Goal: Task Accomplishment & Management: Complete application form

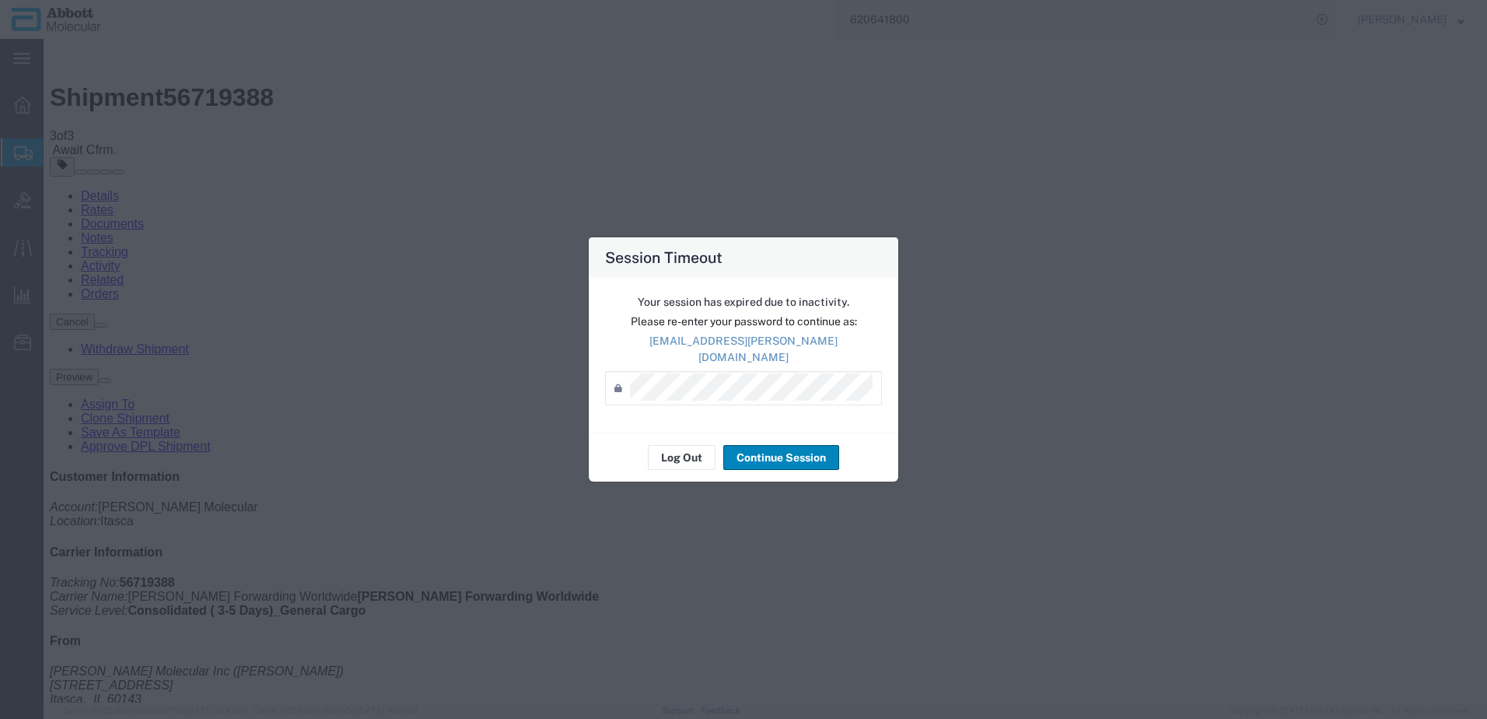
click at [771, 456] on button "Continue Session" at bounding box center [781, 457] width 116 height 25
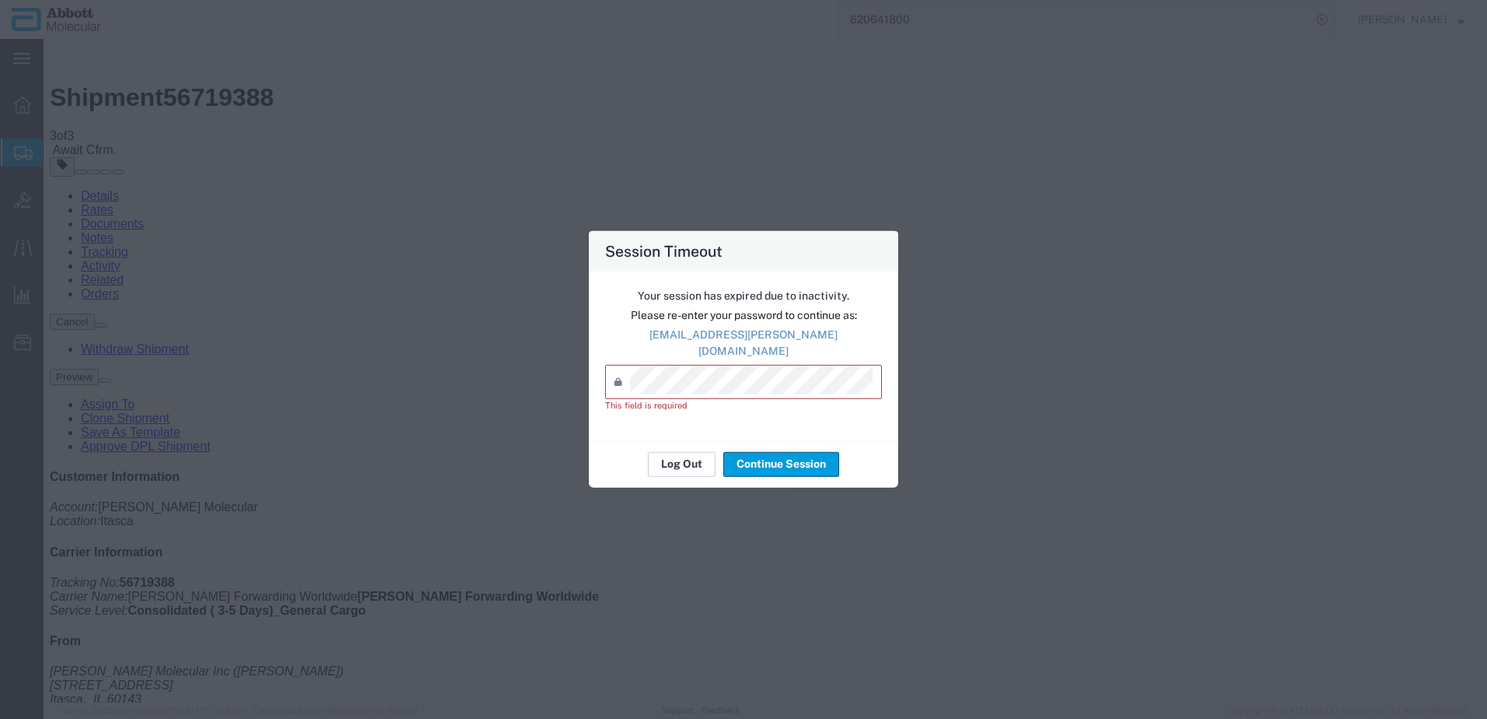
click at [680, 464] on button "Log Out" at bounding box center [682, 463] width 68 height 25
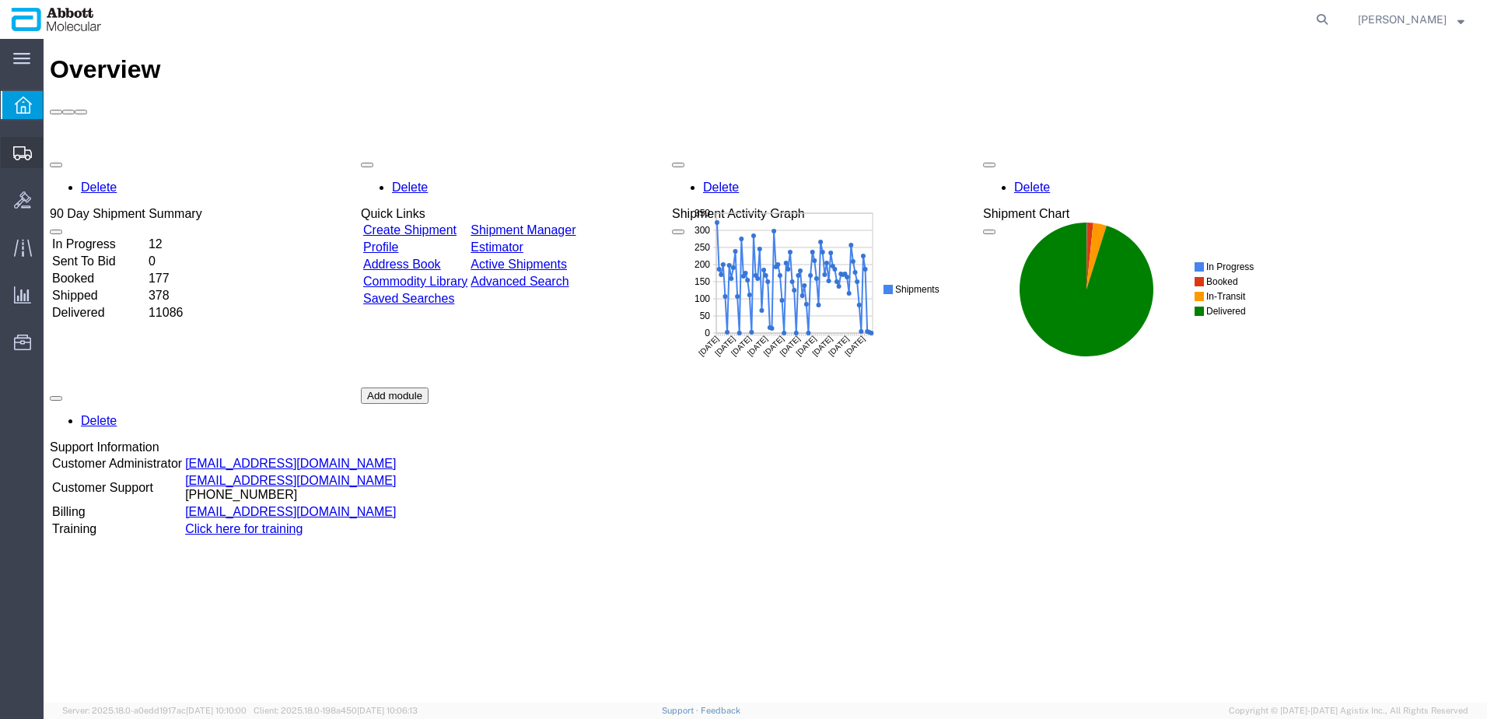
click at [0, 0] on span "Create from Template" at bounding box center [0, 0] width 0 height 0
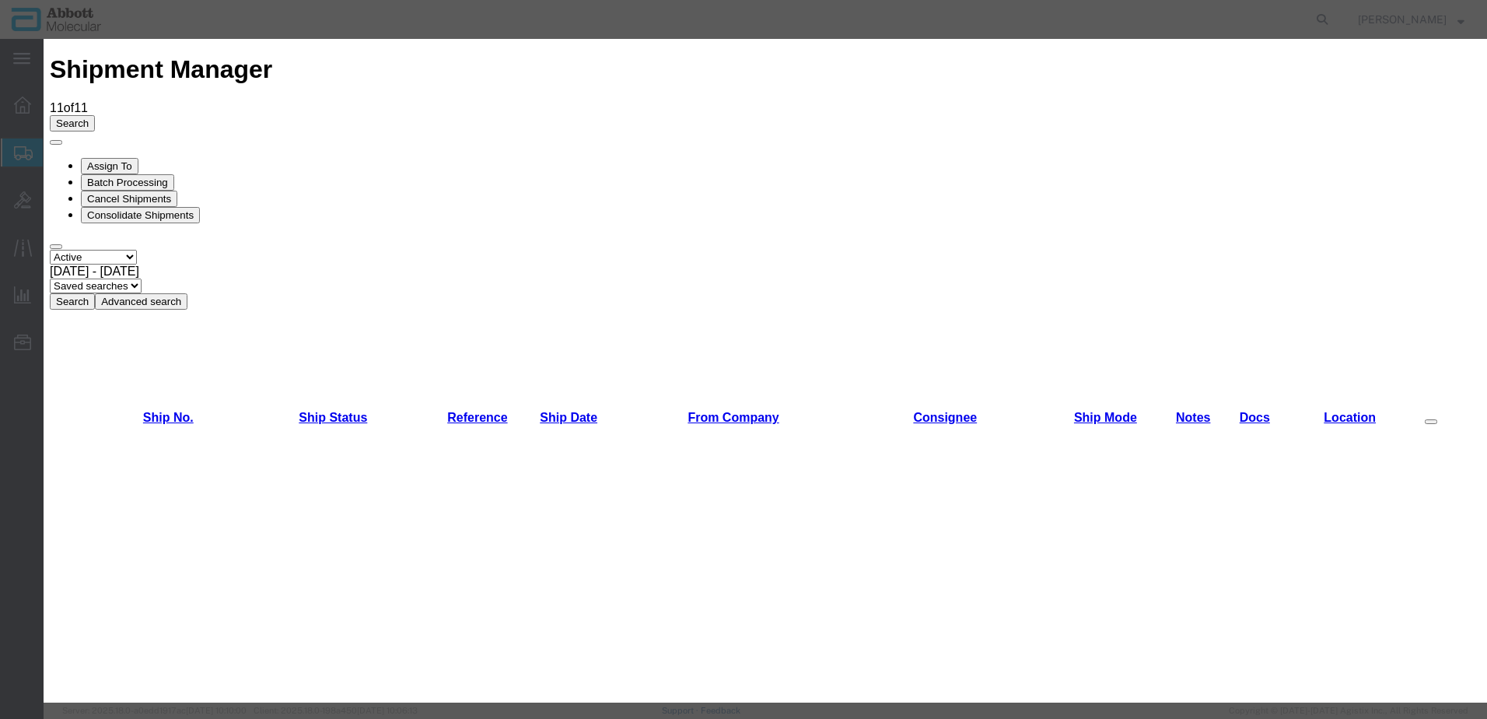
scroll to position [622, 0]
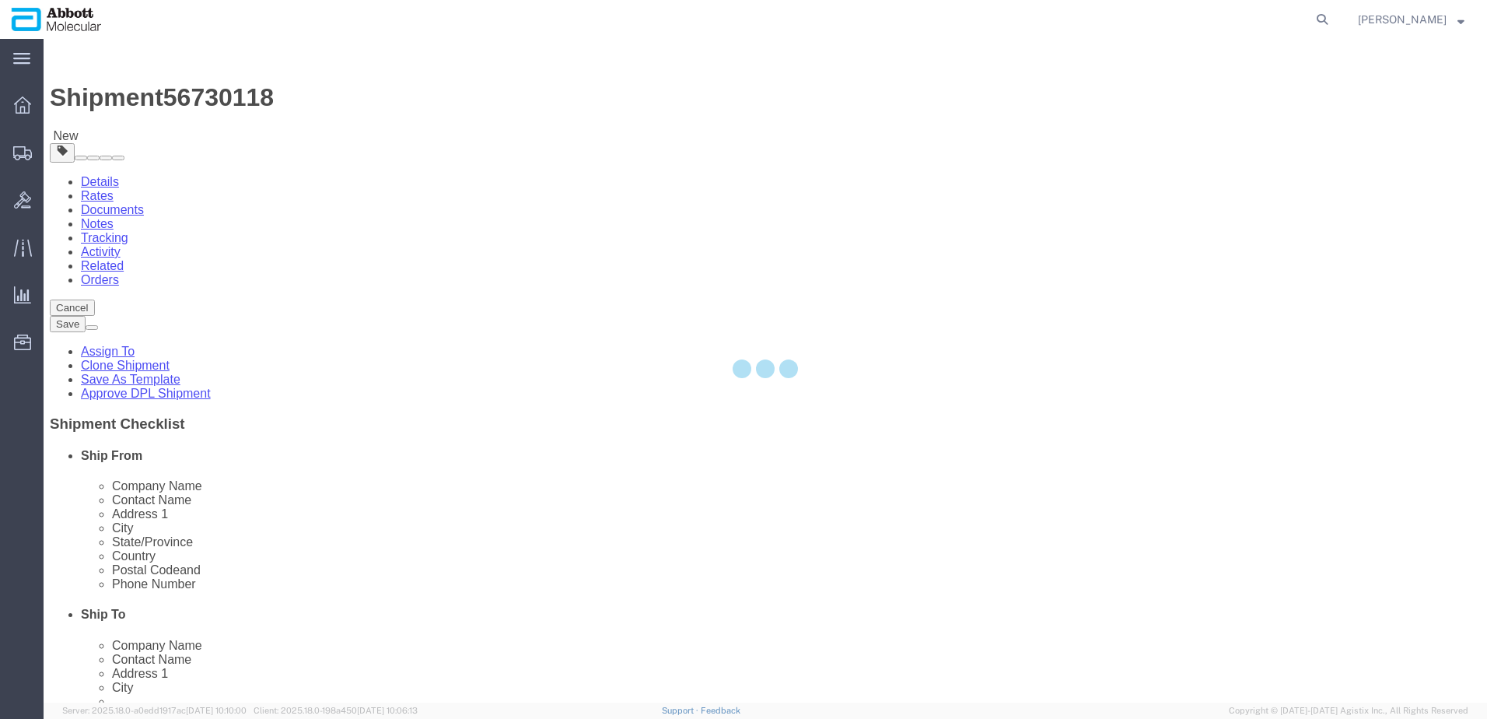
select select "48454"
select select
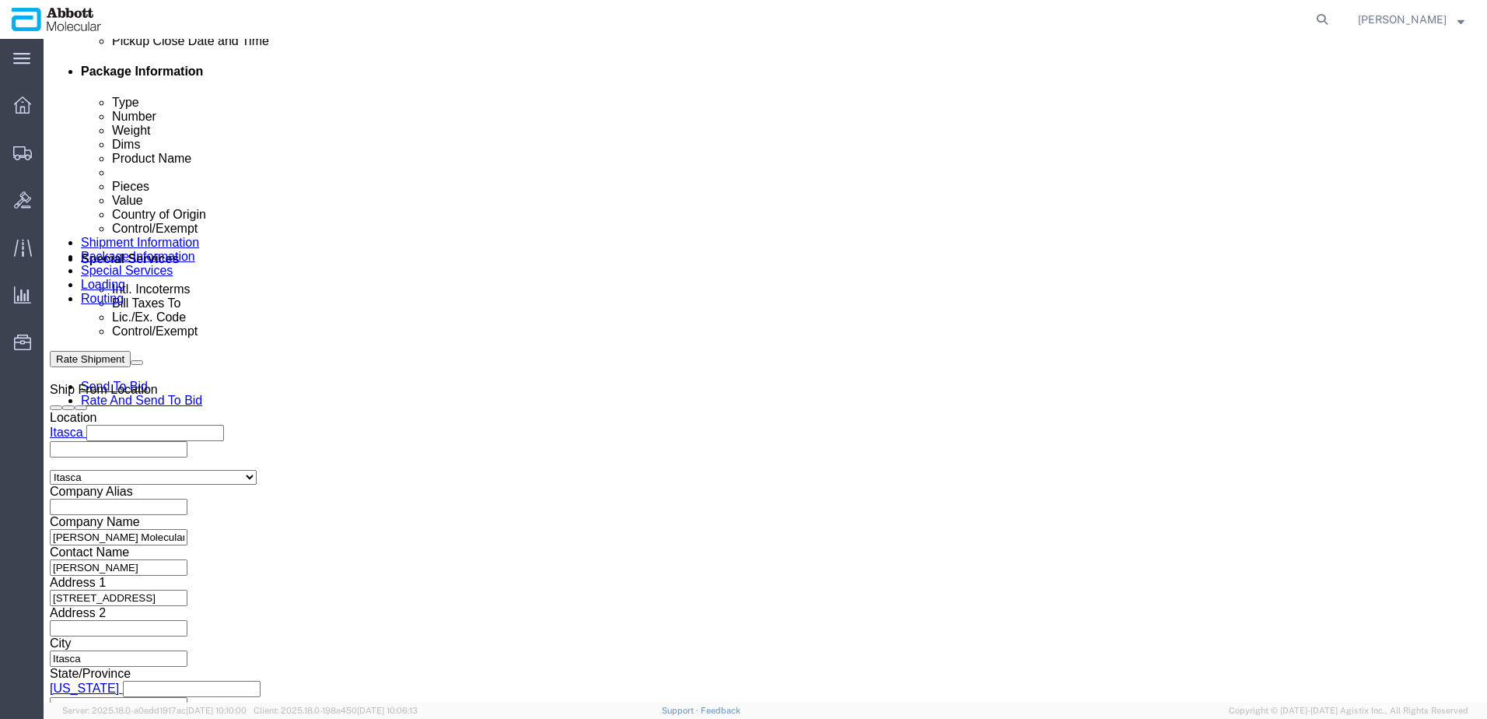
scroll to position [778, 0]
drag, startPoint x: 305, startPoint y: 419, endPoint x: 319, endPoint y: 419, distance: 14.0
click input "text"
paste input "918035119"
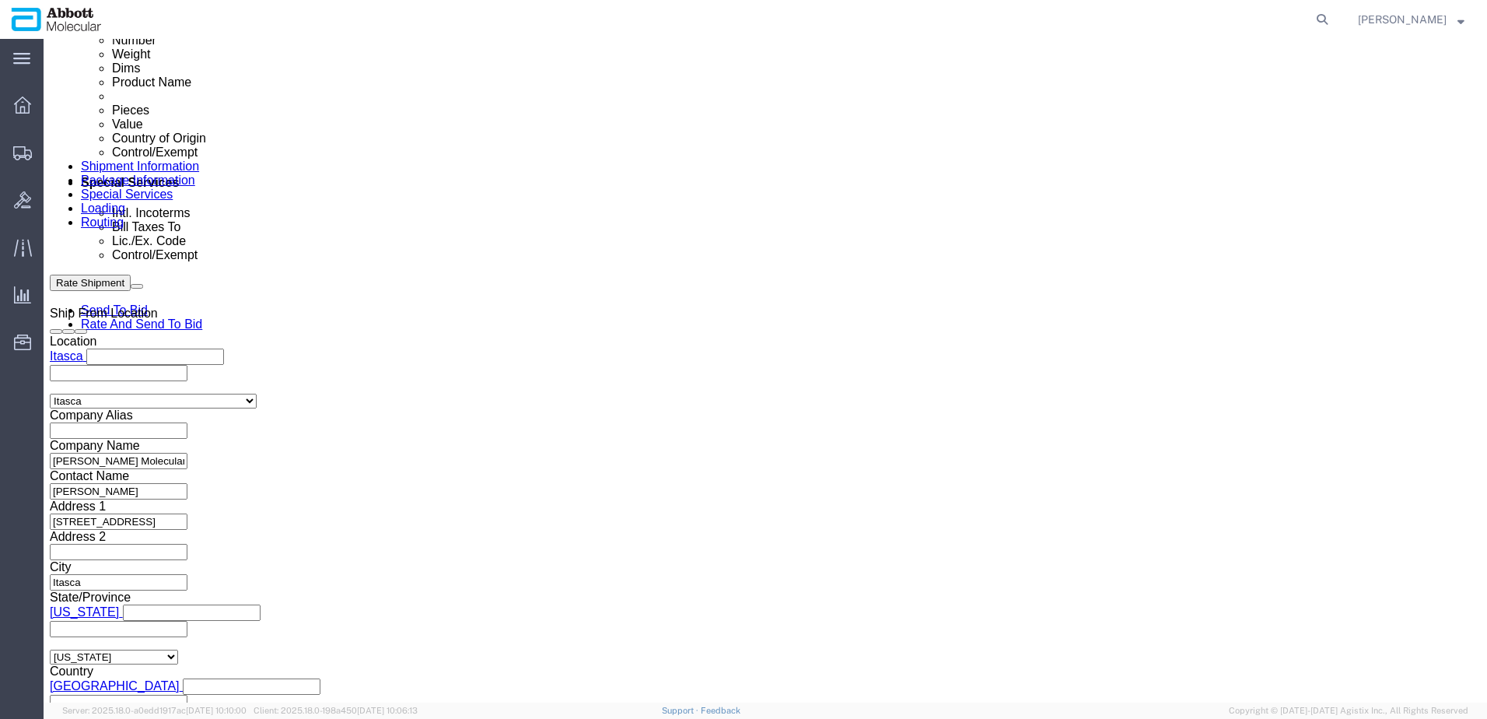
scroll to position [972, 0]
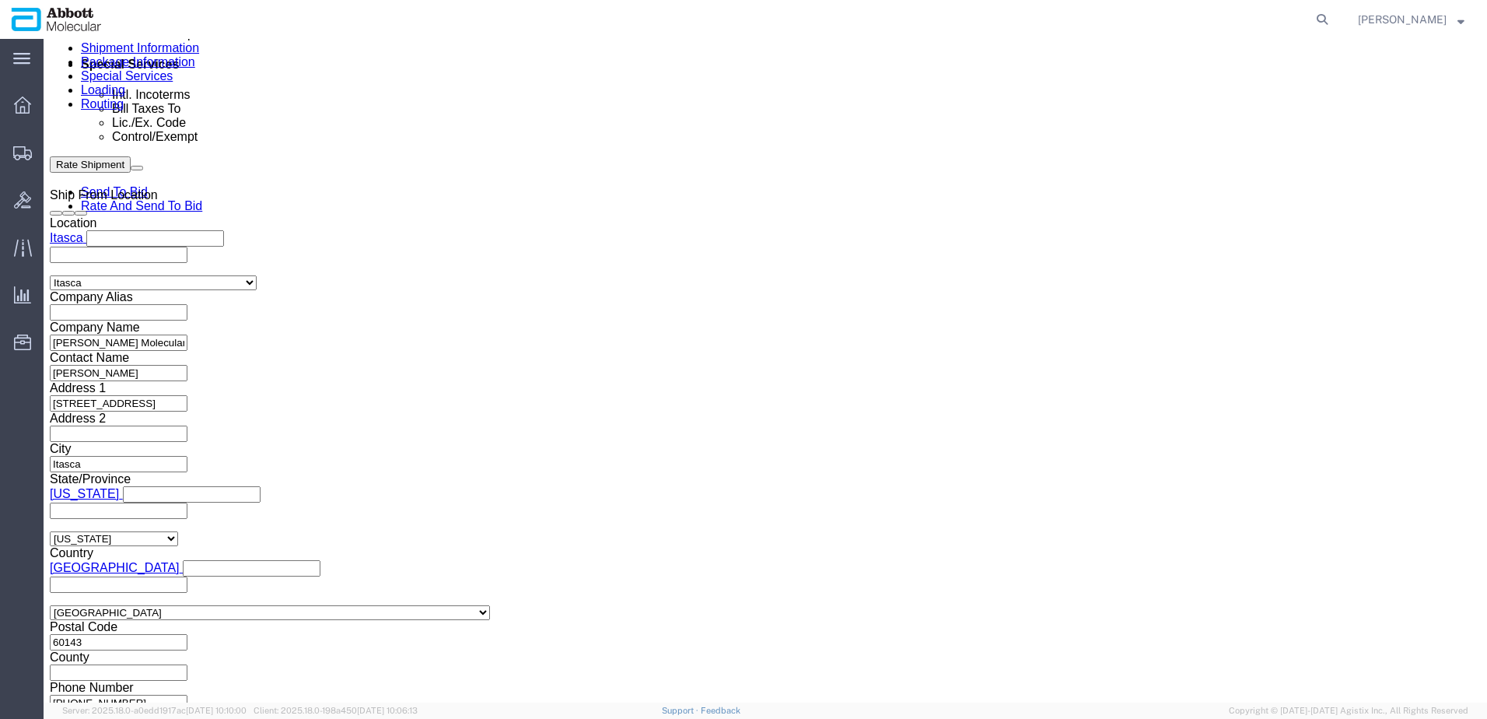
type input "918035119"
click button "Continue"
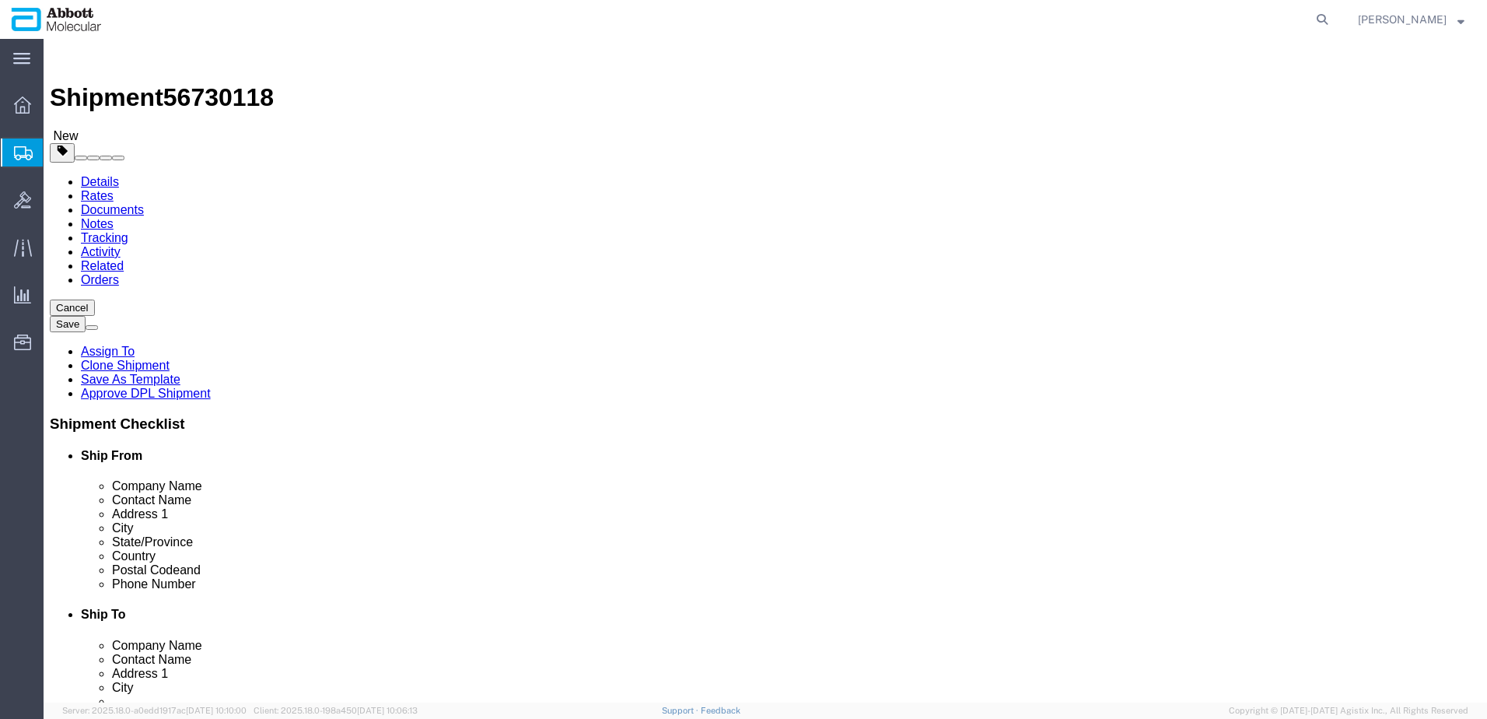
click select "Select Box (B) Box (C) Box (D) Cardboard Box(es) Crate (Instrument) Crate(s) En…"
select select "BOXD"
click select "Select Box (B) Box (C) Box (D) Cardboard Box(es) Crate (Instrument) Crate(s) En…"
type input "28.00"
type input "24.00"
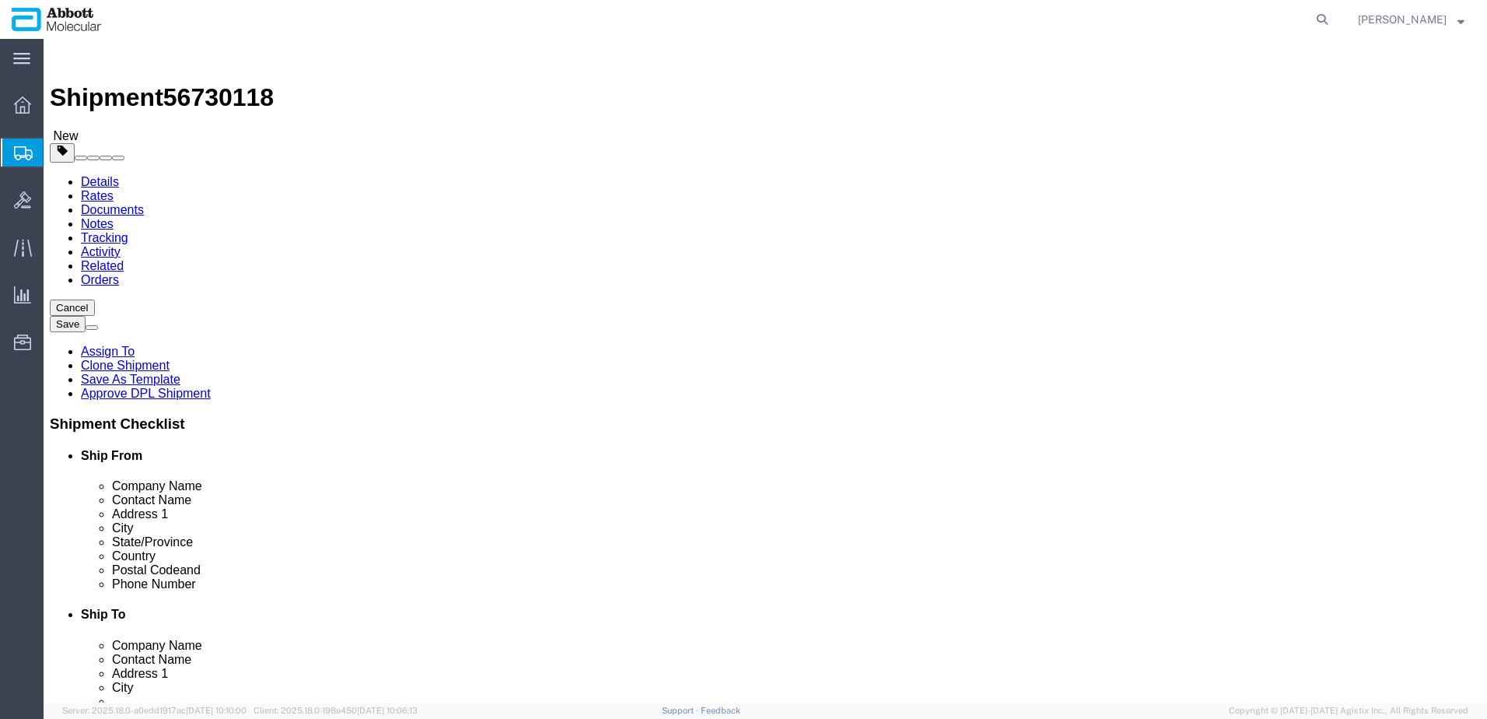
type input "21.00"
drag, startPoint x: 234, startPoint y: 310, endPoint x: 110, endPoint y: 309, distance: 123.7
click div "Number 1"
type input "2"
click div "Package Type Select Box (B) Box (C) Box (D) Cardboard Box(es) Crate (Instrument…"
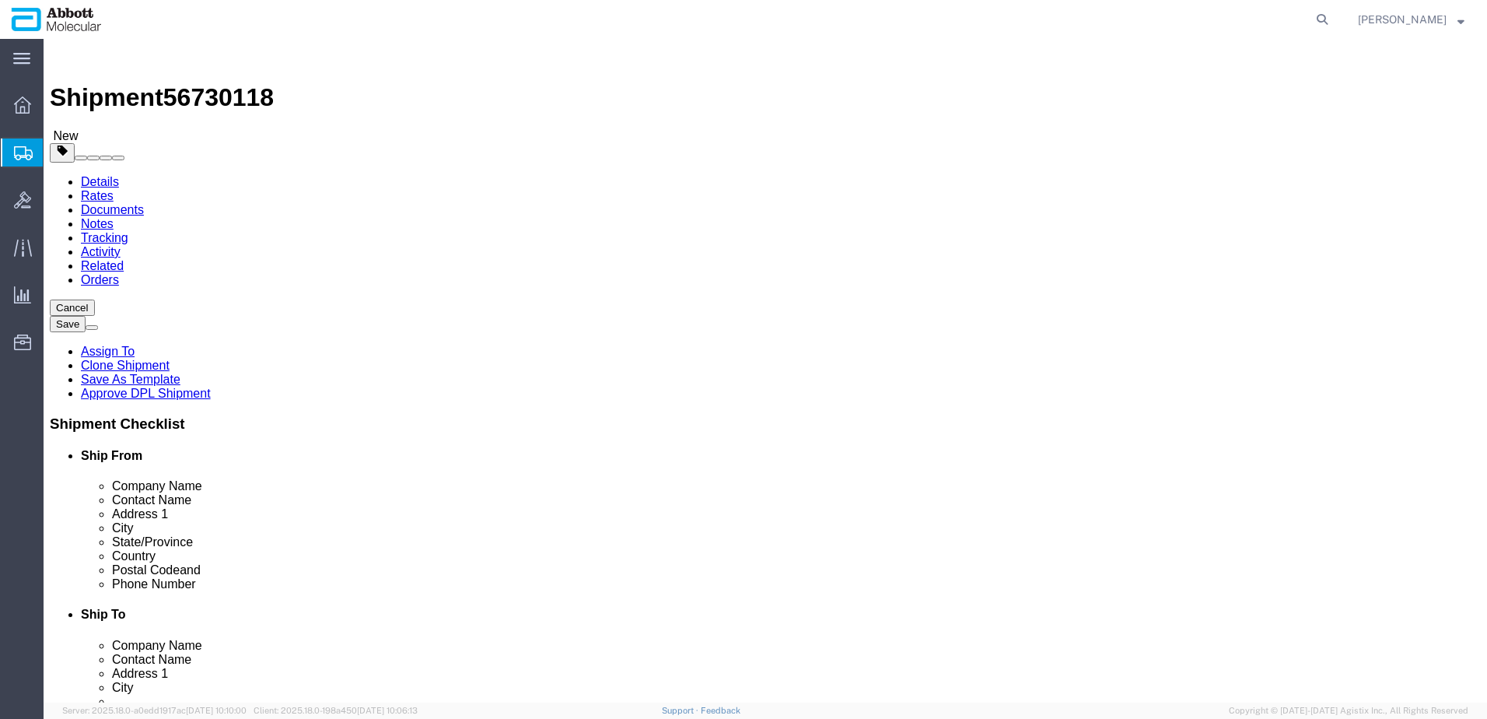
drag, startPoint x: 244, startPoint y: 353, endPoint x: 50, endPoint y: 348, distance: 194.5
click div "Package Type Select Box (B) Box (C) Box (D) Cardboard Box(es) Crate (Instrument…"
type input "60"
click input "checkbox"
checkbox input "true"
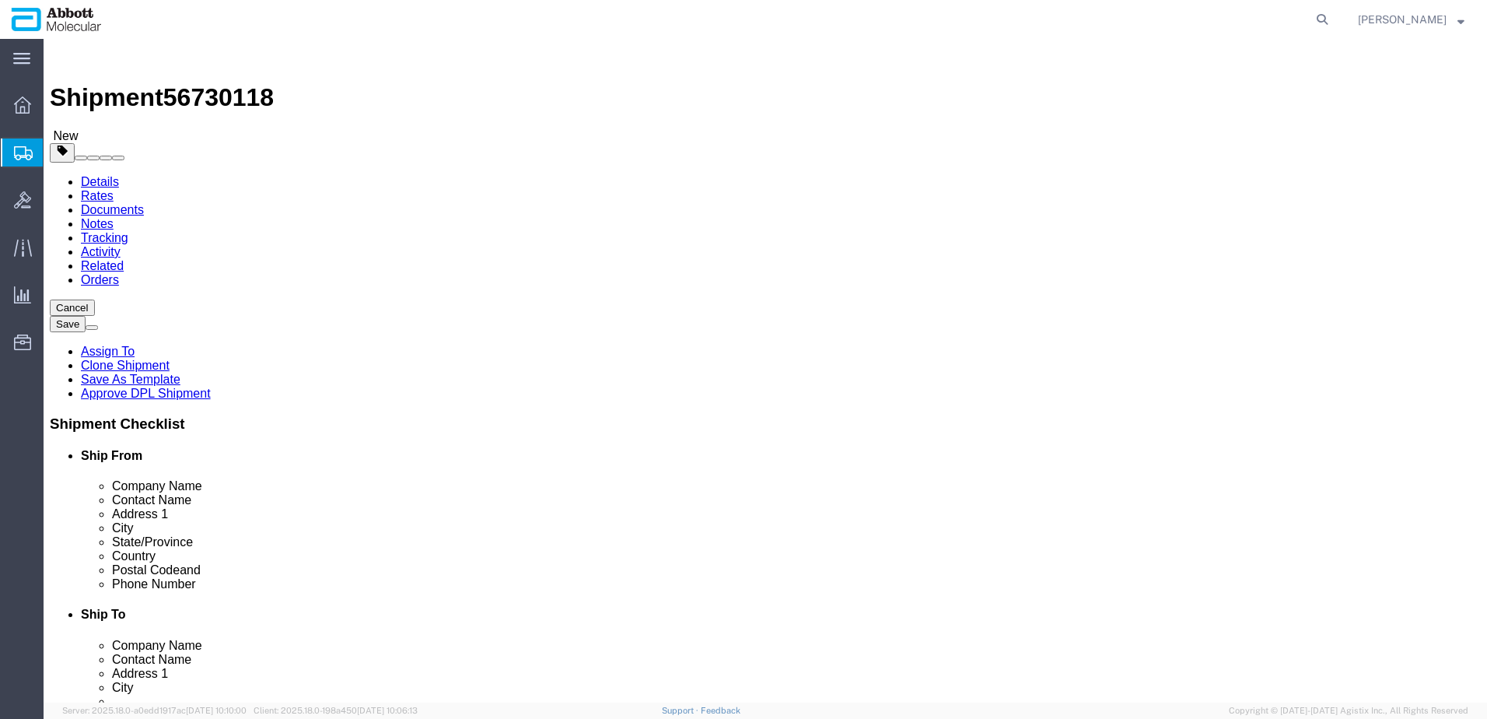
type input "FROM_2_TO_8"
click link "Add Content"
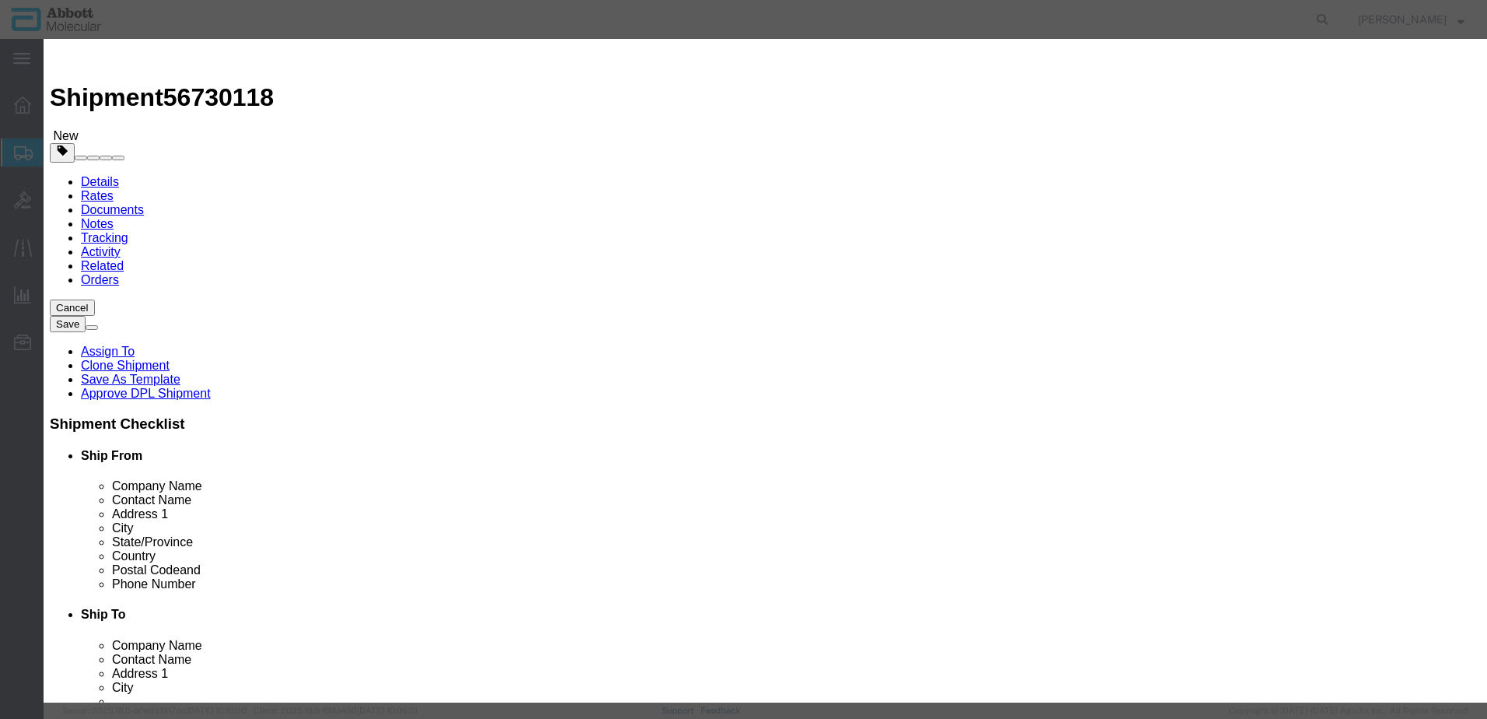
click input "text"
type input "08N1601"
click strong "08N1601"
checkbox input "true"
select select "USD"
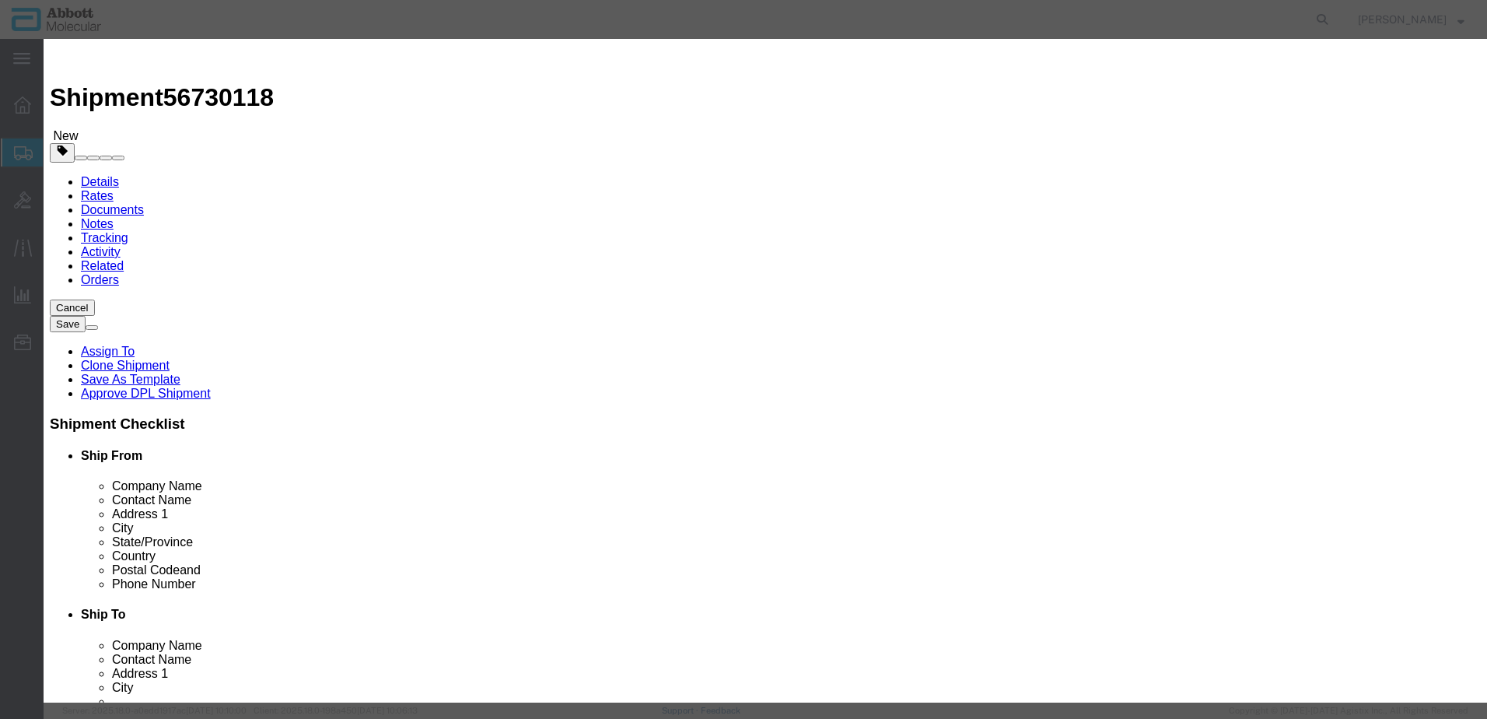
select select "US"
type input "HYDROCHLORIC ACID"
type input "1789"
select select "8 Corrosive"
select select "III"
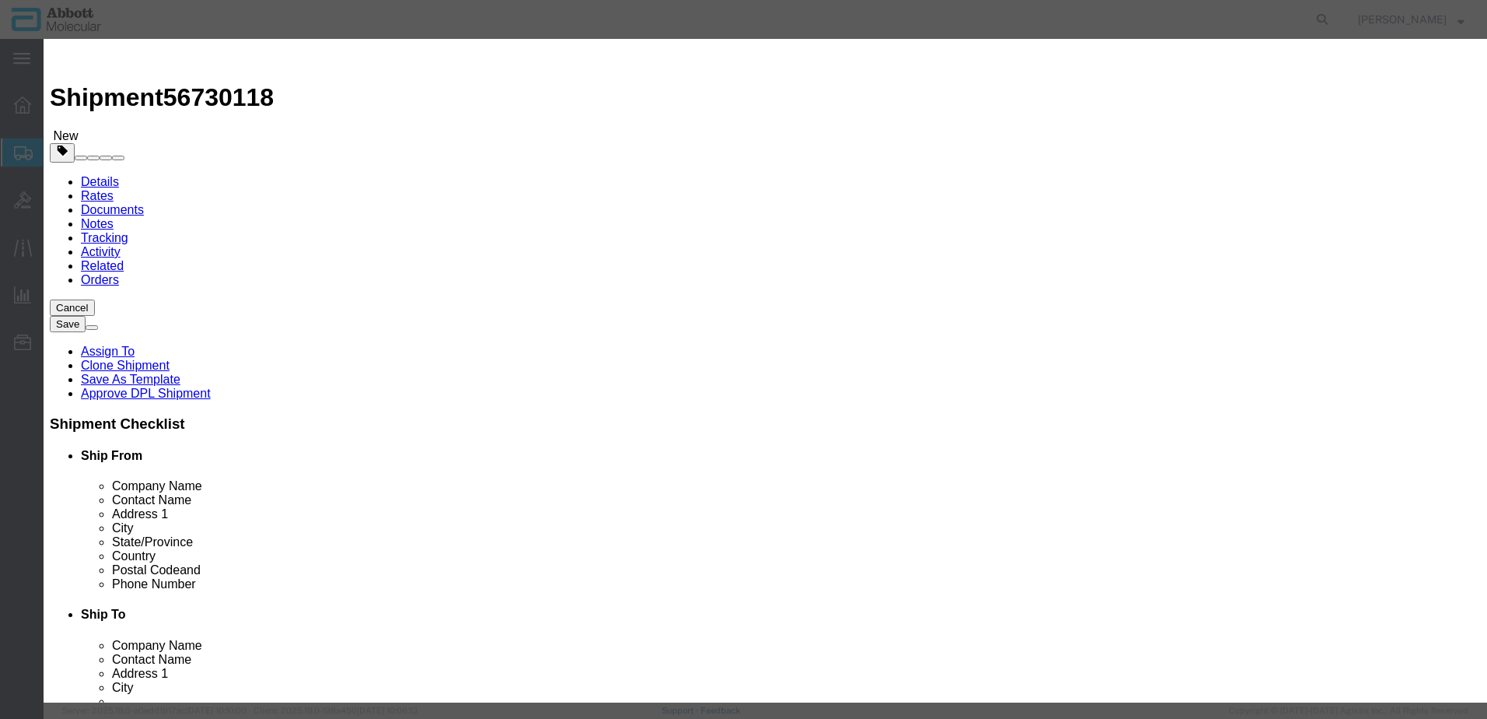
select select "BOXES"
select select "FIBERBOARD"
type input "[PERSON_NAME] Molecular"
type input "[PERSON_NAME]"
type input "[PHONE_NUMBER]"
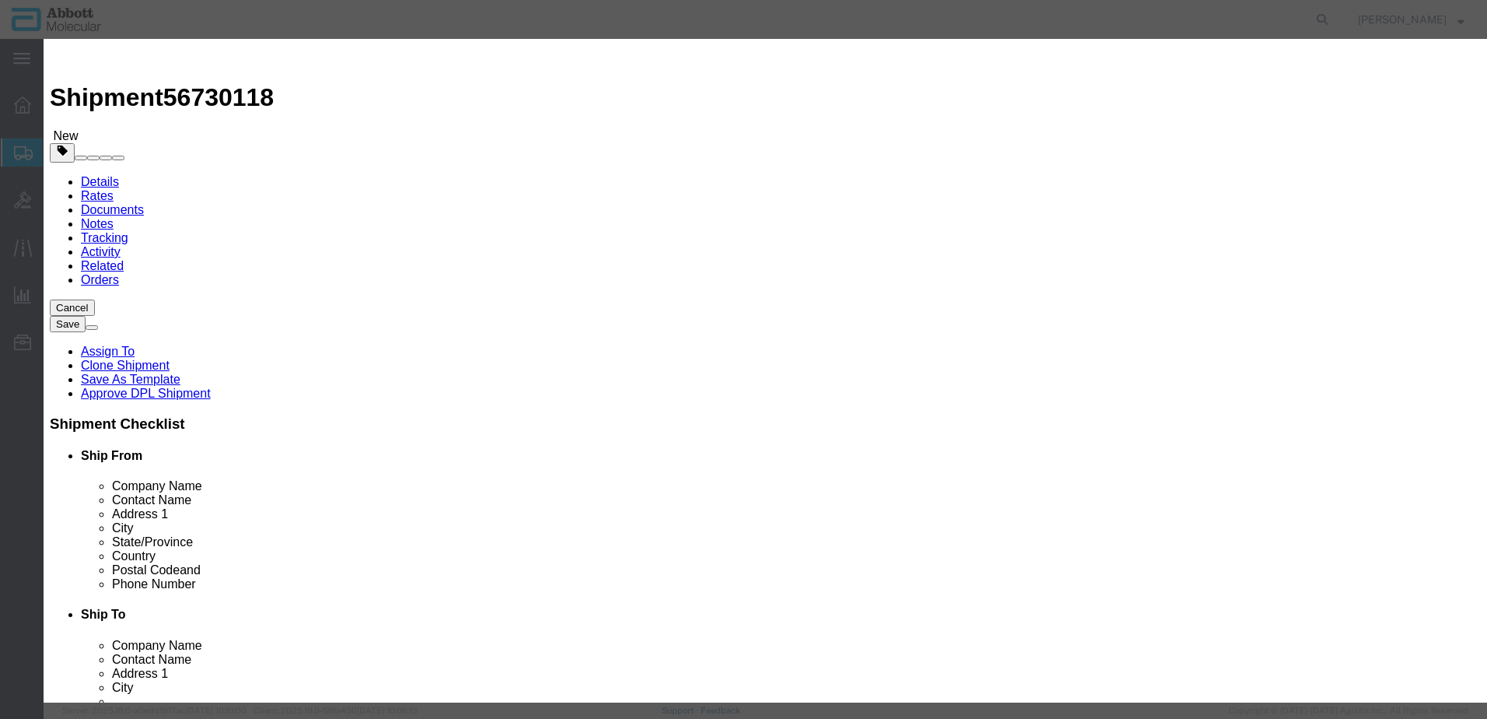
type input "3824999397"
select select "BIS"
checkbox input "false"
type input "08N1601"
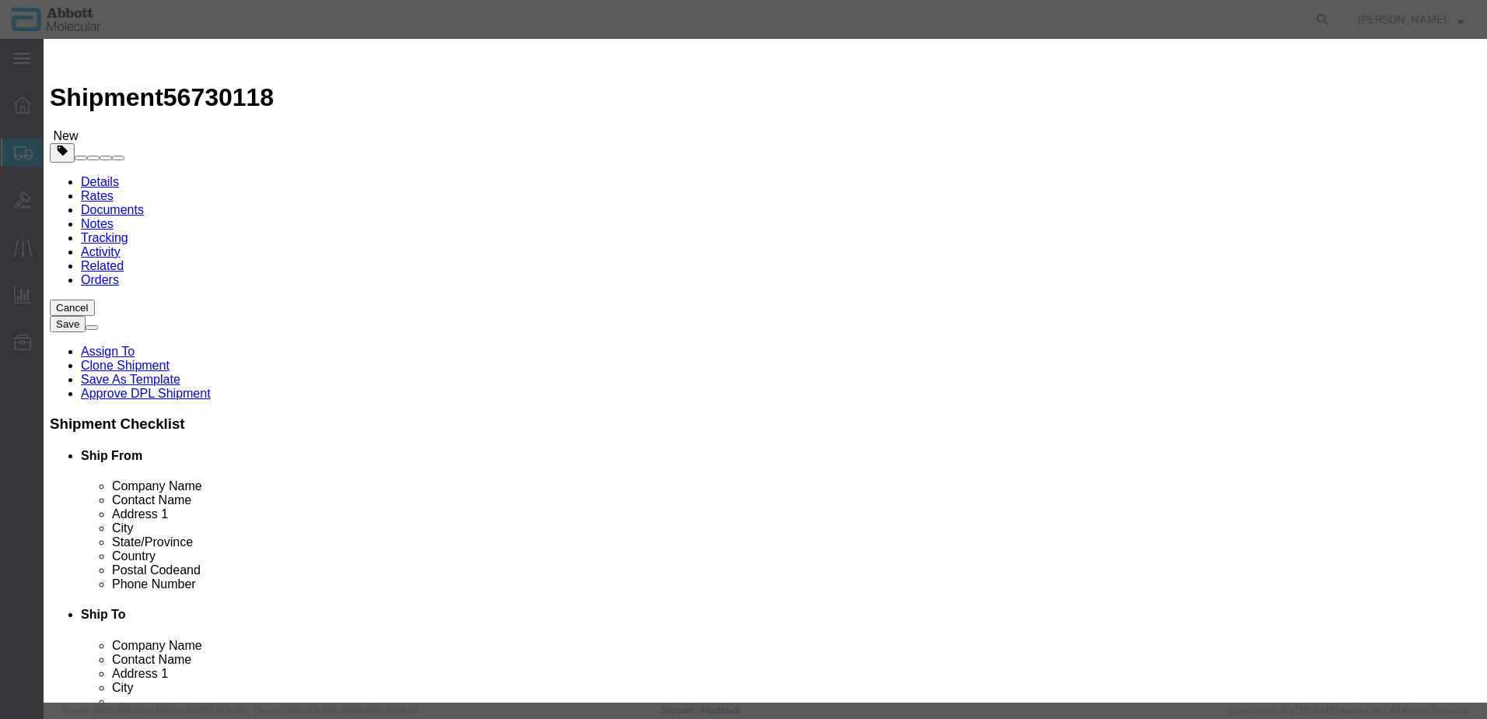
type textarea "VYS VP 2000 PRETREATMENT KIT"
select select "NLR"
type input "08N1601"
type input "10"
type input "1"
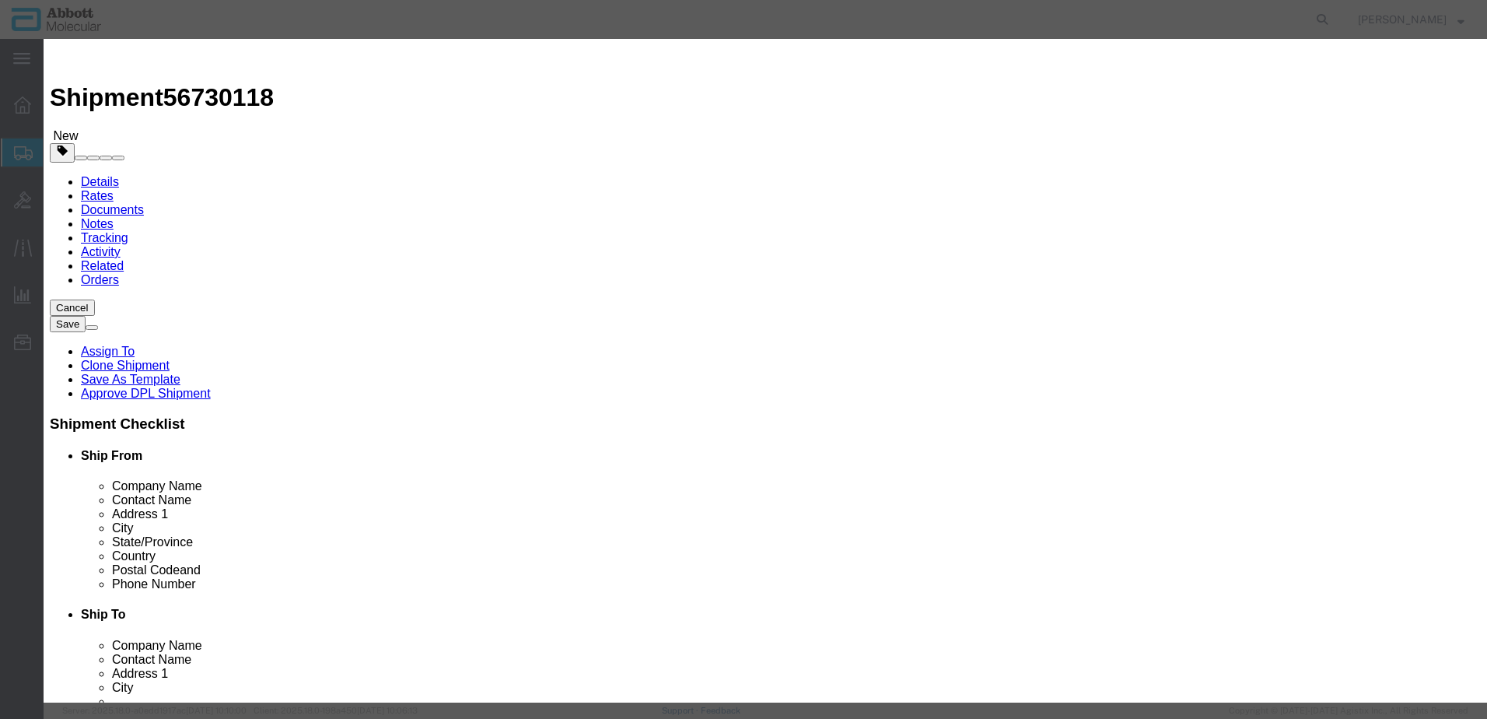
select select "70"
click select "Select Account Type Activity ID Airline Appointment Number ASN Batch Number Bil…"
select select "BATCH_NUMBER"
click select "Select Account Type Activity ID Airline Appointment Number ASN Batch Number Bil…"
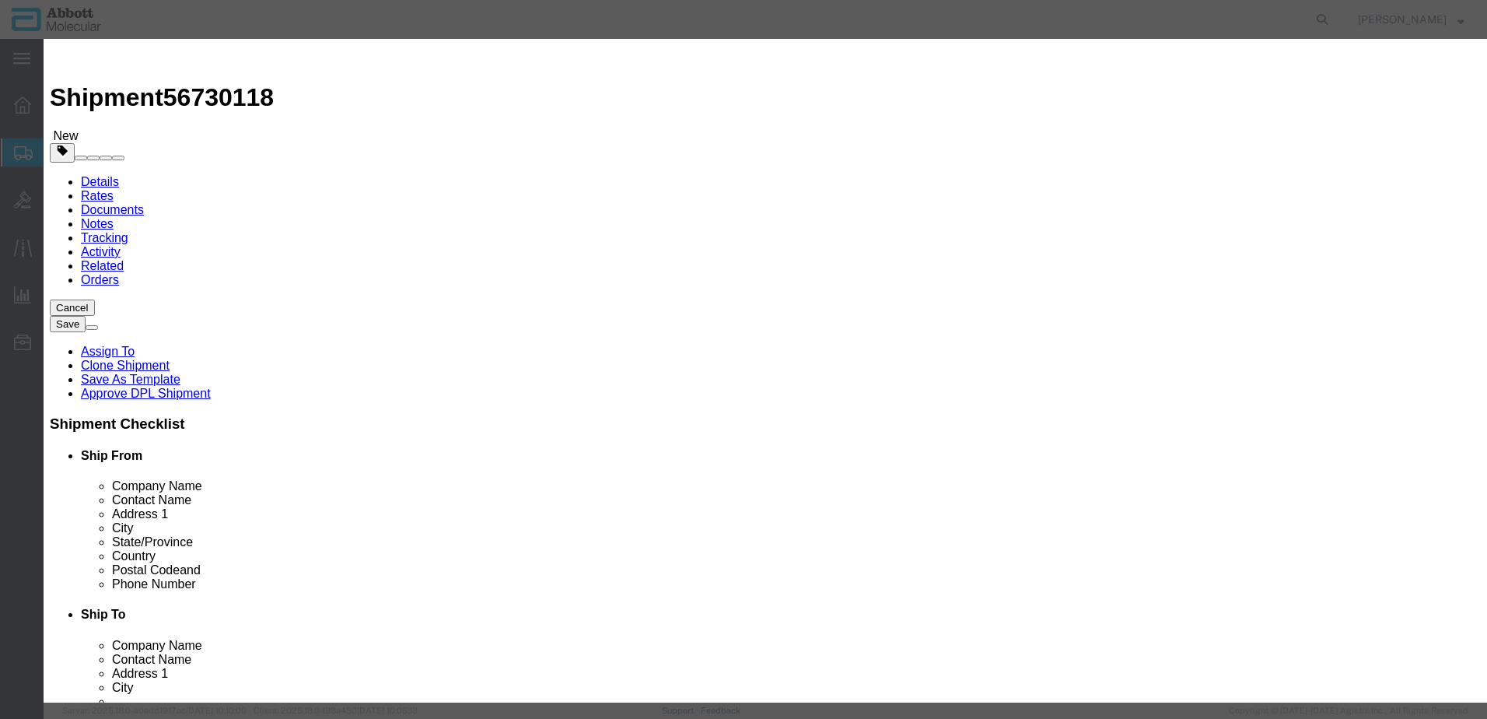
type input "417422"
click input "text"
type input "1"
click input "text"
type input "1"
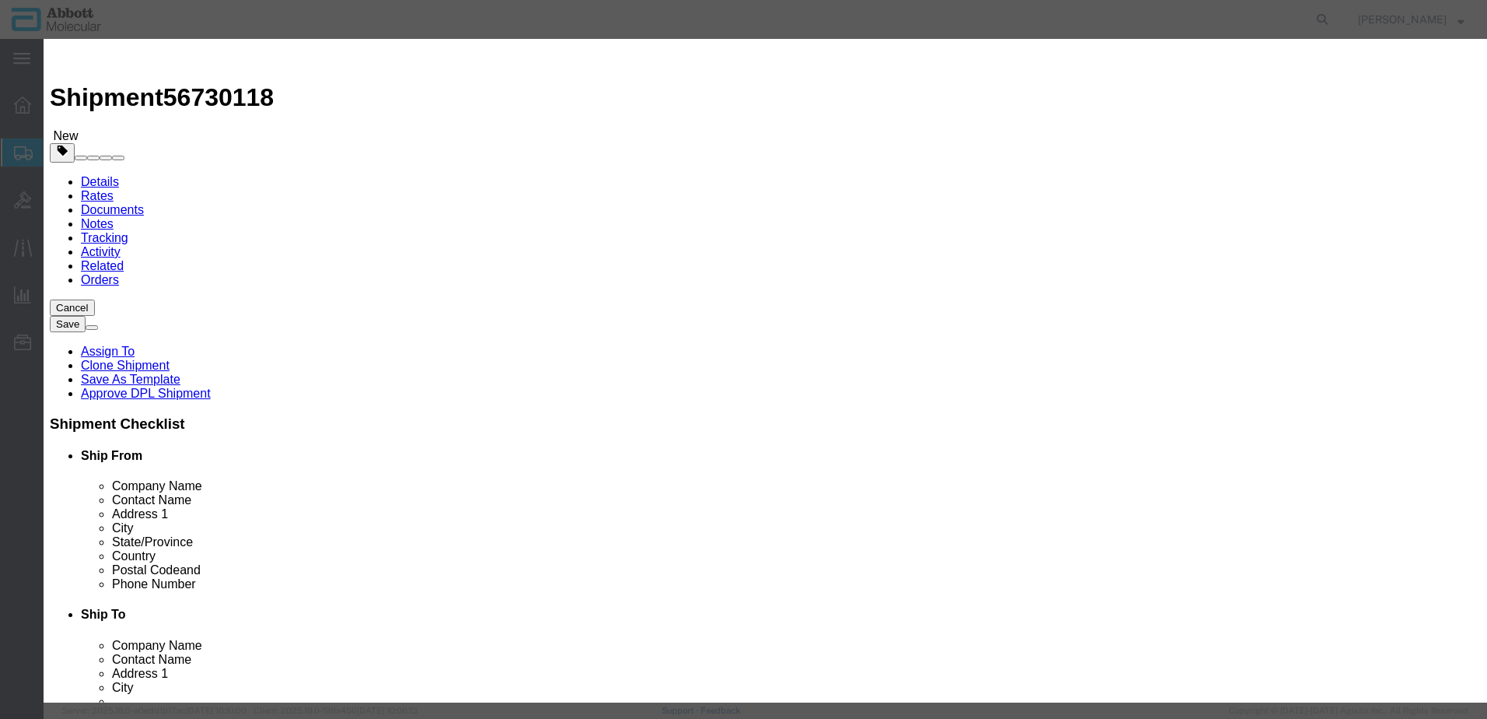
drag, startPoint x: 656, startPoint y: 434, endPoint x: 653, endPoint y: 447, distance: 13.6
click select "Select curies gallons kgs lbs liters milliliters"
select select "KGS"
click select "Select curies gallons kgs lbs liters milliliters"
click button "Save & Close"
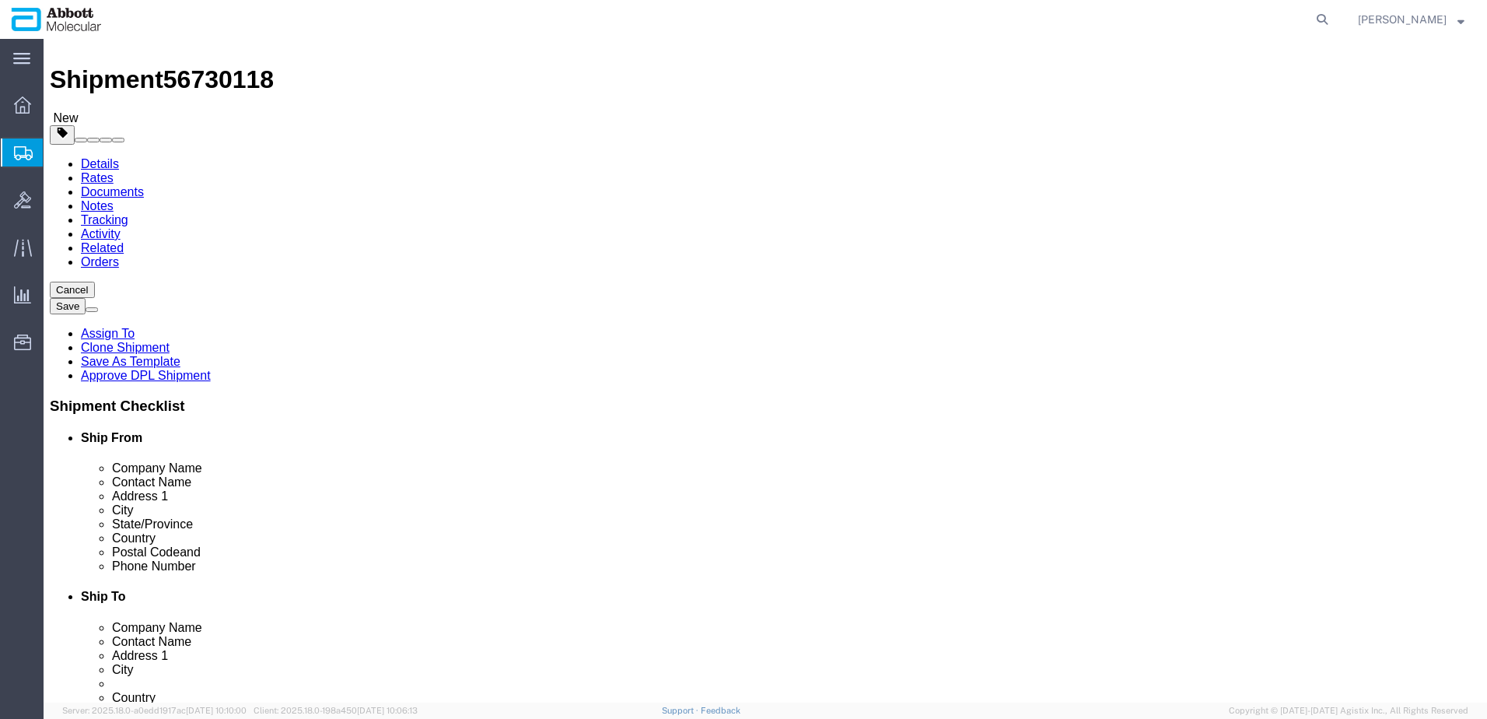
scroll to position [34, 0]
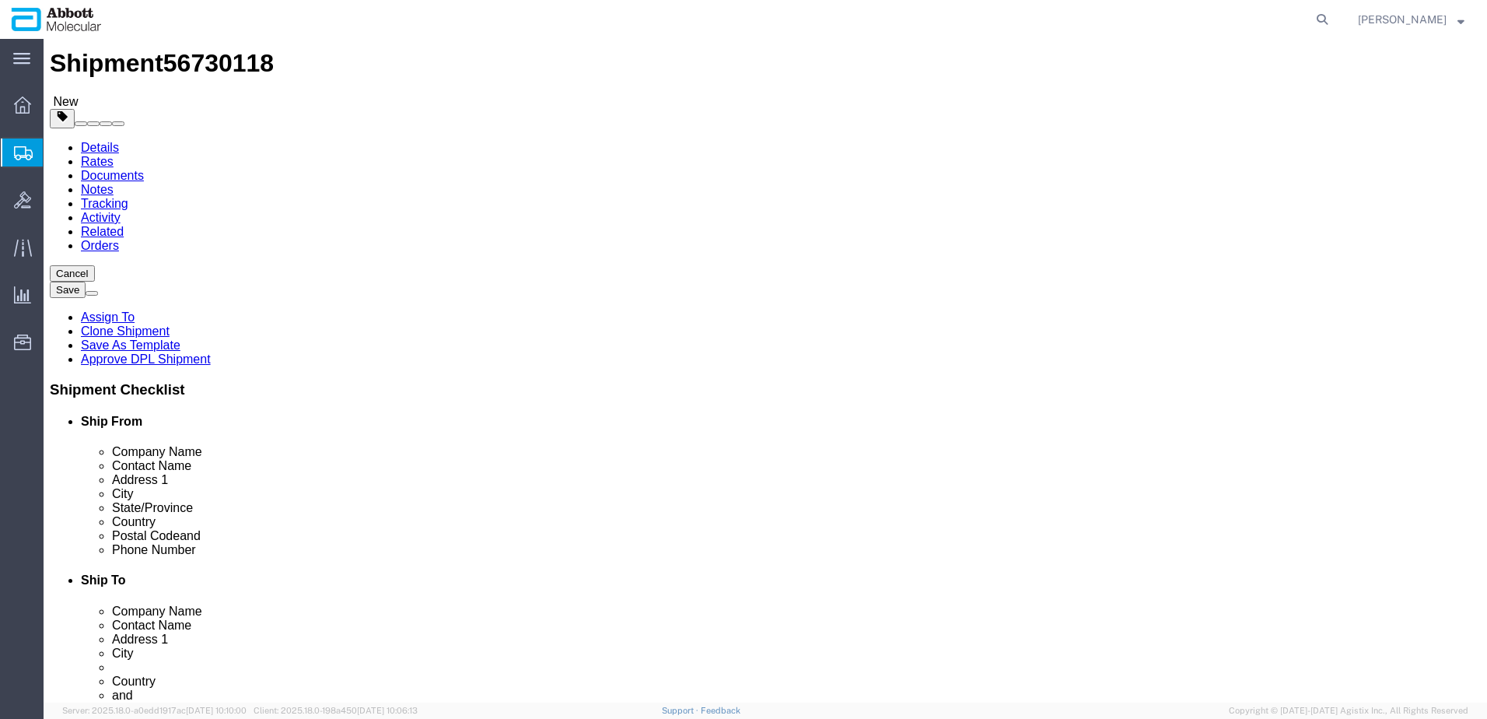
click button "Continue"
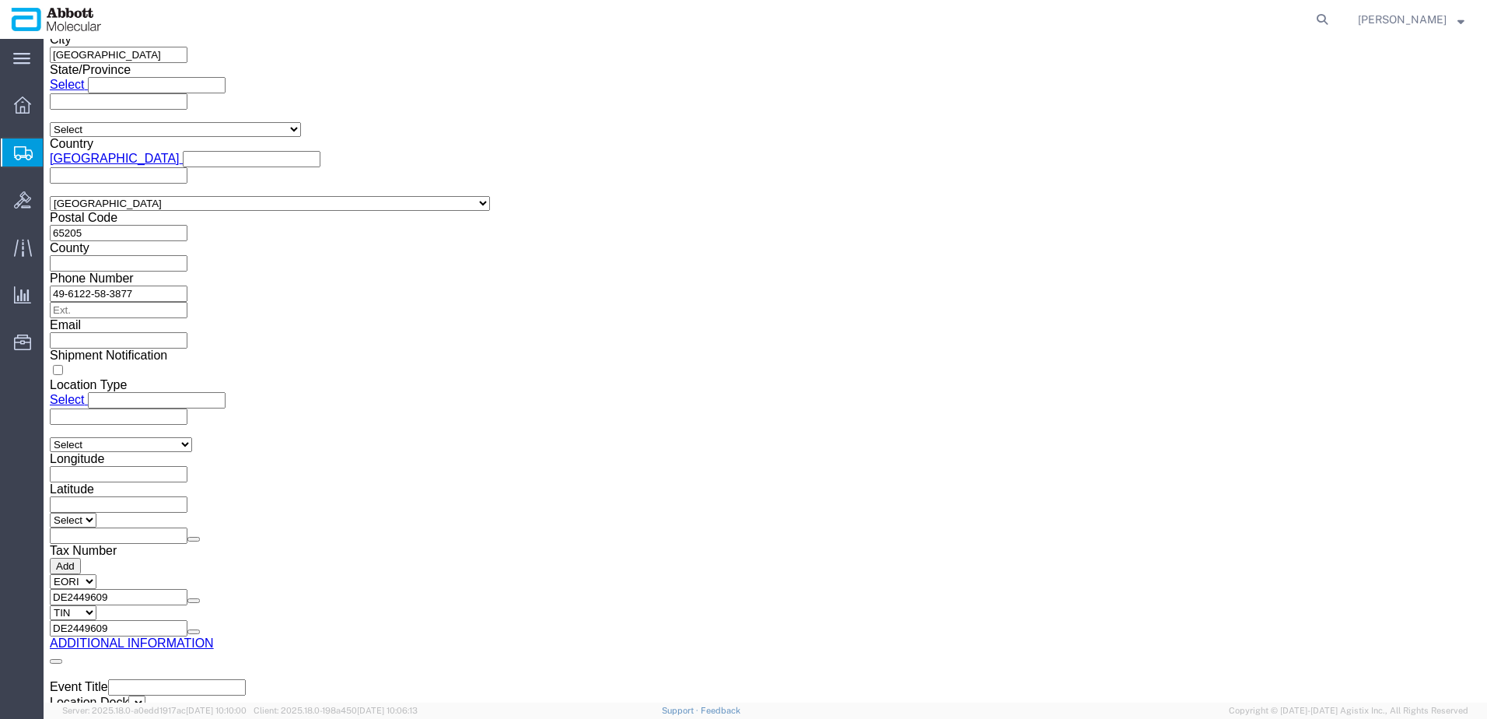
scroll to position [2341, 0]
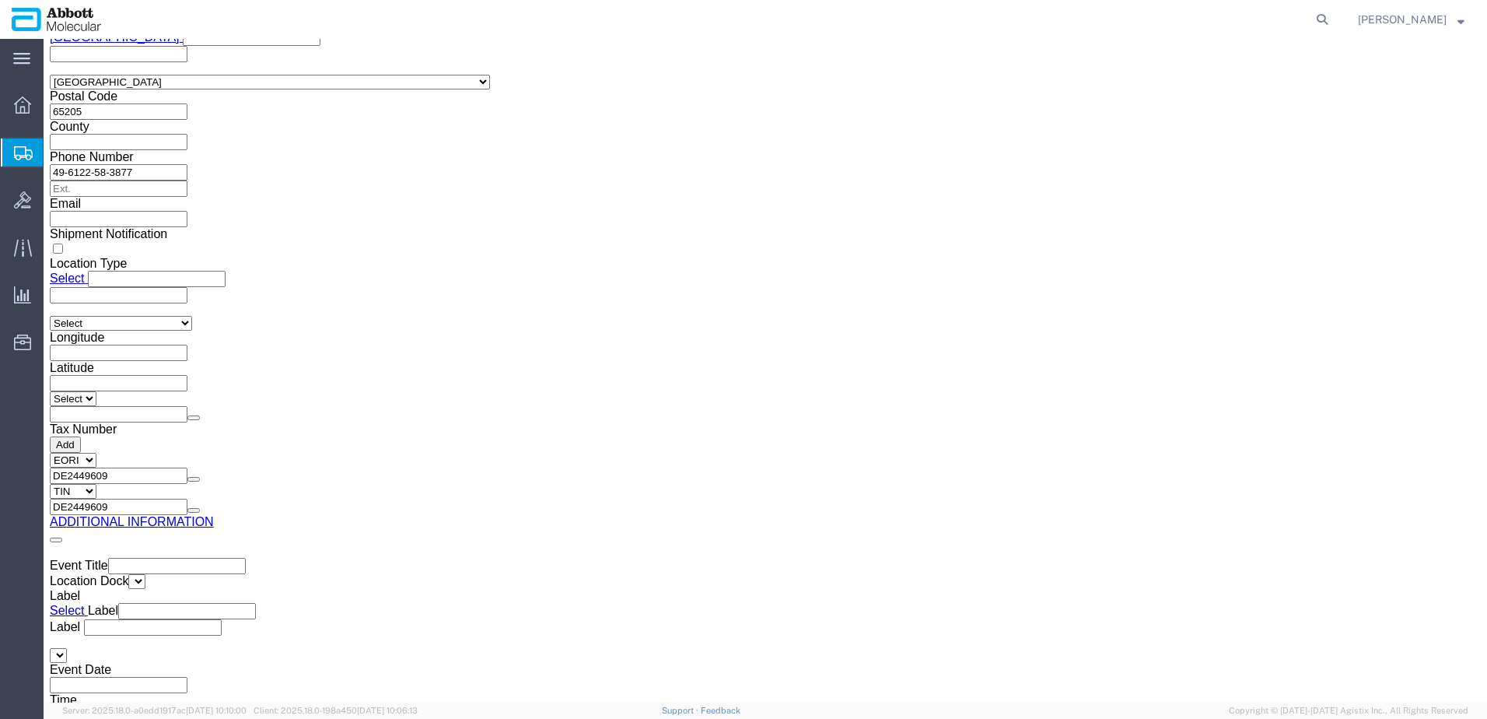
click button "Upload"
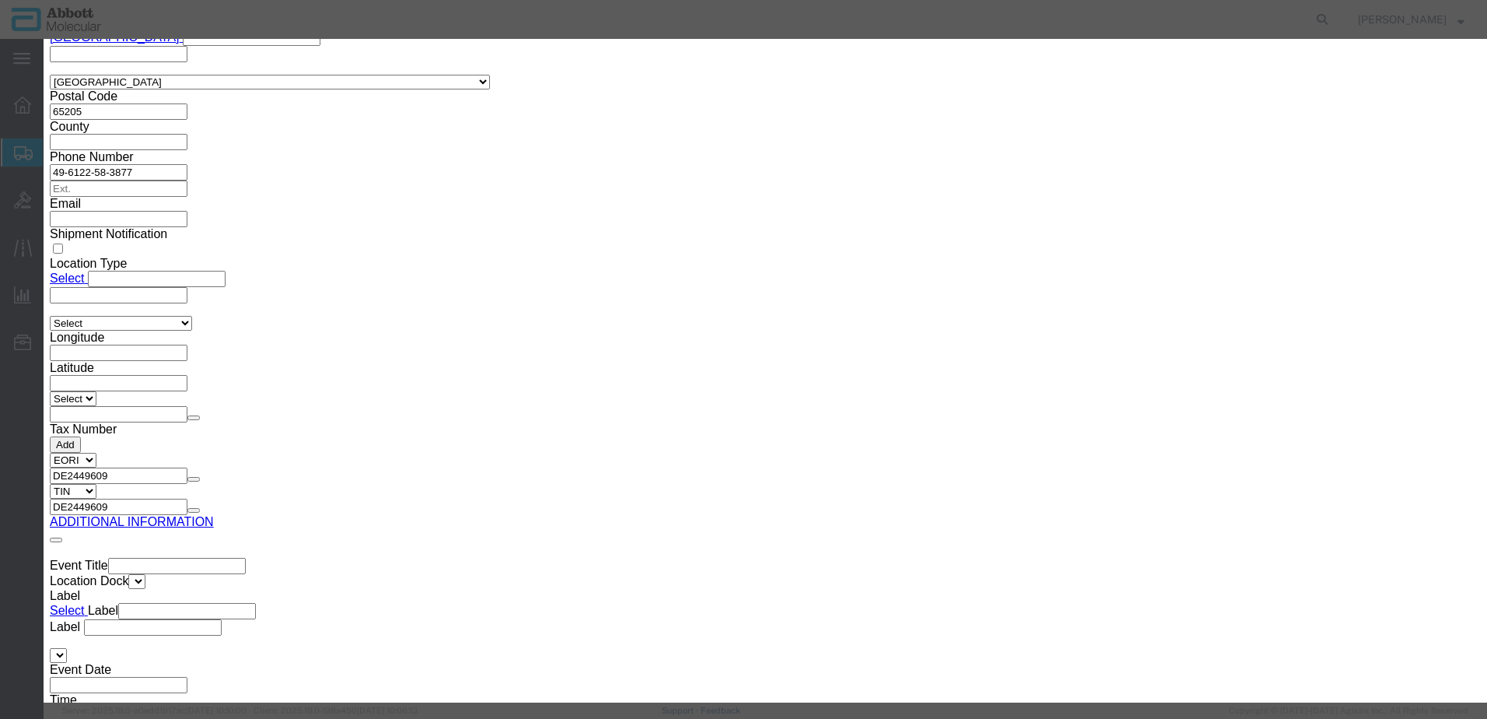
click button "Browse"
type input "C:\fakepath\918035119 SLI [PERSON_NAME].pdf"
click button "Upload"
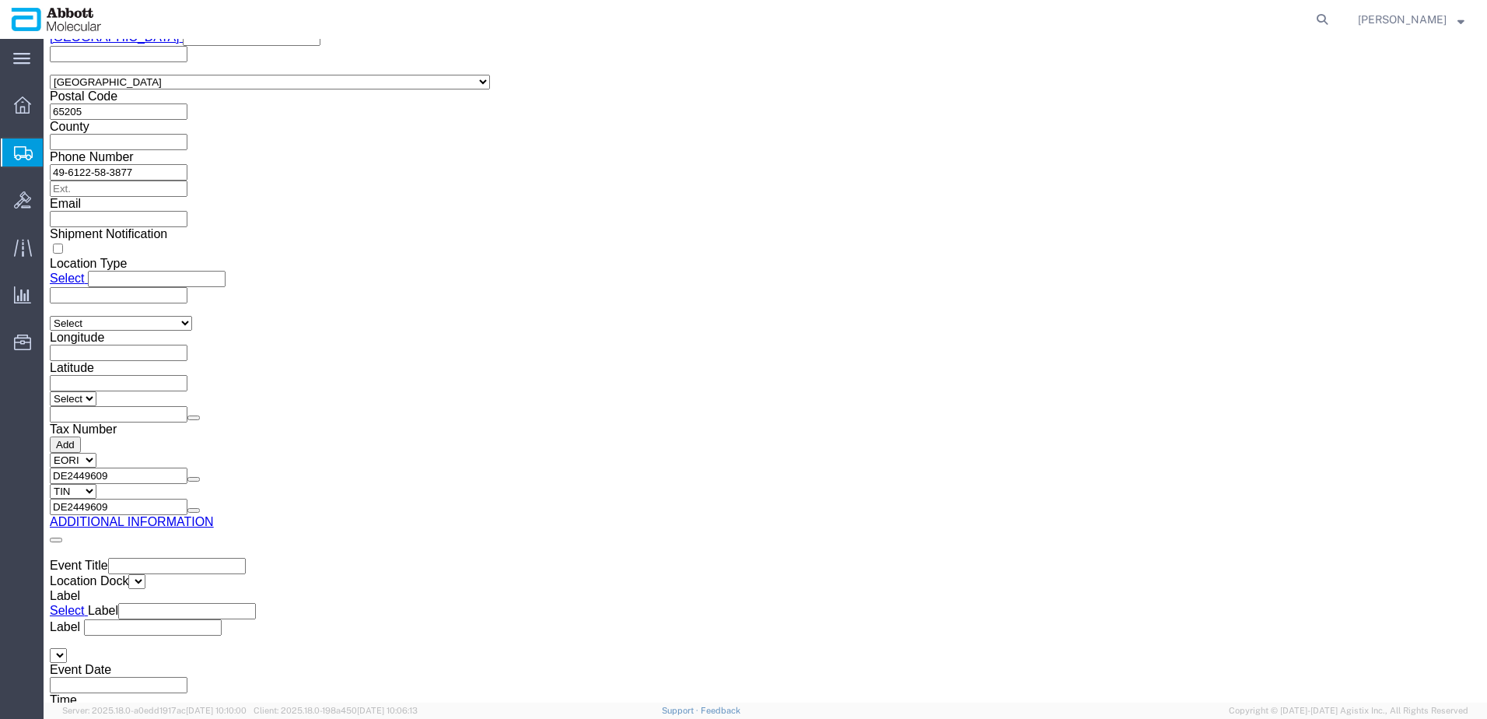
drag, startPoint x: 41, startPoint y: 18, endPoint x: 211, endPoint y: 23, distance: 169.7
click h1 "Shipment 56730118"
copy h1 "Shipment 56730118"
drag, startPoint x: 1234, startPoint y: 633, endPoint x: 0, endPoint y: 307, distance: 1276.8
click button "Rate Shipment"
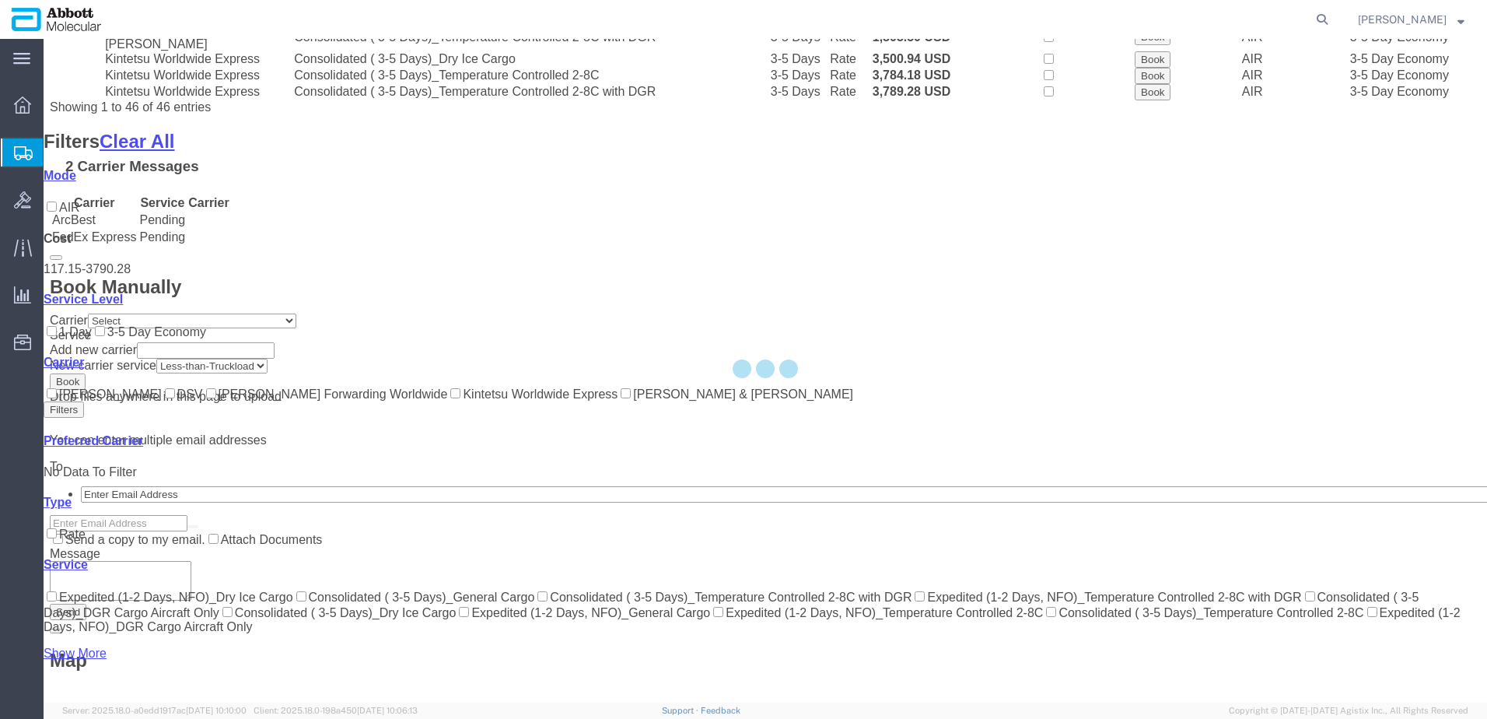
scroll to position [1064, 0]
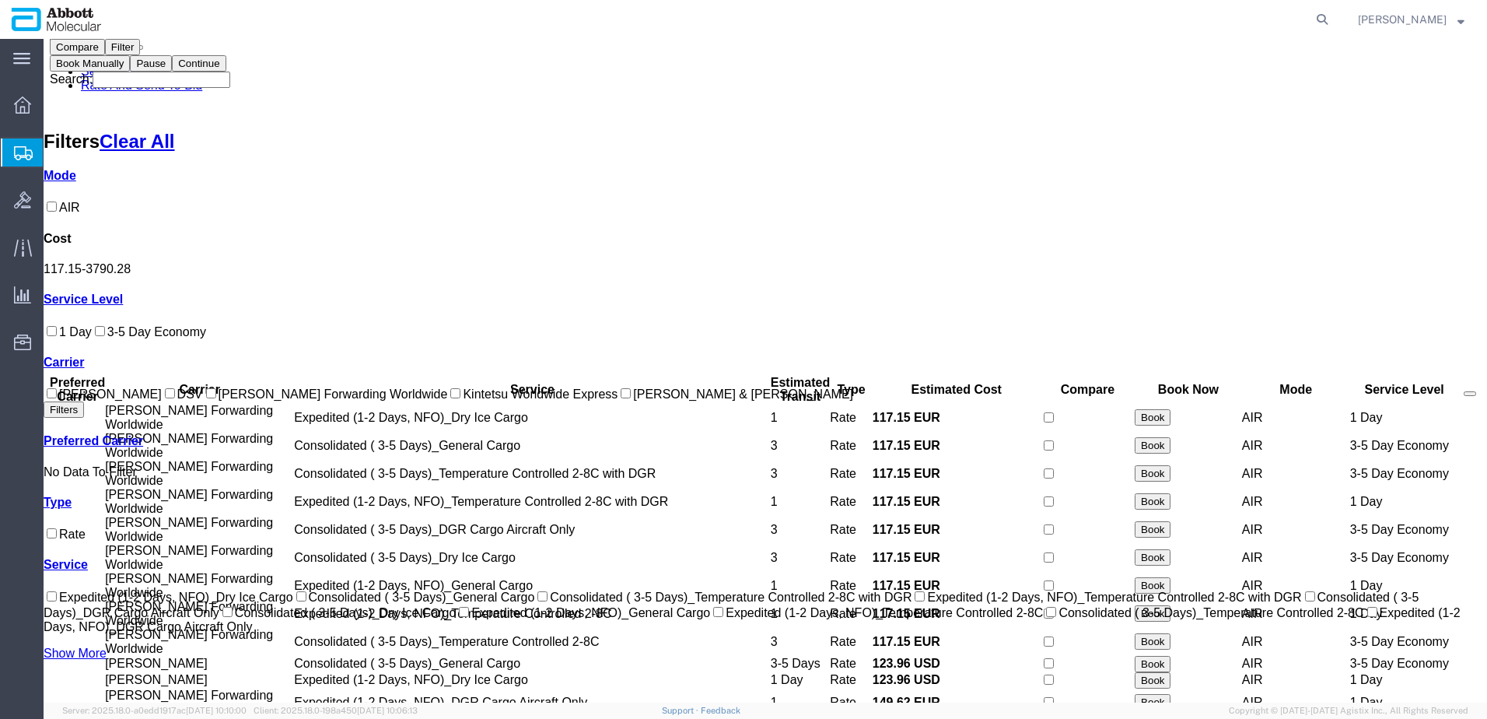
click at [206, 398] on input "[PERSON_NAME] Forwarding Worldwide" at bounding box center [211, 393] width 10 height 10
checkbox input "true"
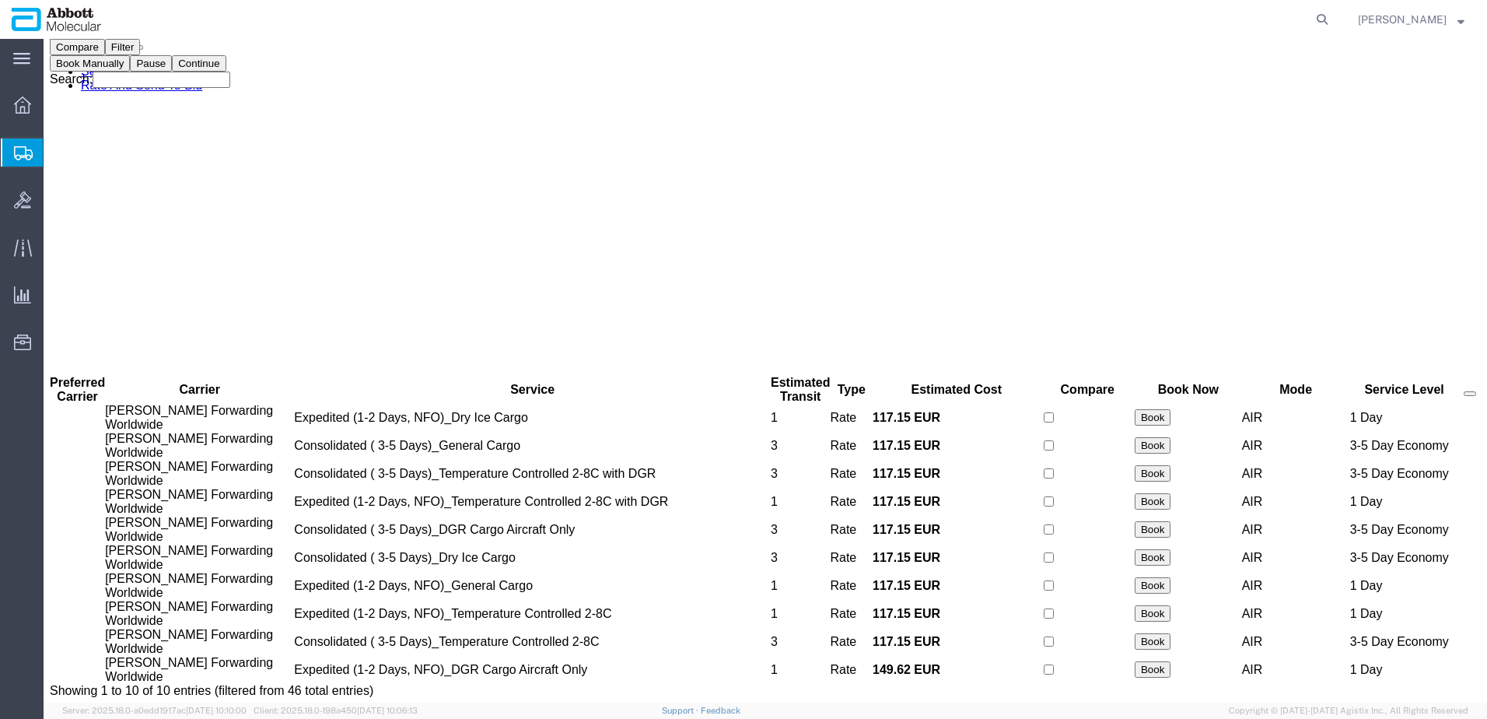
scroll to position [0, 0]
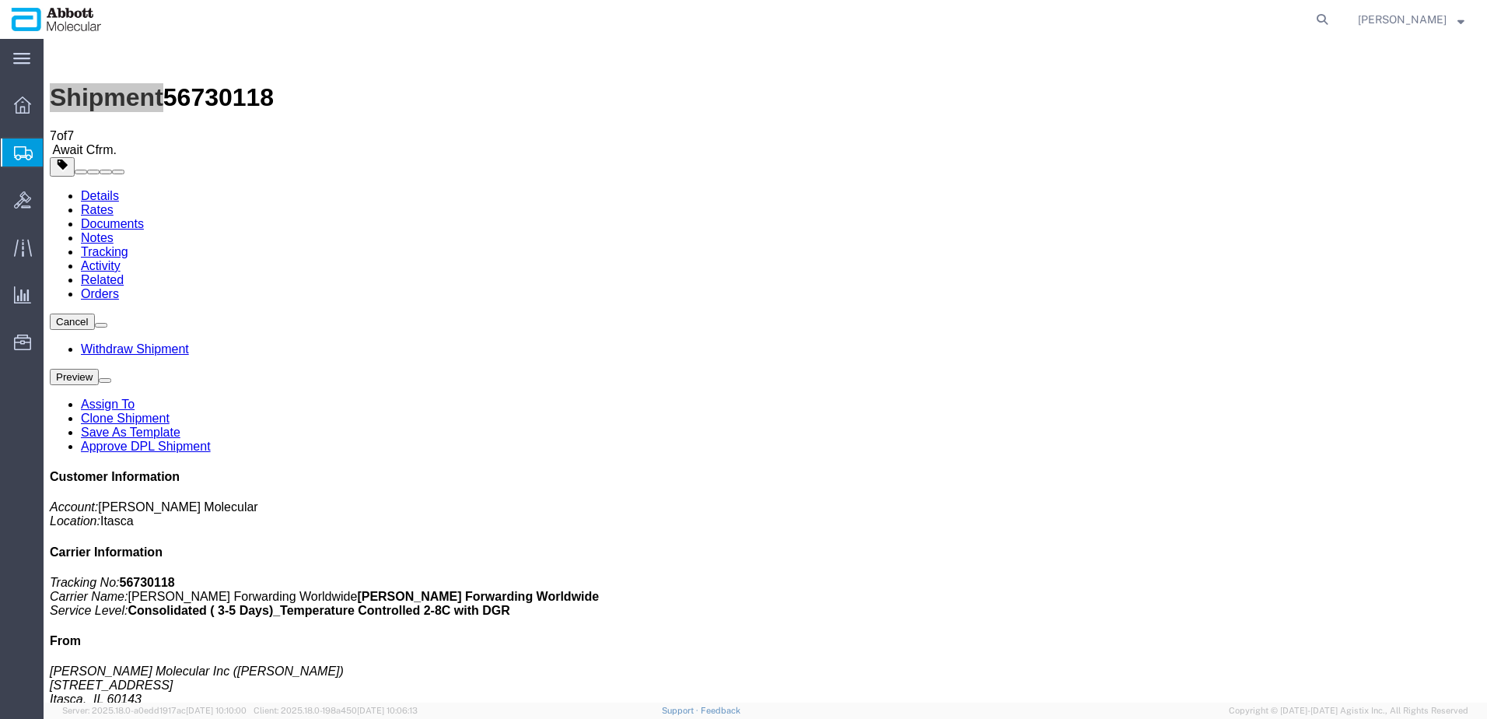
click at [0, 0] on span "Create from Template" at bounding box center [0, 0] width 0 height 0
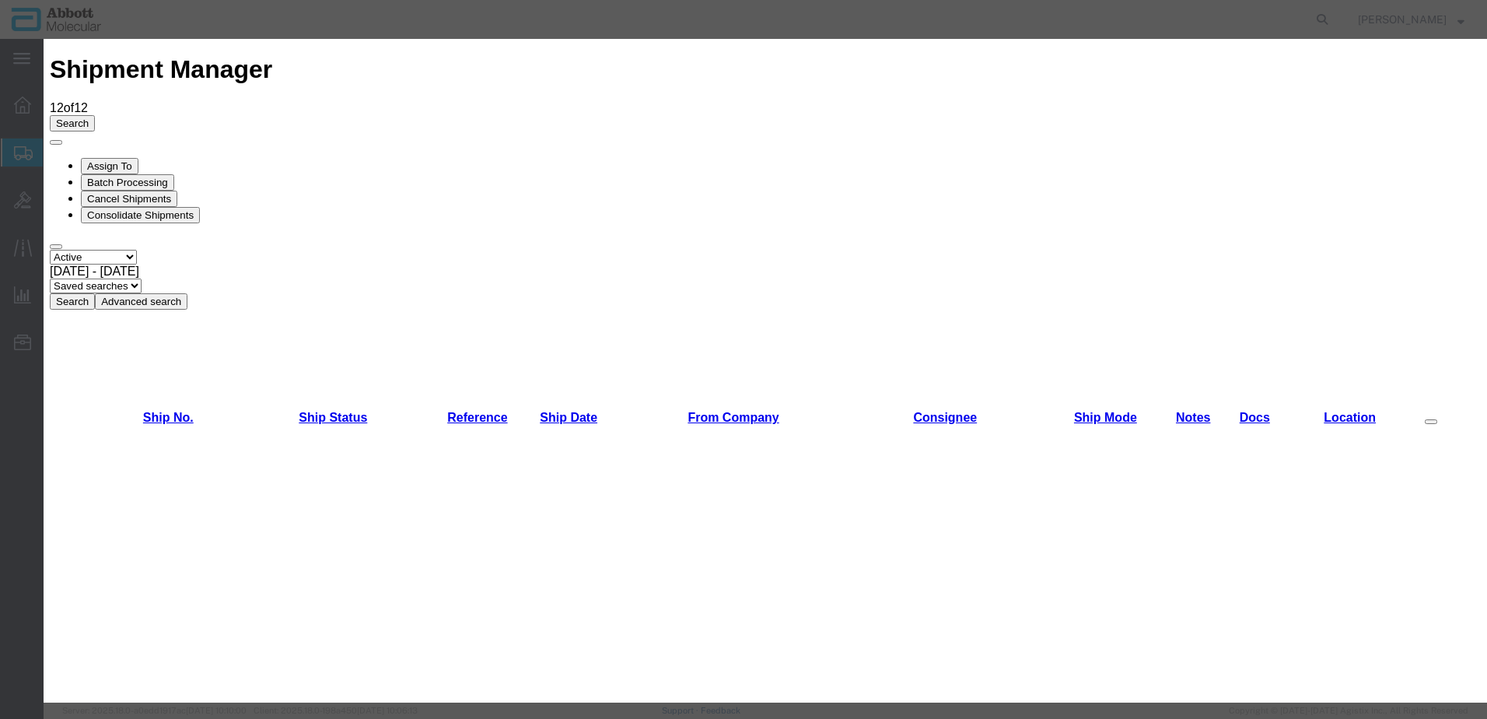
scroll to position [700, 0]
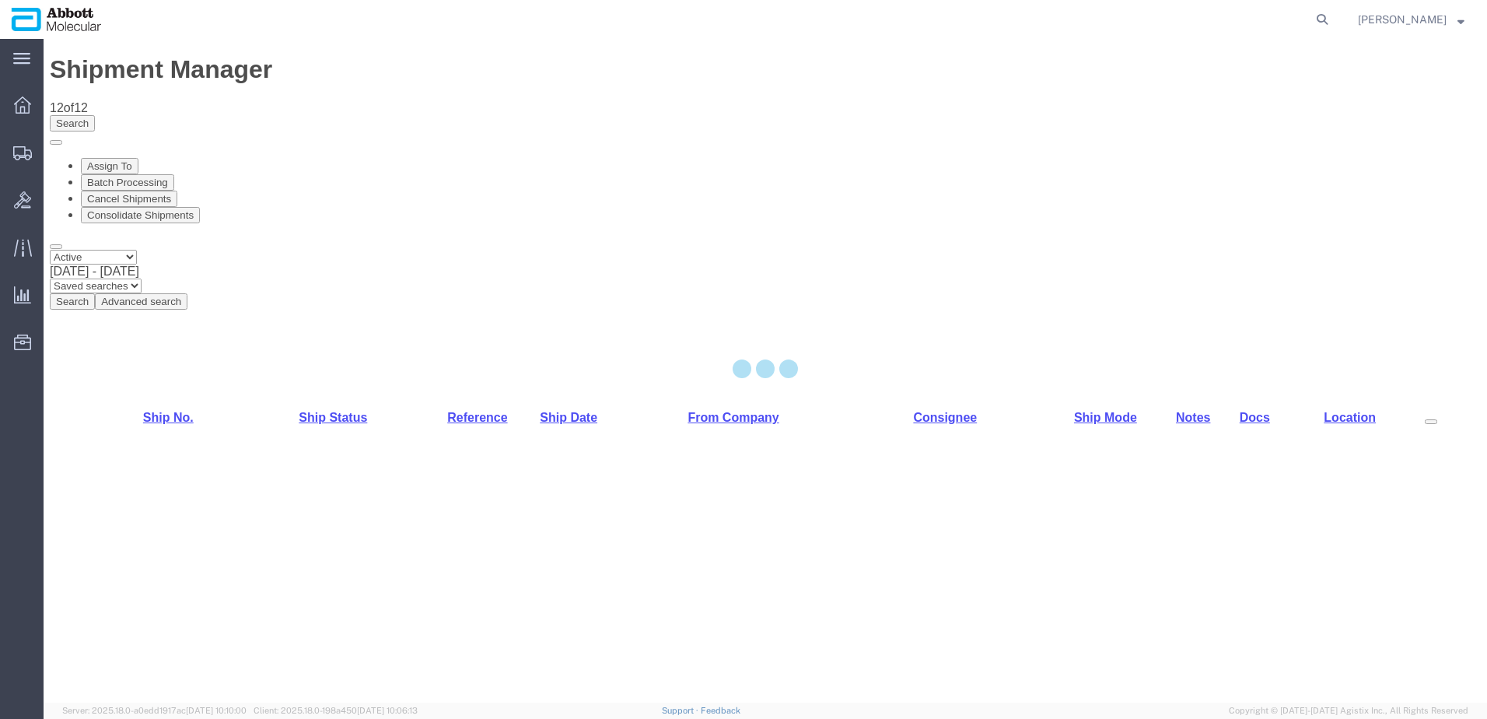
select select "48454"
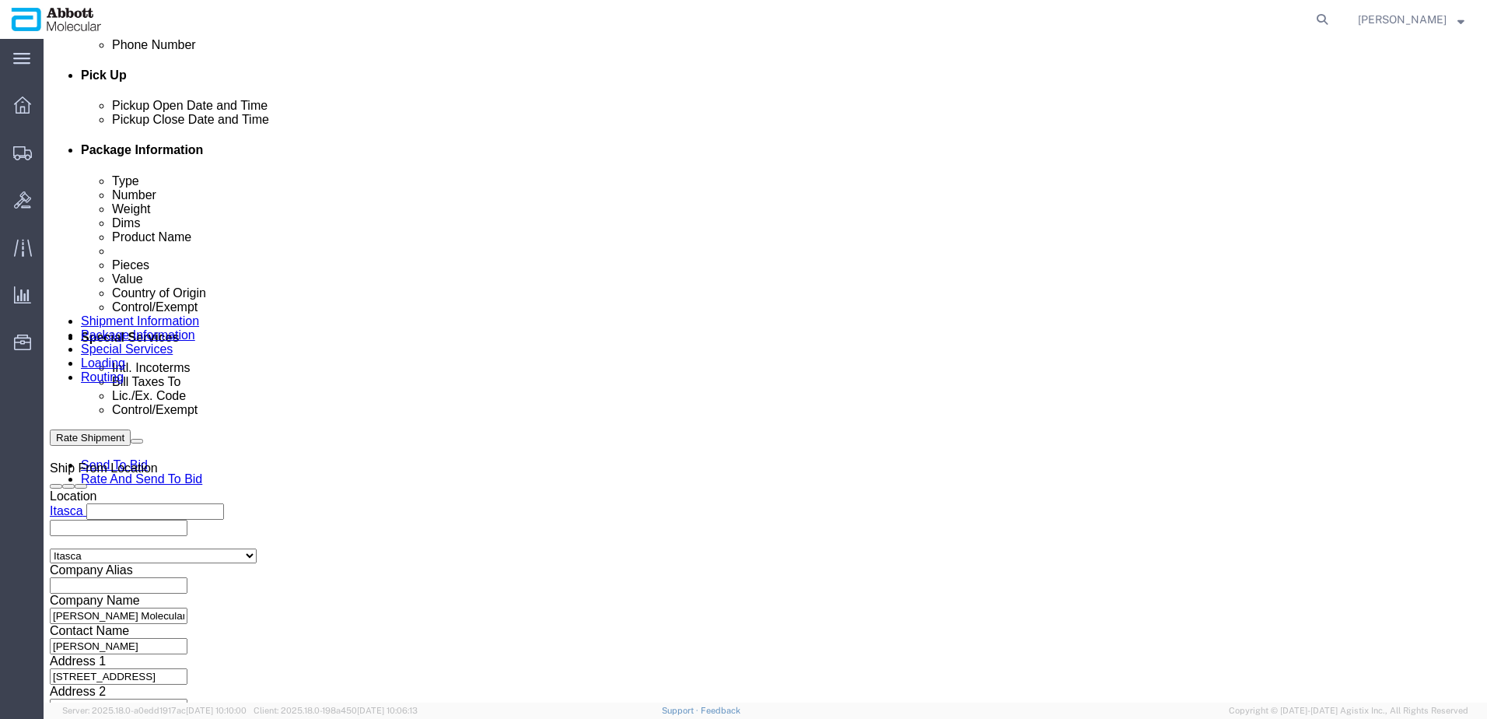
scroll to position [700, 0]
click input "text"
paste input "918037948"
type input "918037948"
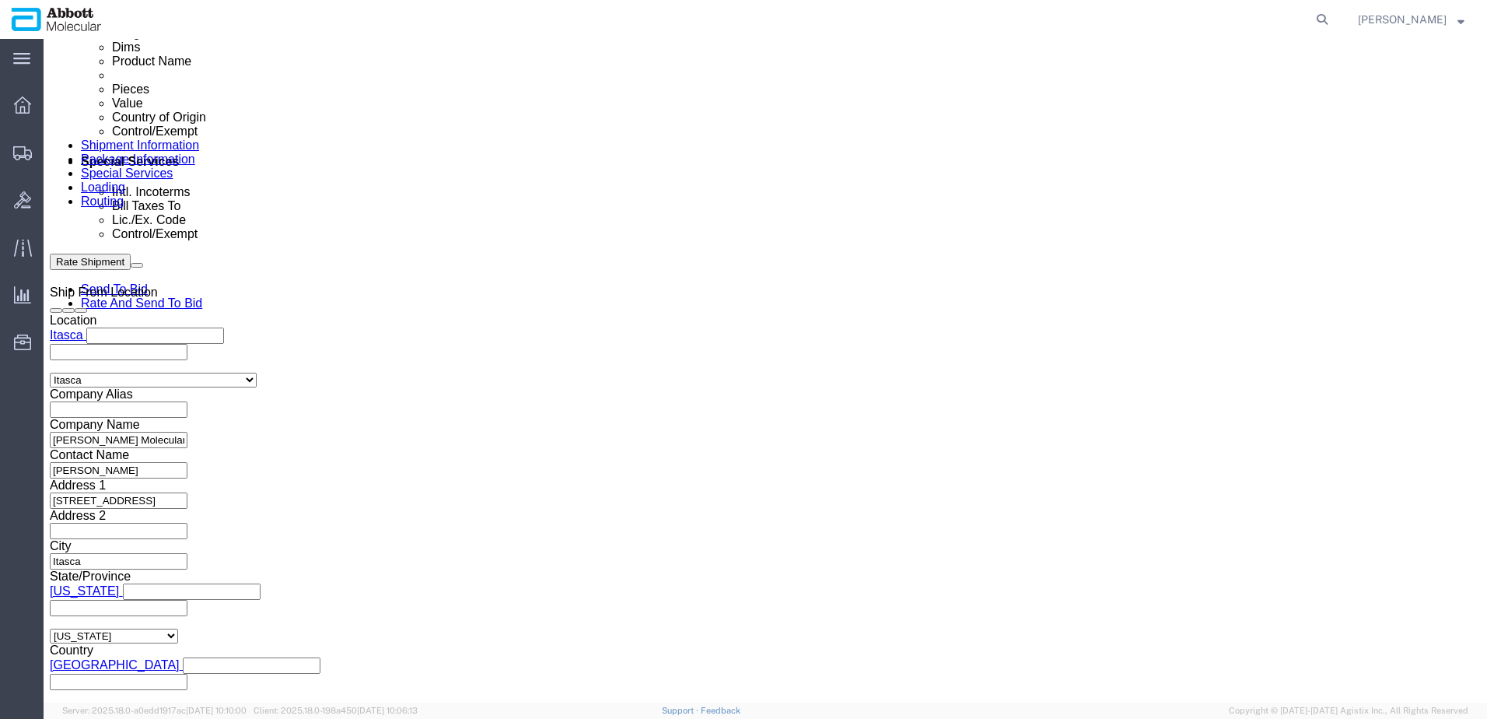
scroll to position [972, 0]
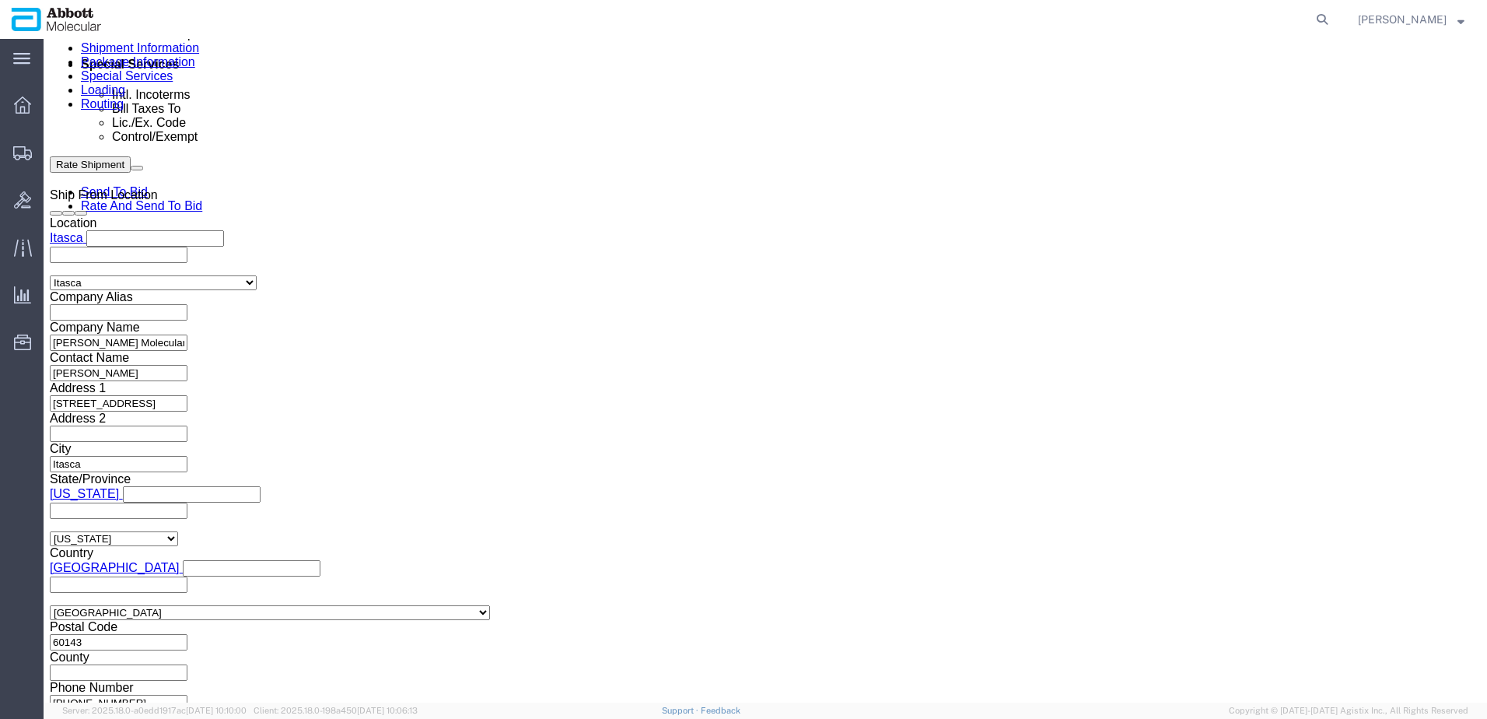
click button "Continue"
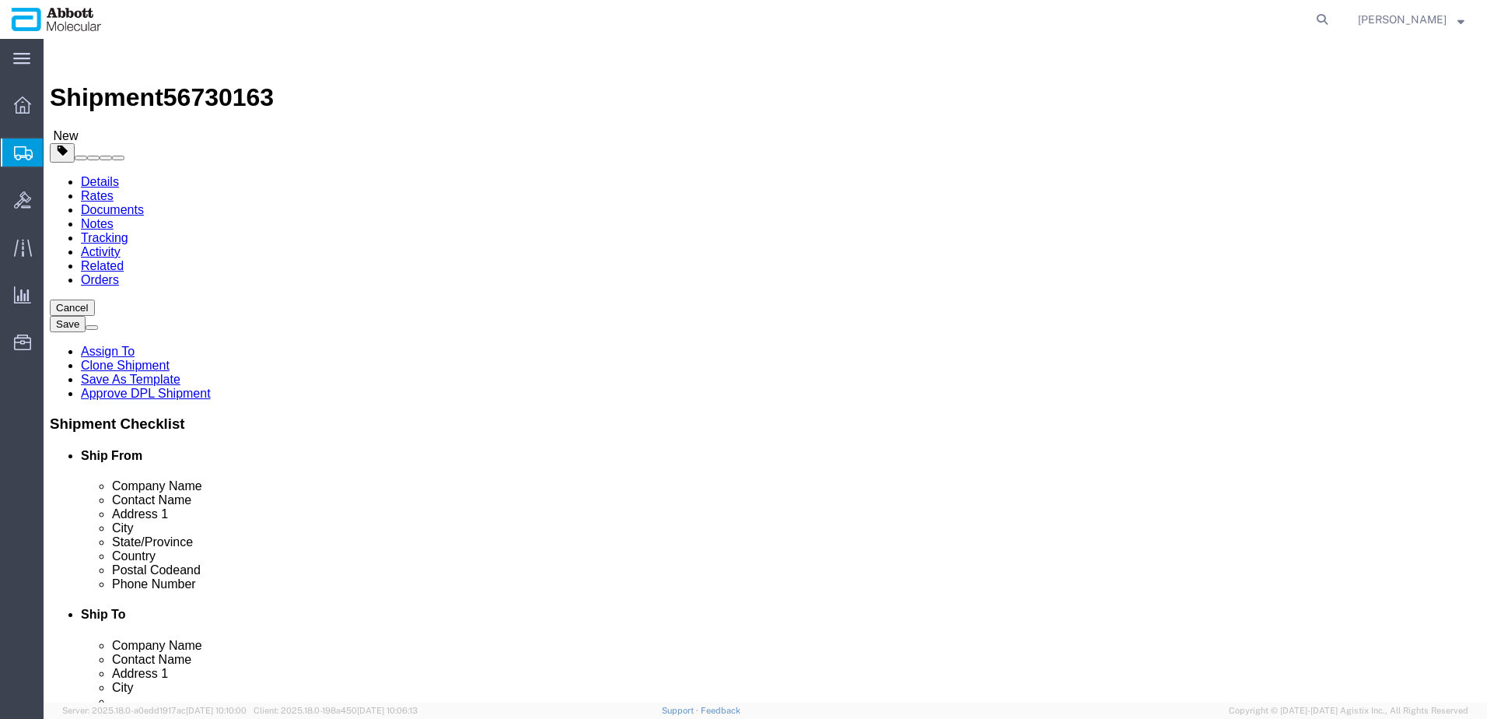
click select "Select Box (B) Box (C) Box (D) Cardboard Box(es) Crate (Instrument) Crate(s) En…"
select select "PSST"
click select "Select Box (B) Box (C) Box (D) Cardboard Box(es) Crate (Instrument) Crate(s) En…"
drag, startPoint x: 235, startPoint y: 334, endPoint x: 139, endPoint y: 327, distance: 95.9
click div "Number 1"
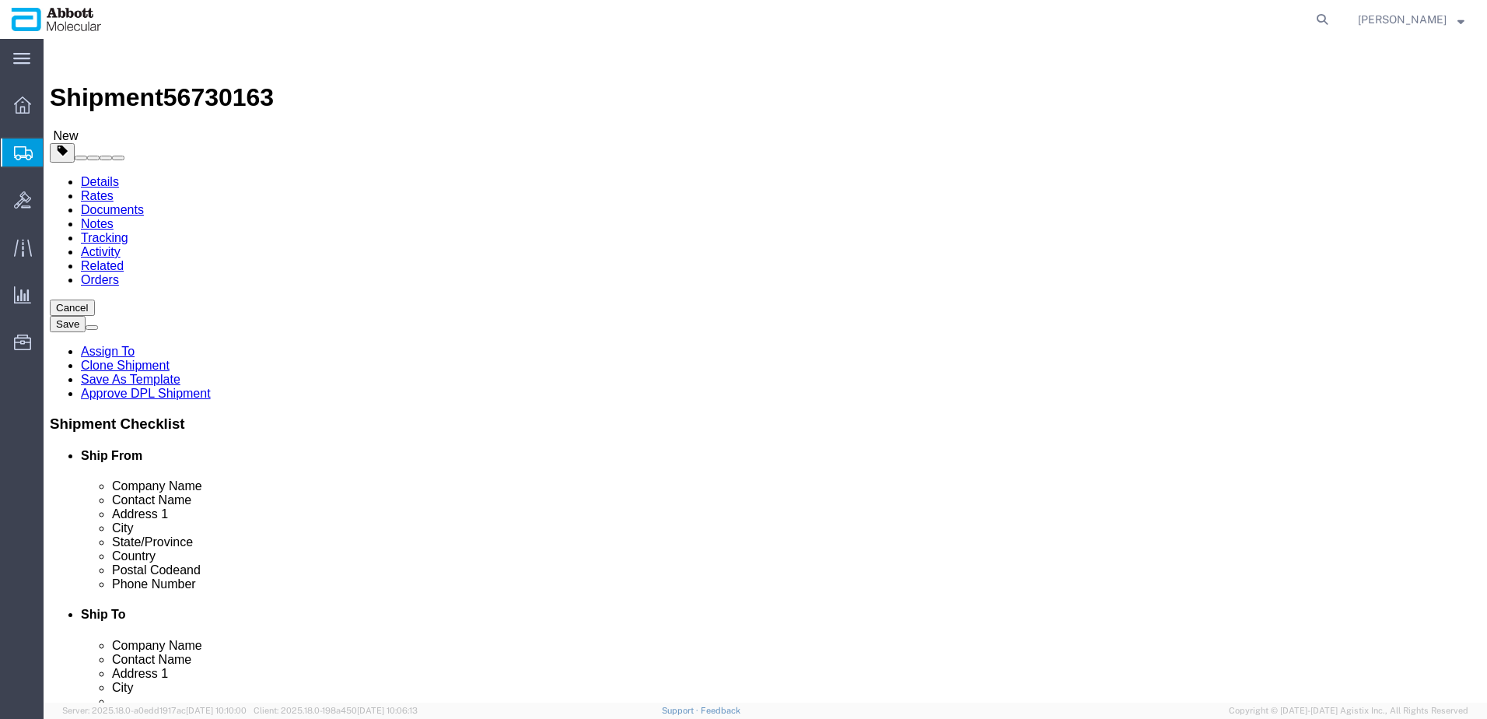
type input "26"
type input "48"
type input "40"
type input "43"
type input "2760"
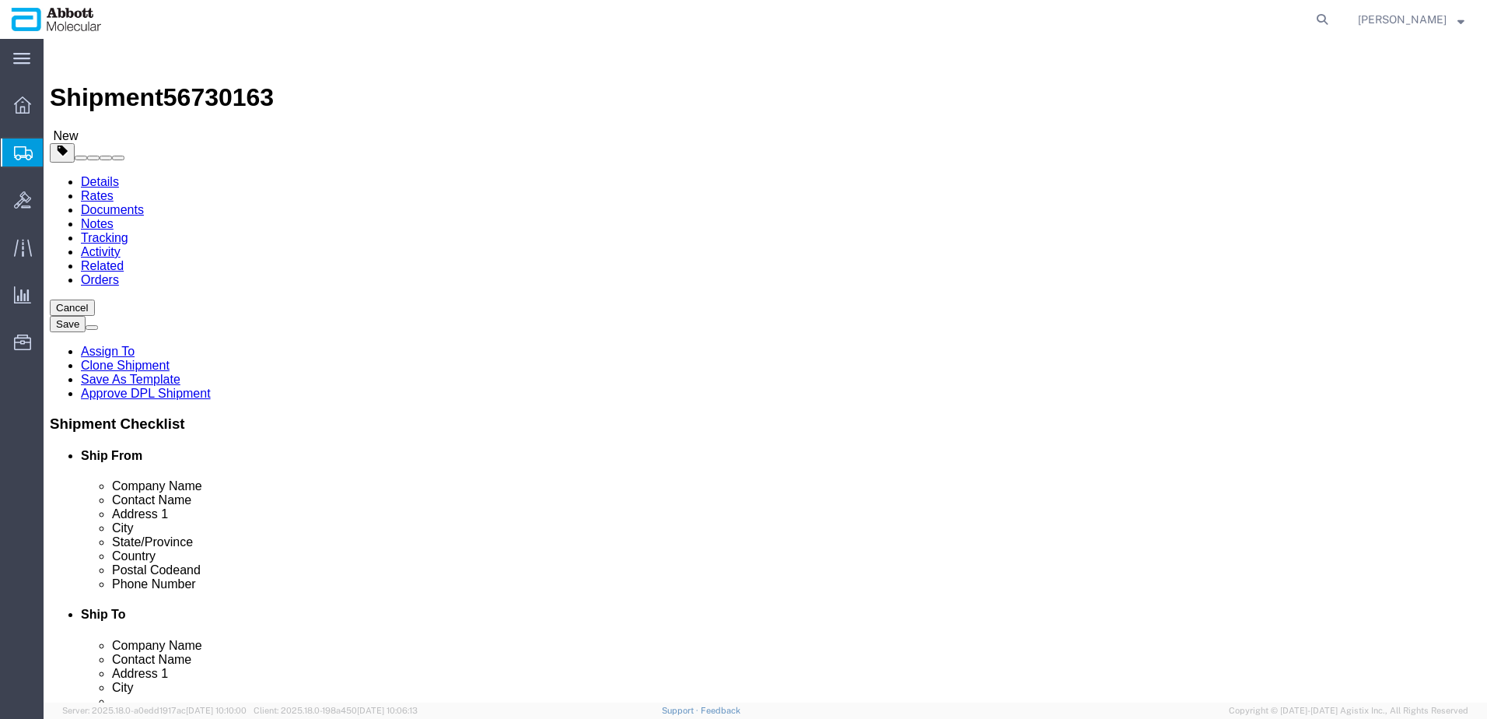
click input "checkbox"
checkbox input "true"
type input "AMBIENT"
click link "Add Content"
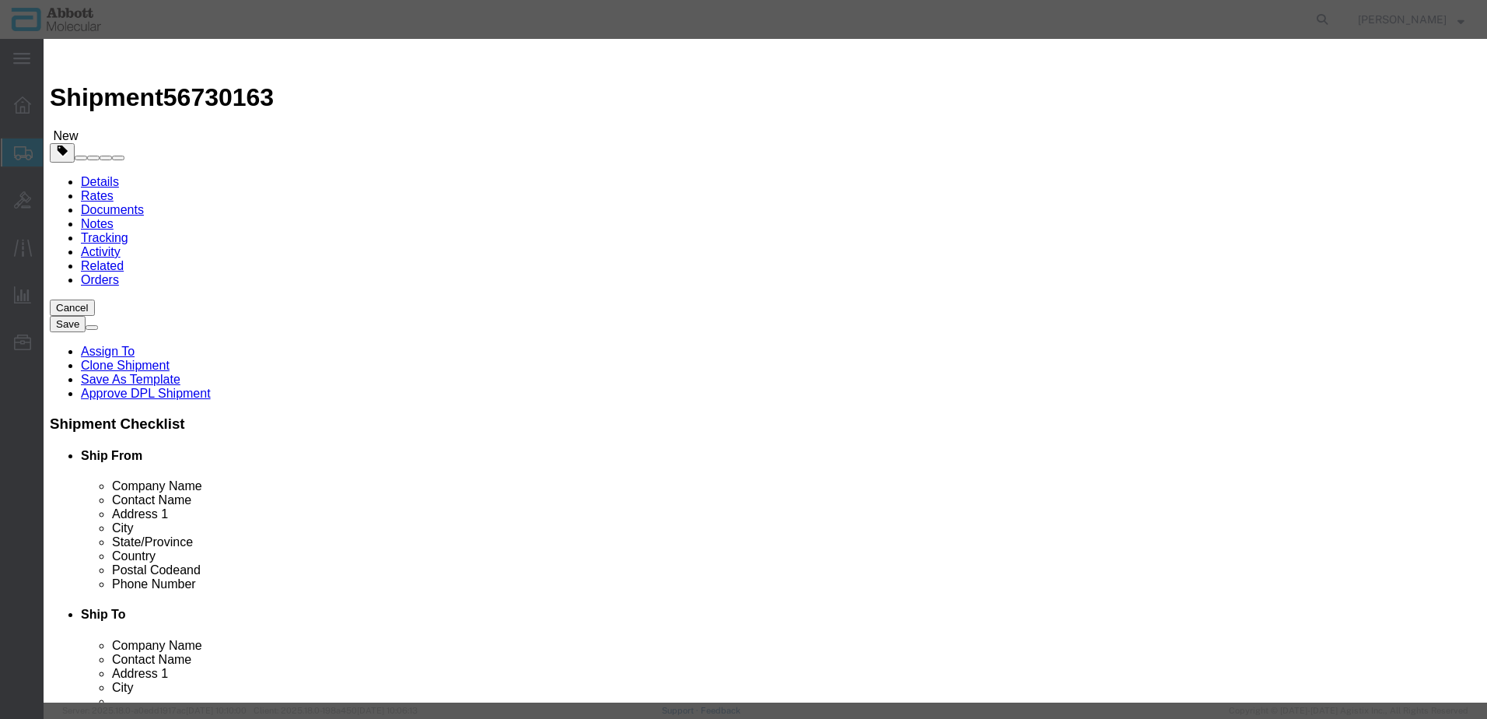
click input "text"
type input "09N2601"
click strong "09N2601"
select select
checkbox input "false"
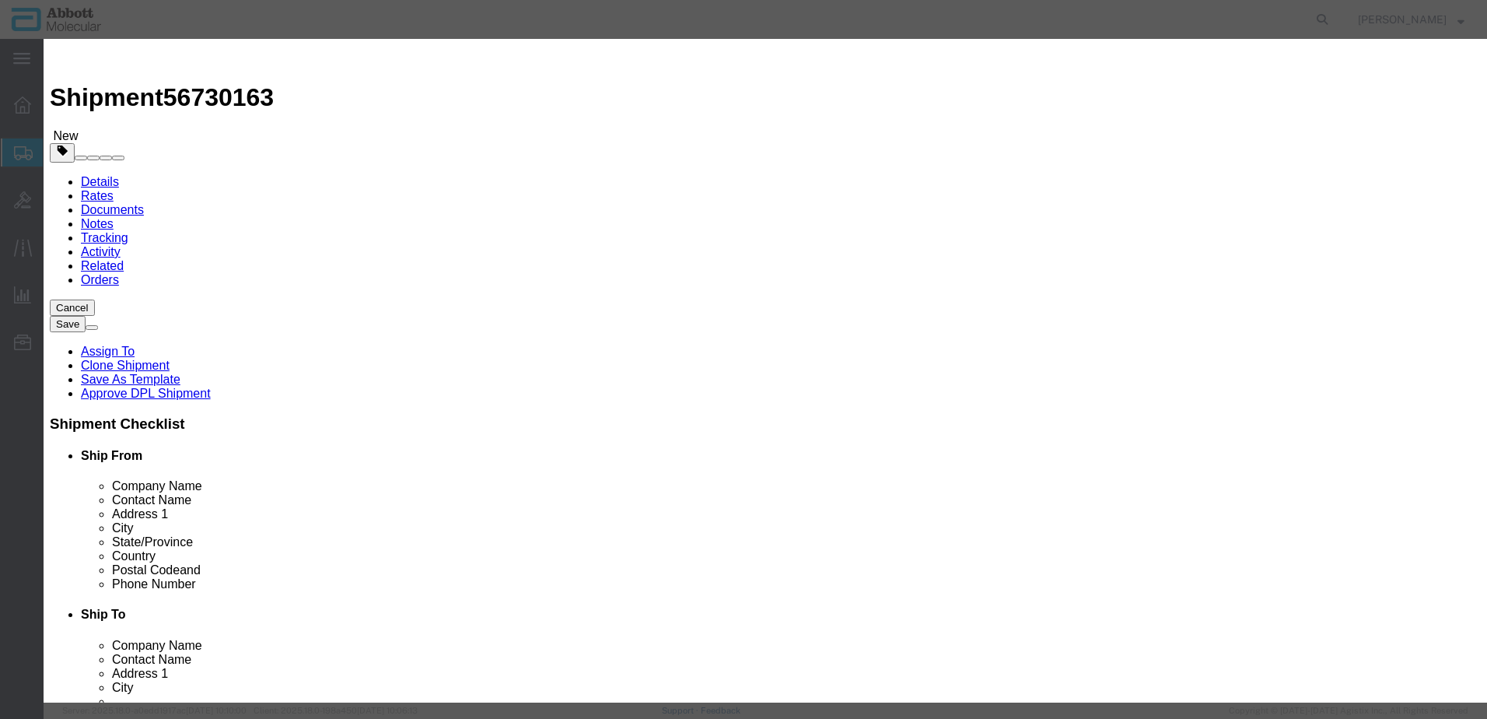
select select "US"
type input "AMBIENT"
type input "8479909596"
select select "BIS"
checkbox input "false"
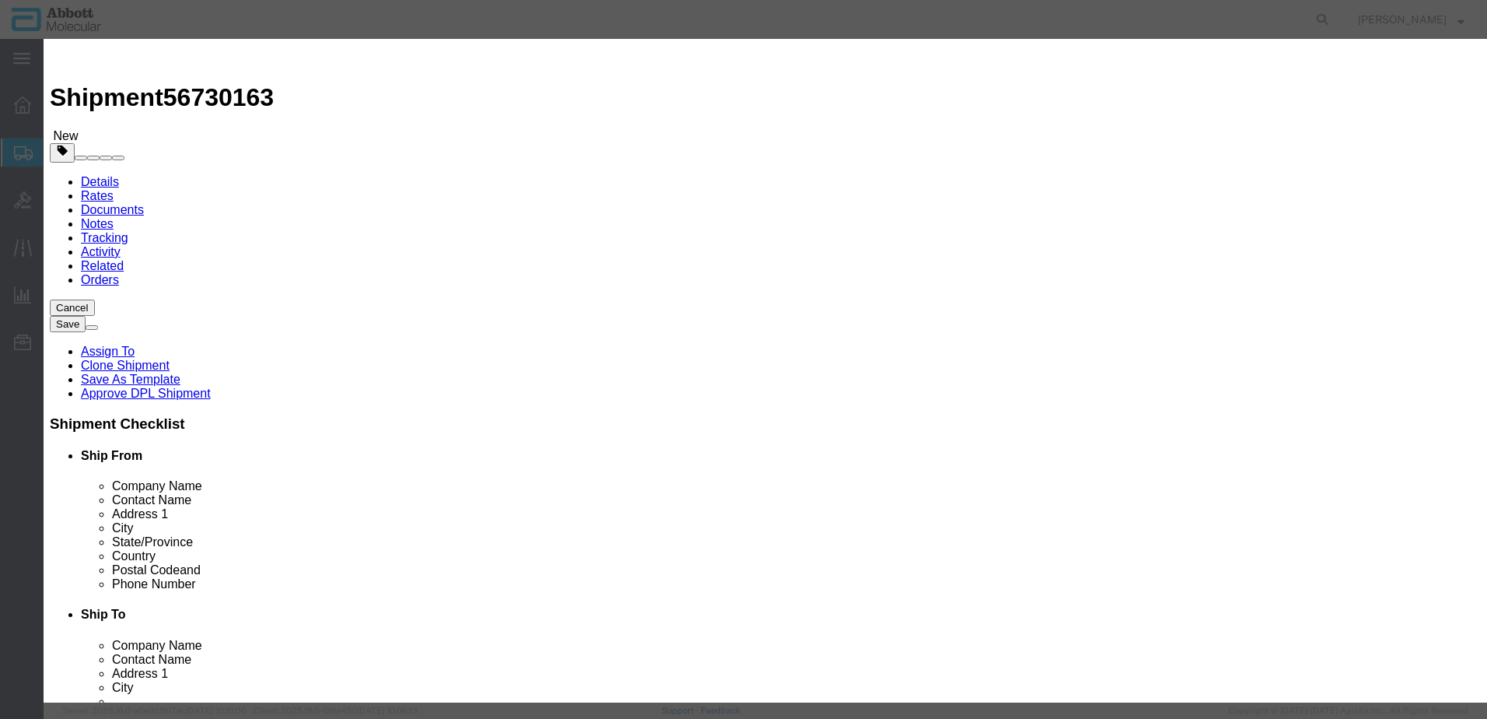
checkbox input "false"
type input "09N2601"
type textarea "Alinity m Pipette Tips; 50uL"
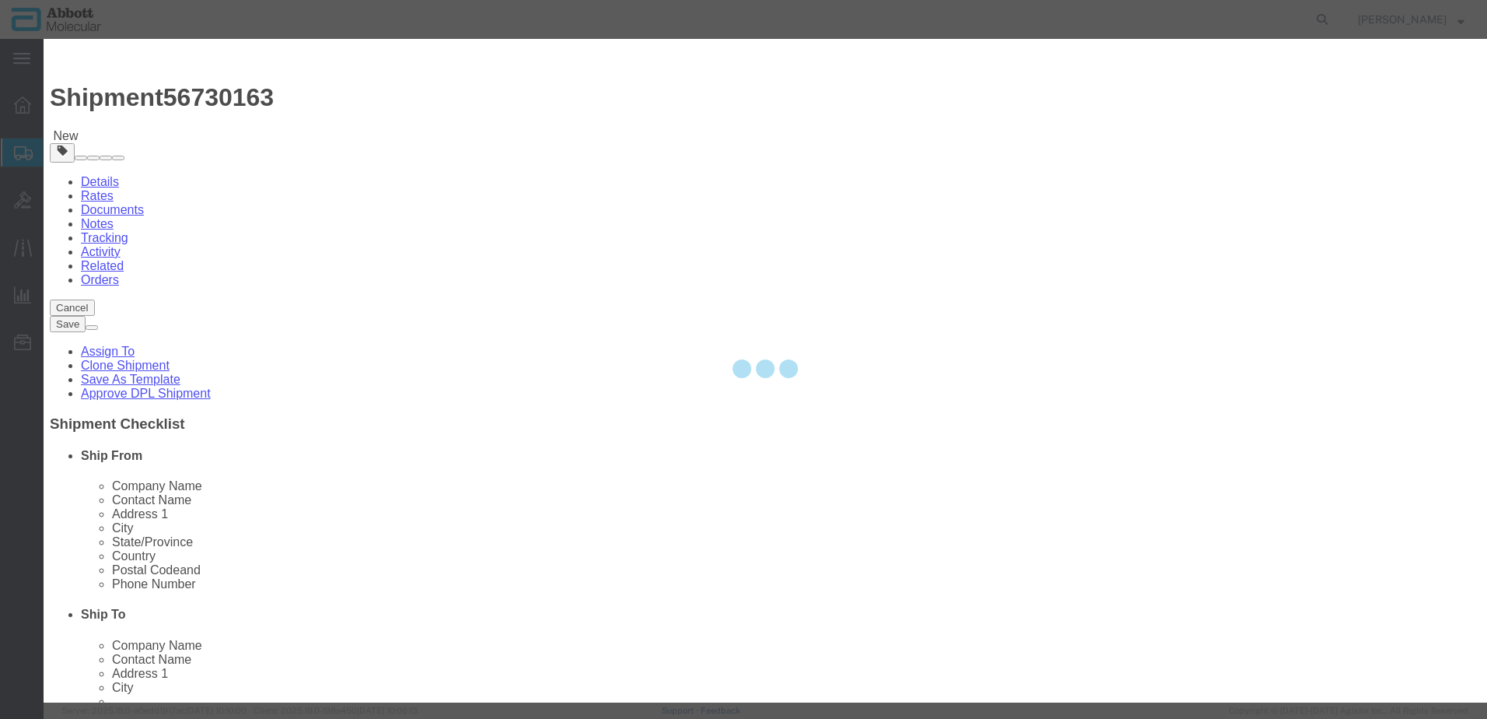
select select "NLR"
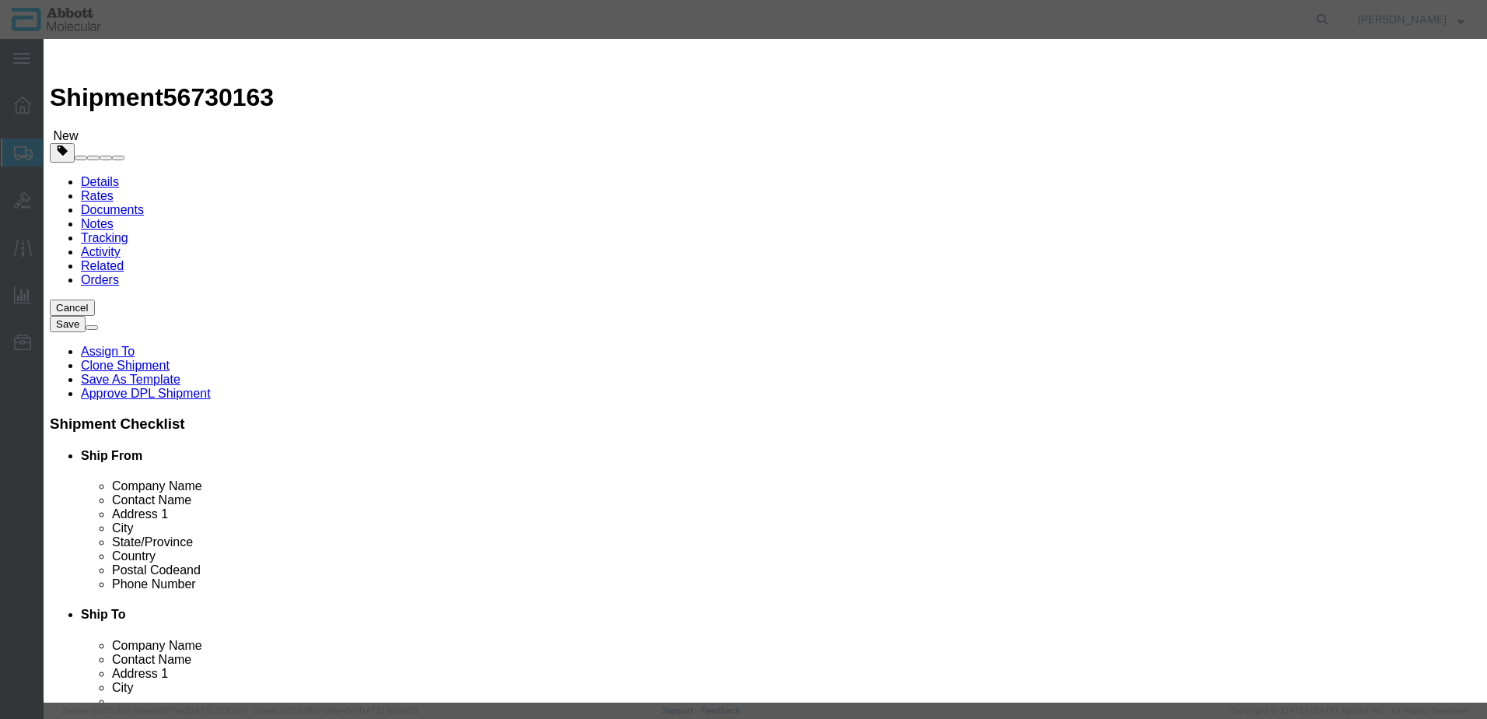
type input "09N2601"
type input "364"
type input "1"
click select "Select Account Type Activity ID Airline Appointment Number ASN Batch Number Bil…"
select select "BATCH_NUMBER"
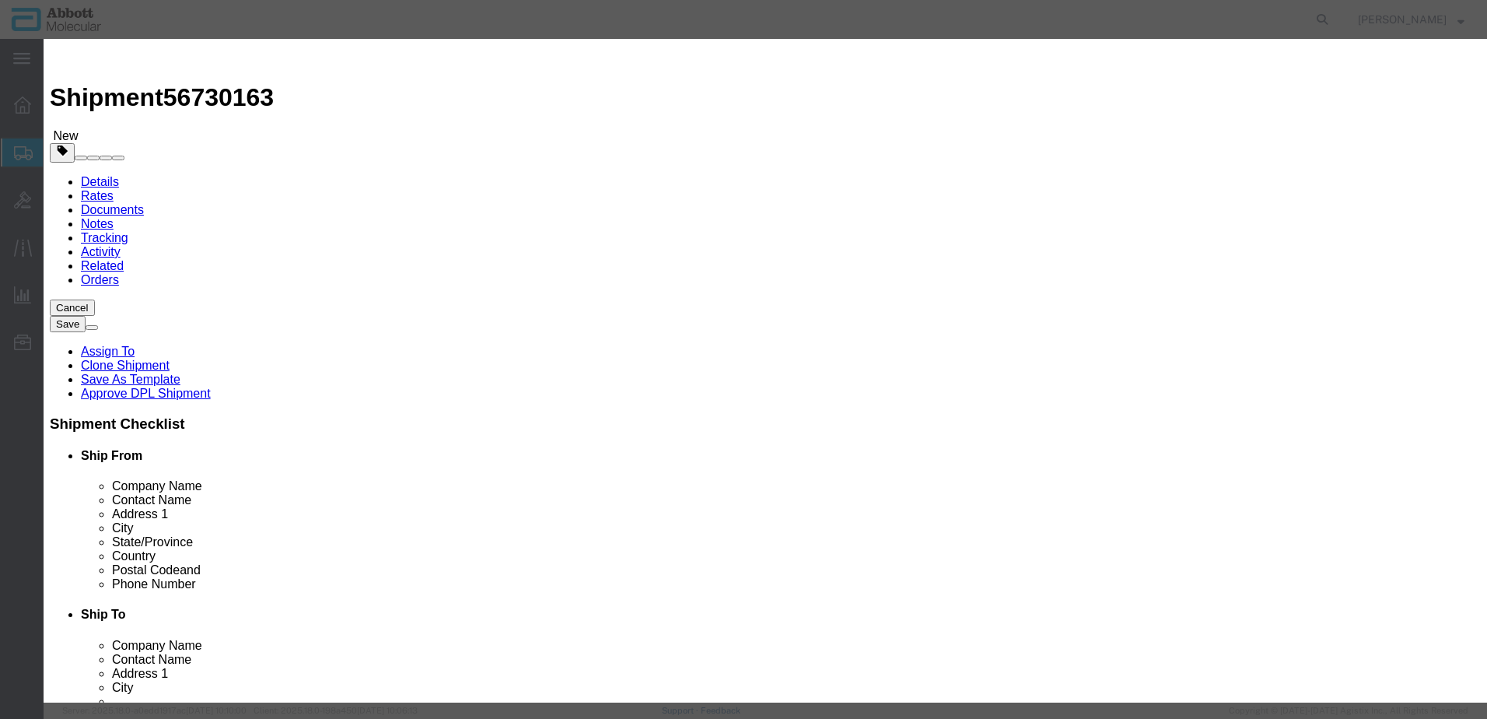
click select "Select Account Type Activity ID Airline Appointment Number ASN Batch Number Bil…"
type input "1171219"
select select "BATCH_NUMBER"
type input "1175183"
click button "Save & Close"
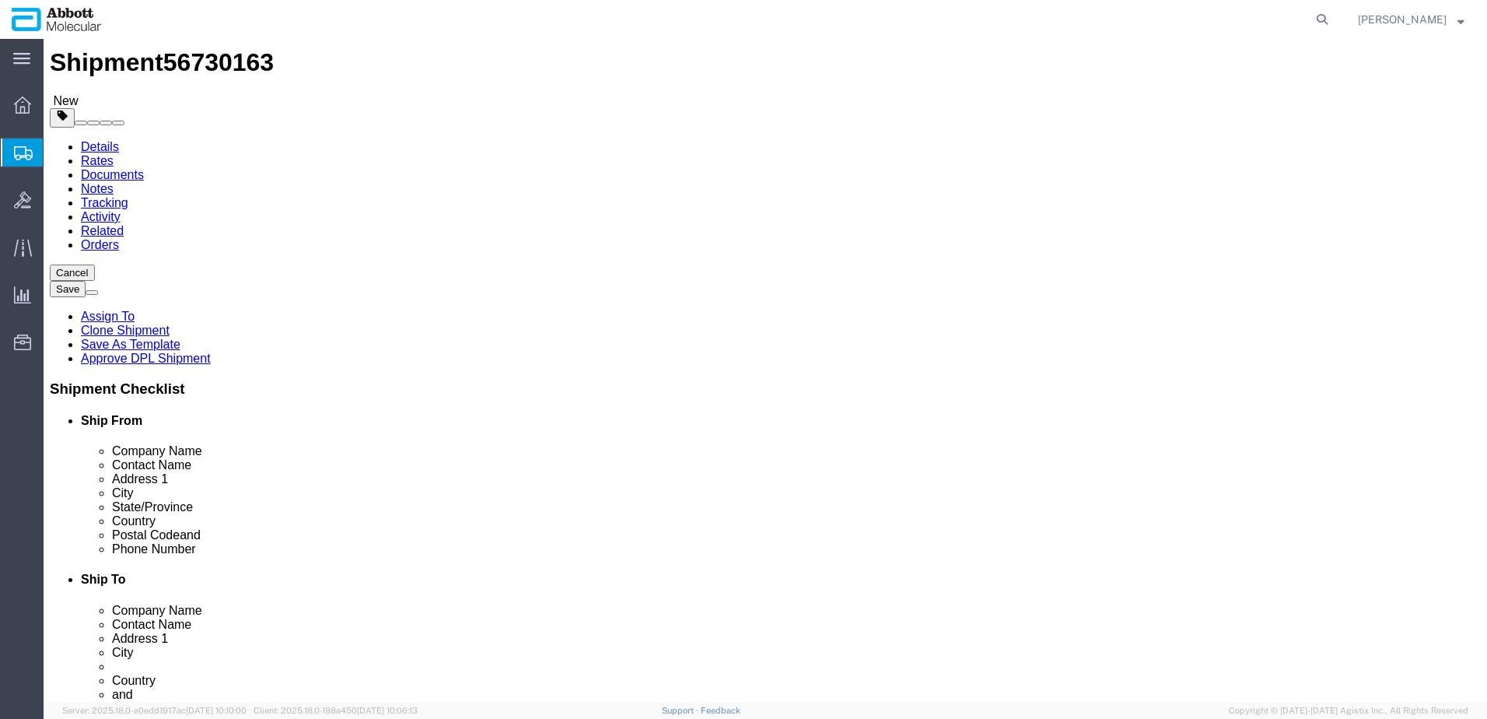
scroll to position [64, 0]
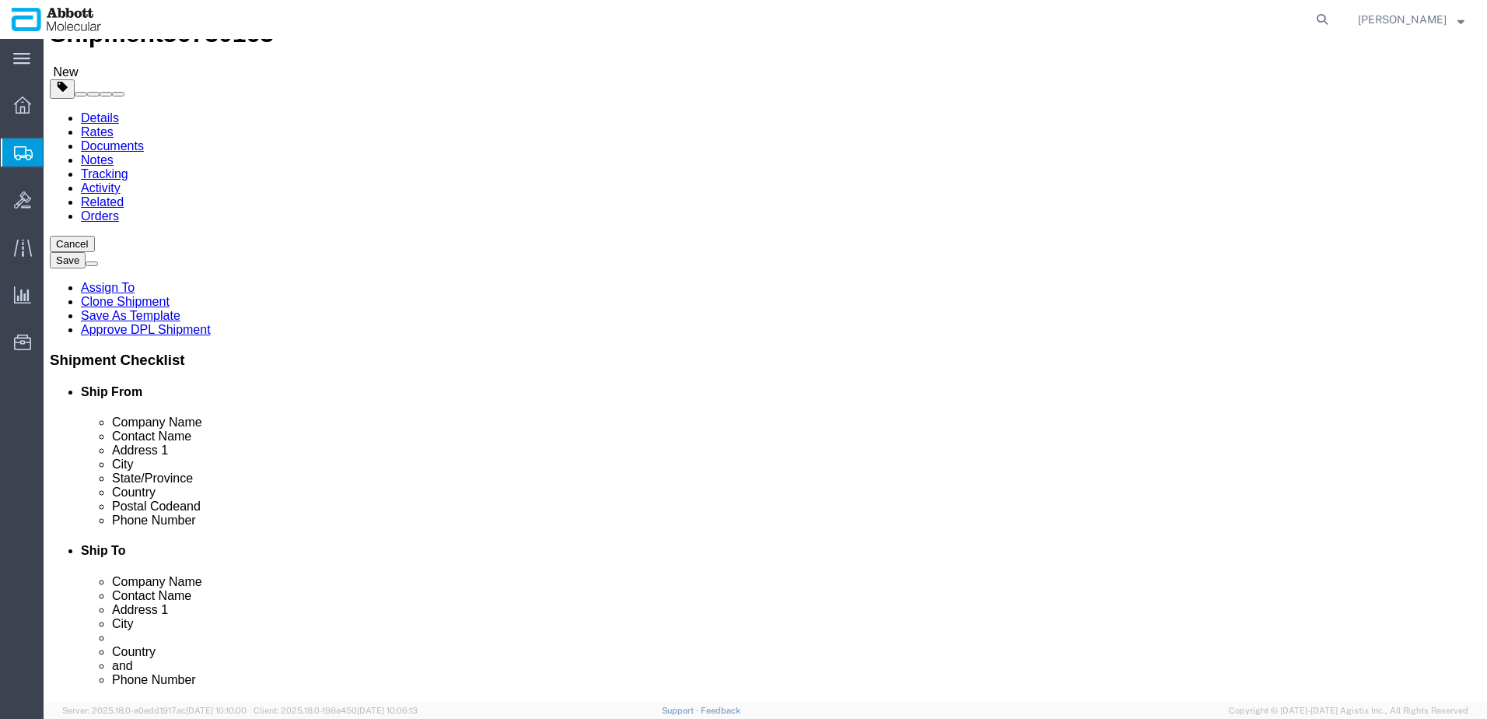
click button "Continue"
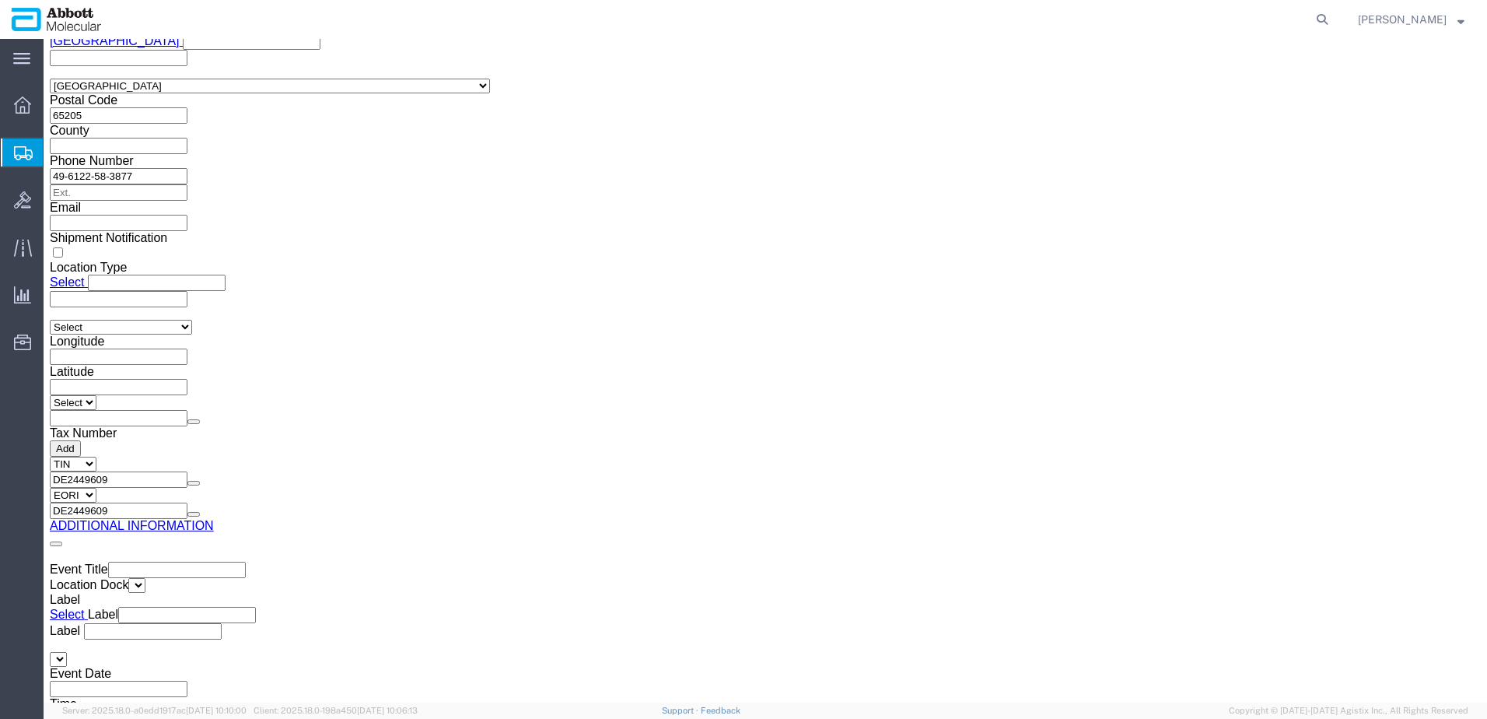
scroll to position [2341, 0]
click button "Upload"
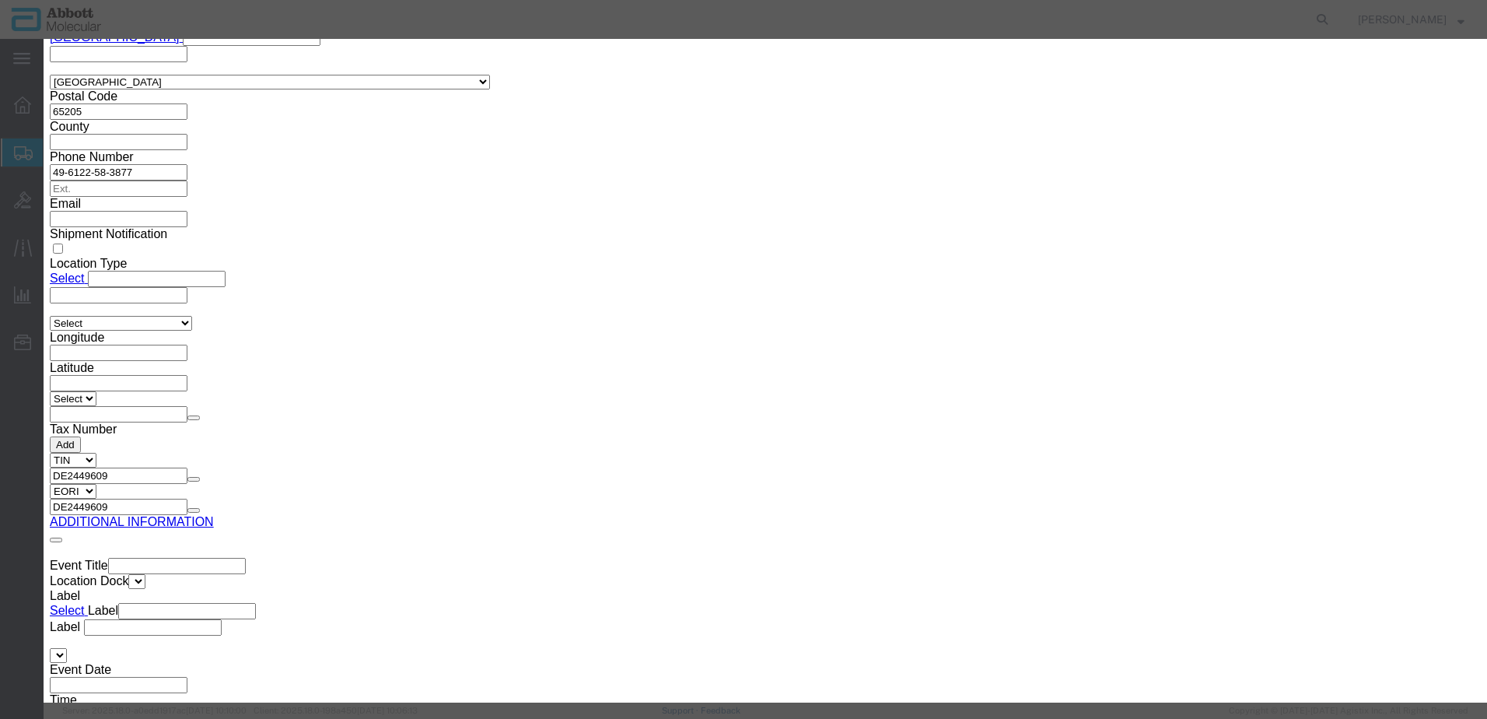
click button "Browse"
type input "C:\fakepath\918037948 SLI [PERSON_NAME].pdf"
click button "Upload"
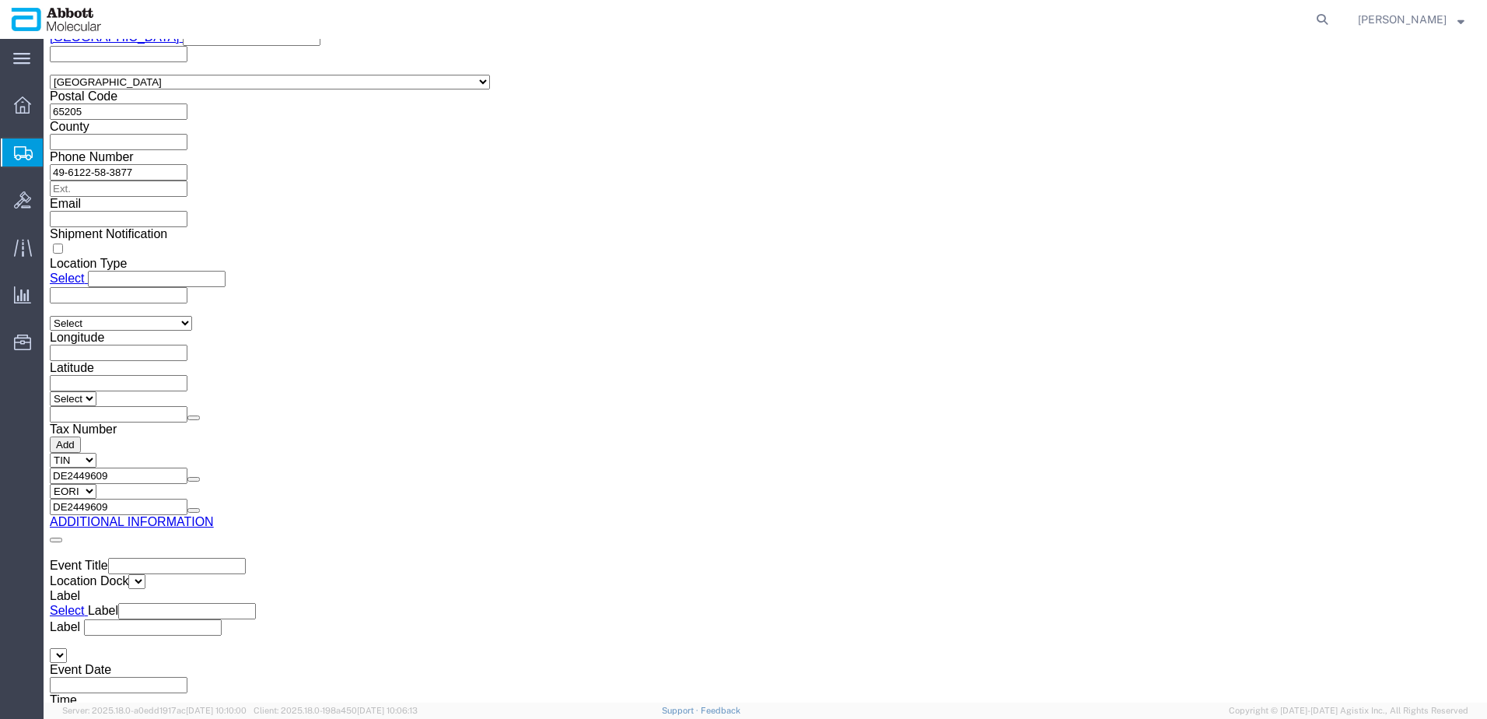
drag, startPoint x: 43, startPoint y: 22, endPoint x: 217, endPoint y: 33, distance: 174.6
click div "Shipment 56730163 New"
copy h1 "Shipment 56730163"
drag, startPoint x: 1245, startPoint y: 632, endPoint x: 1220, endPoint y: 618, distance: 28.9
click button "Rate Shipment"
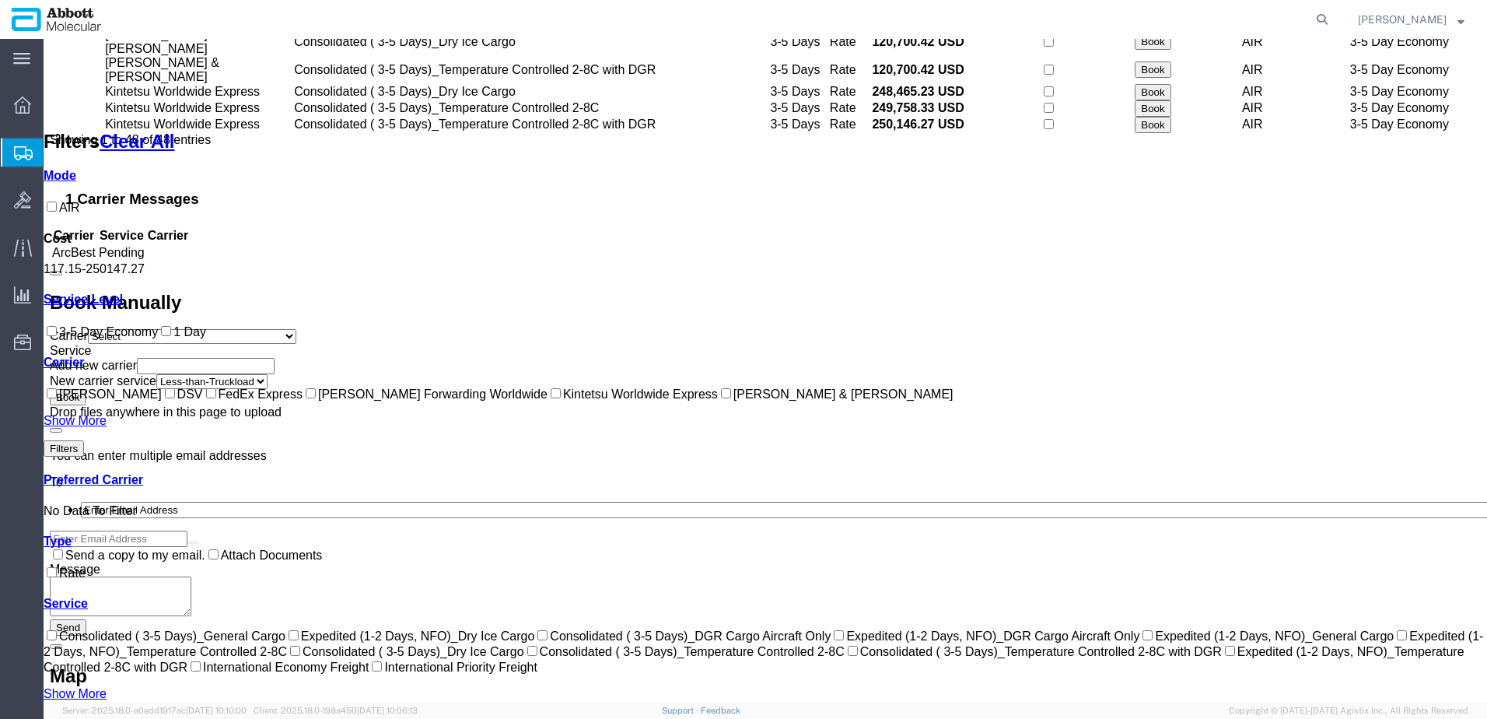
scroll to position [1101, 0]
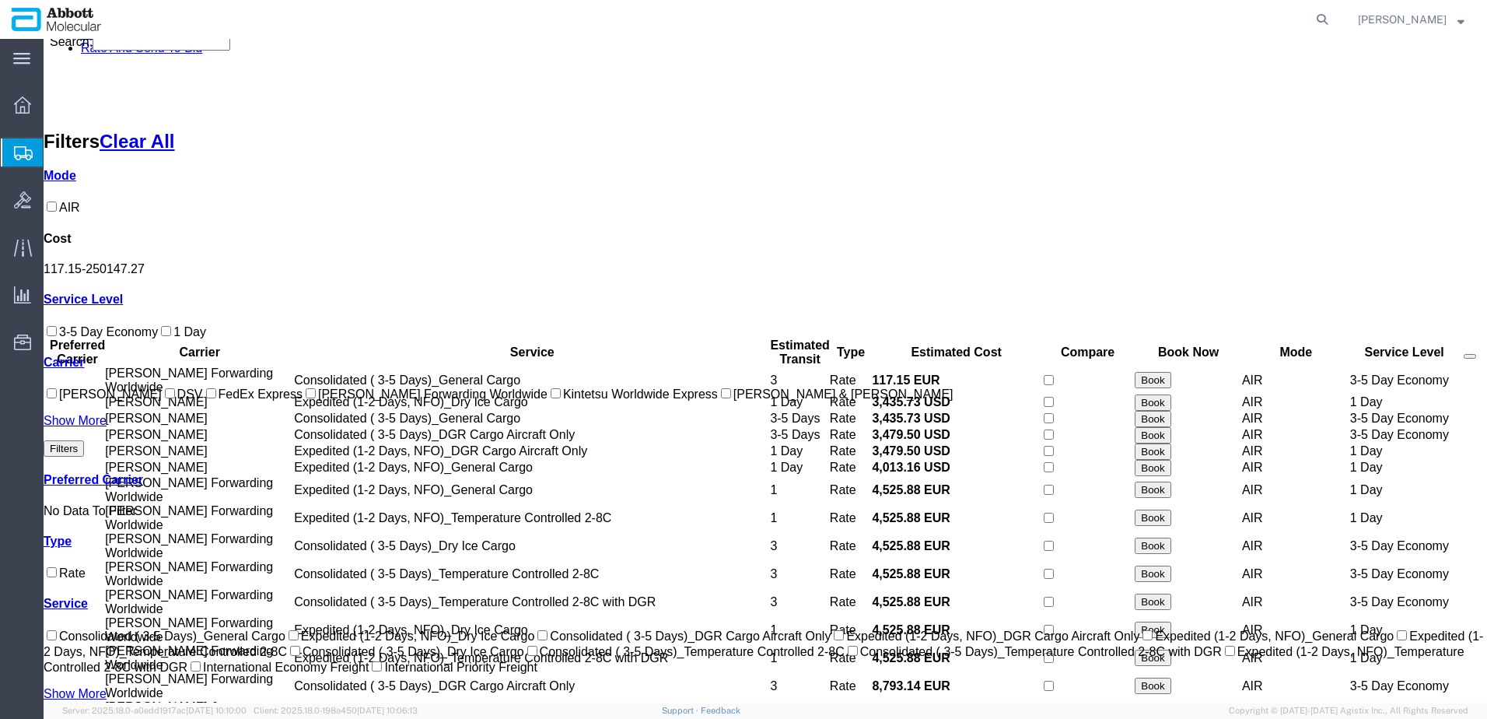
click at [303, 401] on label "[PERSON_NAME] Forwarding Worldwide" at bounding box center [425, 393] width 245 height 13
click at [306, 398] on input "[PERSON_NAME] Forwarding Worldwide" at bounding box center [311, 393] width 10 height 10
checkbox input "true"
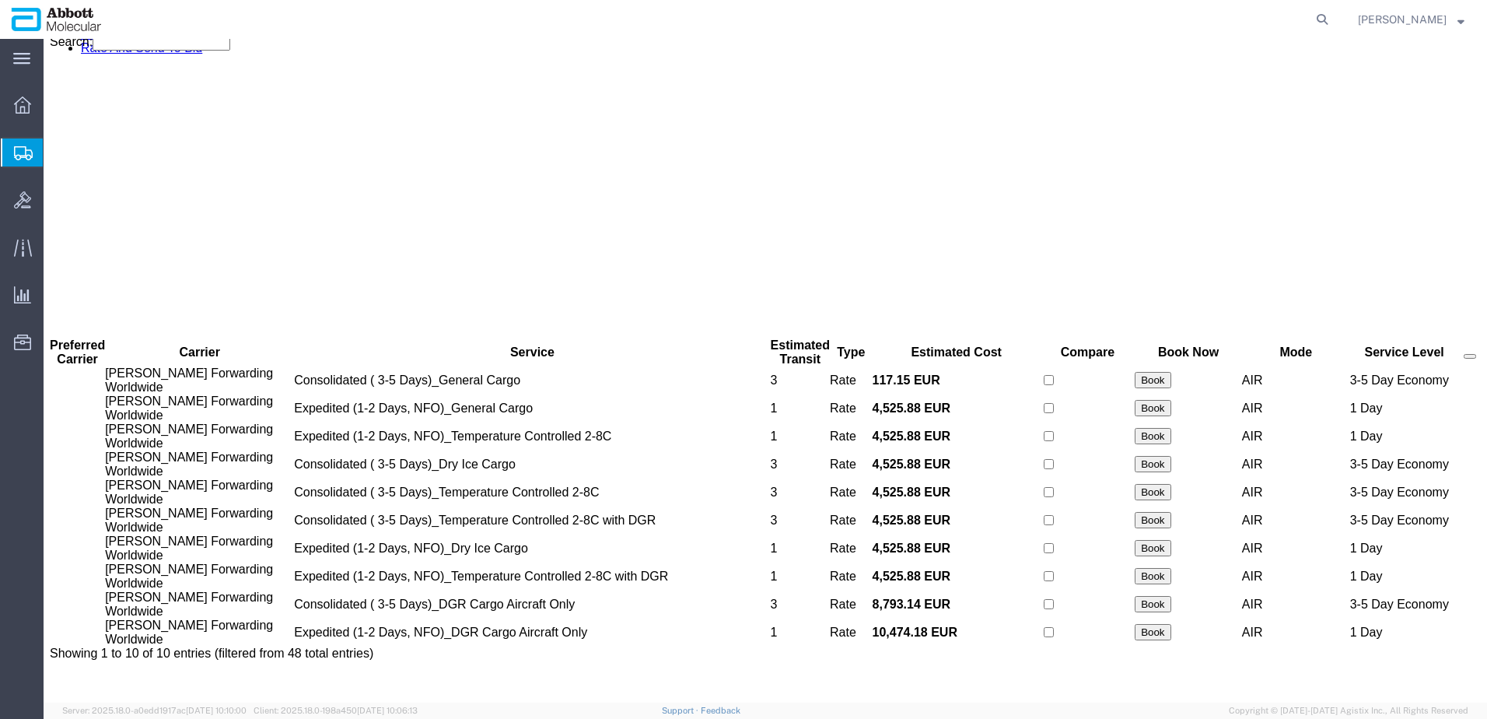
scroll to position [0, 0]
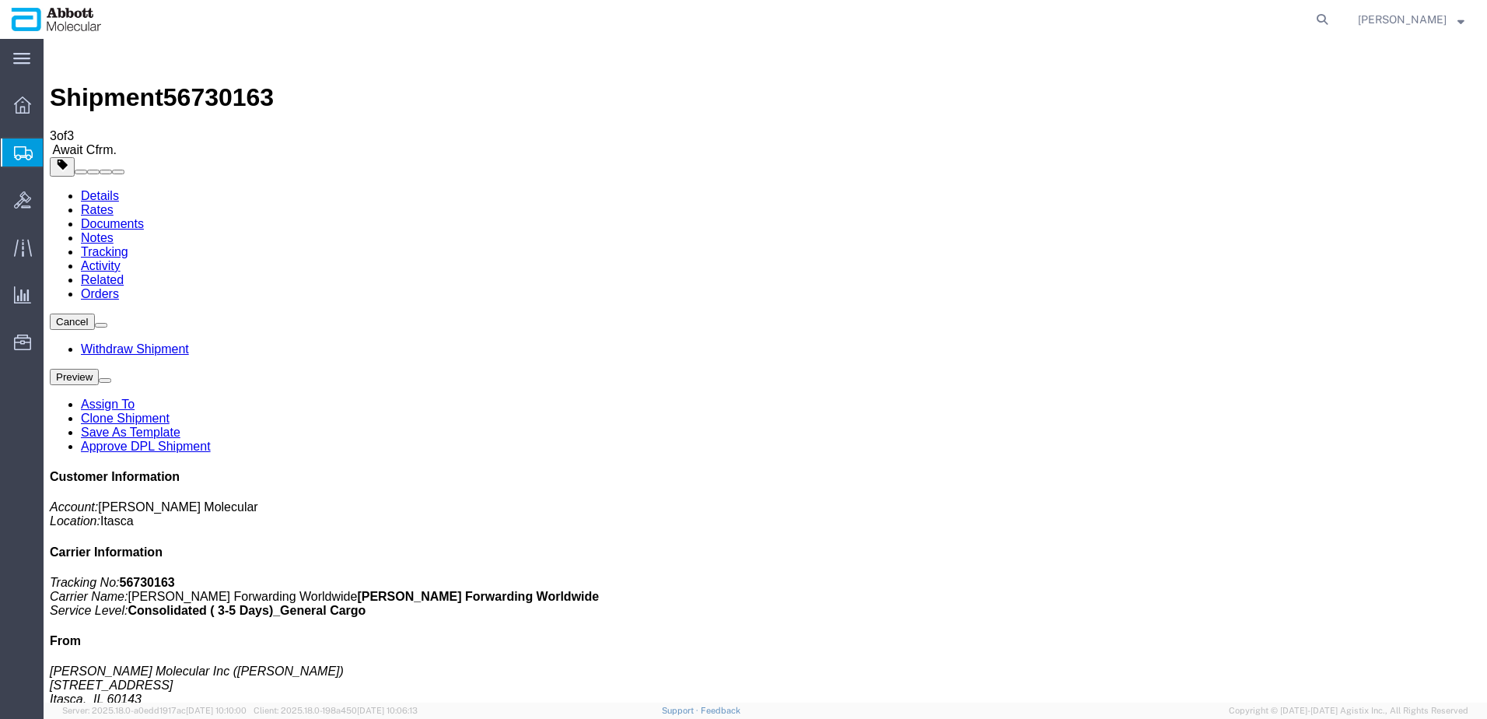
click at [0, 0] on span "Create from Template" at bounding box center [0, 0] width 0 height 0
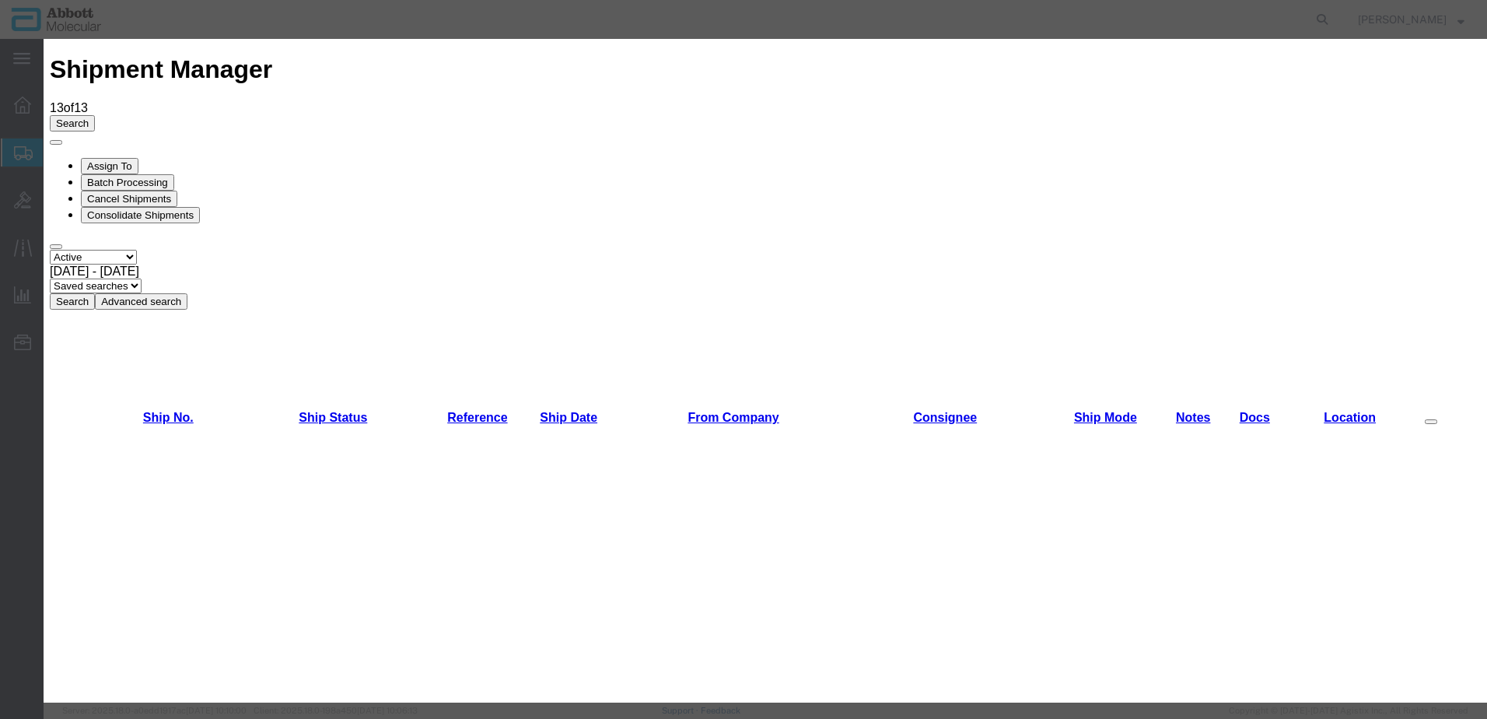
scroll to position [622, 0]
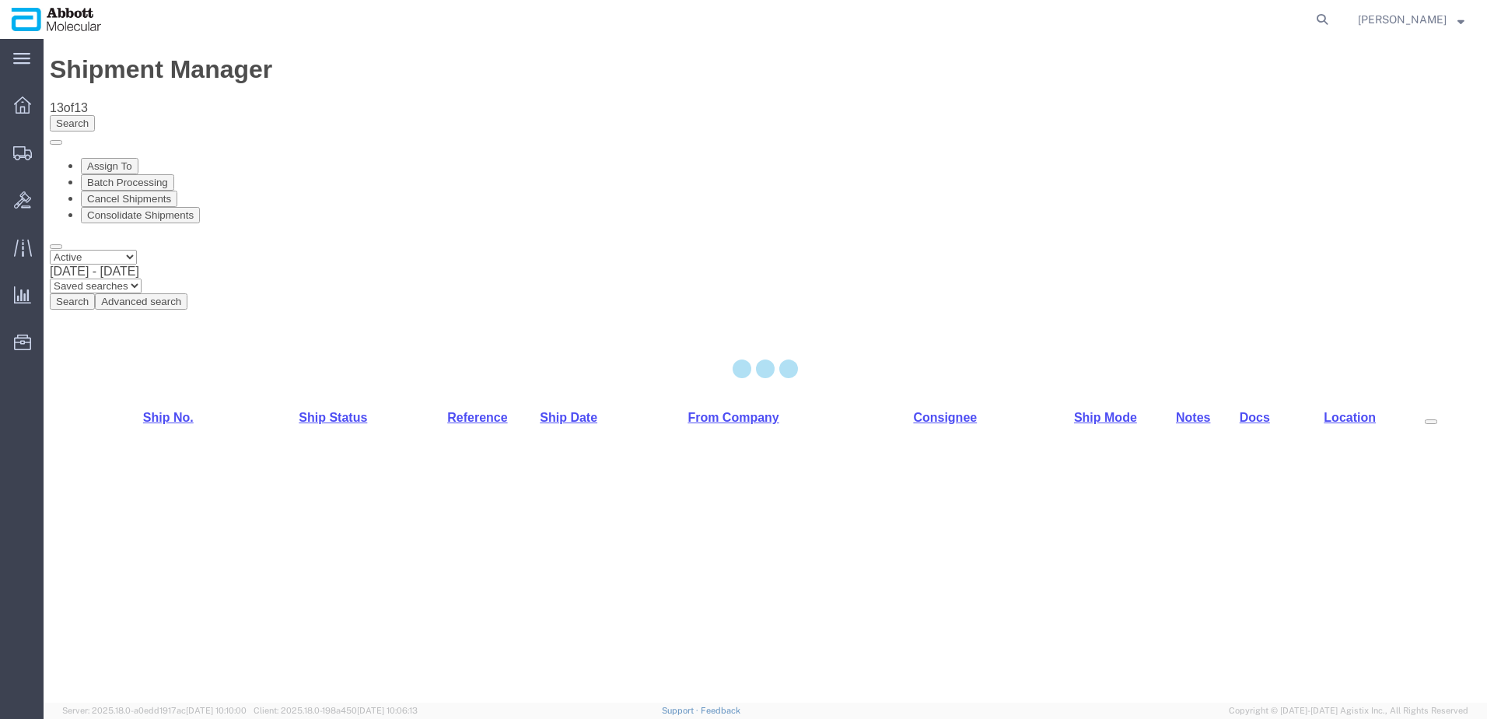
select select "48454"
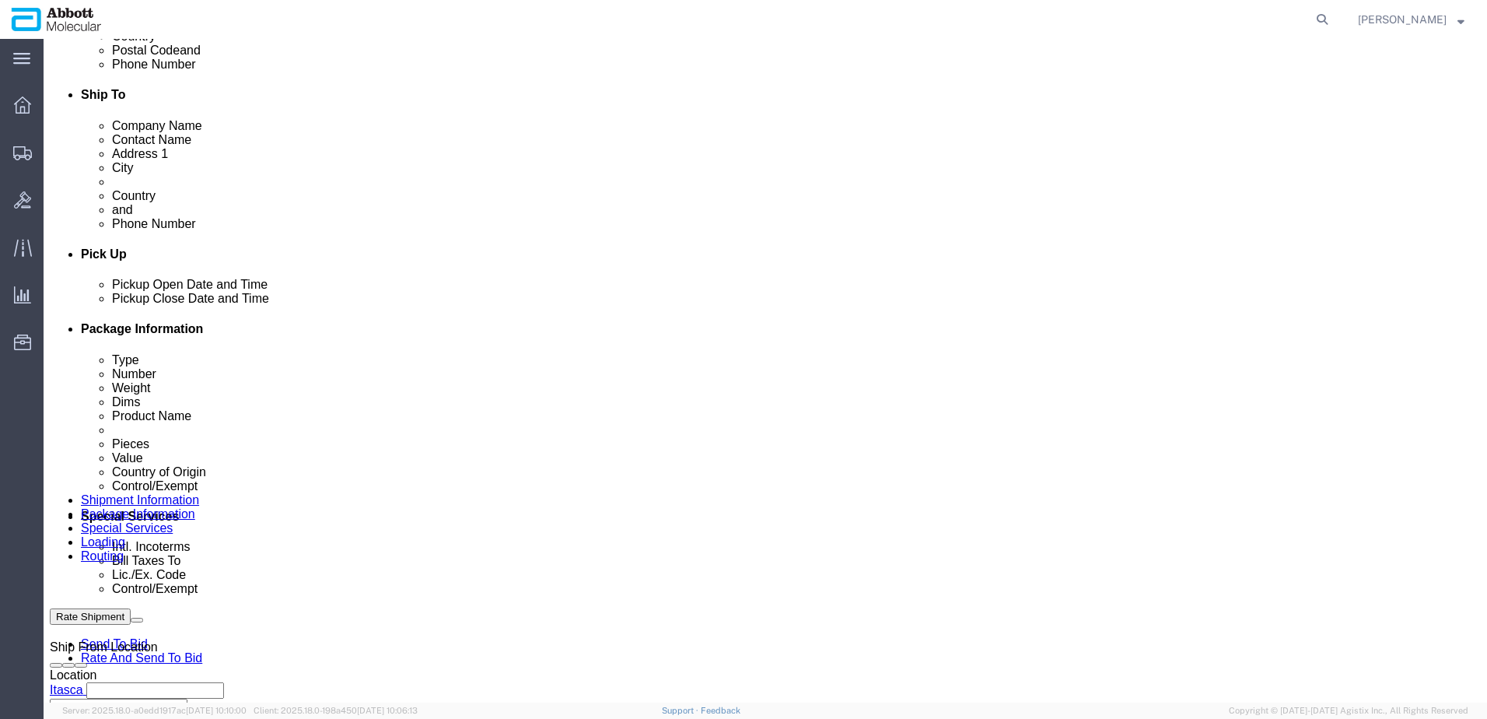
scroll to position [700, 0]
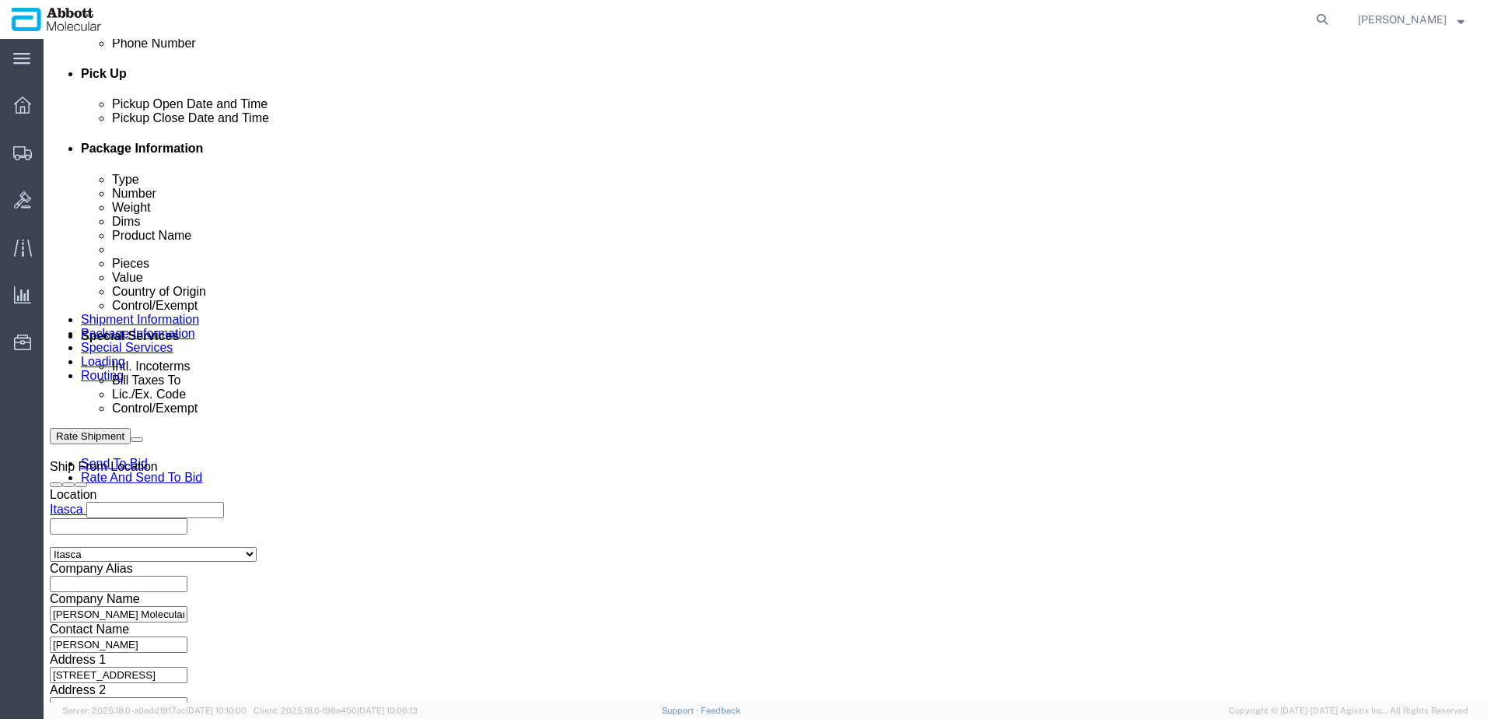
click input "text"
paste input "620661849"
type input "620661849"
select select "INVOICE"
paste input "620661849"
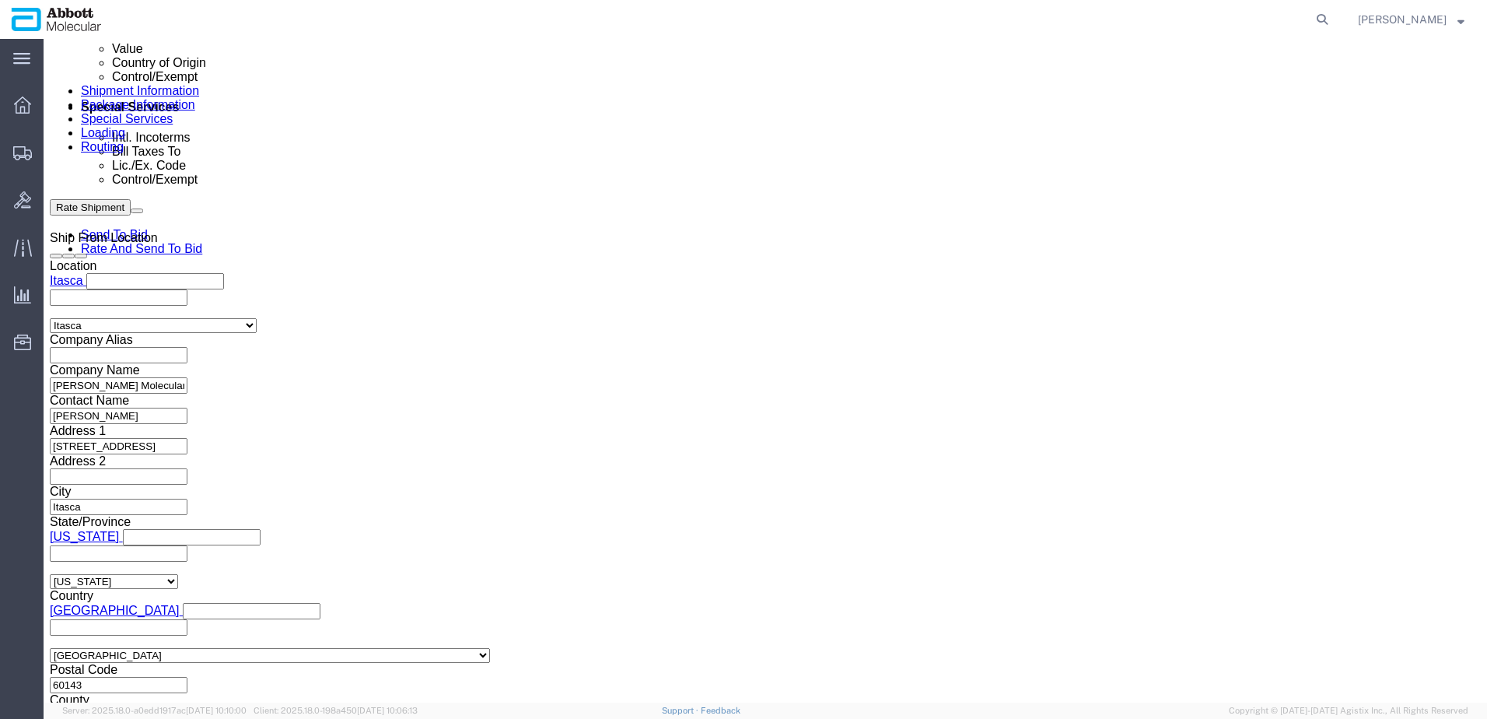
scroll to position [987, 0]
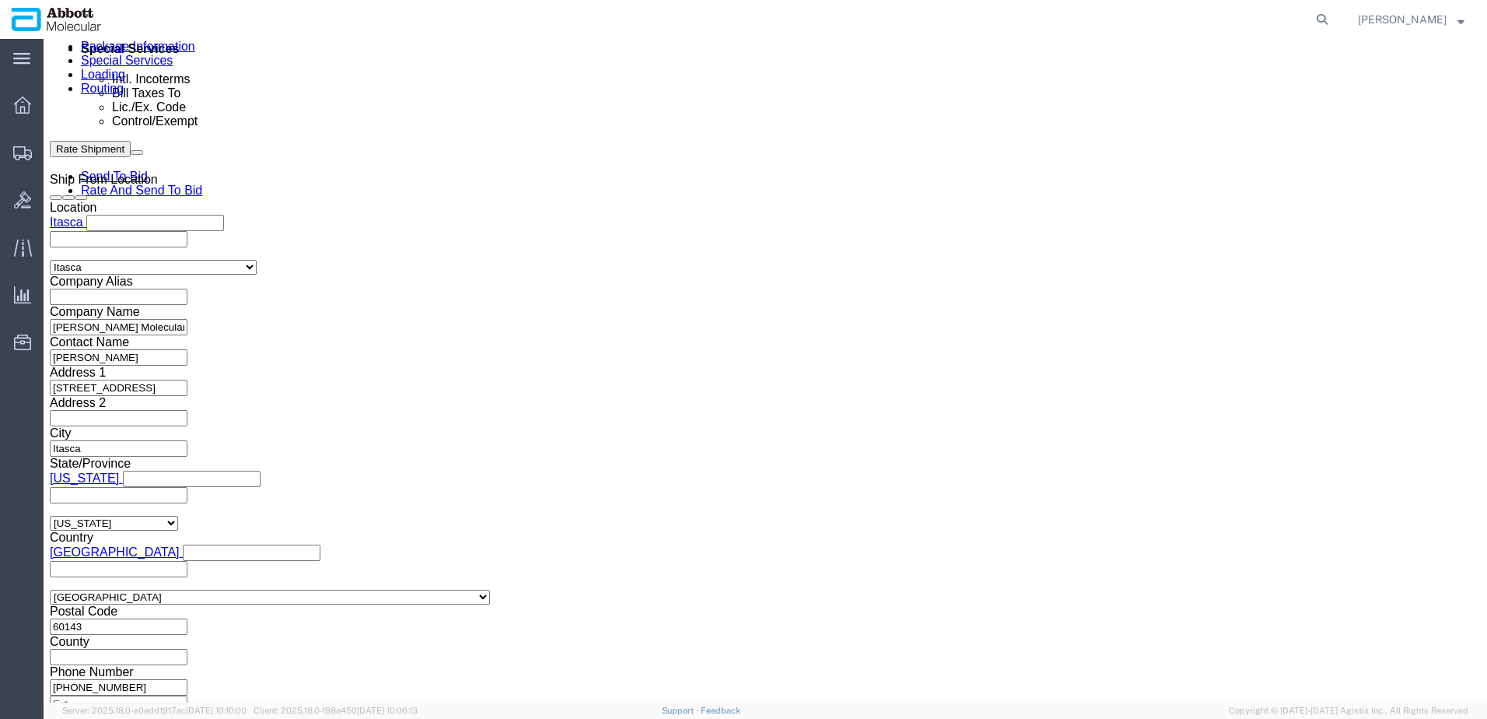
type input "620661850"
click button "Continue"
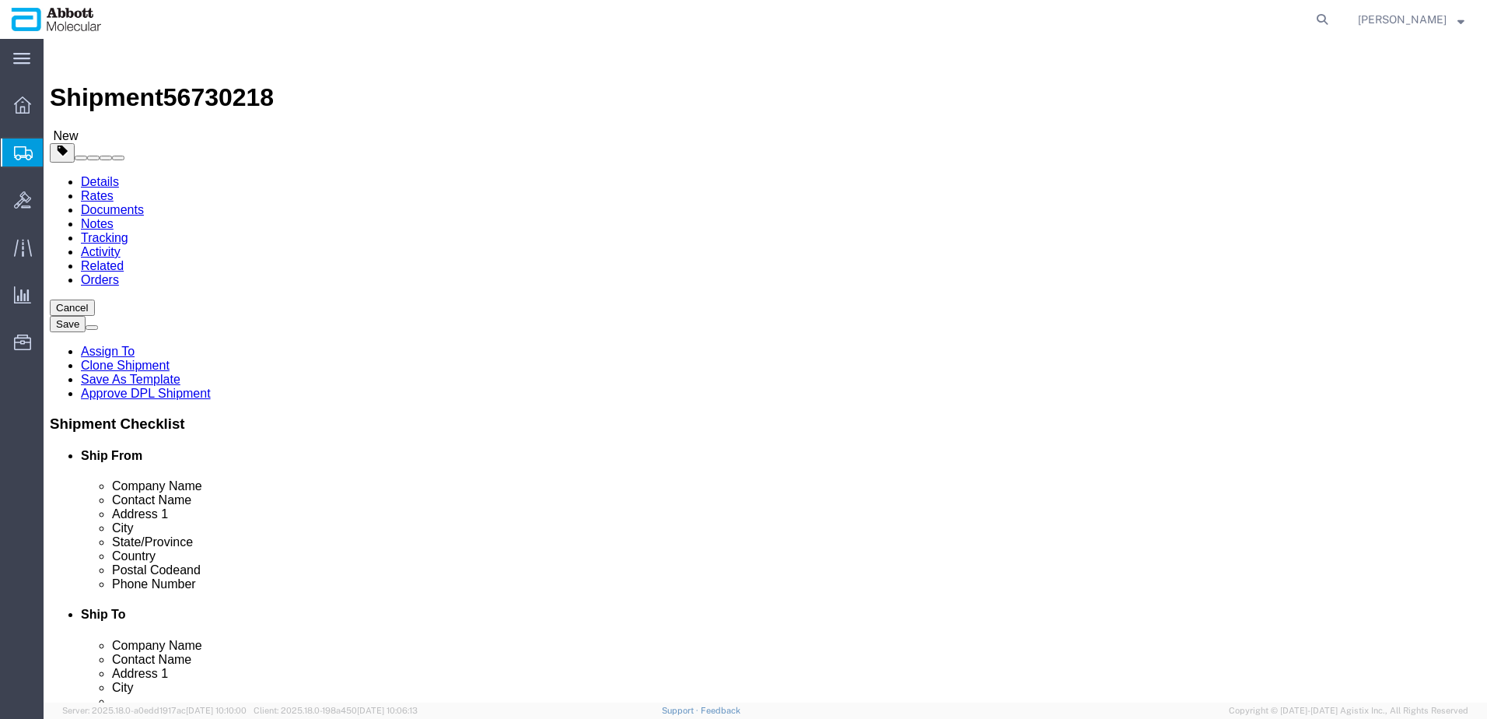
click select "Select Box (B) Box (C) Box (D) Cardboard Box(es) Crate (Instrument) Crate(s) En…"
select select "PSST"
click select "Select Box (B) Box (C) Box (D) Cardboard Box(es) Crate (Instrument) Crate(s) En…"
click input "text"
type input "48"
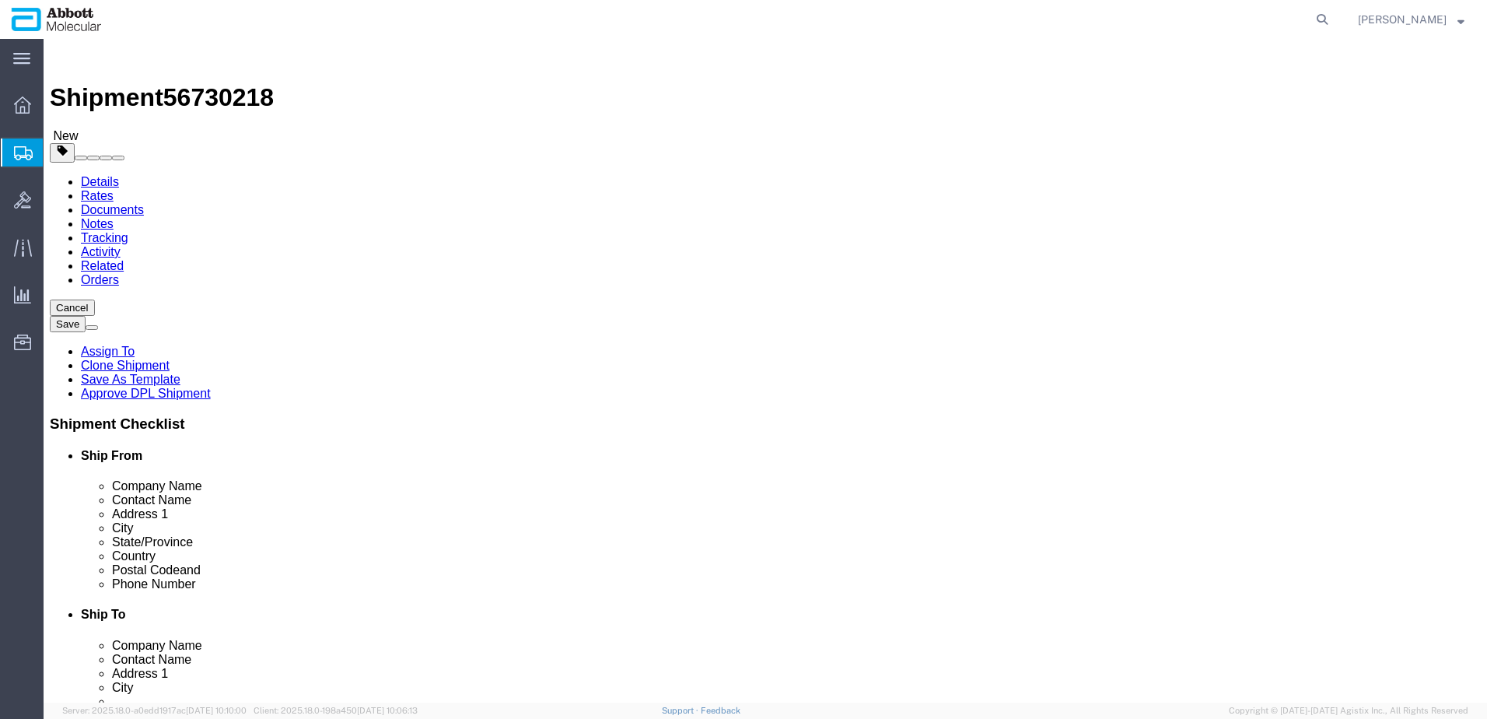
type input "40"
type input "15"
type input "30"
click input "checkbox"
checkbox input "true"
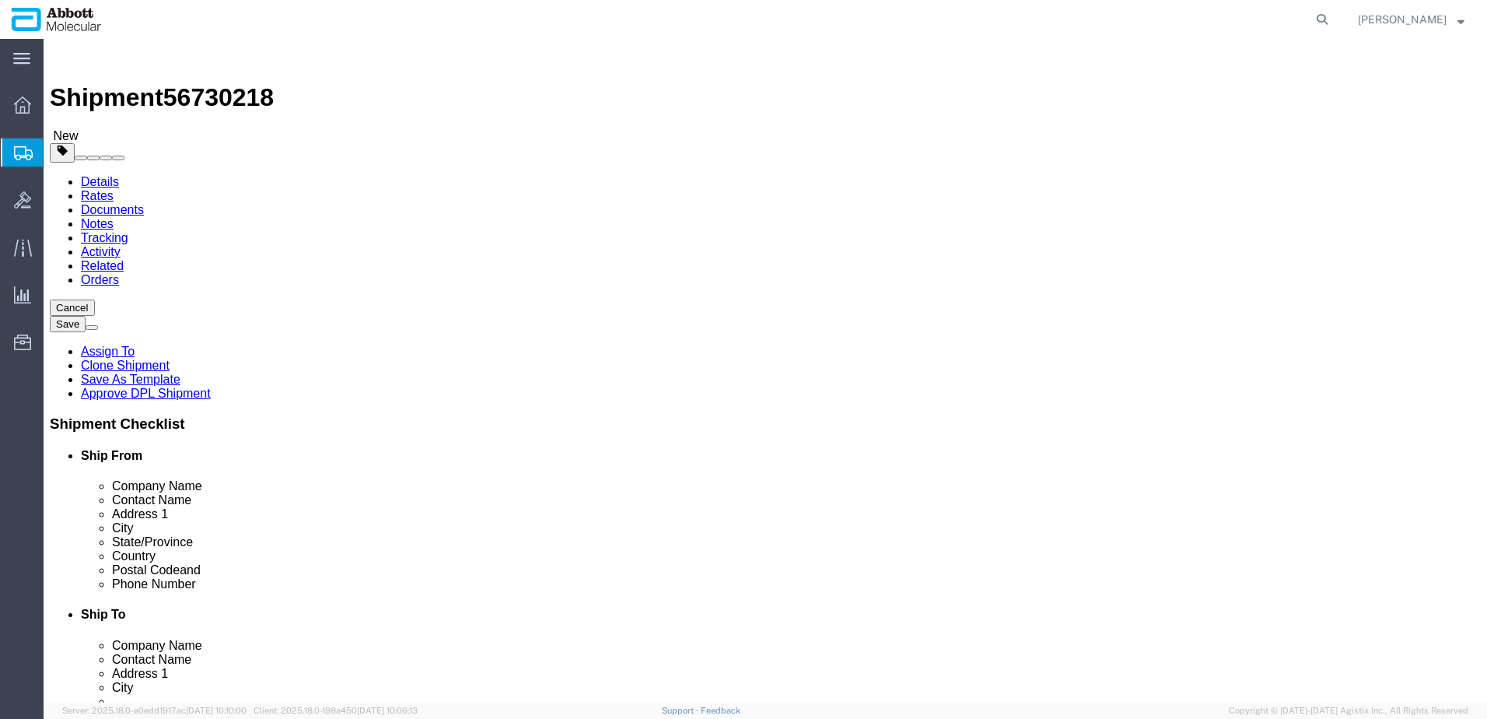
type input "AMBIENT"
click link "Add Content"
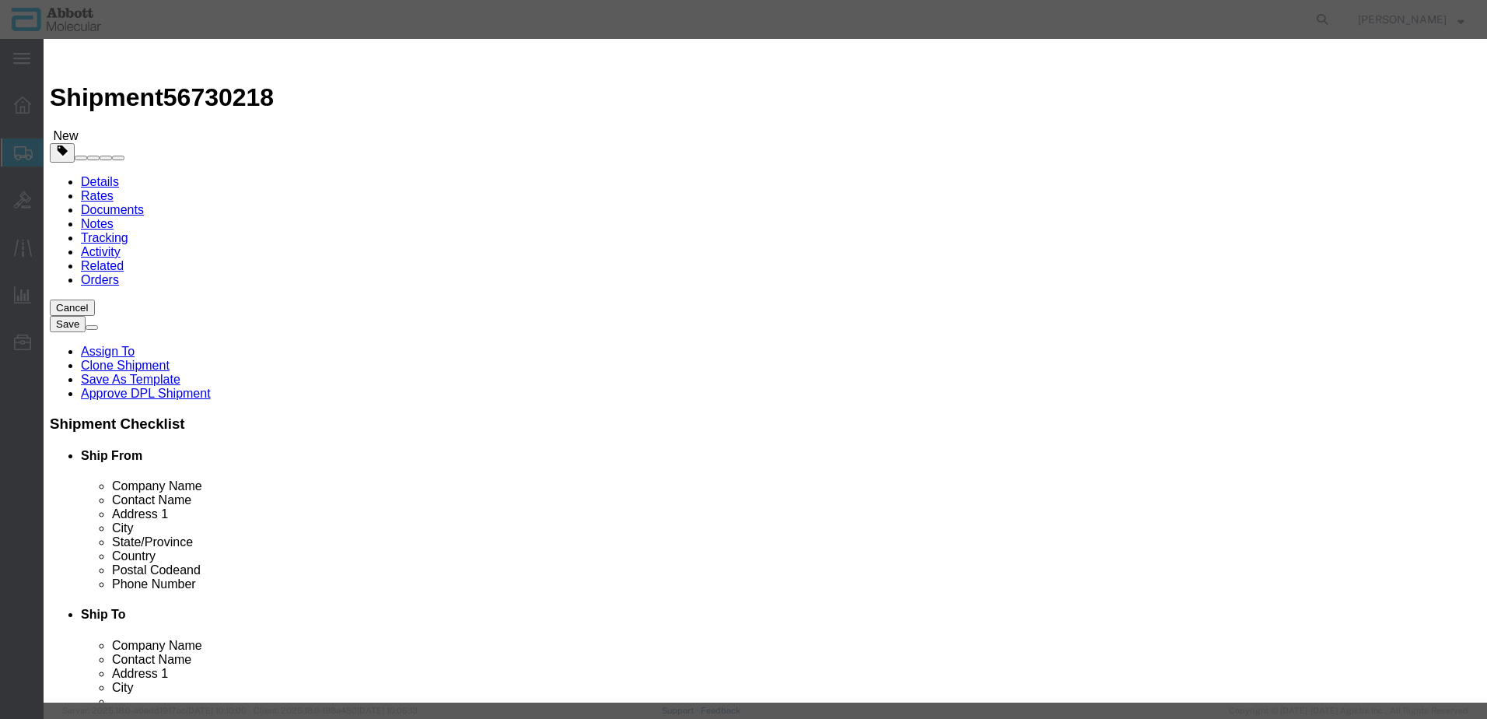
click input "text"
type input "10649011"
click strong "10649011"
select select
checkbox input "false"
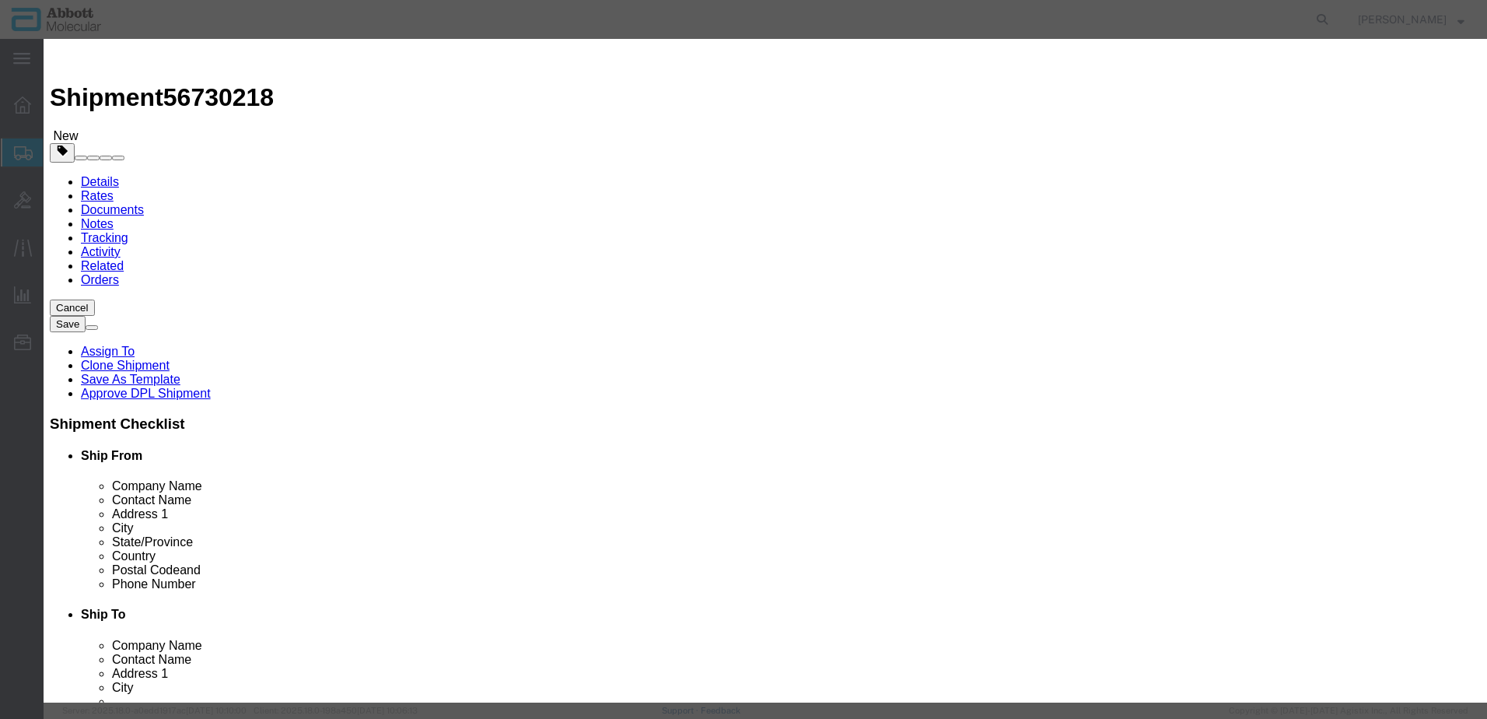
select select "US"
type input "AMBIENT"
type input "8479909596"
select select "BIS"
checkbox input "false"
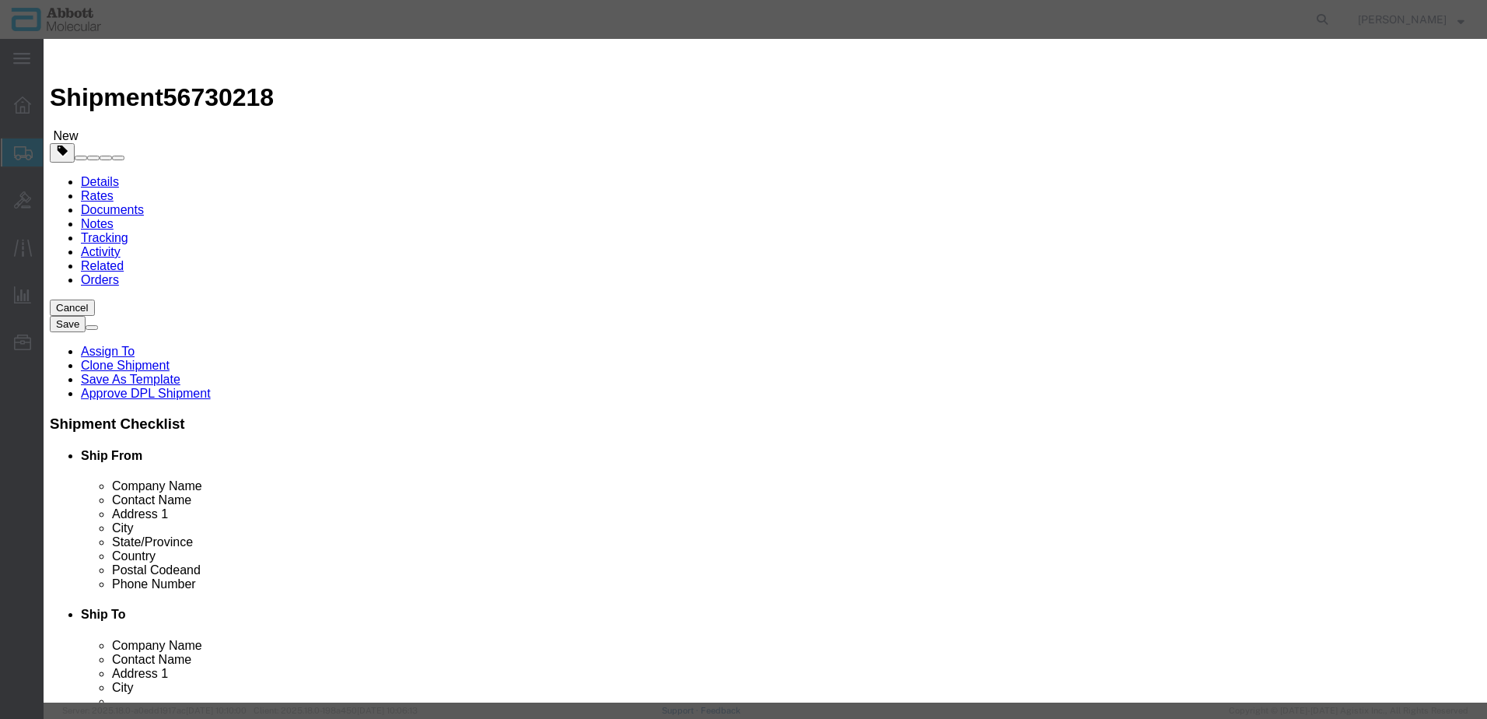
checkbox input "false"
type input "10649011"
type textarea "PCBA DC SERVO II"
select select "NLR"
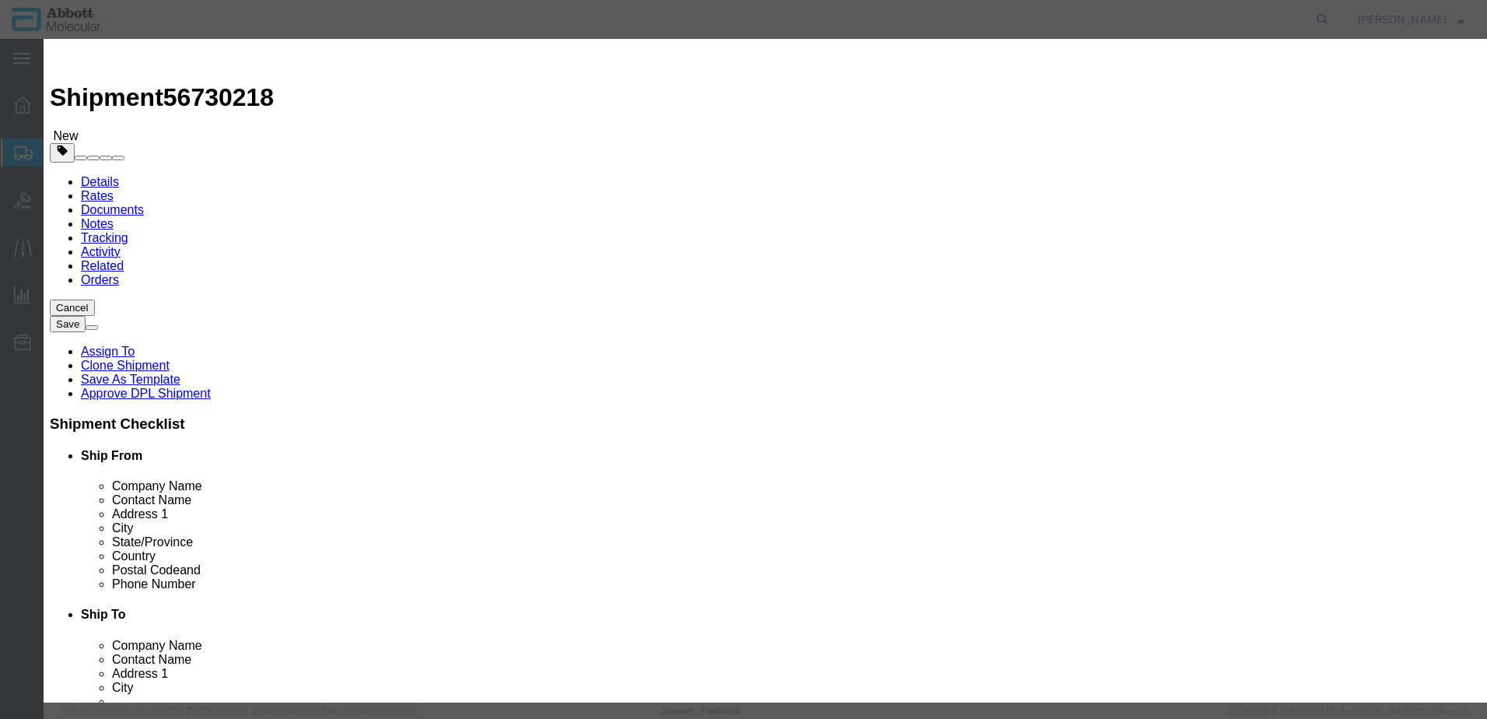
type input "10649011"
type input "1"
click button "Save & Add Another"
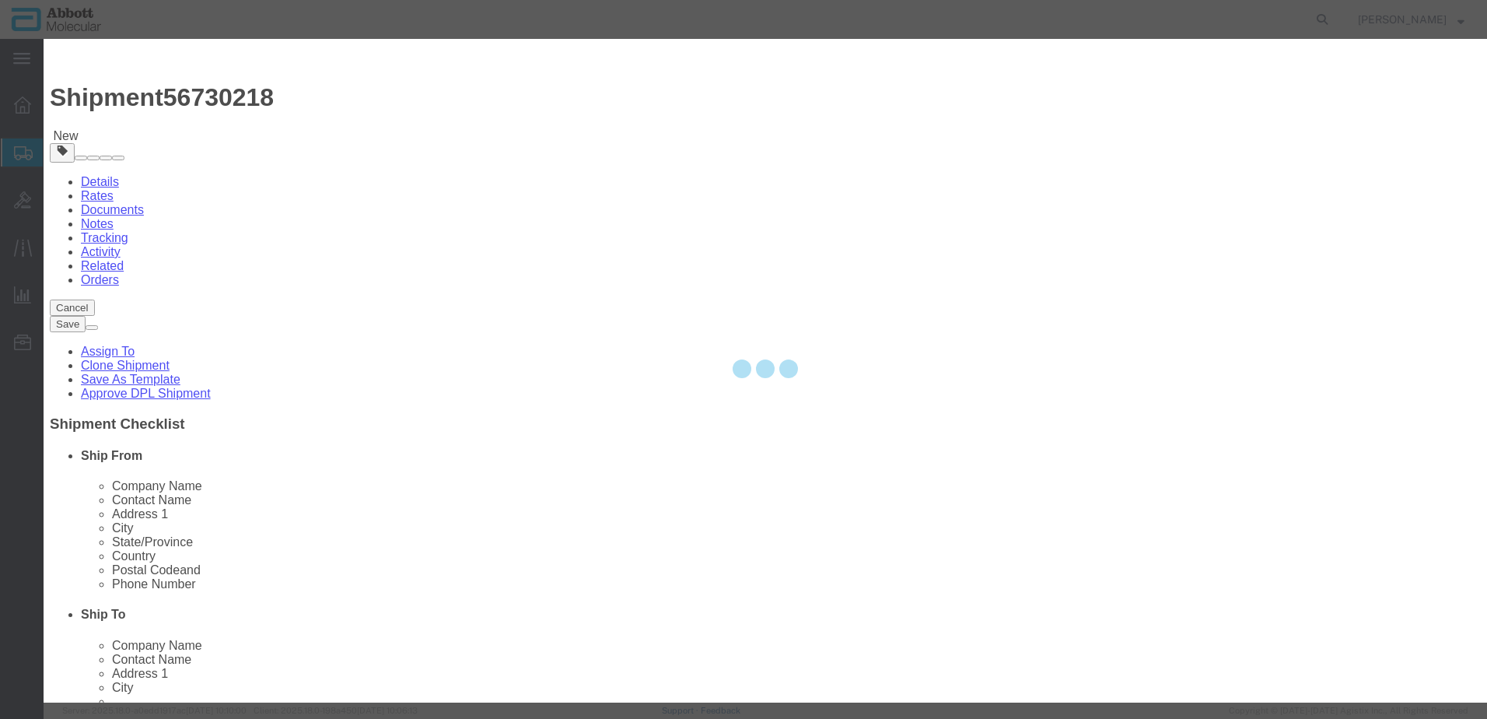
select select "EA"
select select
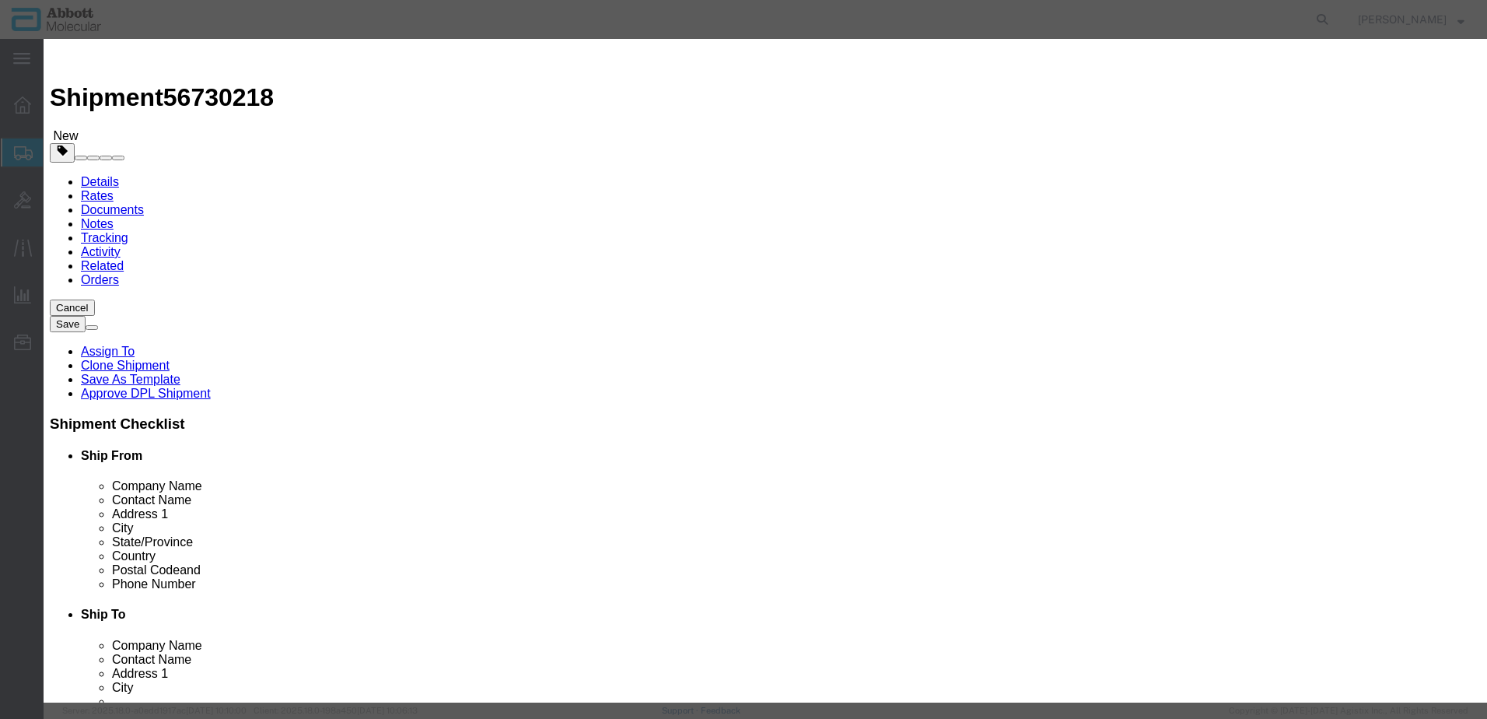
click input "text"
type input "56-270087"
click strong "56-270087"
select select "USD"
select select "US"
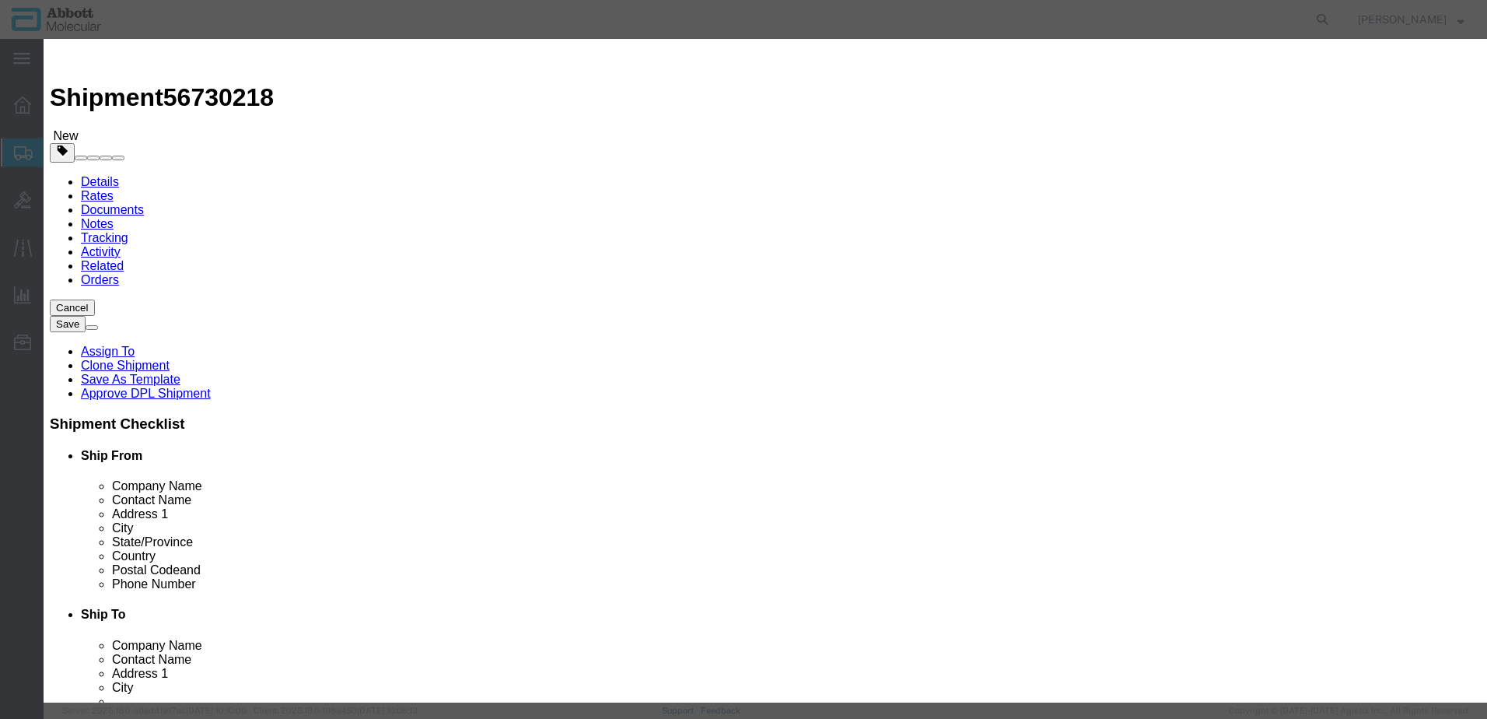
type input "3926909910"
type input "EAR99"
select select "BIS"
type input "56-270087"
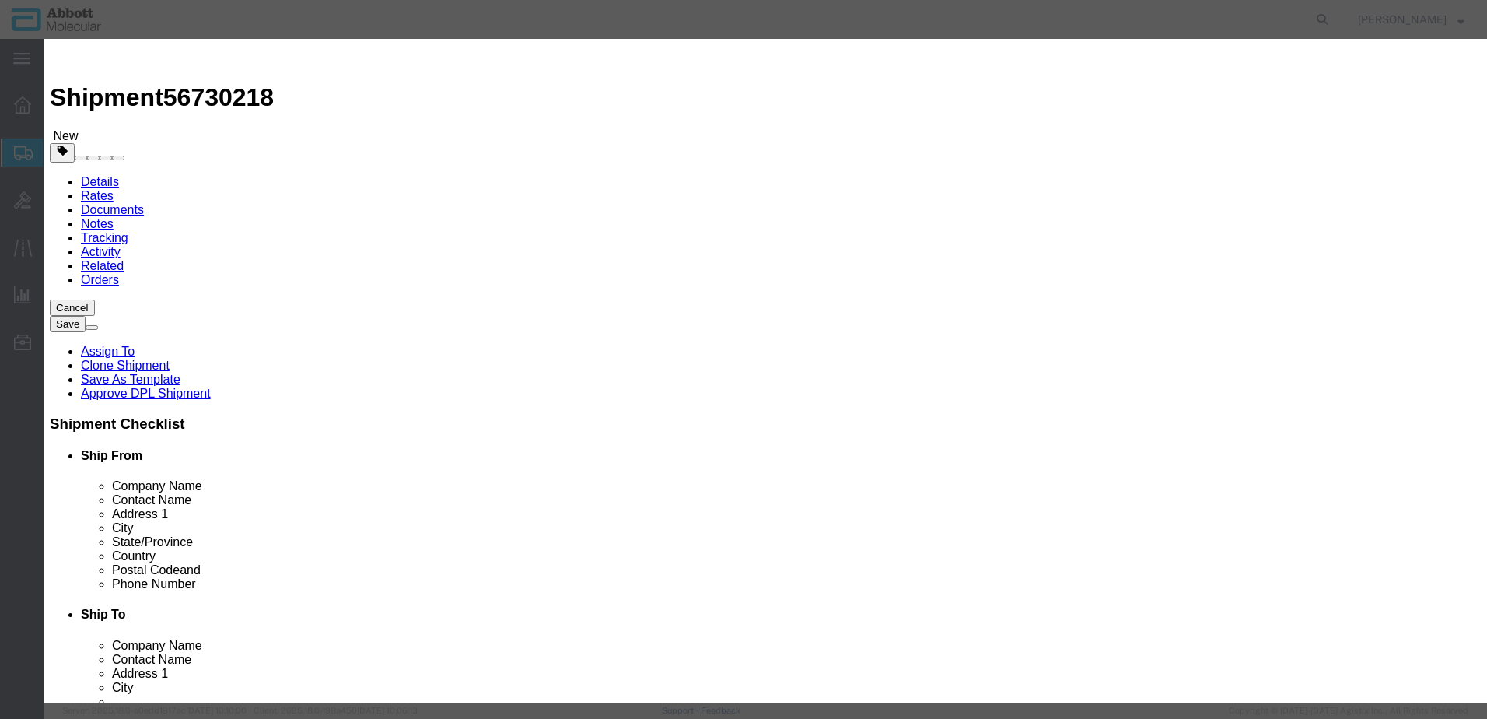
type textarea "Alinity m Systems Liner"
select select "NLR"
type input "56-270087"
type input "1"
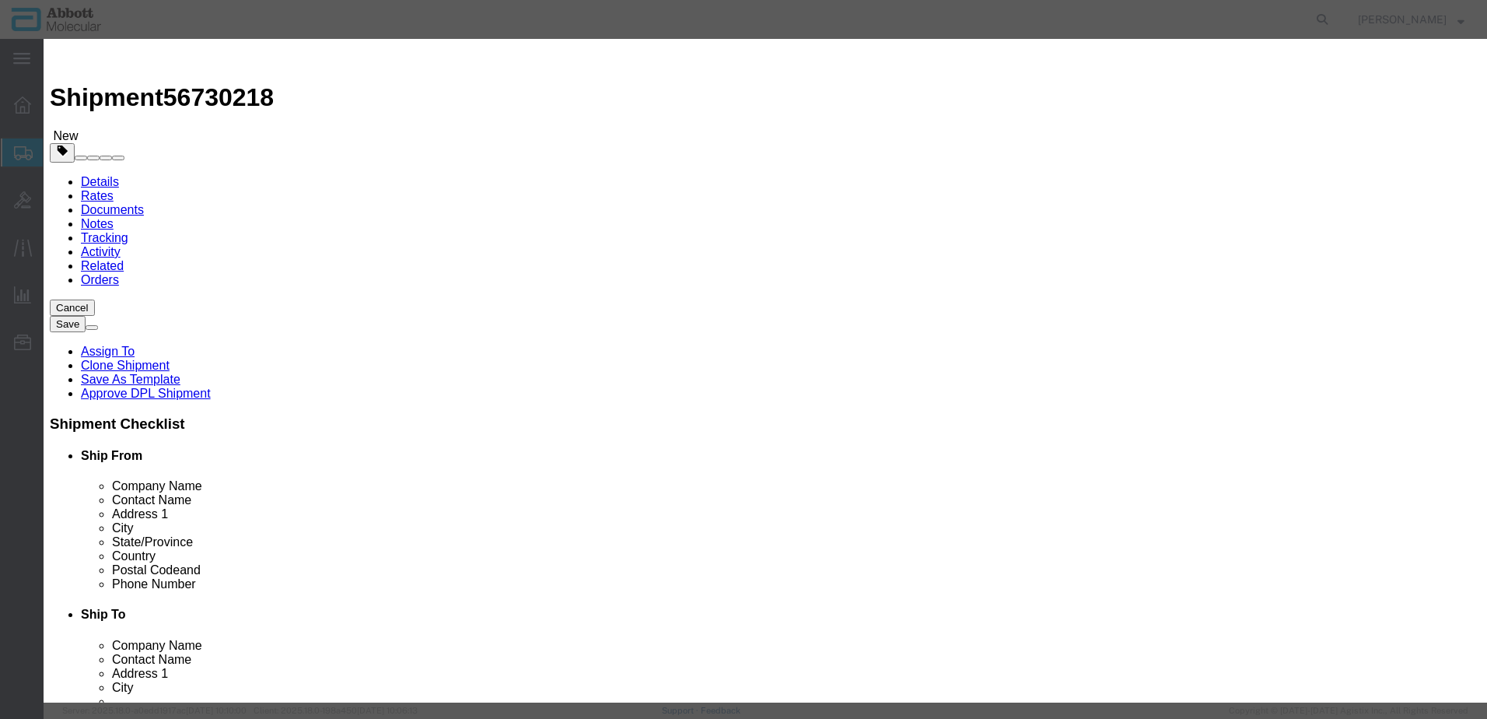
click button "Save & Close"
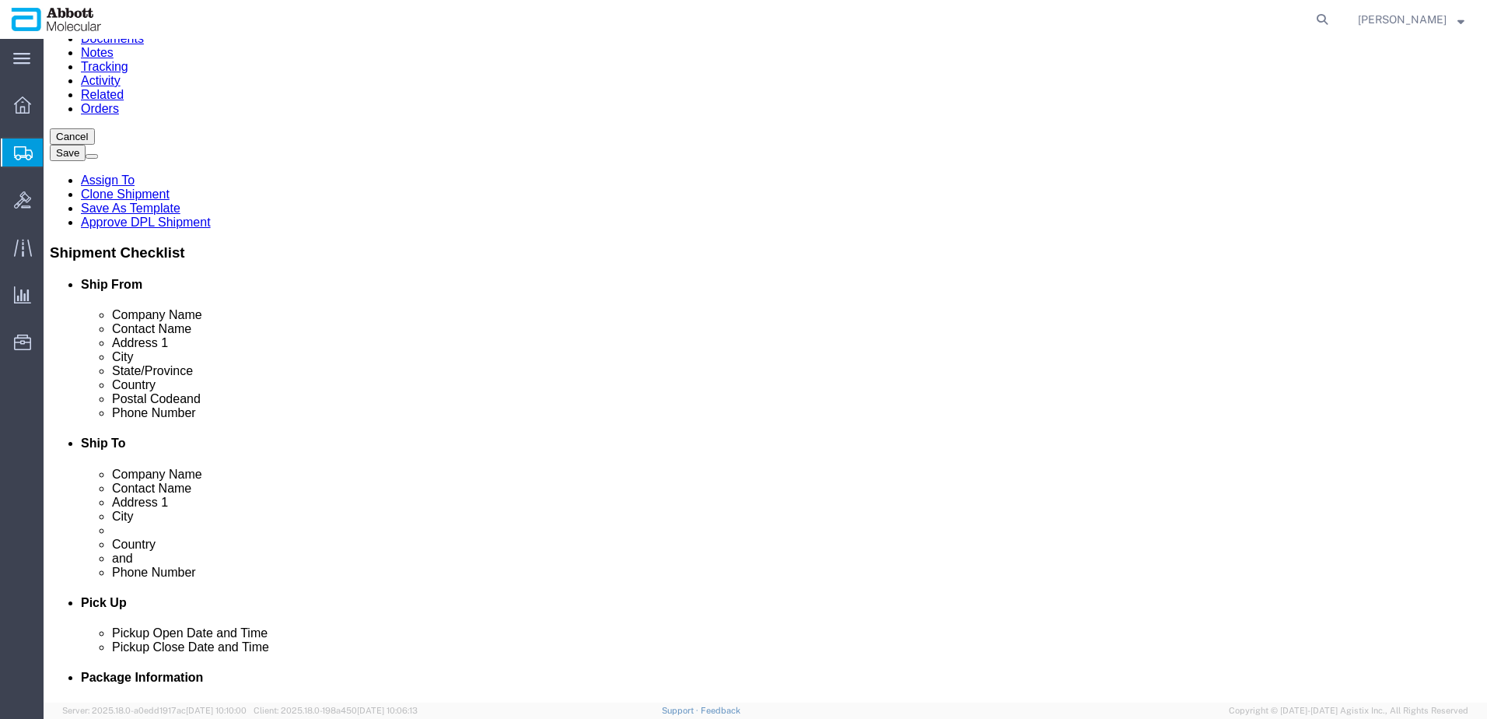
scroll to position [176, 0]
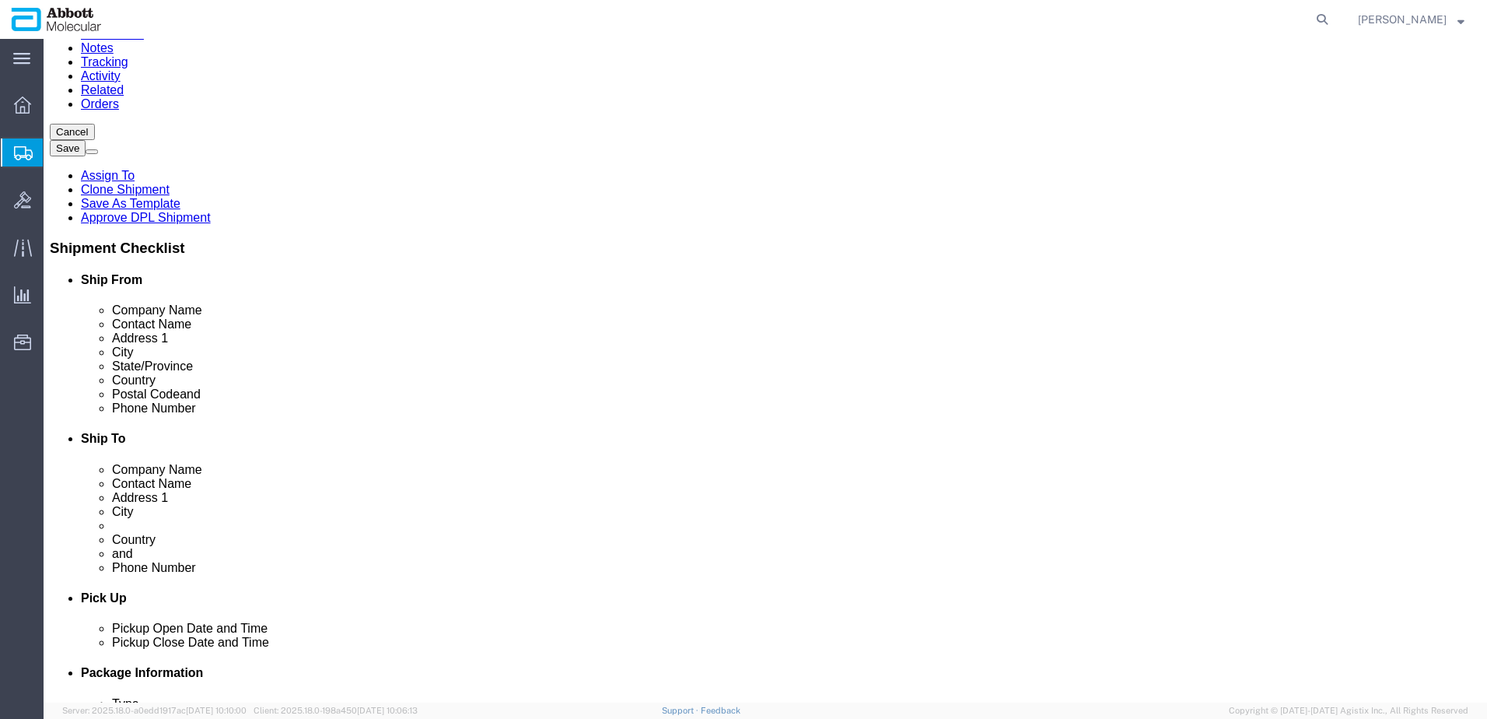
click button "Continue"
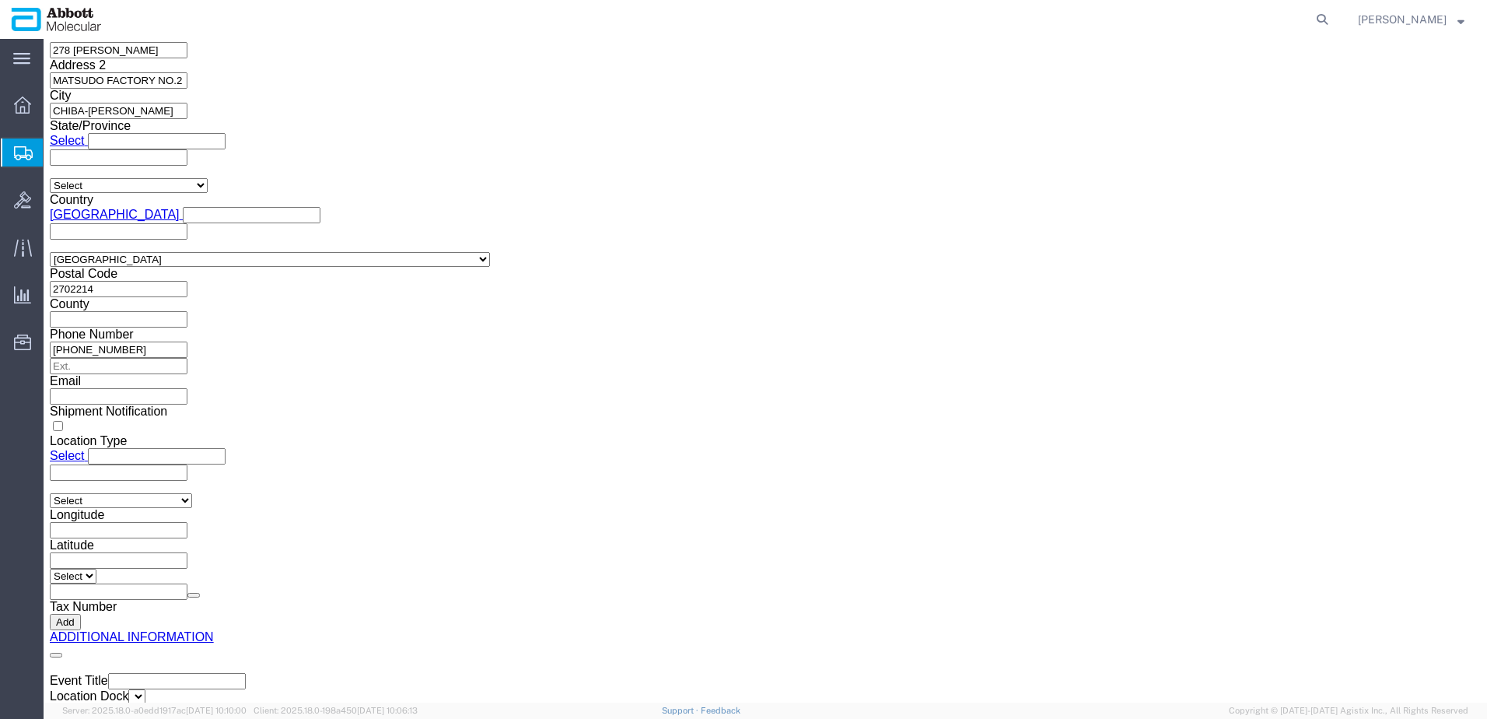
click button "Upload"
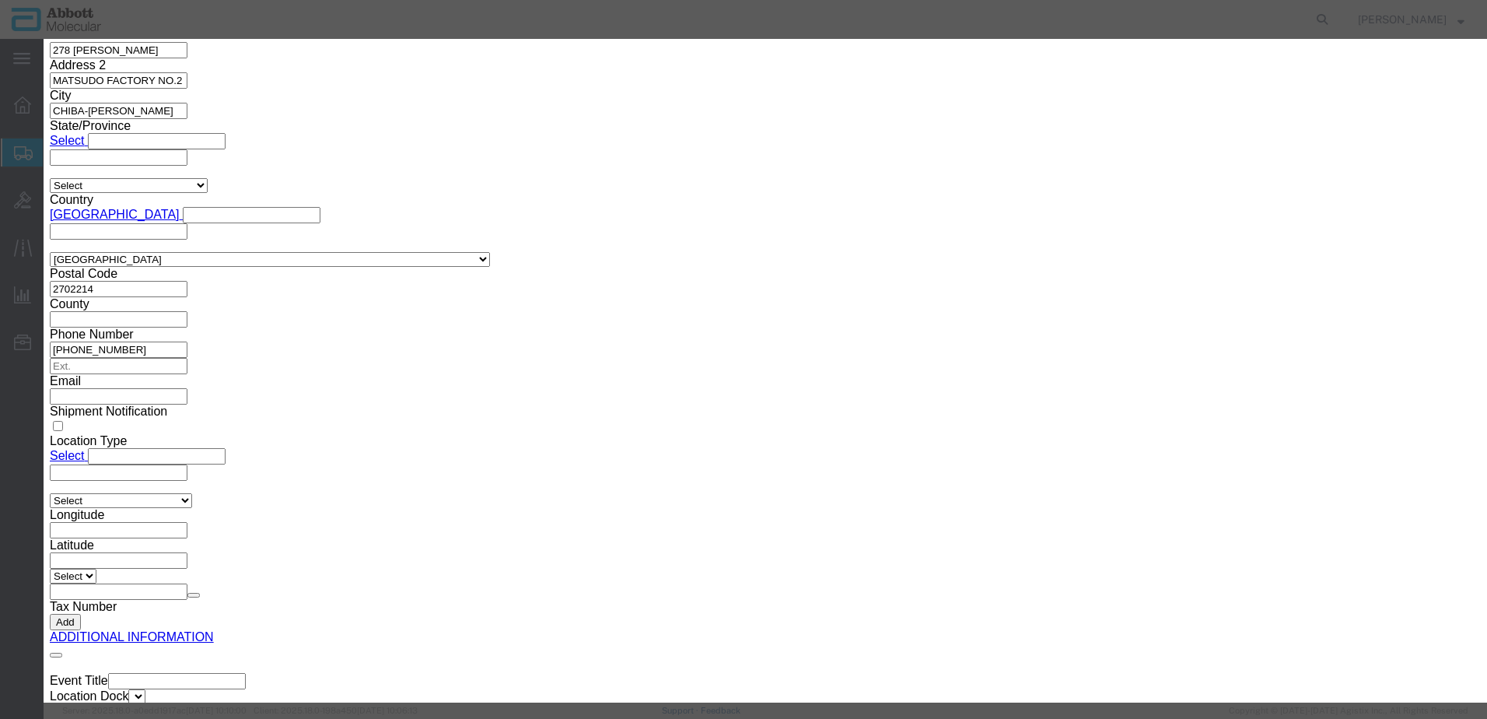
click button "Browse"
click button "button"
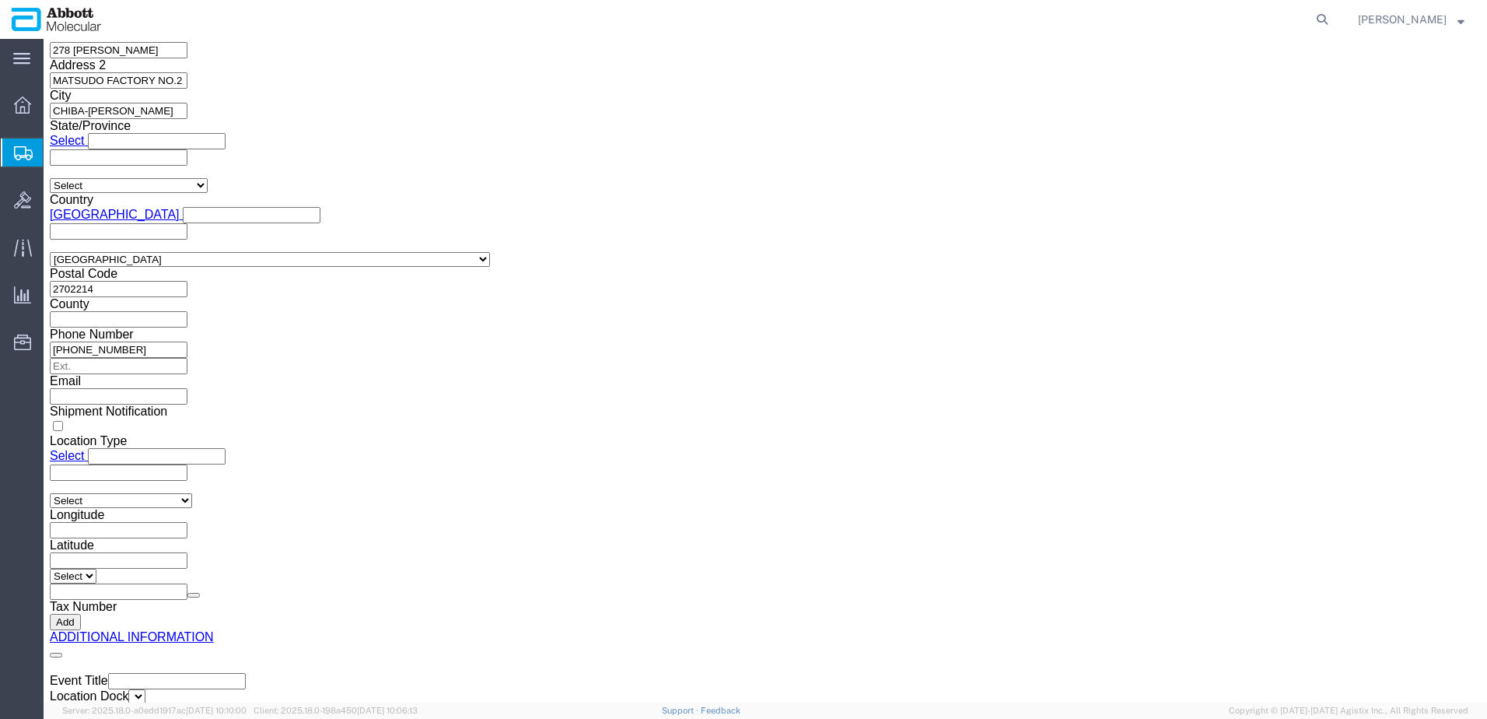
drag, startPoint x: 782, startPoint y: 517, endPoint x: 619, endPoint y: 345, distance: 236.6
click button "Upload"
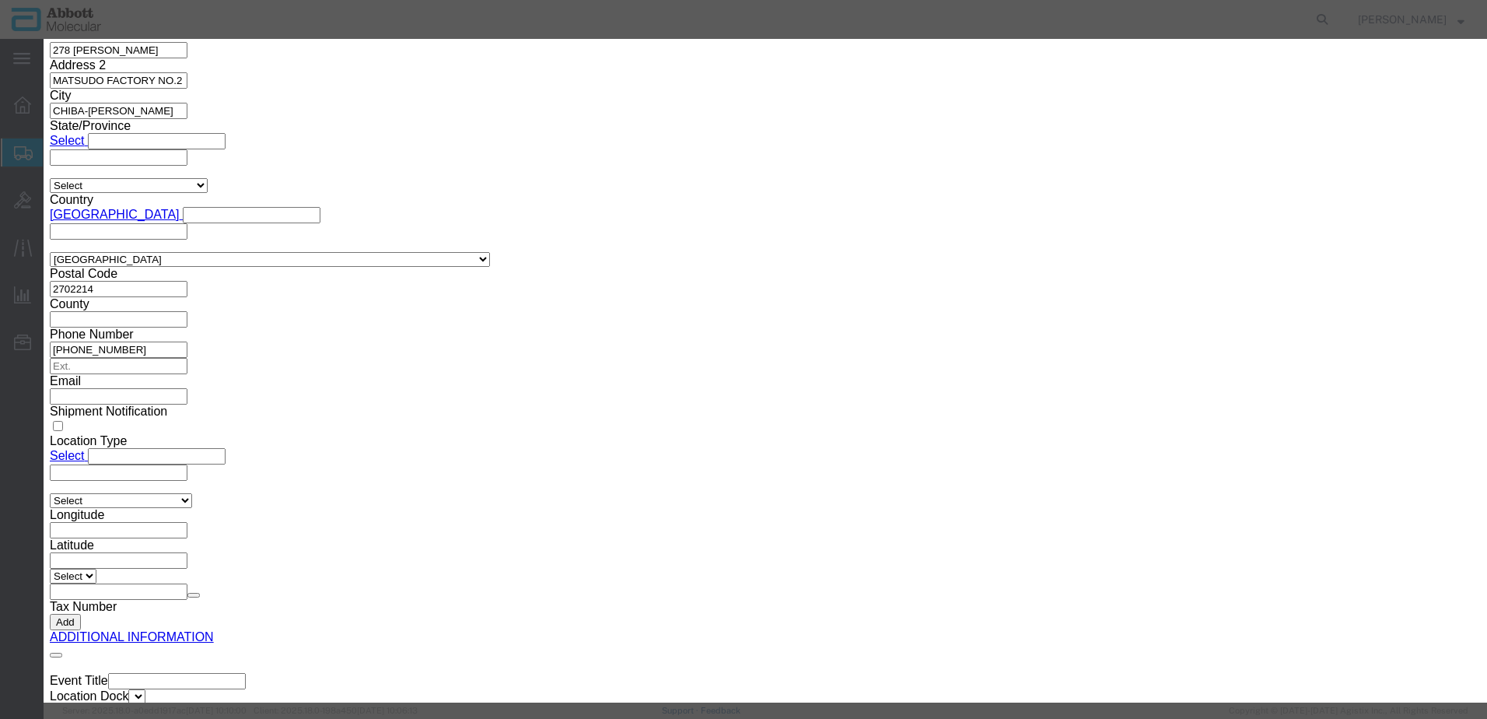
click button "Browse"
type input "C:\fakepath\620661849 SLI KWE.pdf"
click button "Upload"
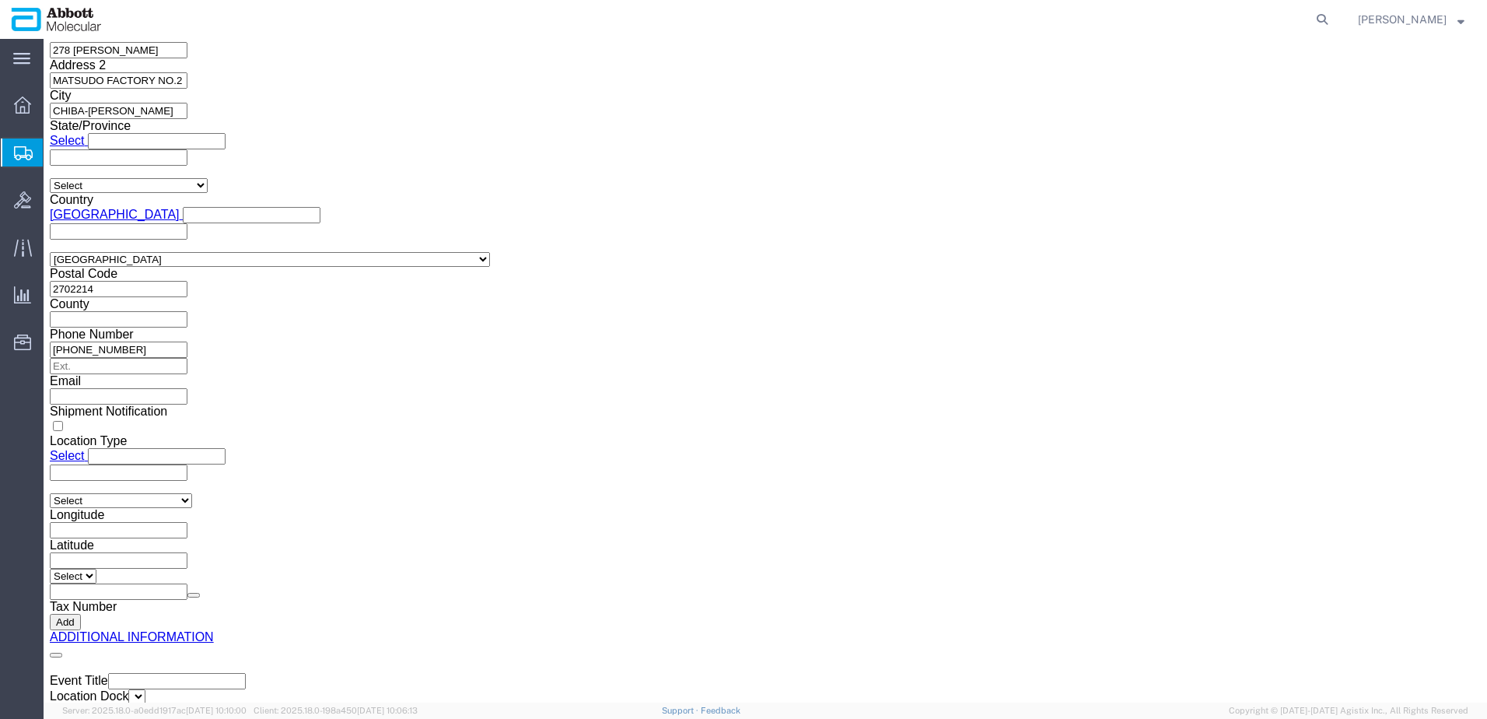
drag, startPoint x: 43, startPoint y: 23, endPoint x: 212, endPoint y: 26, distance: 169.6
click h1 "Shipment 56730218"
copy h1 "Shipment 56730218"
click button "Rate Shipment"
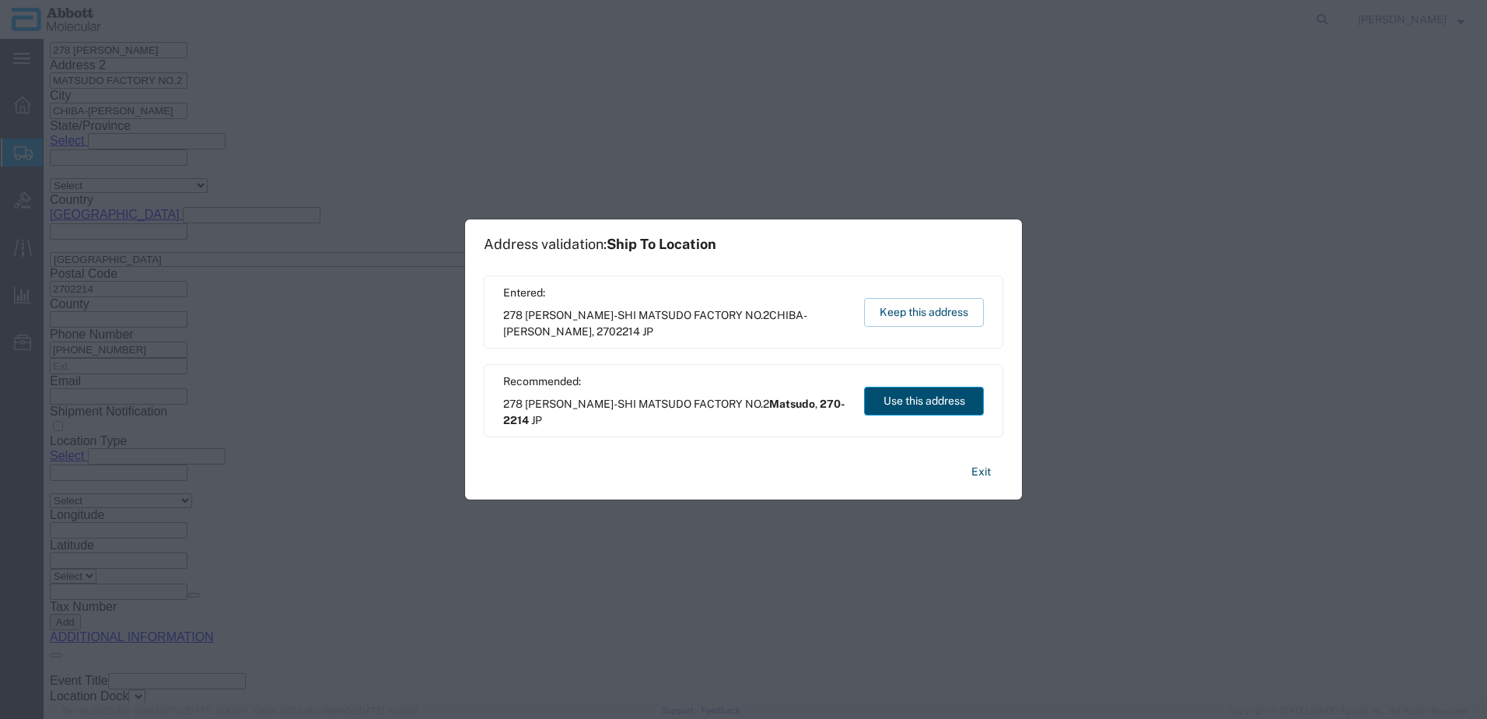
click at [923, 402] on button "Use this address" at bounding box center [924, 401] width 120 height 29
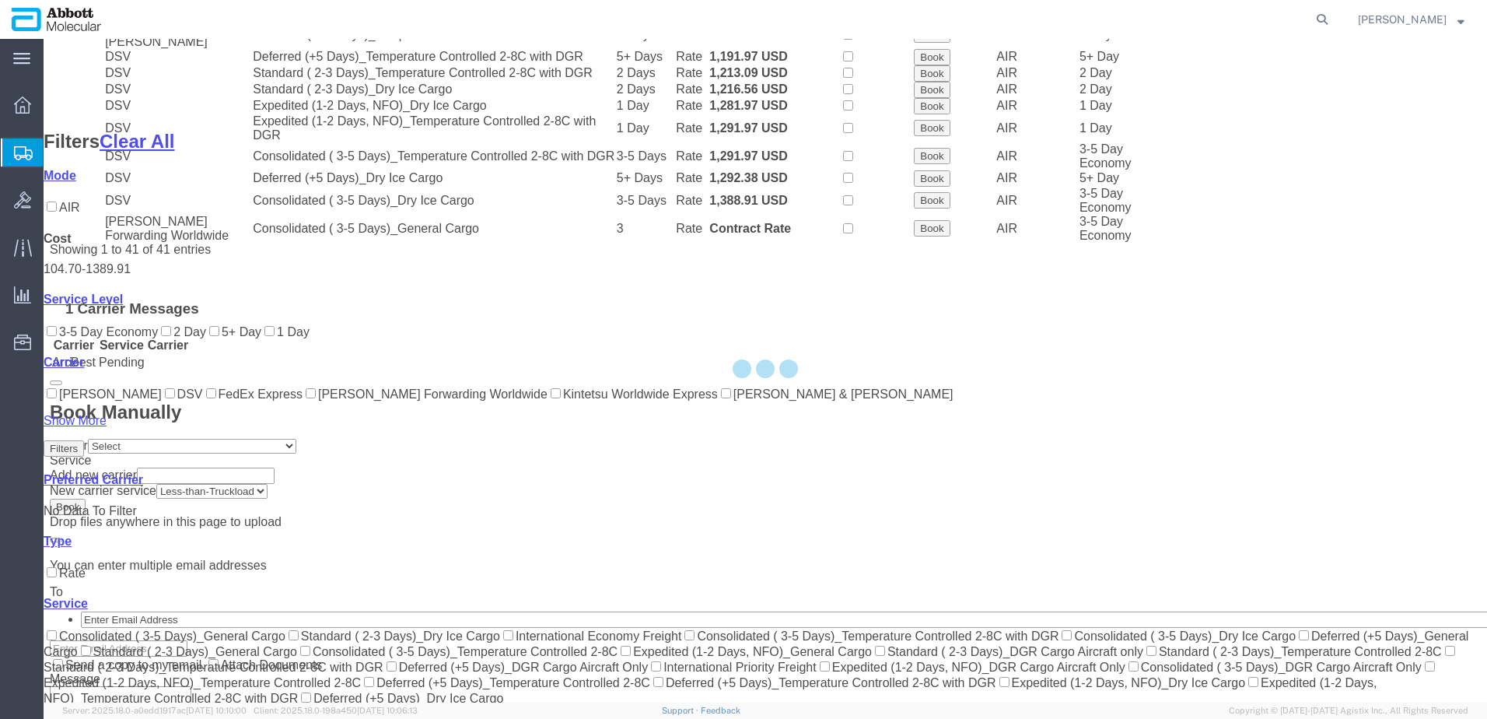
scroll to position [886, 0]
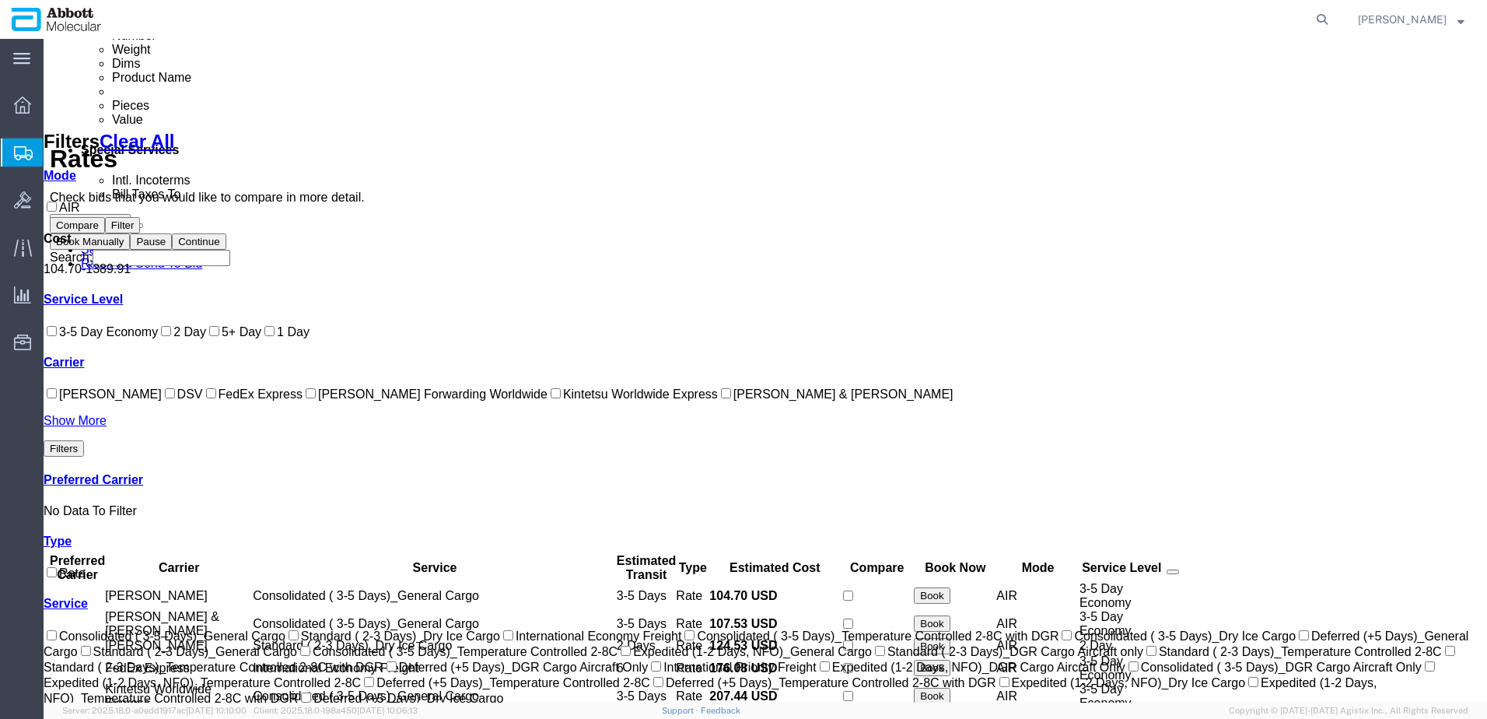
drag, startPoint x: 65, startPoint y: 534, endPoint x: 93, endPoint y: 529, distance: 29.3
click at [551, 398] on input "Kintetsu Worldwide Express" at bounding box center [556, 393] width 10 height 10
checkbox input "true"
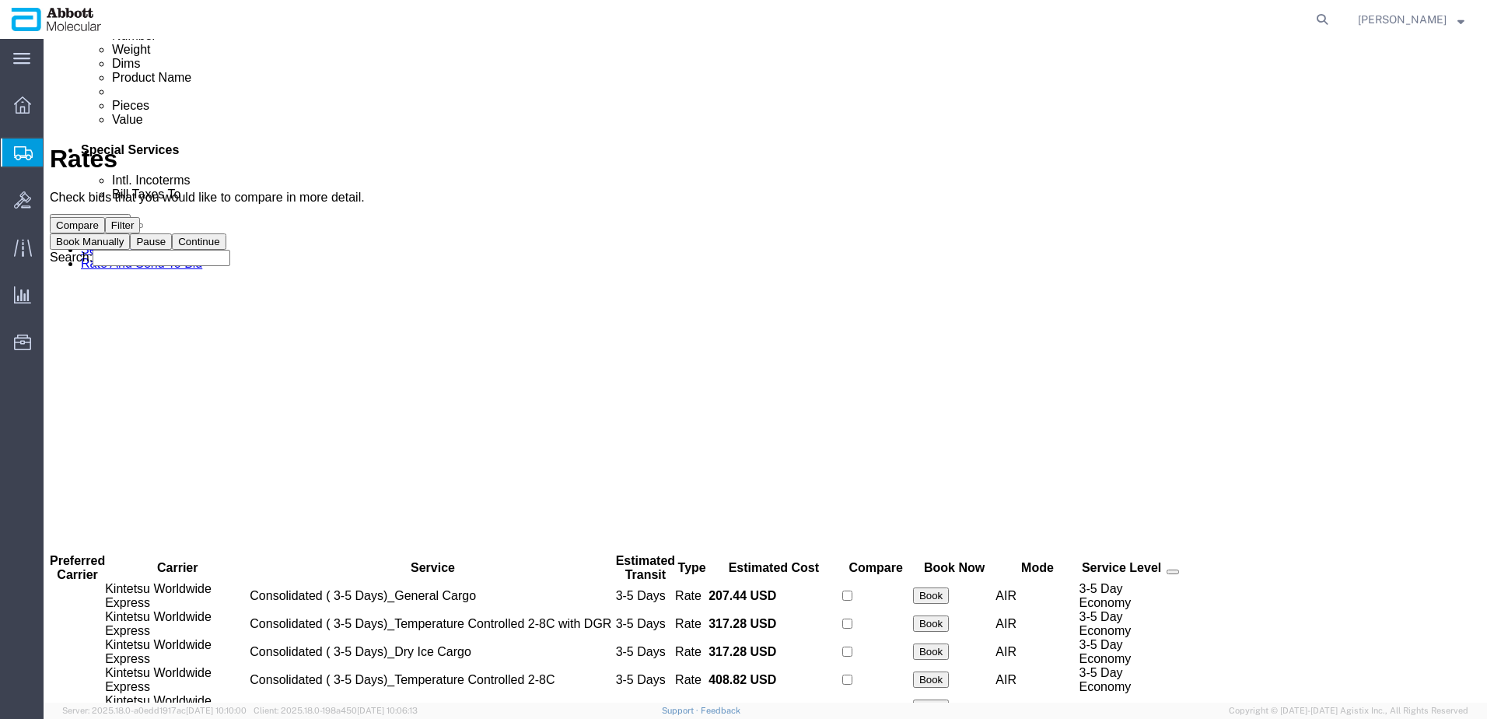
scroll to position [0, 0]
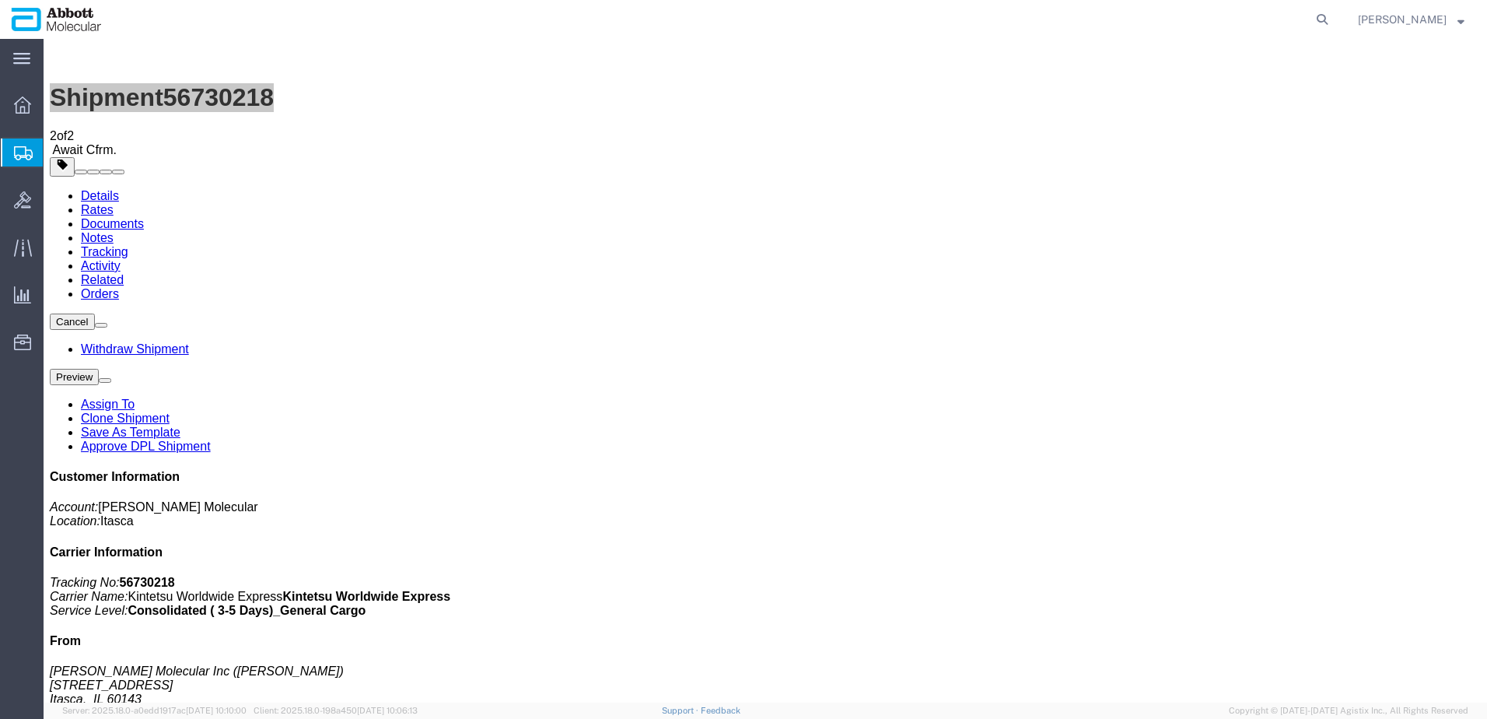
click at [0, 0] on span "Create from Template" at bounding box center [0, 0] width 0 height 0
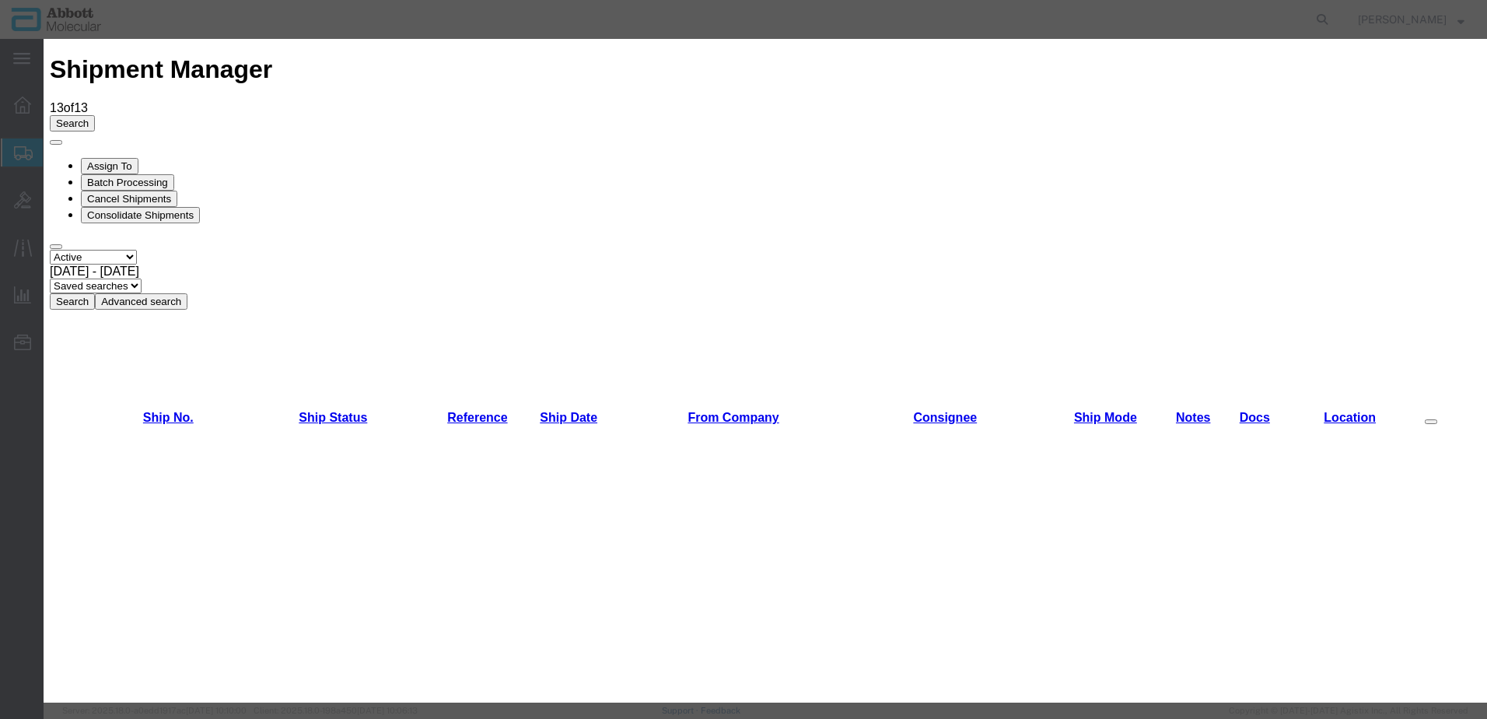
scroll to position [1011, 0]
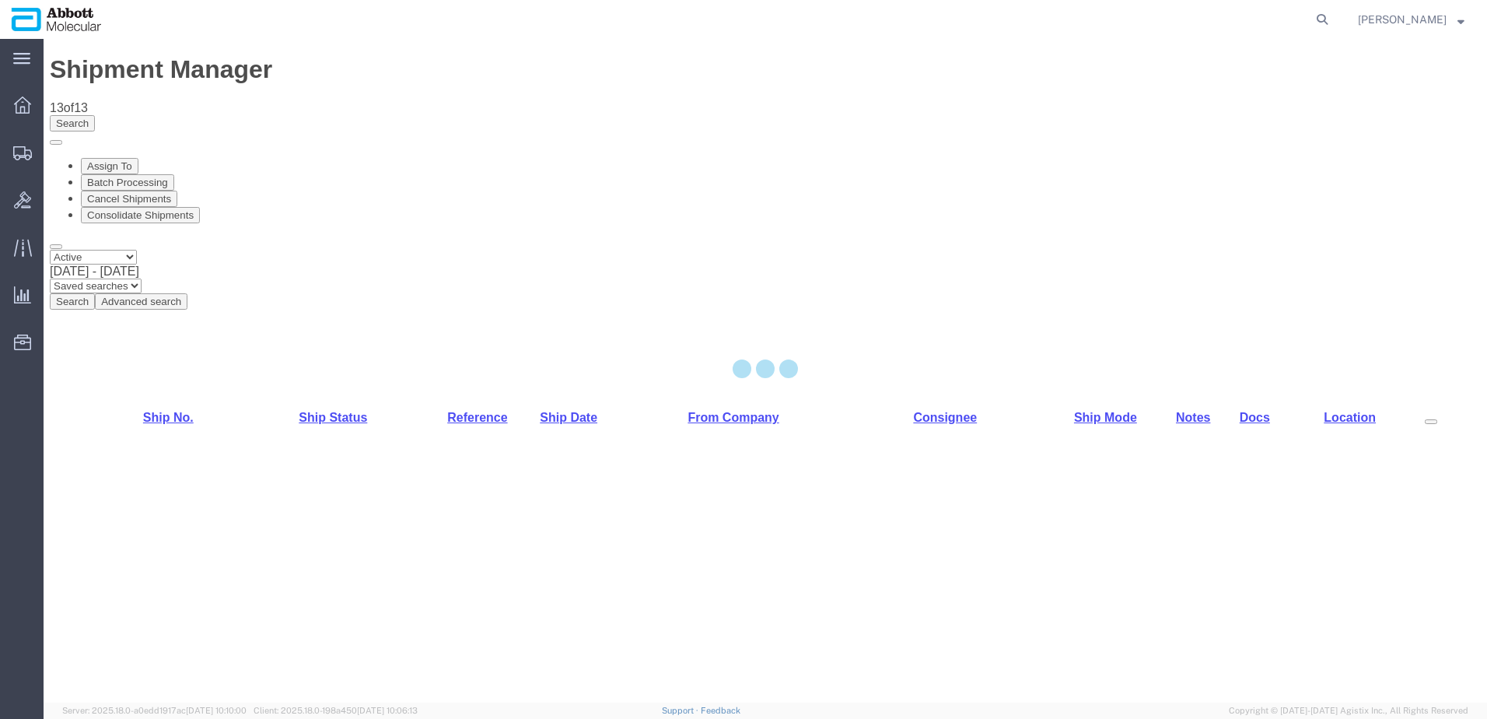
select select "48454"
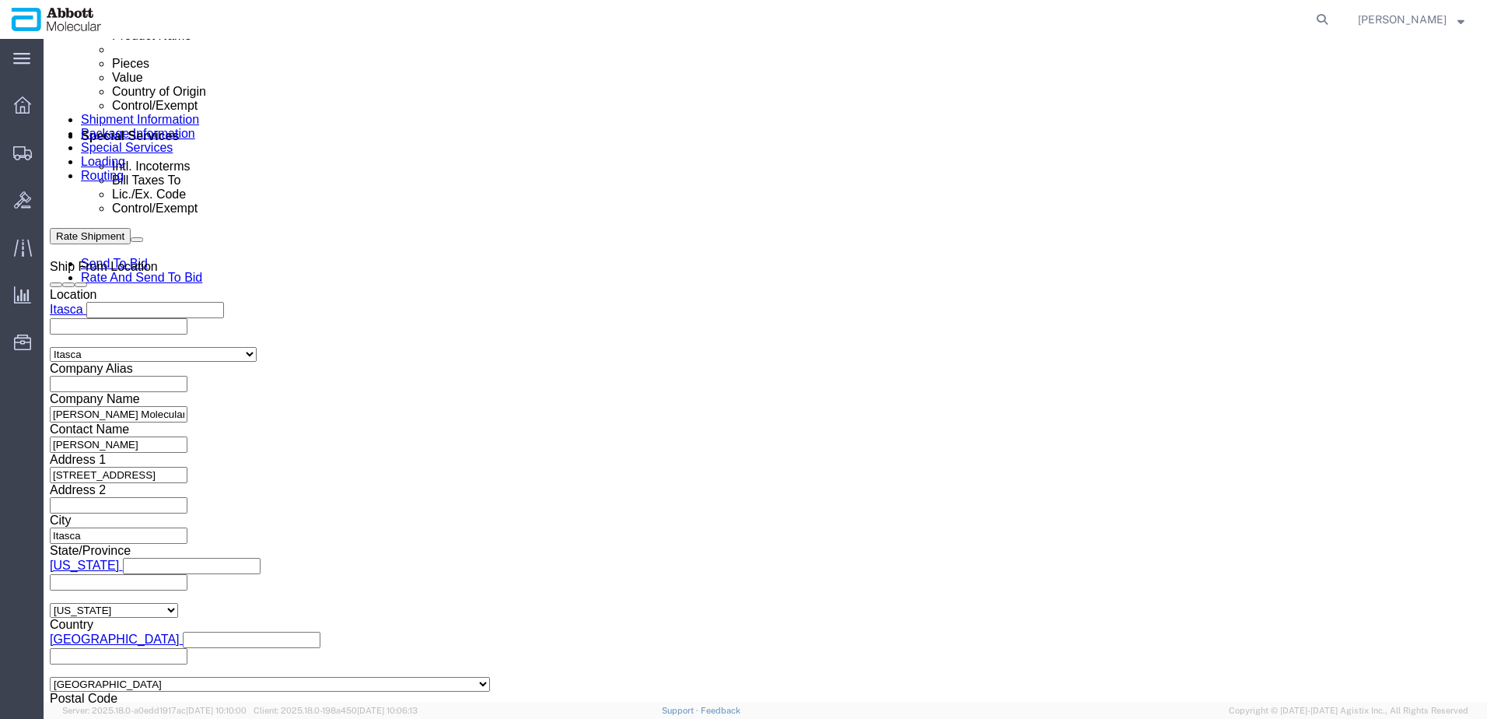
scroll to position [933, 0]
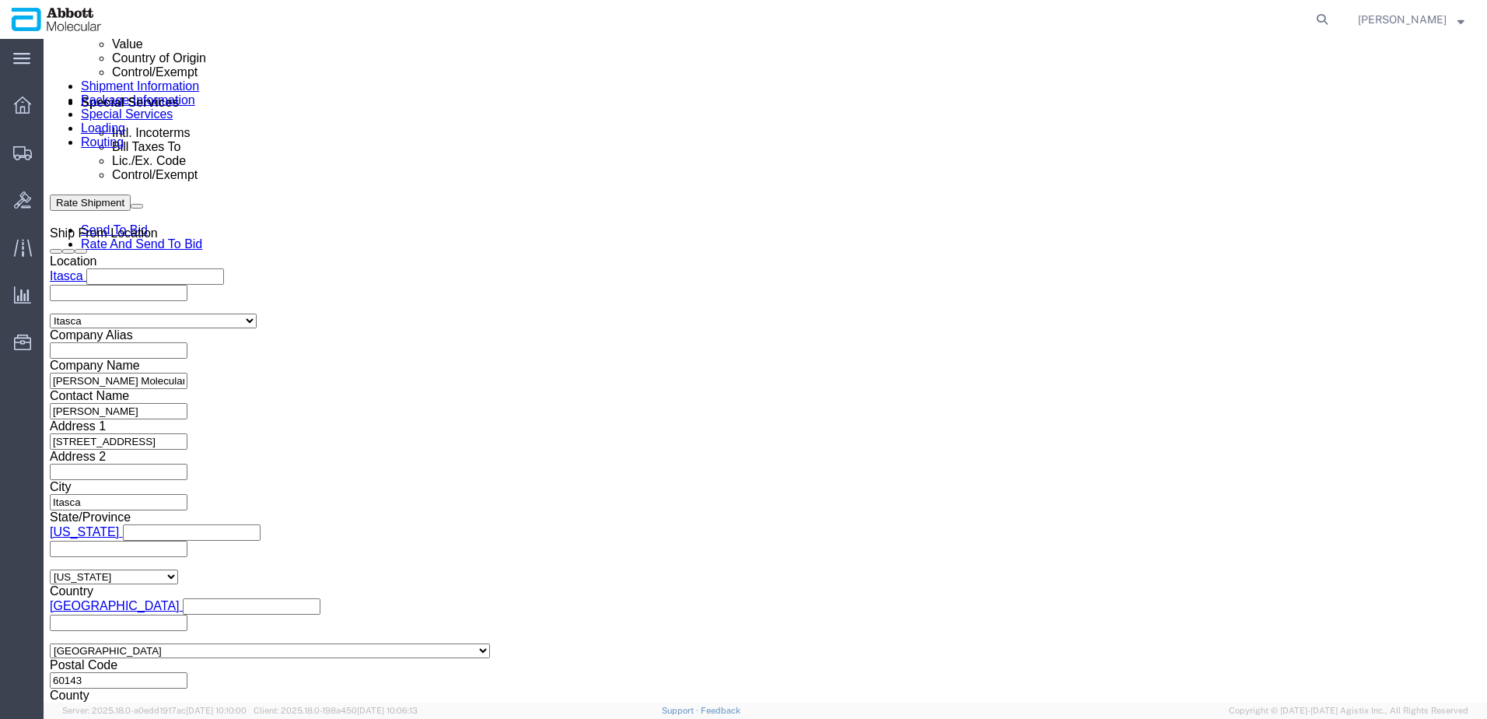
click input "text"
paste input "620315465"
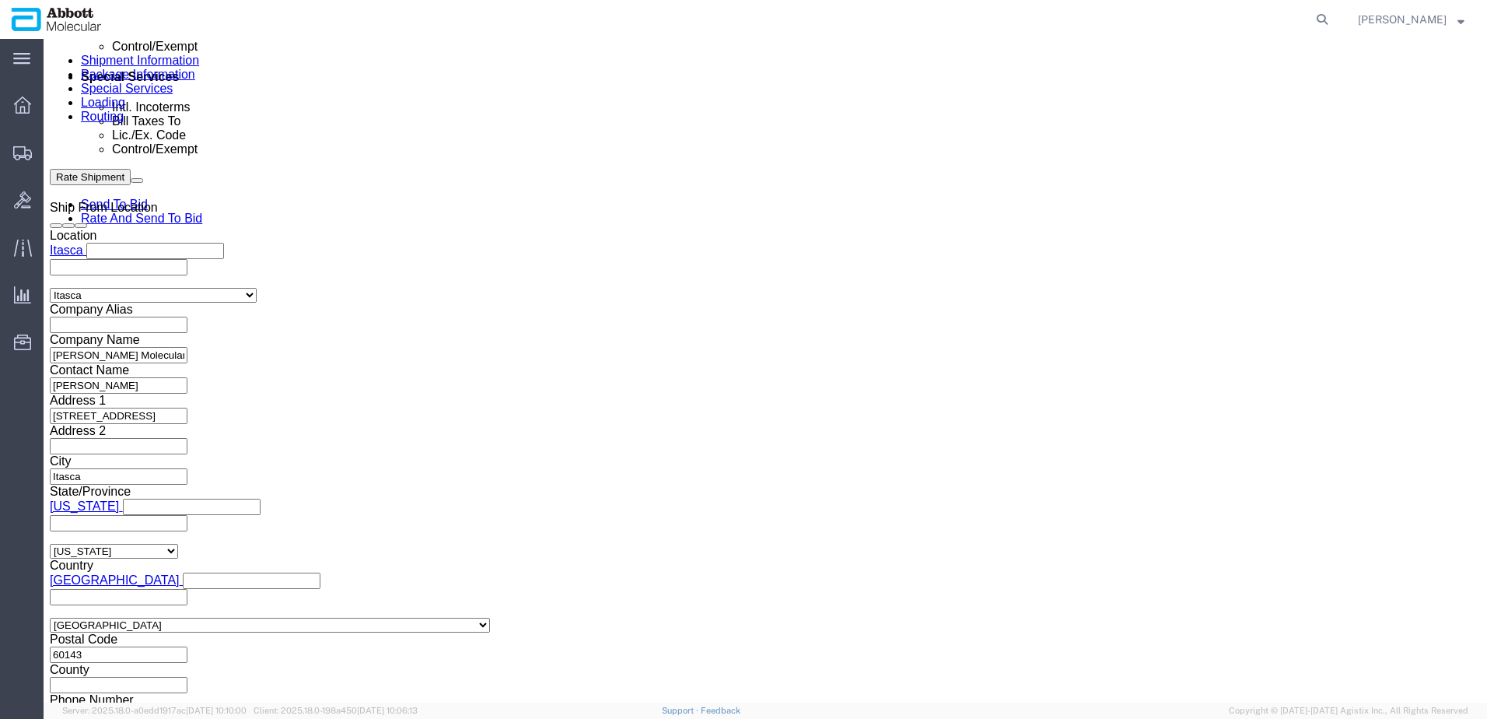
scroll to position [972, 0]
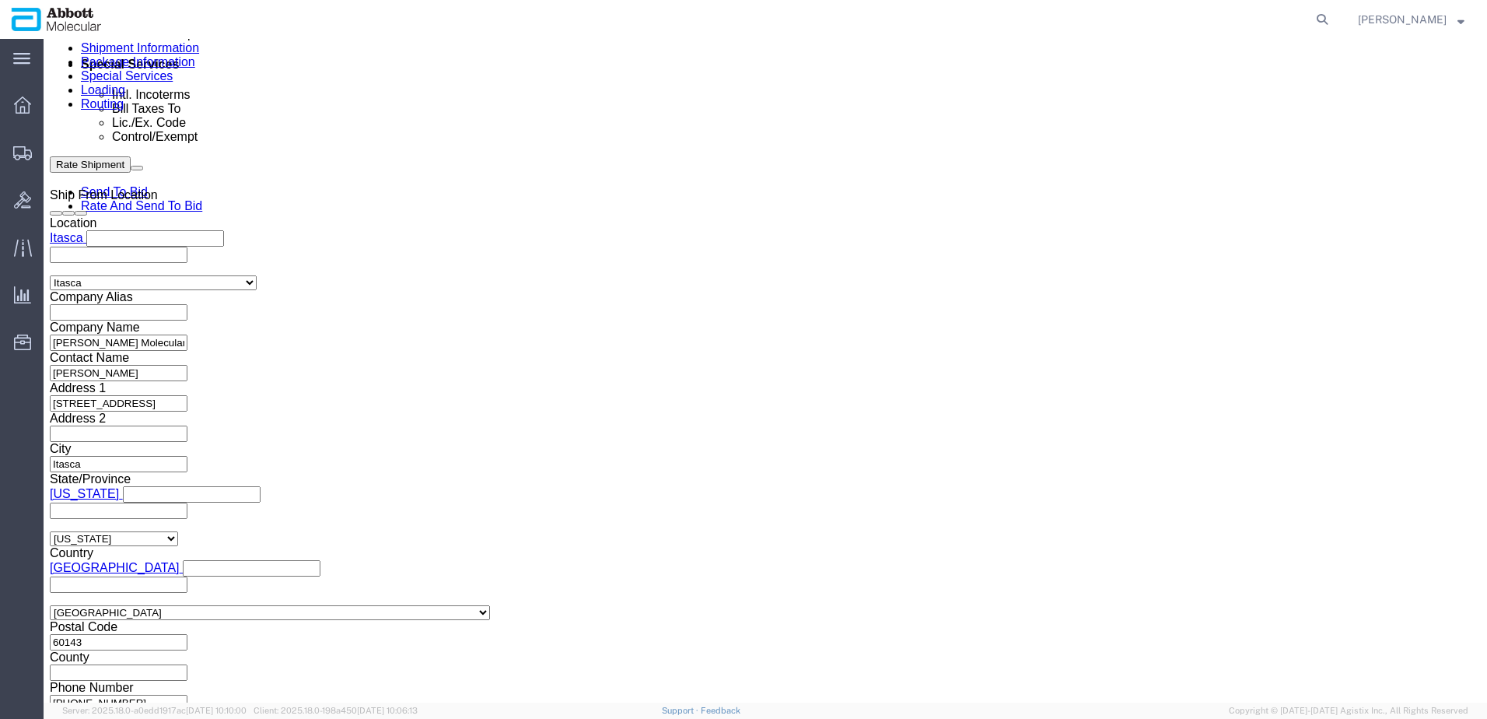
type input "620315465"
click button "Continue"
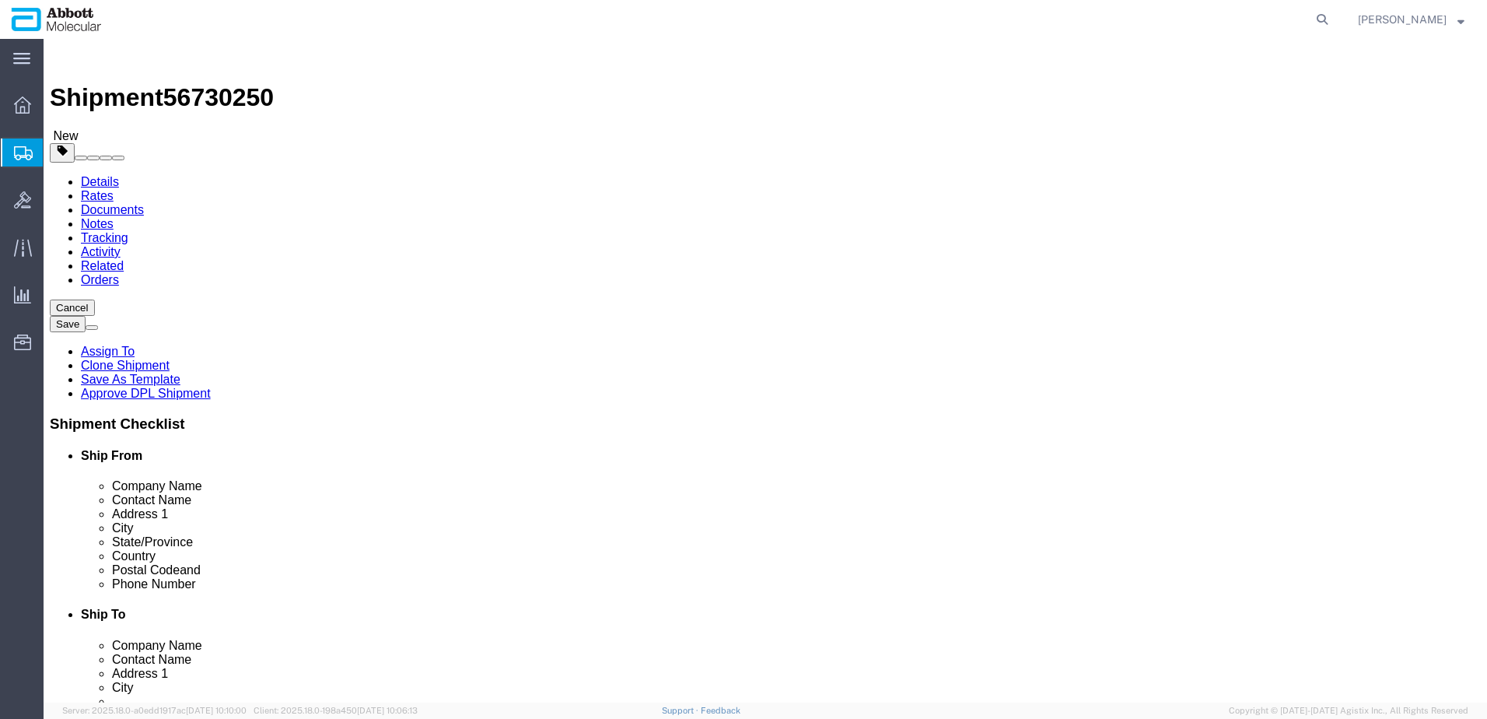
click select "Select Box (B) Box (C) Box (D) Cardboard Box(es) Crate (Instrument) Crate(s) En…"
select select "BOXD"
click select "Select Box (B) Box (C) Box (D) Cardboard Box(es) Crate (Instrument) Crate(s) En…"
type input "28.00"
type input "24.00"
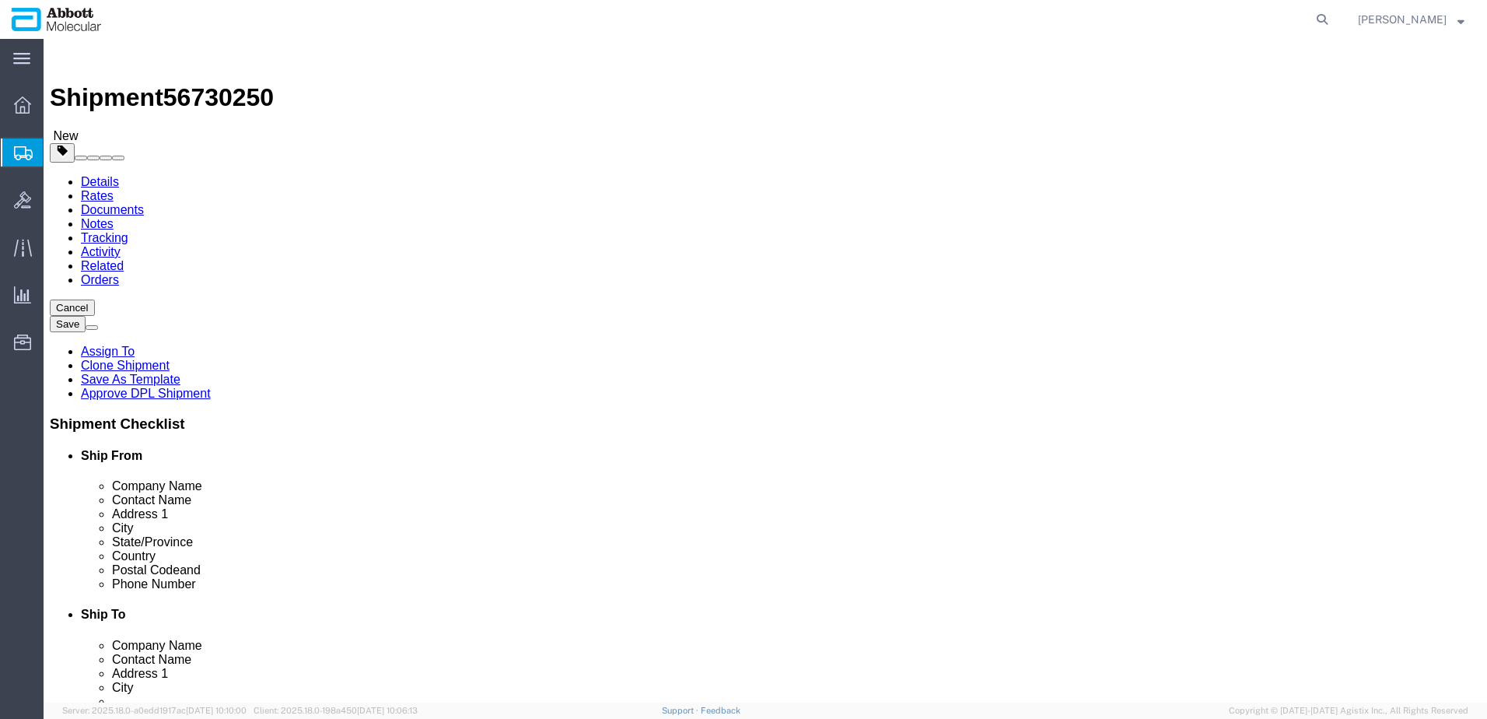
type input "21.00"
drag, startPoint x: 247, startPoint y: 366, endPoint x: 140, endPoint y: 368, distance: 107.4
click div "Weight 0.00 Select kgs lbs Ship. t°"
type input "30"
click input "checkbox"
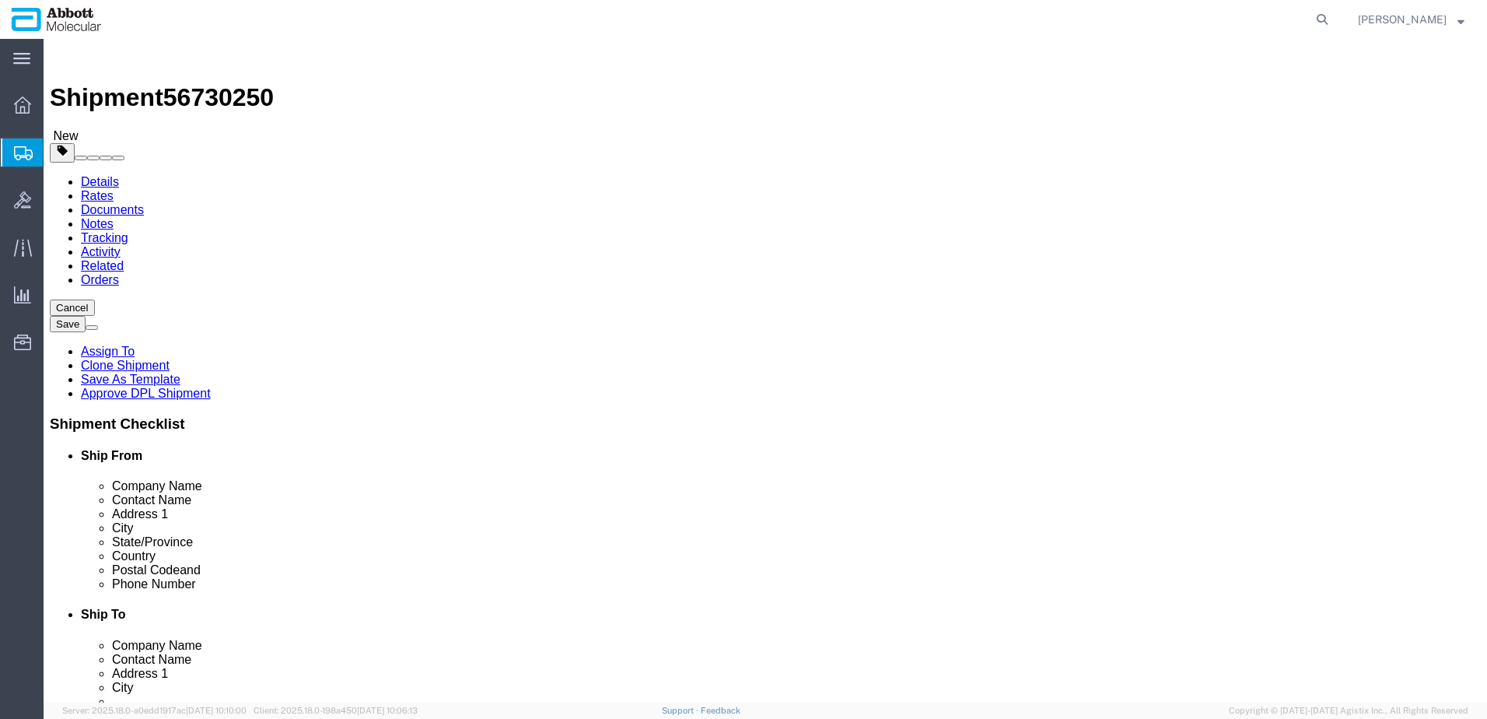
checkbox input "true"
drag, startPoint x: 309, startPoint y: 388, endPoint x: 289, endPoint y: 412, distance: 31.5
type input "FROM_2_TO_8"
click link "Add Content"
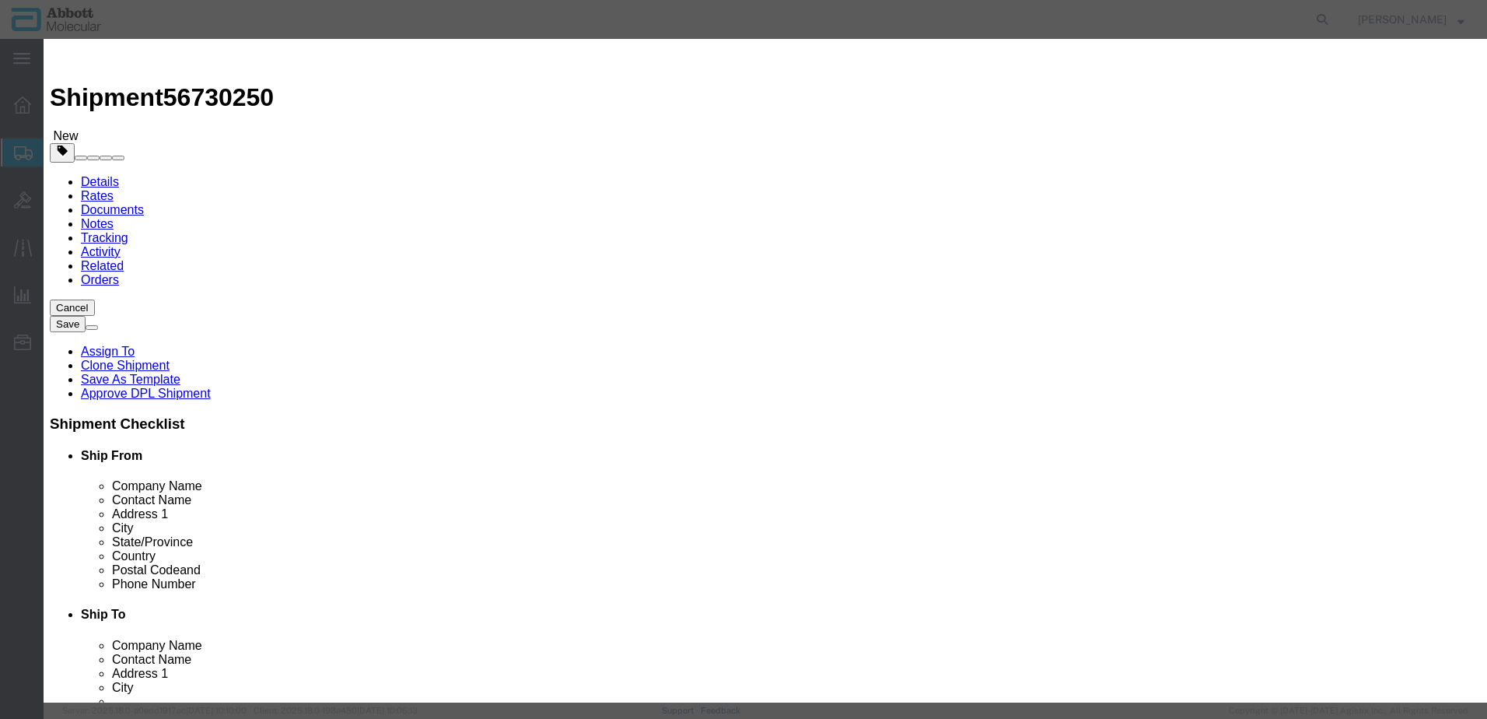
click input "text"
type input "01N3105"
click span "Name:"
checkbox input "true"
select select "USD"
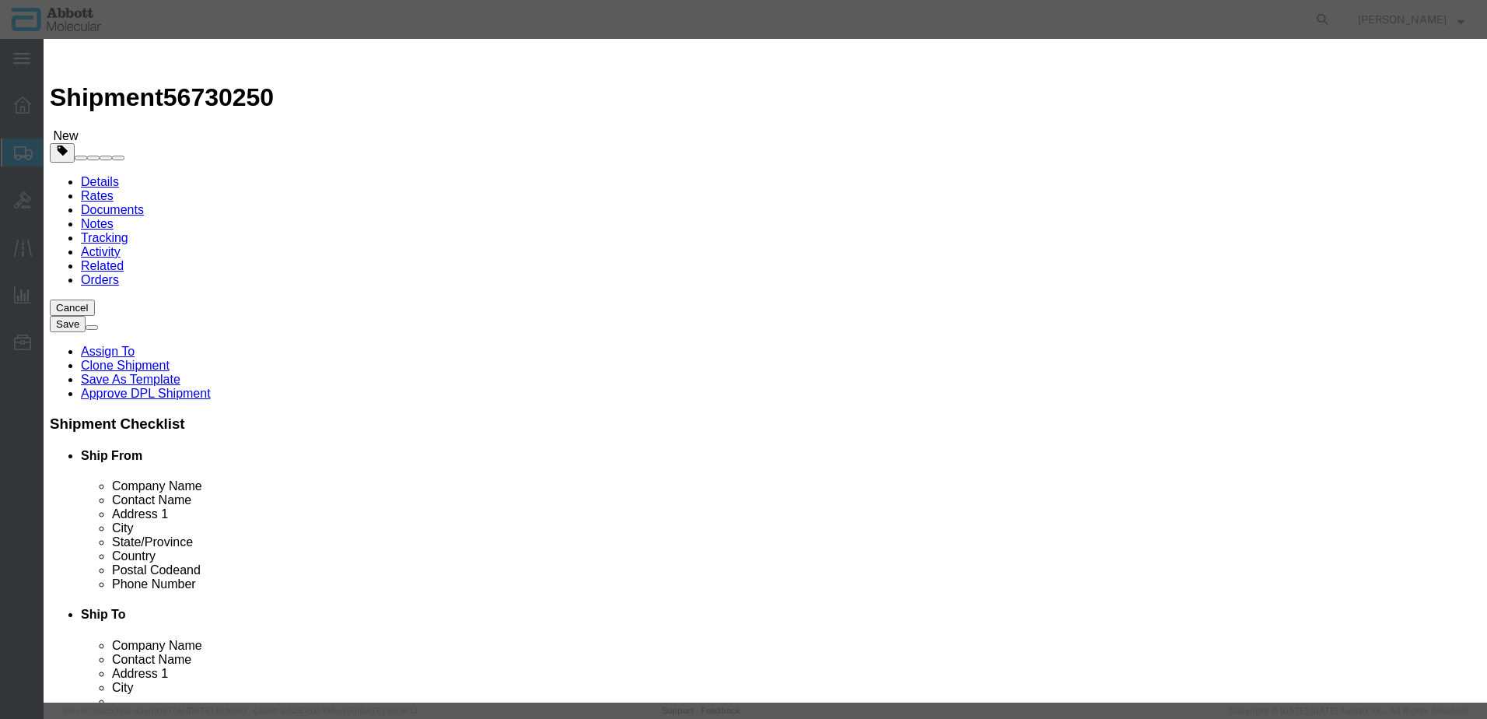
select select "US"
type input "HYDROCHLORIC ACID"
type input "1789"
select select "8 Corrosive"
select select "III"
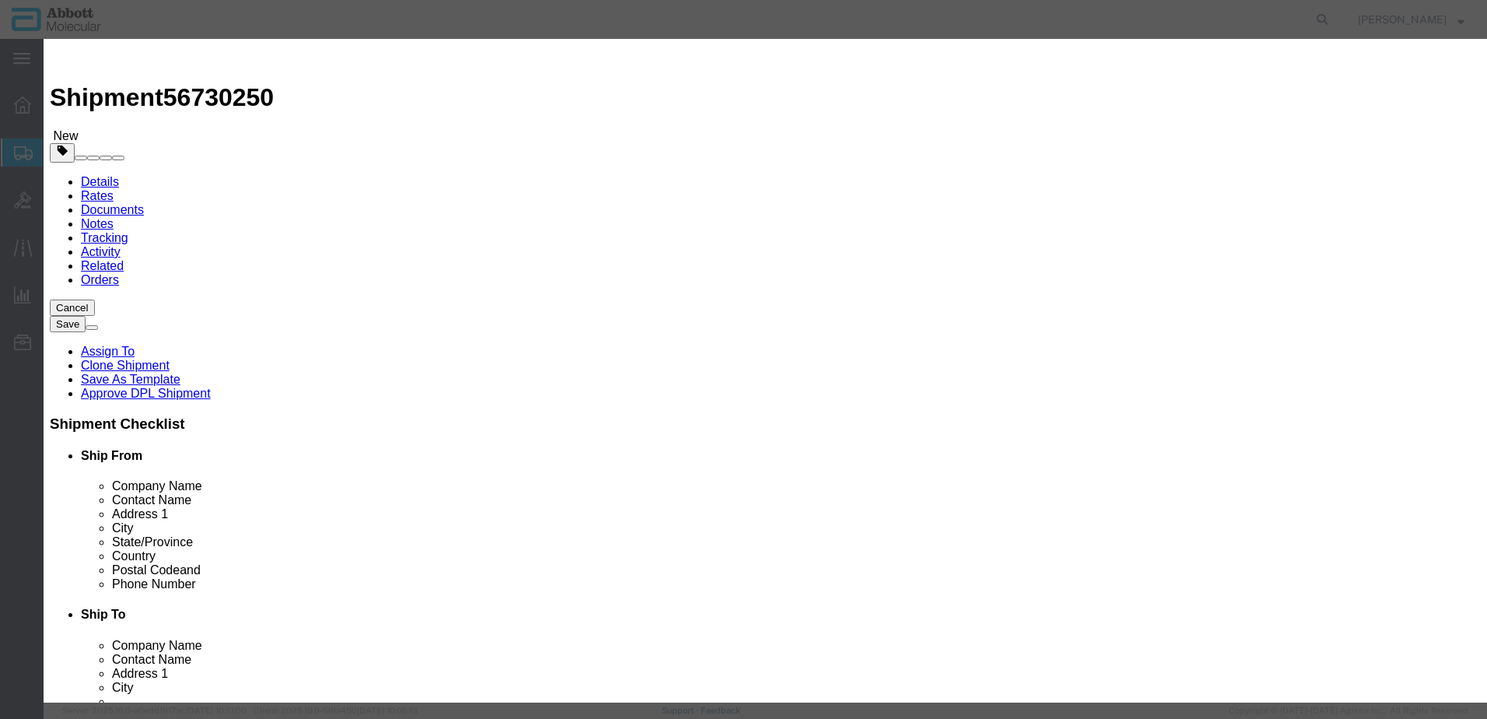
select select "BOXES"
select select "FIBERBOARD"
type input "[PERSON_NAME] Molecular"
type input "[PERSON_NAME]"
type input "[PHONE_NUMBER]"
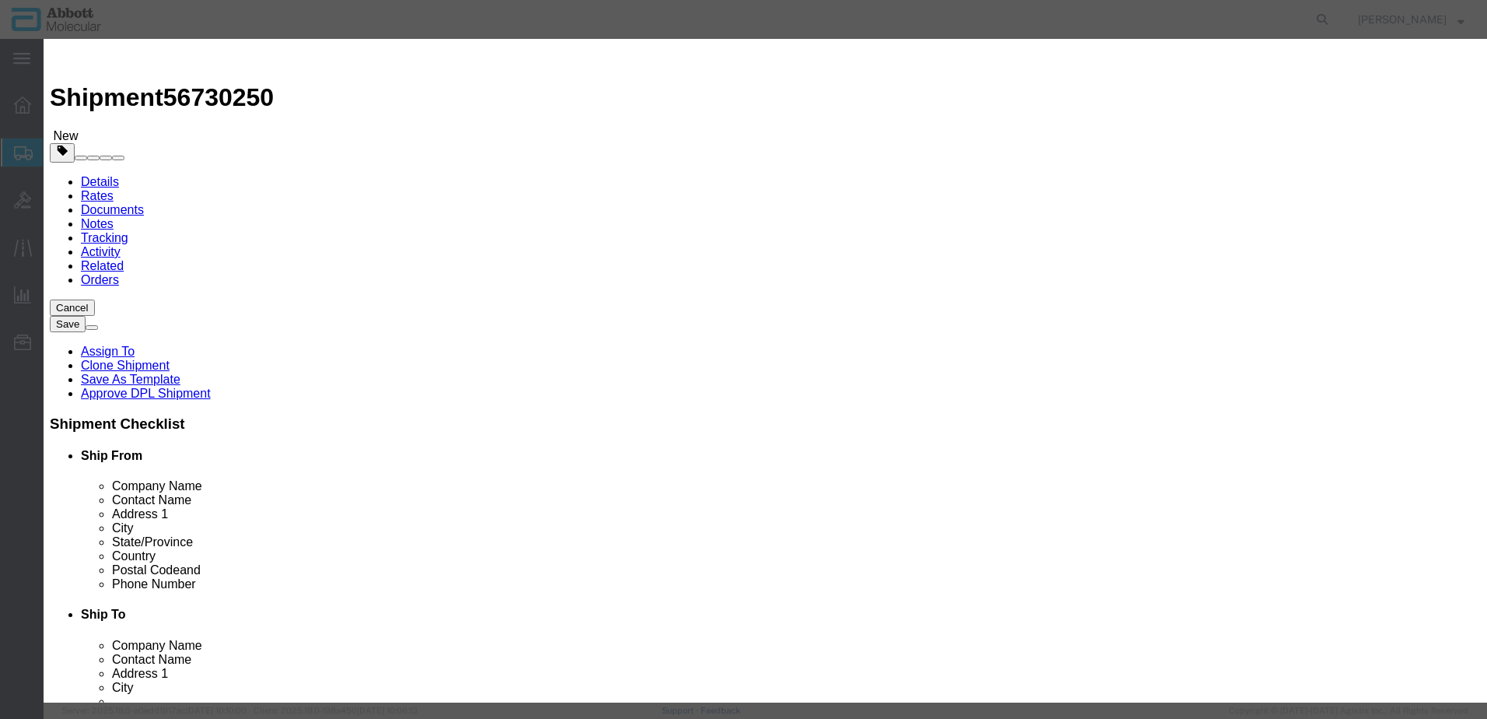
type input "3824999397"
select select "BIS"
checkbox input "false"
type input "01N3105"
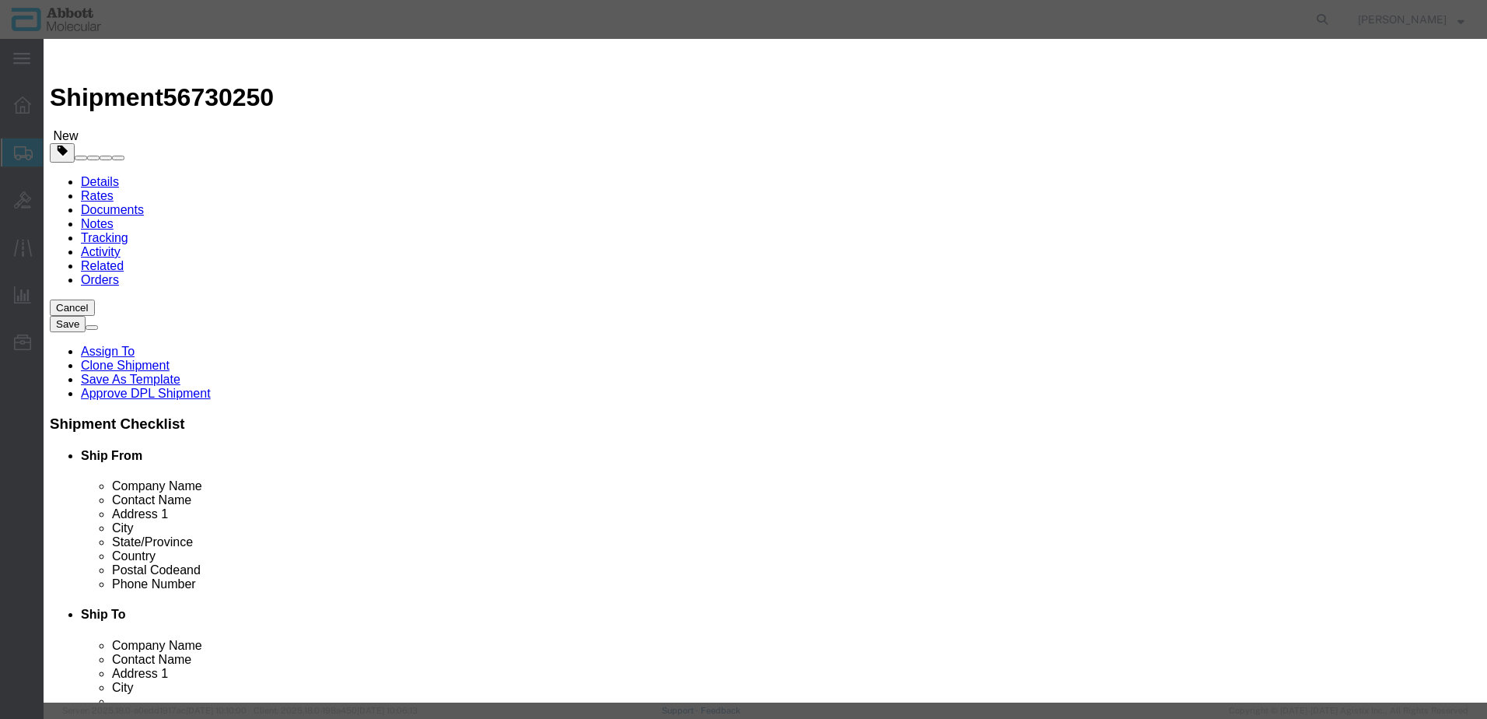
type textarea "Paraffin Pretreatment IV & PostHyb Wash"
select select "NLR"
type input "01N3105"
type input "6"
type input "1"
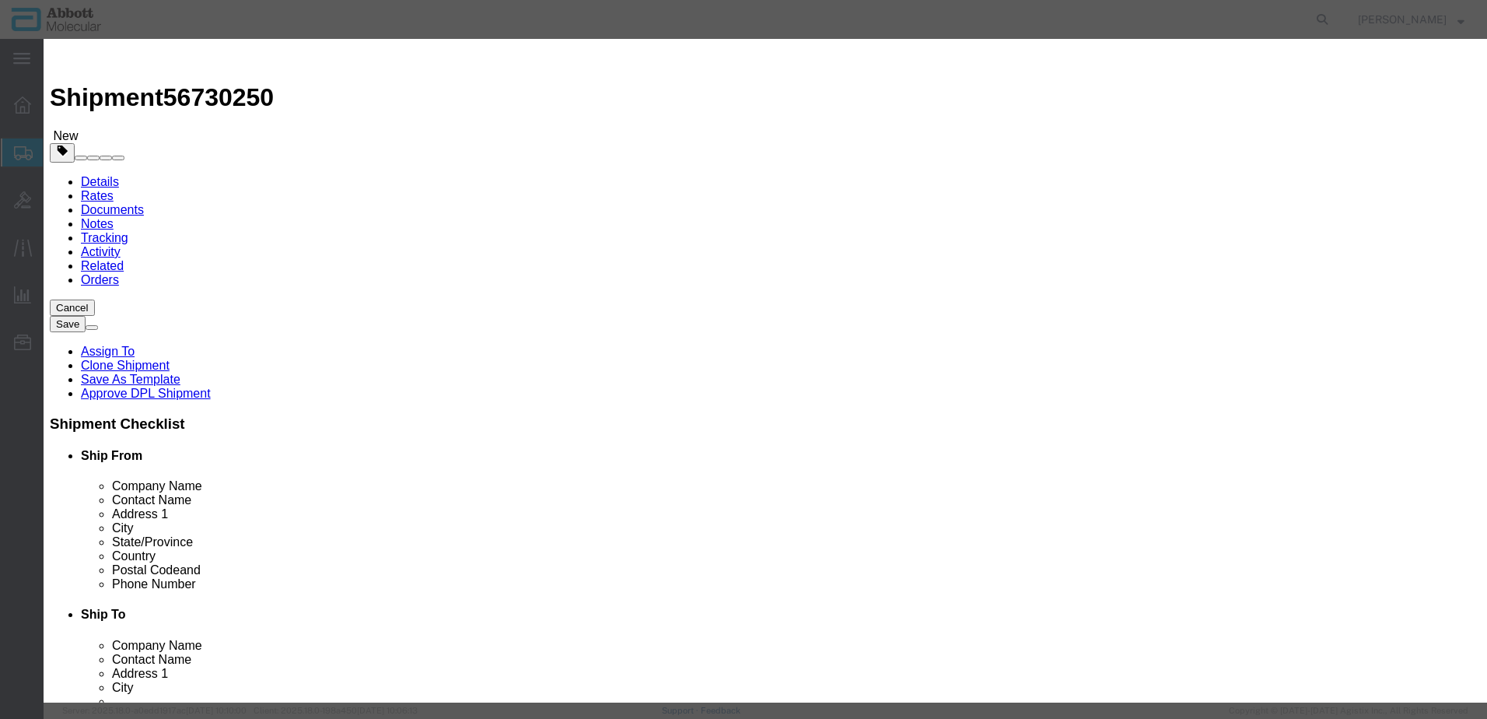
click select "Select Account Type Activity ID Airline Appointment Number ASN Batch Number Bil…"
select select "BATCH_NUMBER"
click select "Select Account Type Activity ID Airline Appointment Number ASN Batch Number Bil…"
type input "413300"
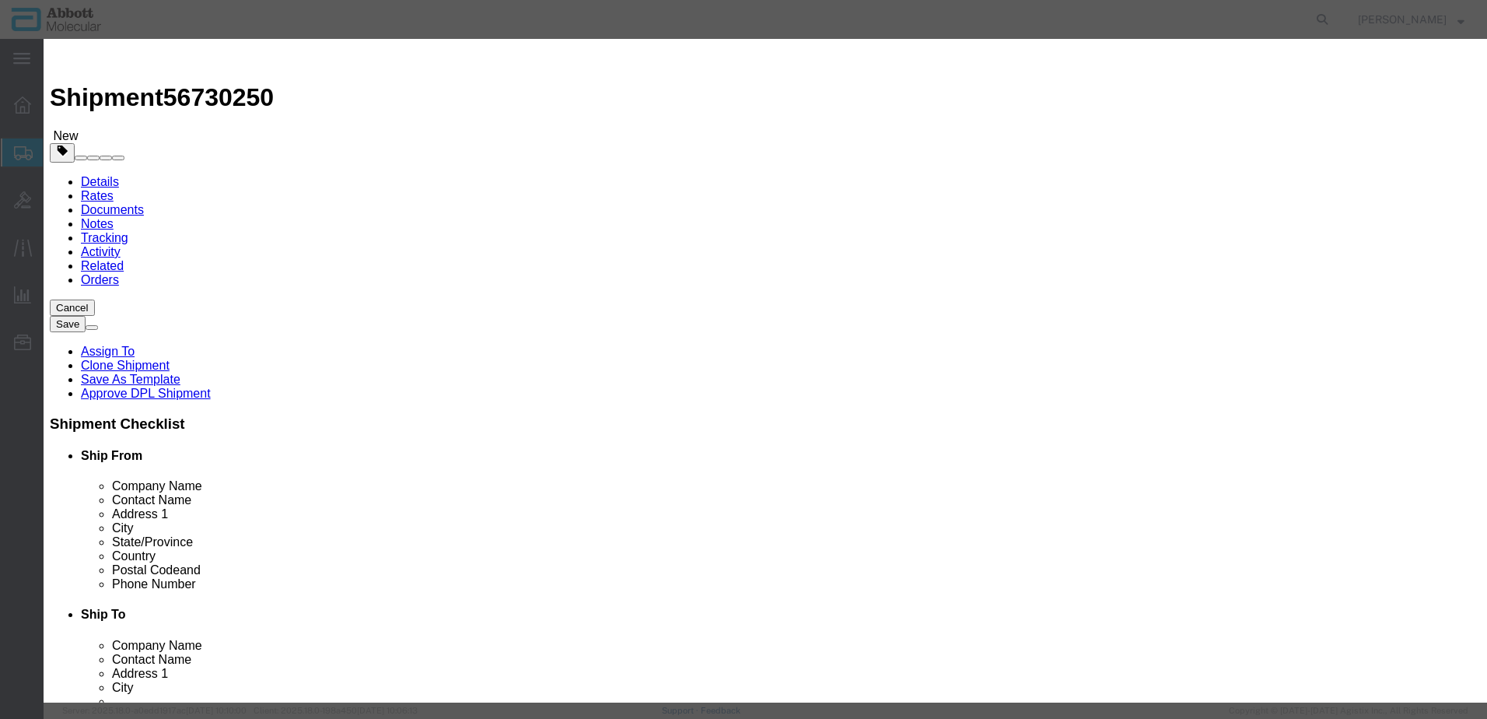
click input "text"
type input "1"
click input "text"
type input "1"
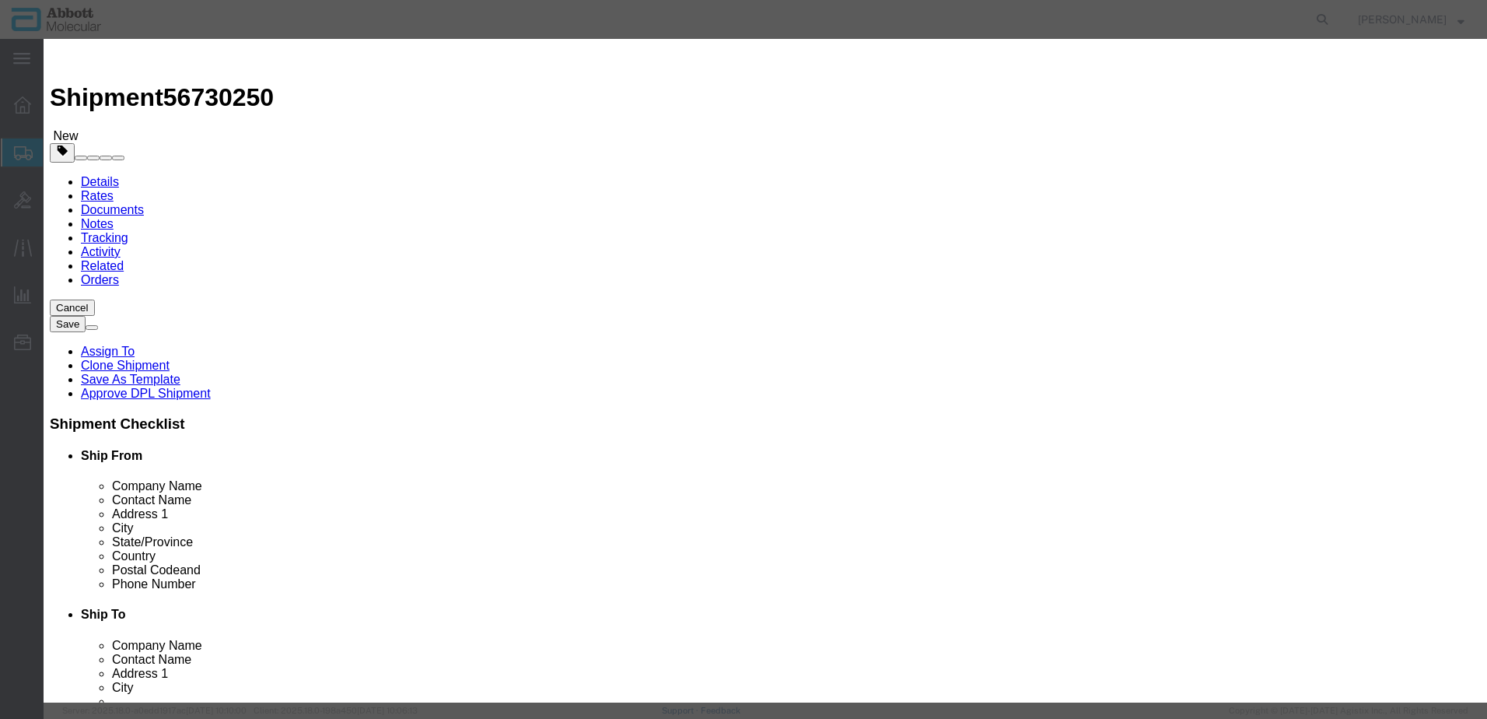
click select "Select curies gallons kgs lbs liters milliliters"
select select "KGS"
click select "Select curies gallons kgs lbs liters milliliters"
click button "Save & Close"
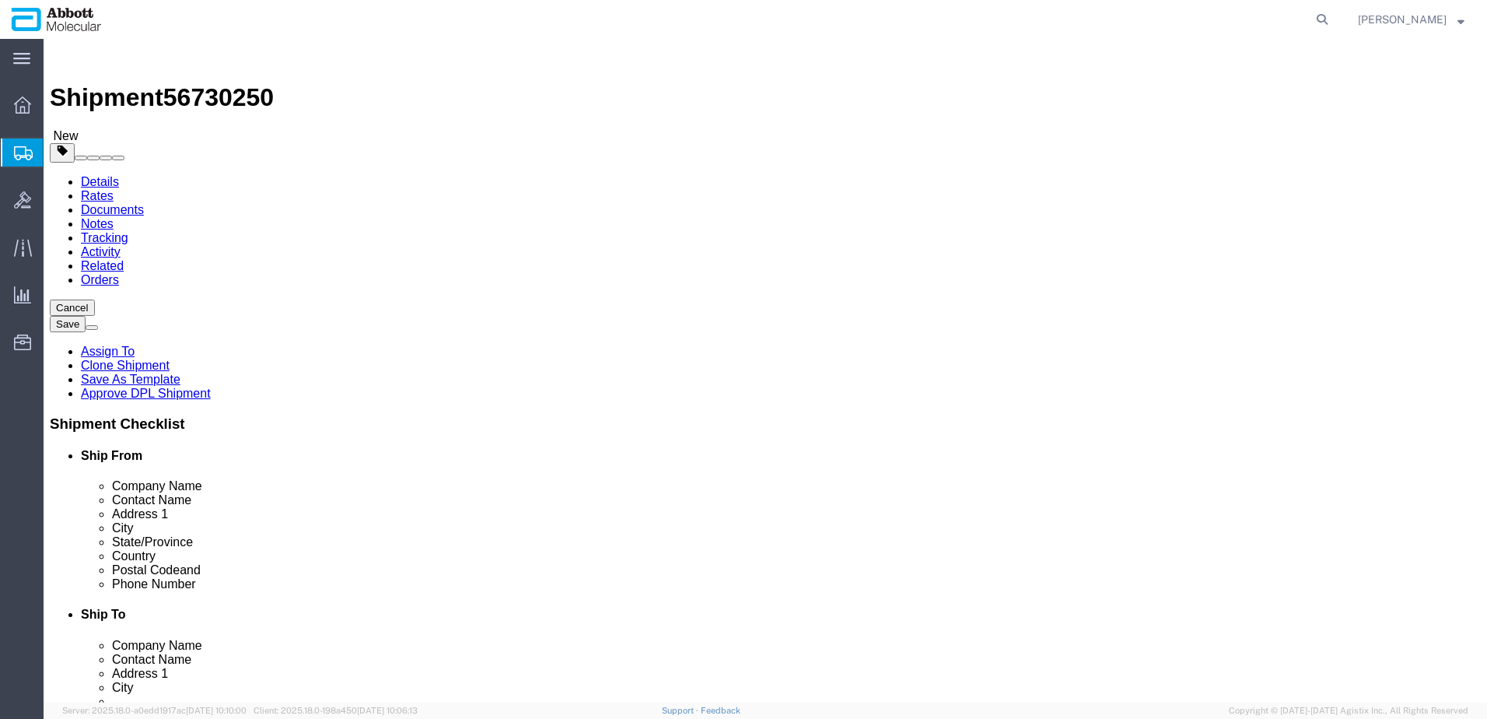
click button "Continue"
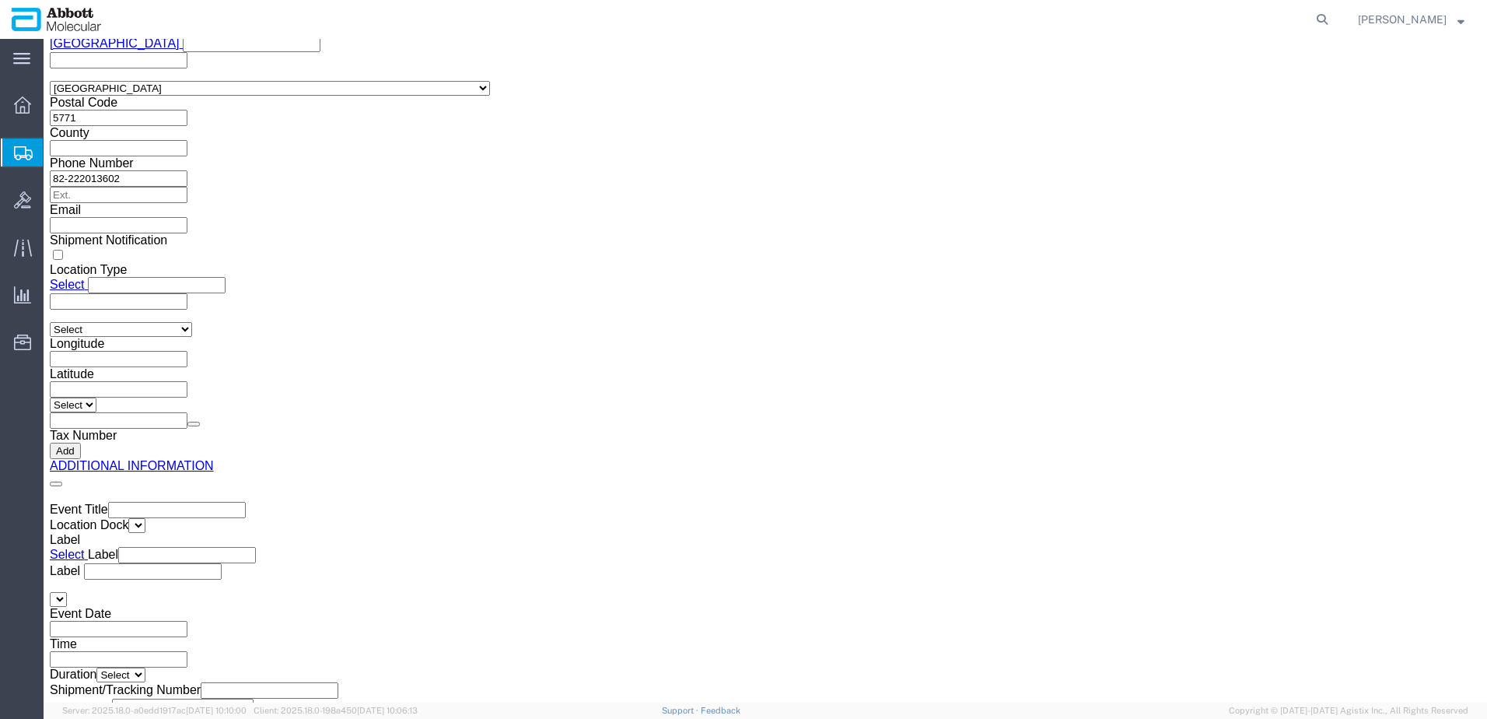
scroll to position [2341, 0]
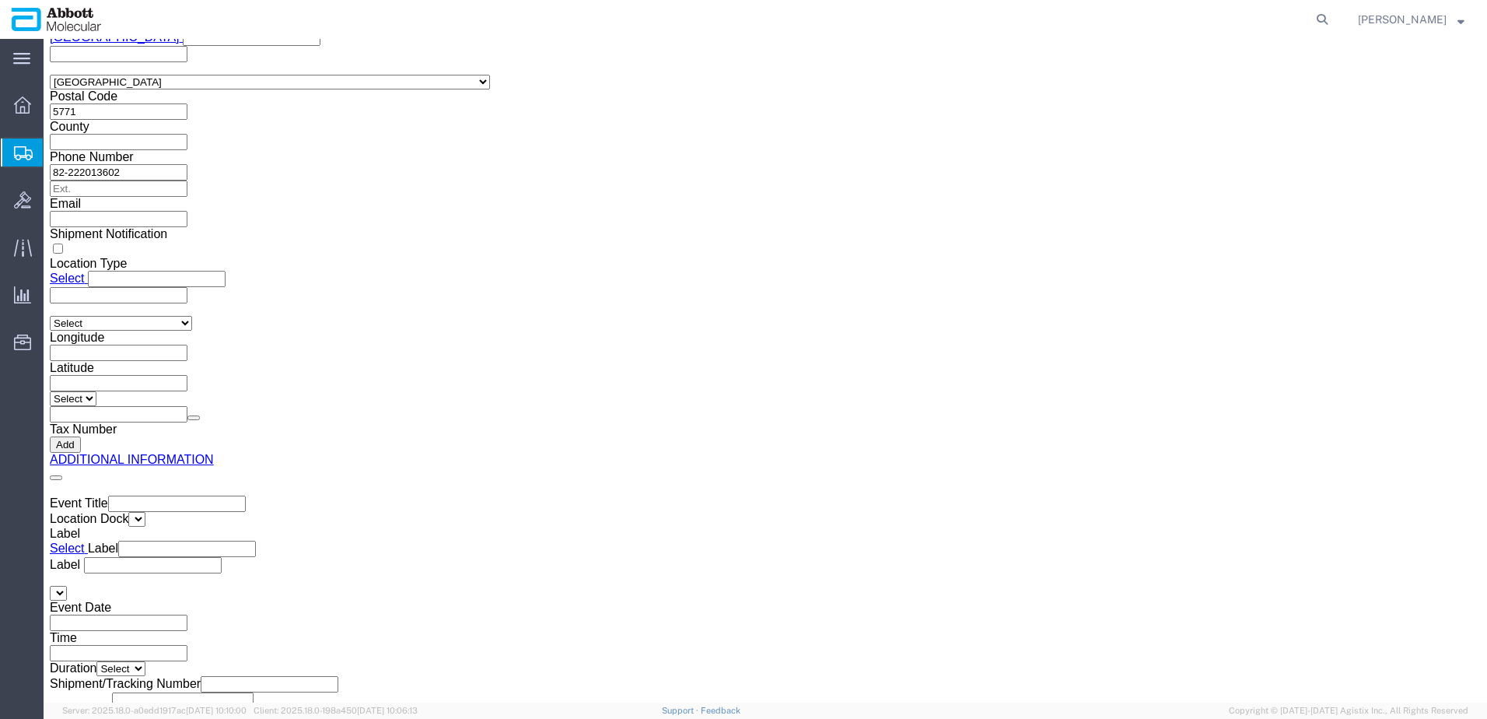
click button "Upload"
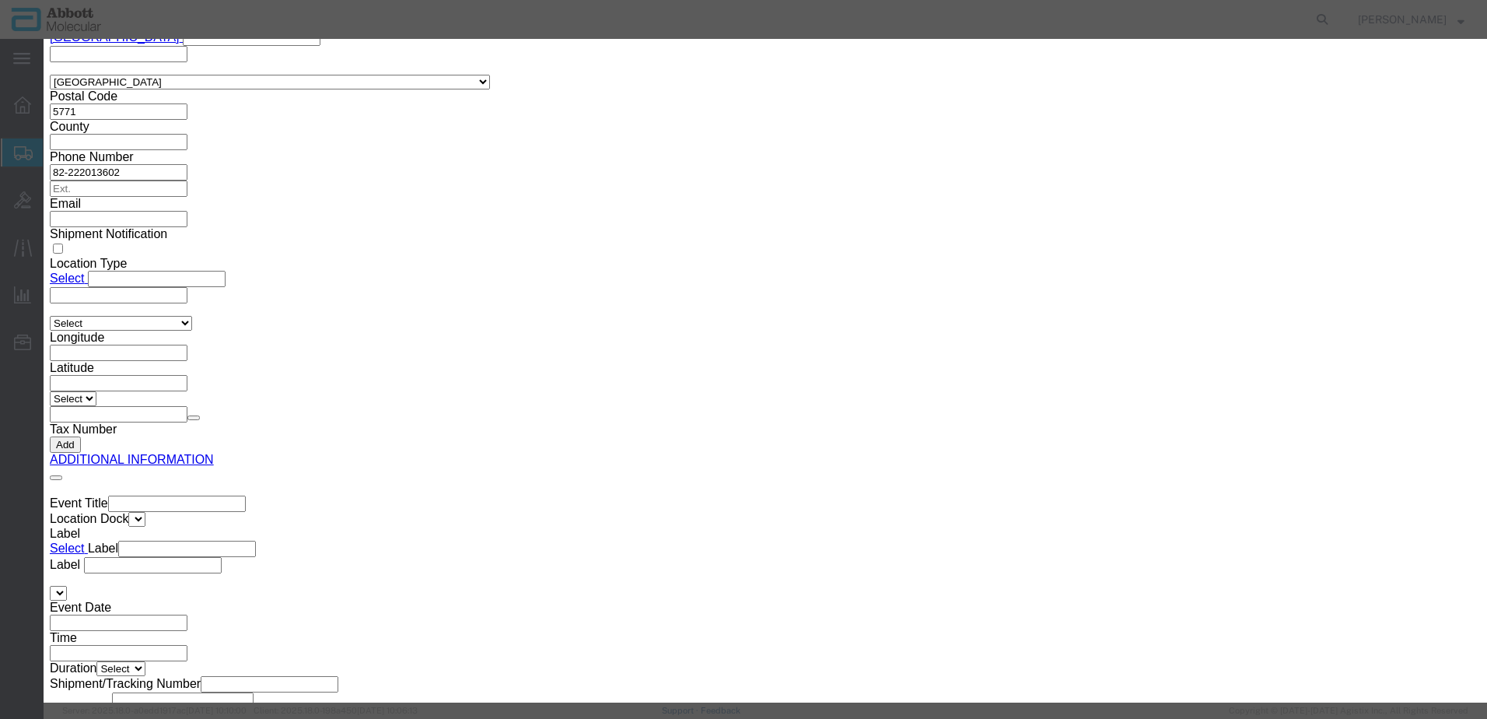
click button "Browse"
type input "C:\fakepath\620315465 SLI KWE.pdf"
click button "Upload"
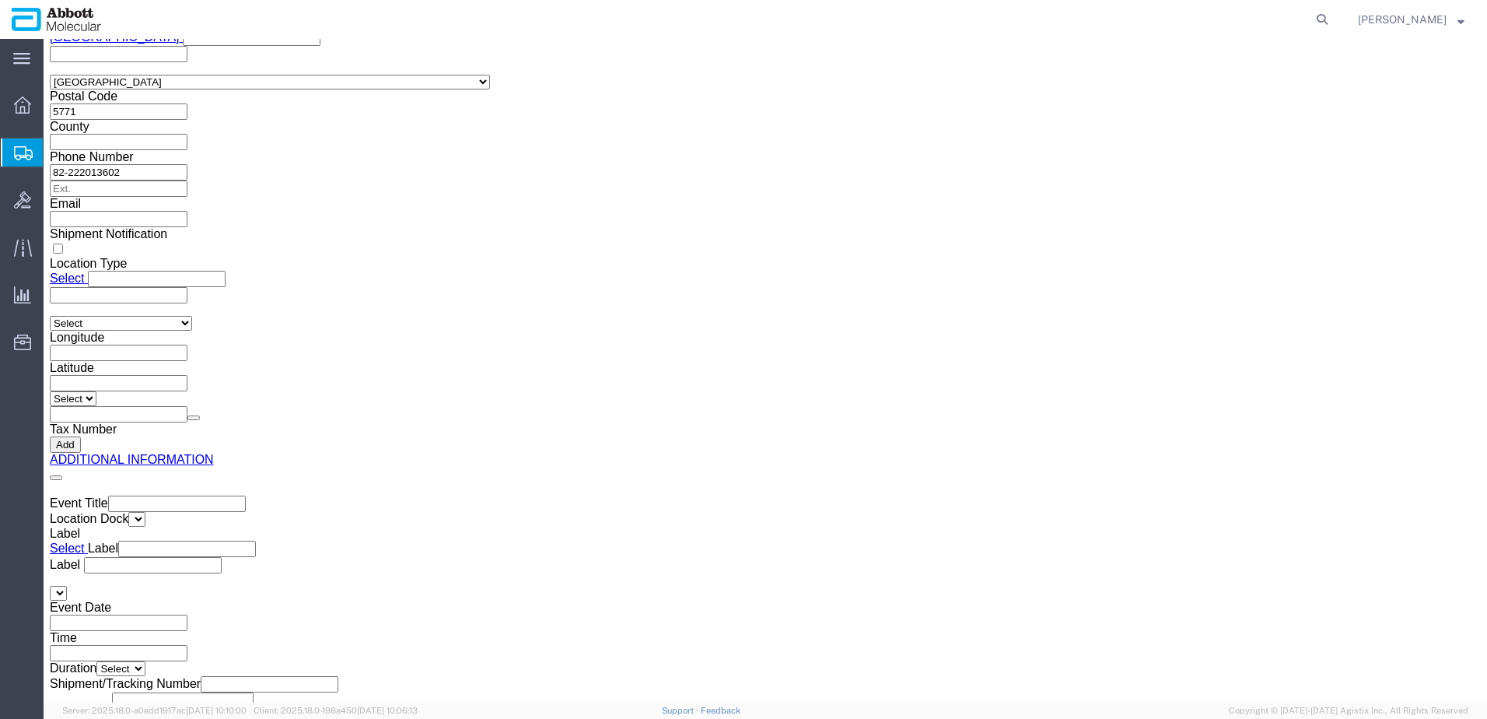
drag, startPoint x: 44, startPoint y: 22, endPoint x: 212, endPoint y: 25, distance: 167.3
click h1 "Shipment 56730250"
copy h1 "Shipment 56730250"
click button "Rate Shipment"
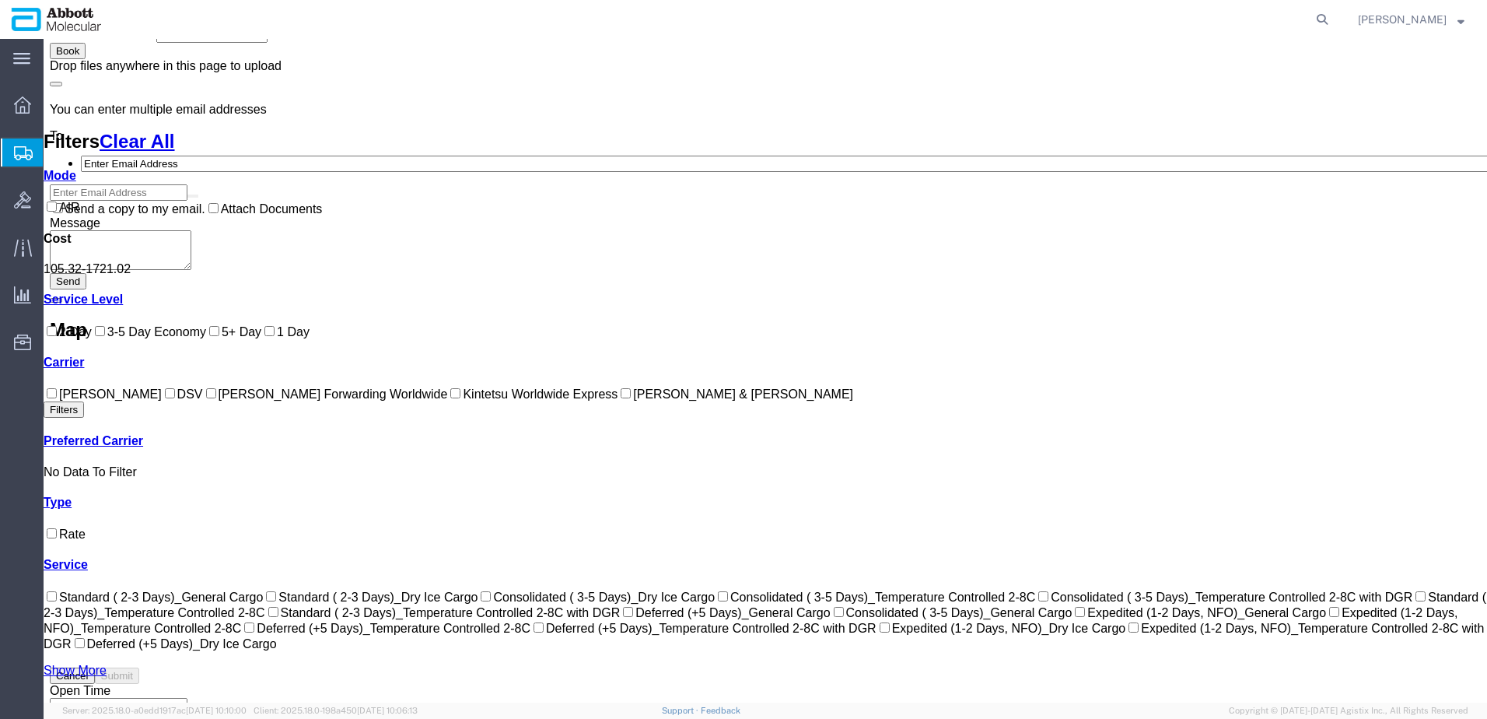
scroll to position [720, 0]
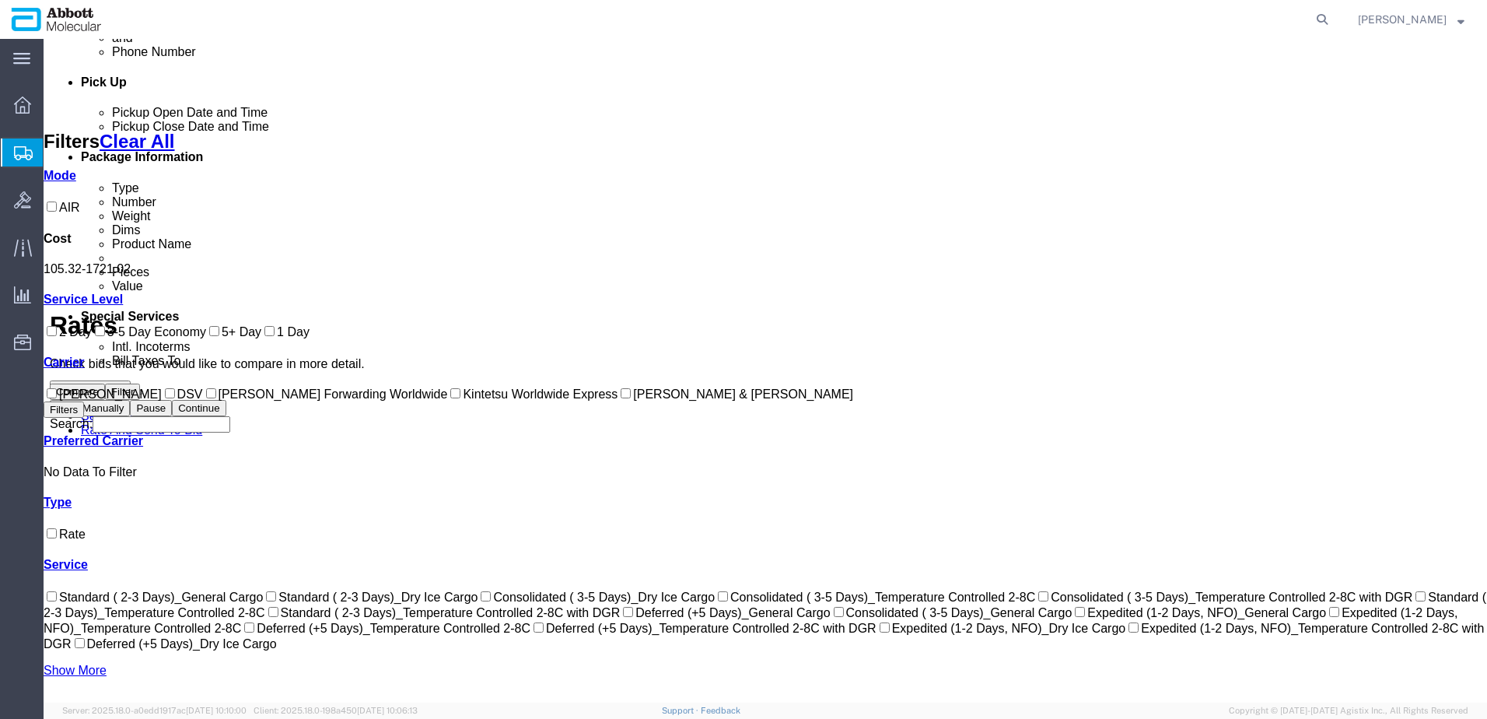
drag, startPoint x: 61, startPoint y: 513, endPoint x: 105, endPoint y: 496, distance: 46.5
click at [450, 398] on input "Kintetsu Worldwide Express" at bounding box center [455, 393] width 10 height 10
checkbox input "true"
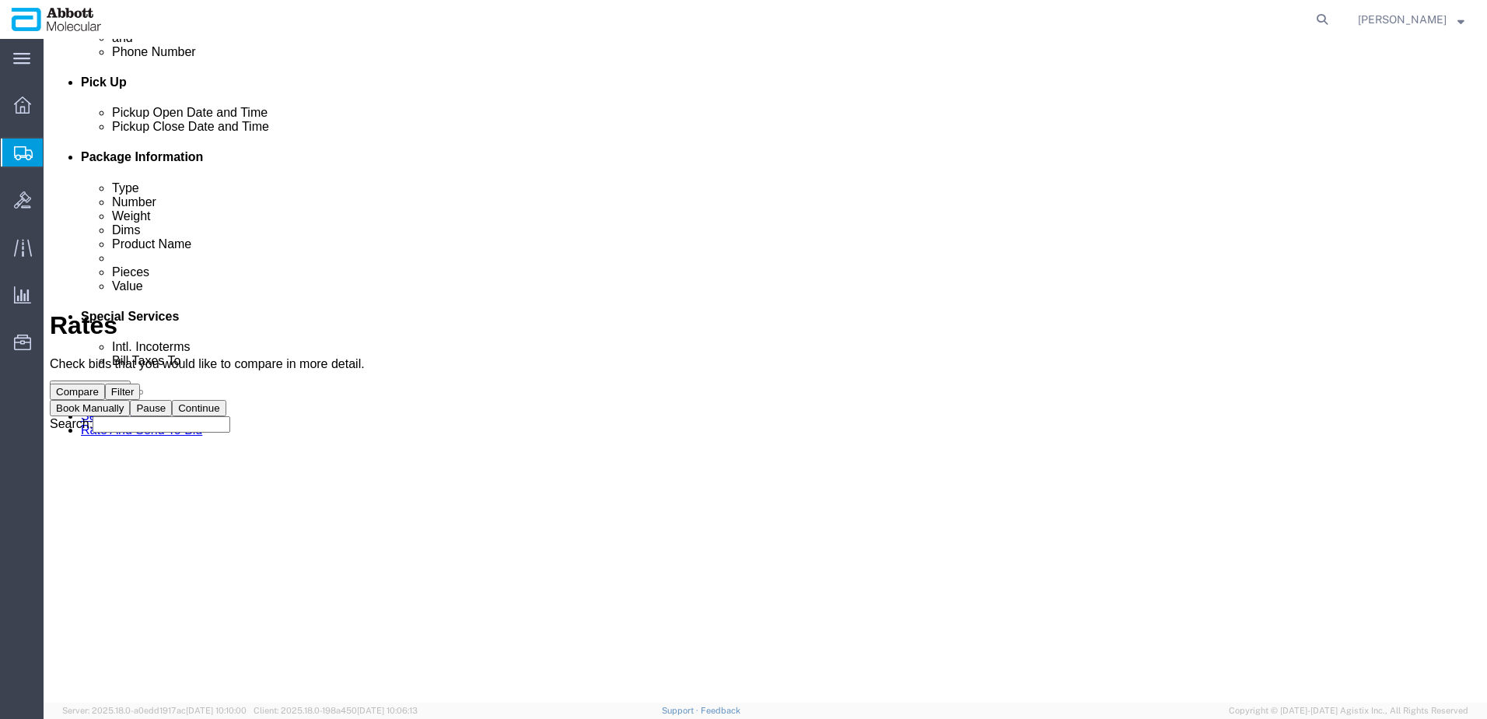
scroll to position [0, 0]
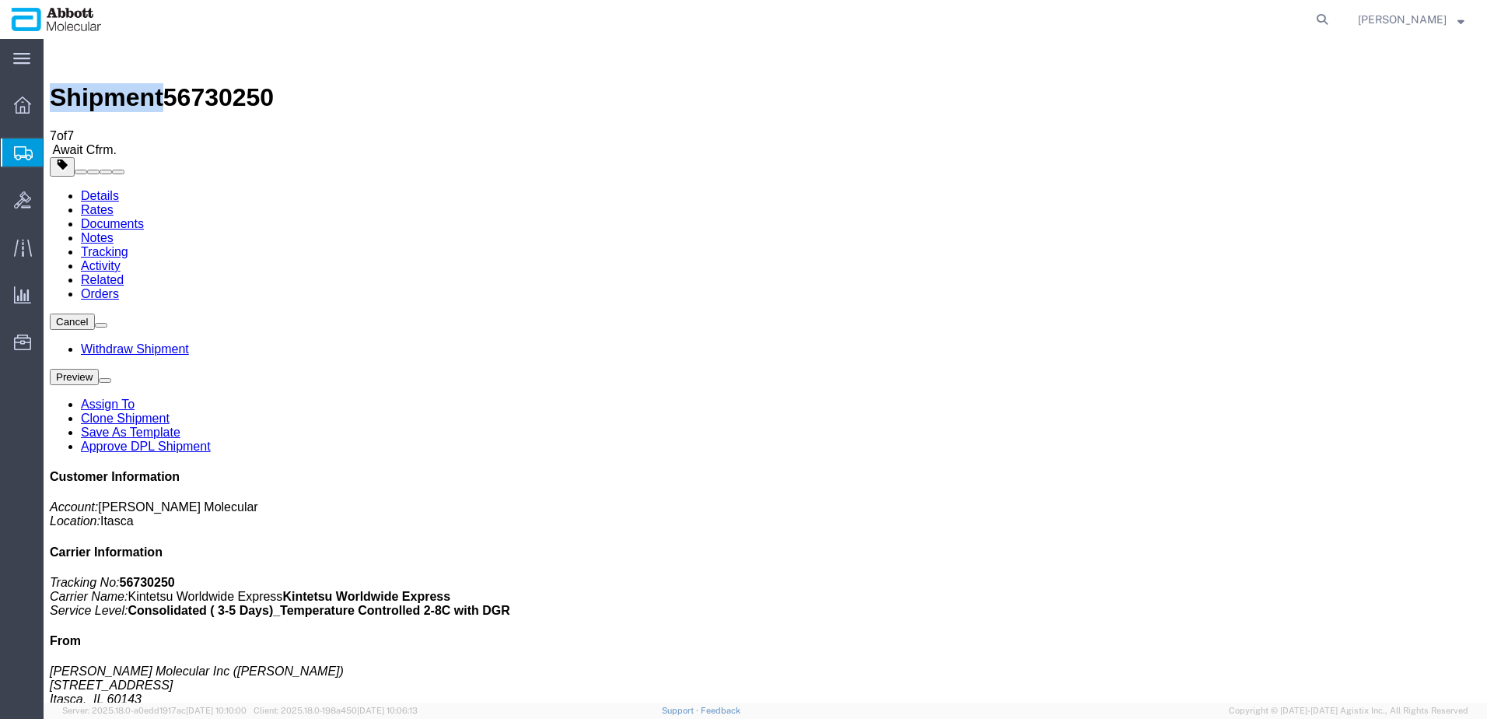
type button "Attach Documents"
click at [0, 0] on span "Create from Template" at bounding box center [0, 0] width 0 height 0
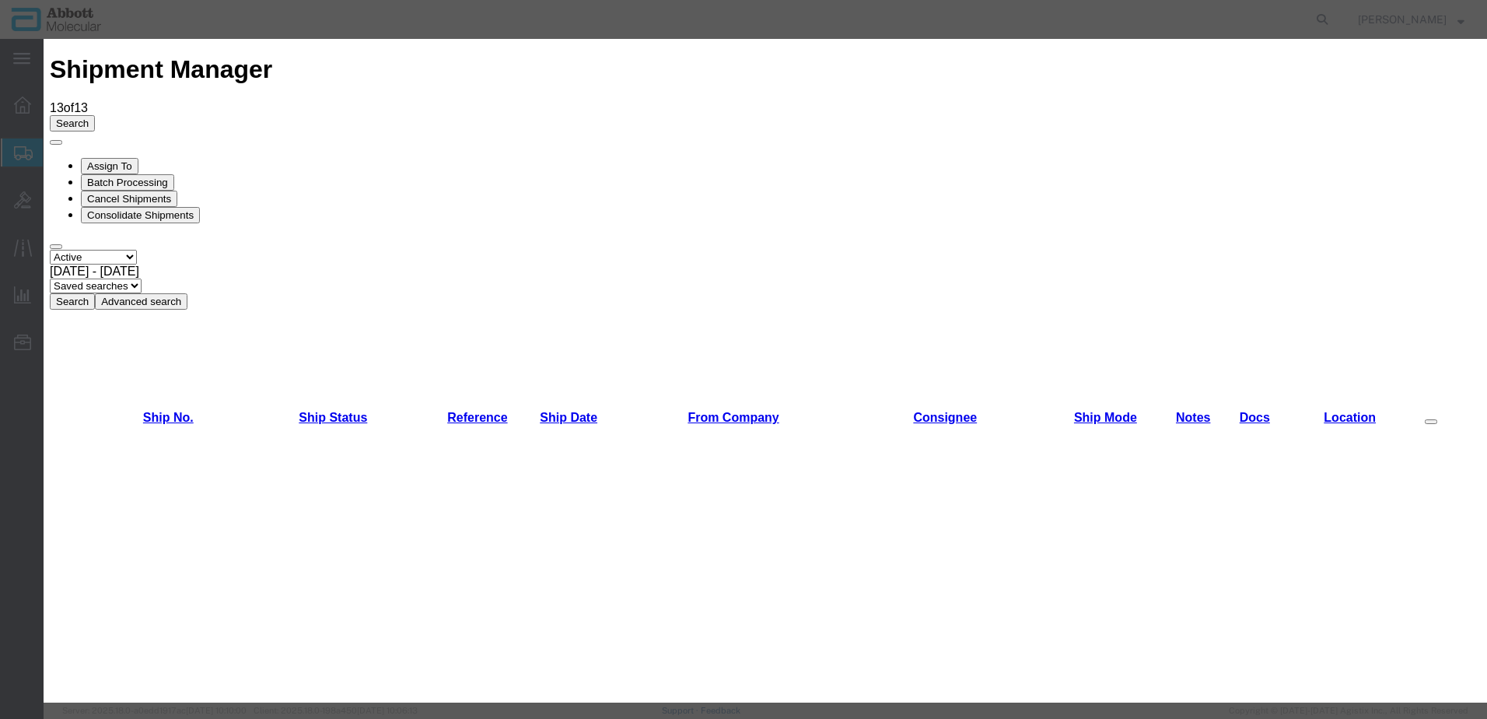
scroll to position [856, 0]
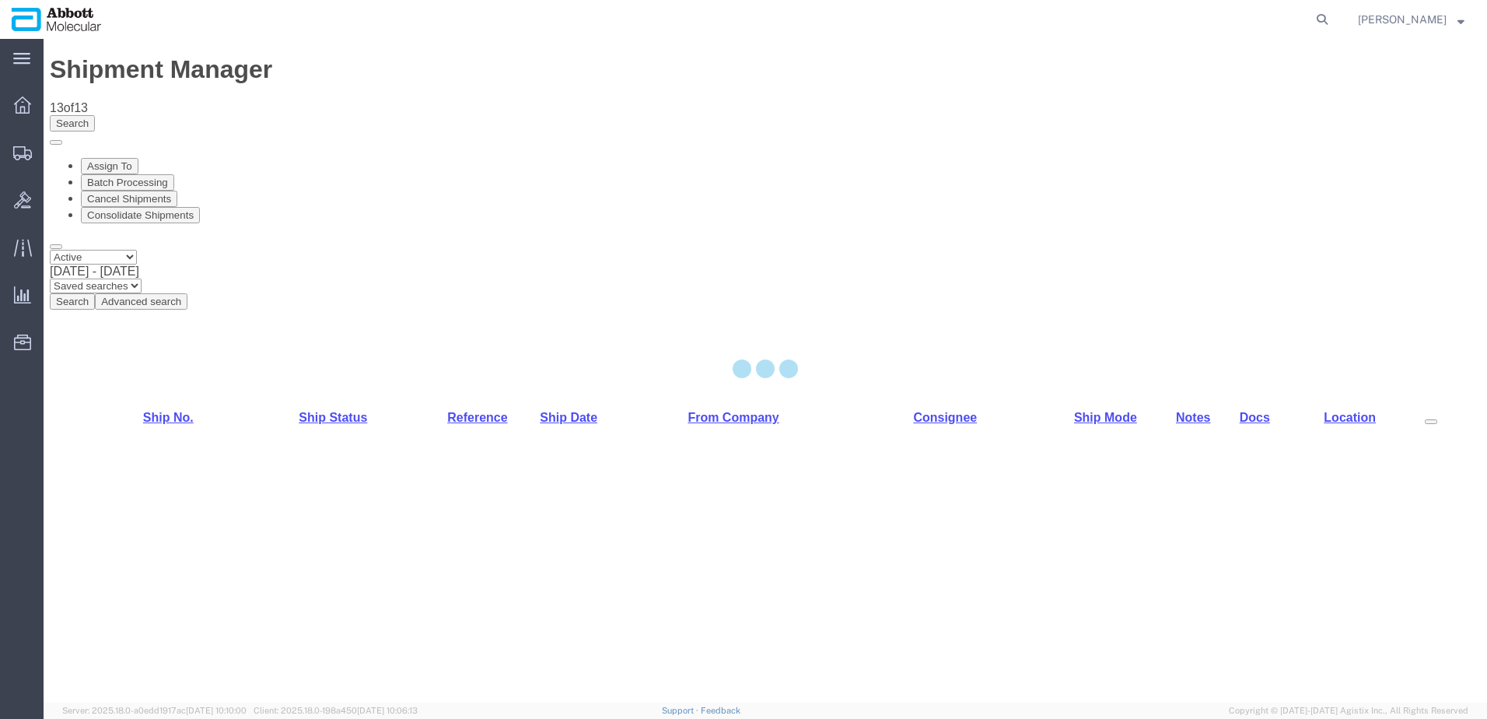
select select "48454"
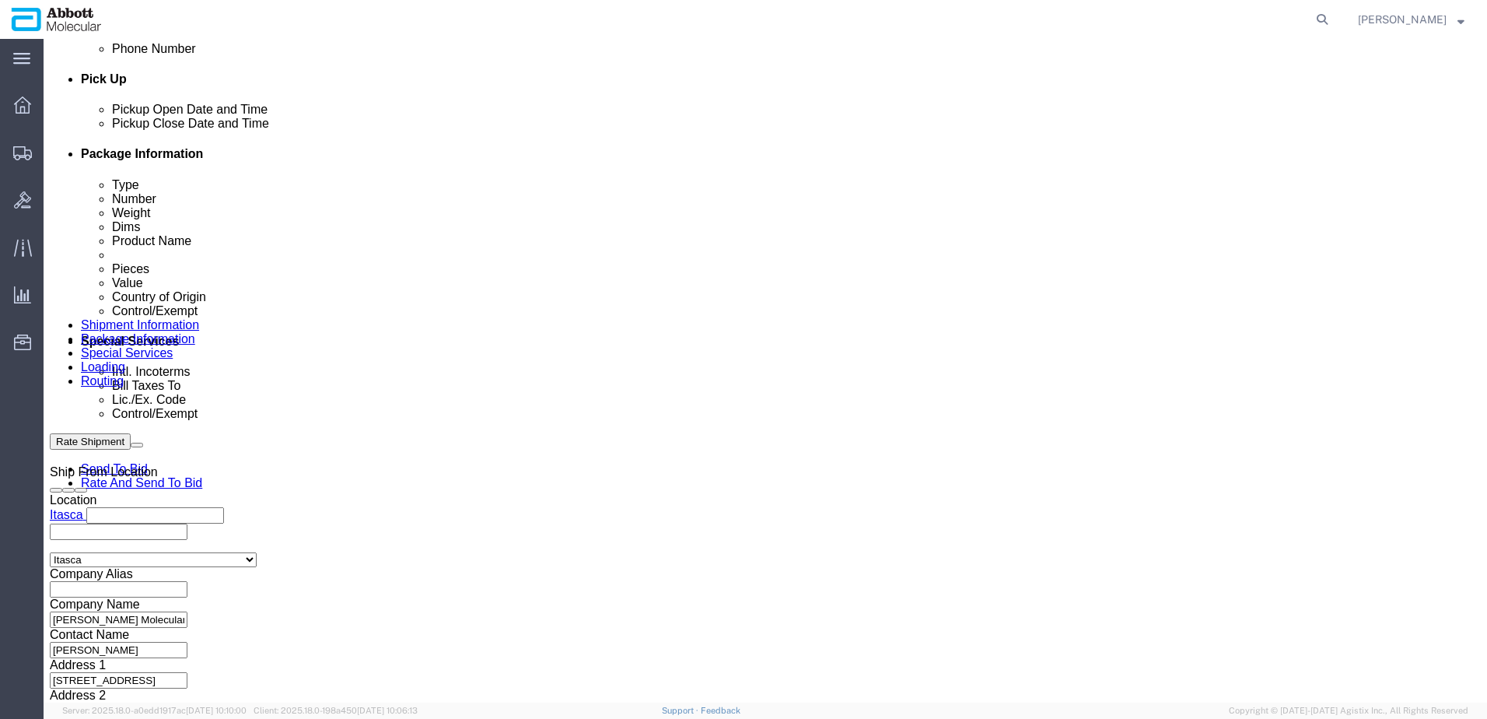
scroll to position [700, 0]
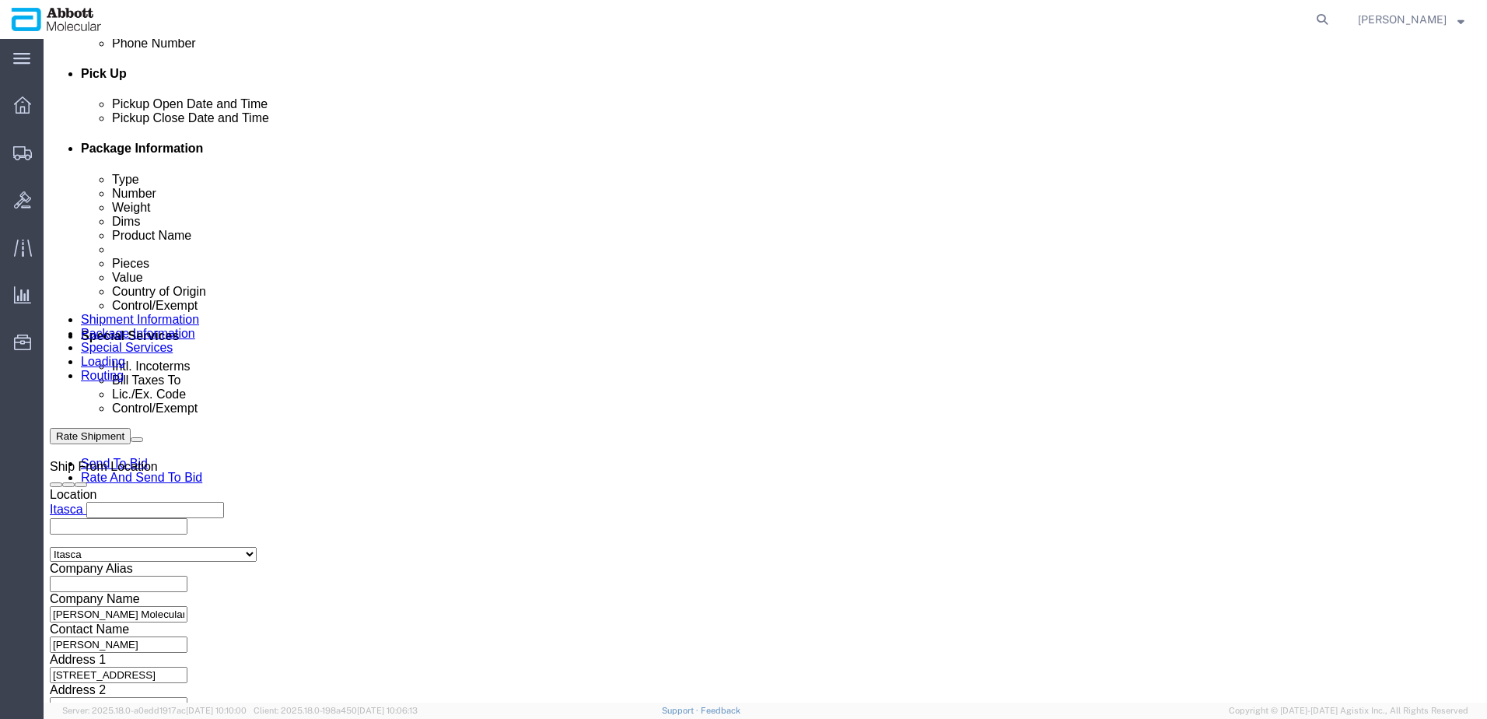
drag, startPoint x: 244, startPoint y: 518, endPoint x: 330, endPoint y: 518, distance: 85.6
click input "text"
paste input "620671322"
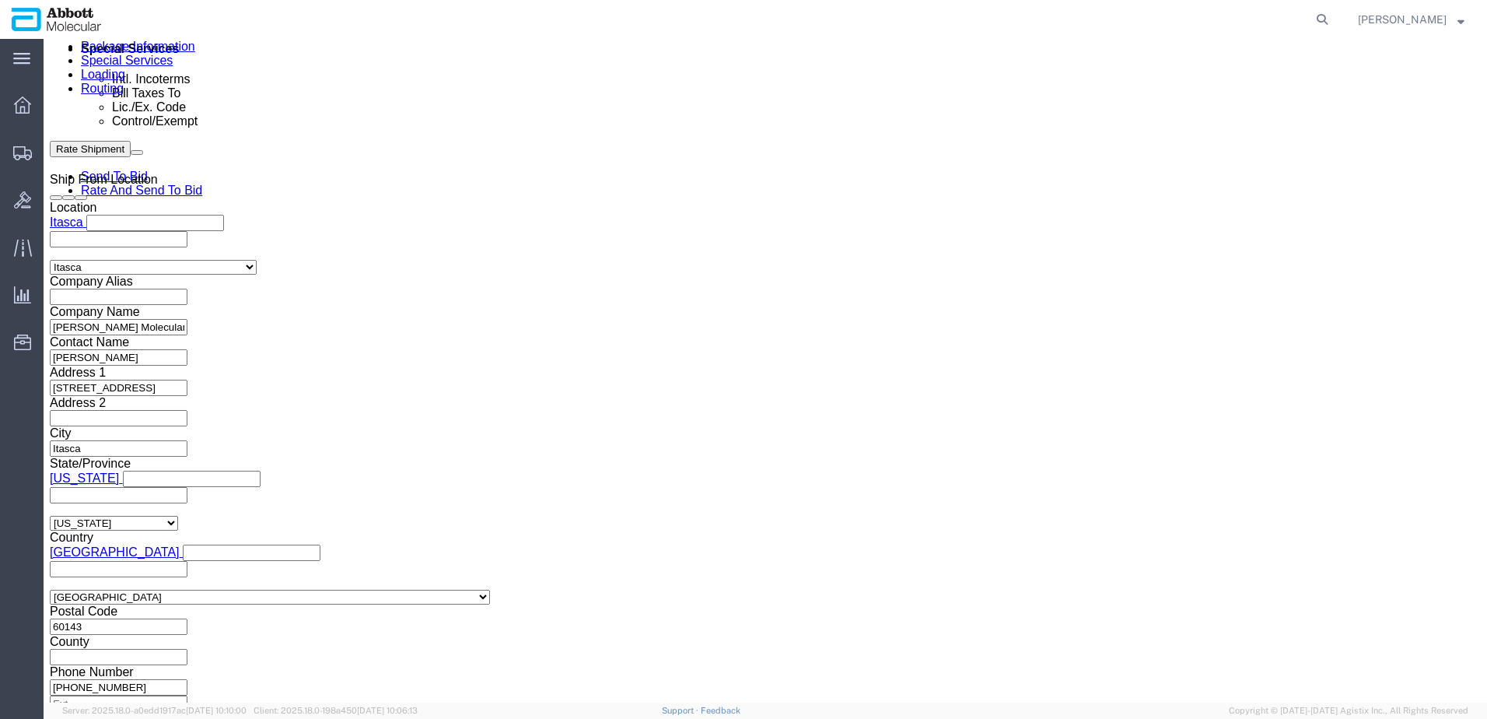
type input "620671322"
click button "Continue"
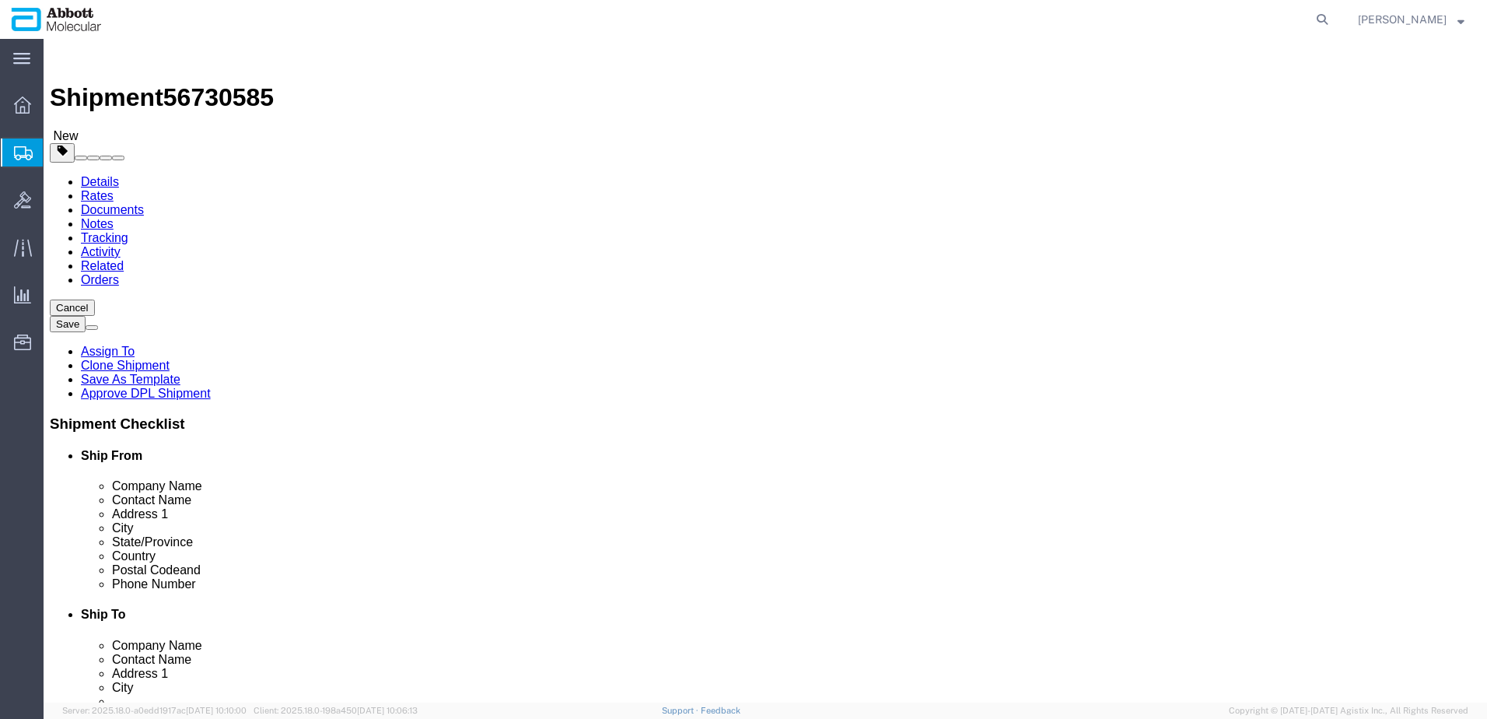
click select "Select Box (B) Box (C) Box (D) Cardboard Box(es) Crate (Instrument) Crate(s) En…"
select select "PSNS"
click select "Select Box (B) Box (C) Box (D) Cardboard Box(es) Crate (Instrument) Crate(s) En…"
click input "text"
type input "48"
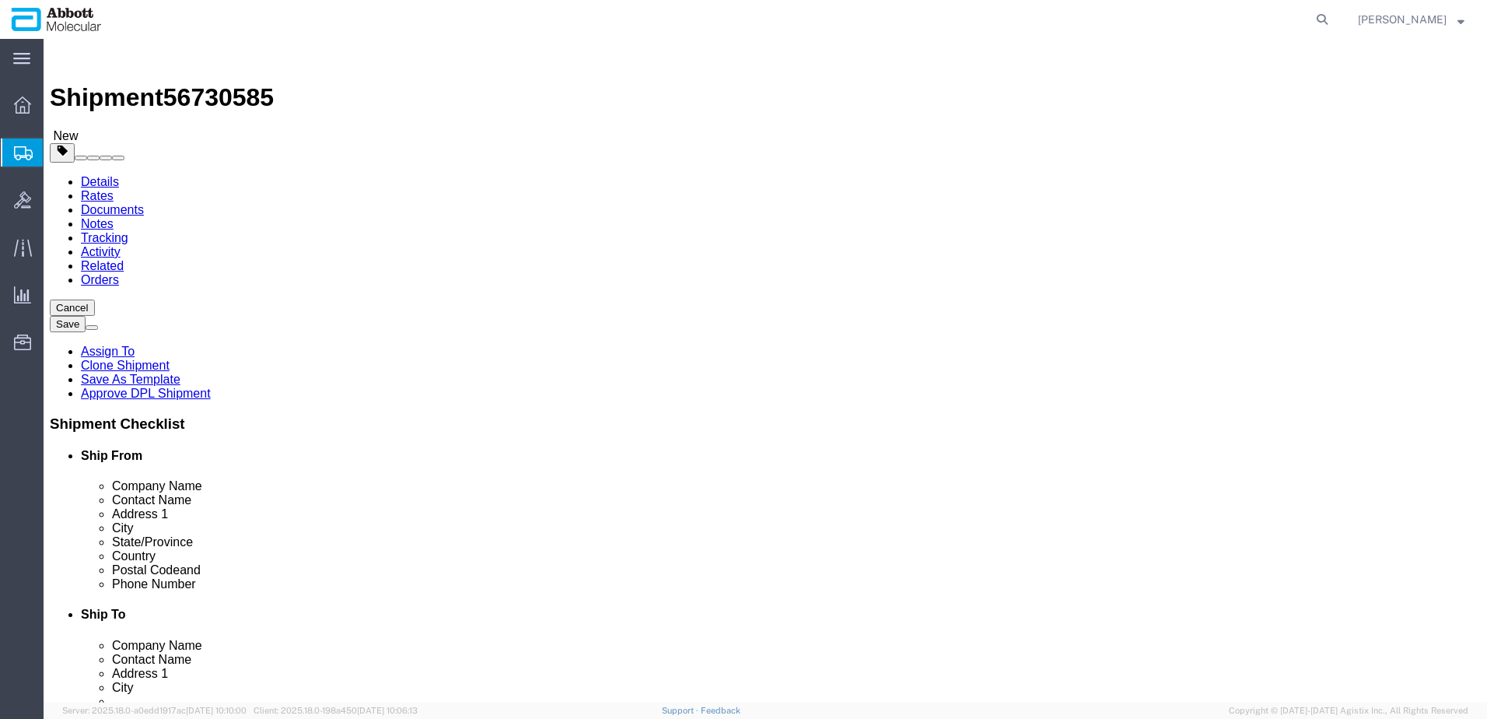
type input "40"
type input "54"
type input "300"
click input "checkbox"
checkbox input "true"
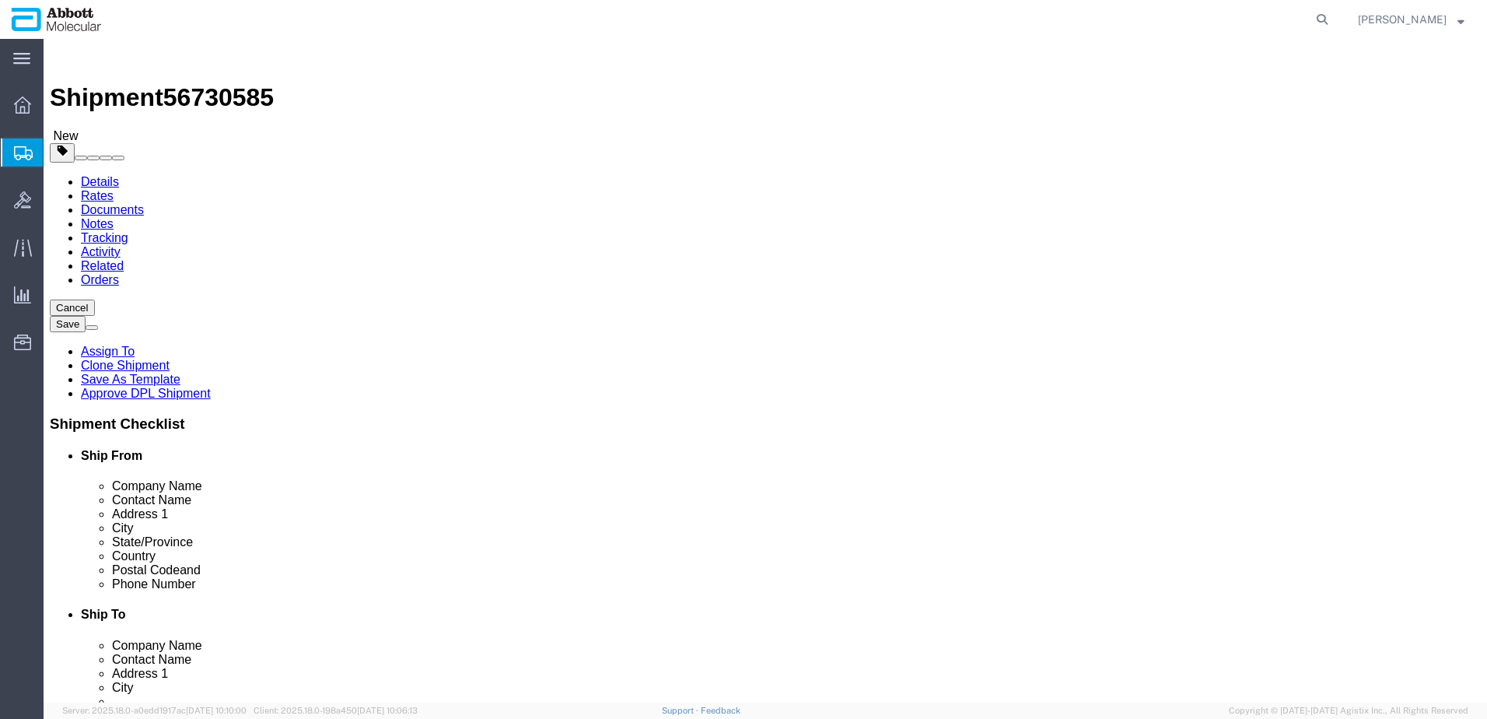
type input "AMBIENT"
click link "Add Content"
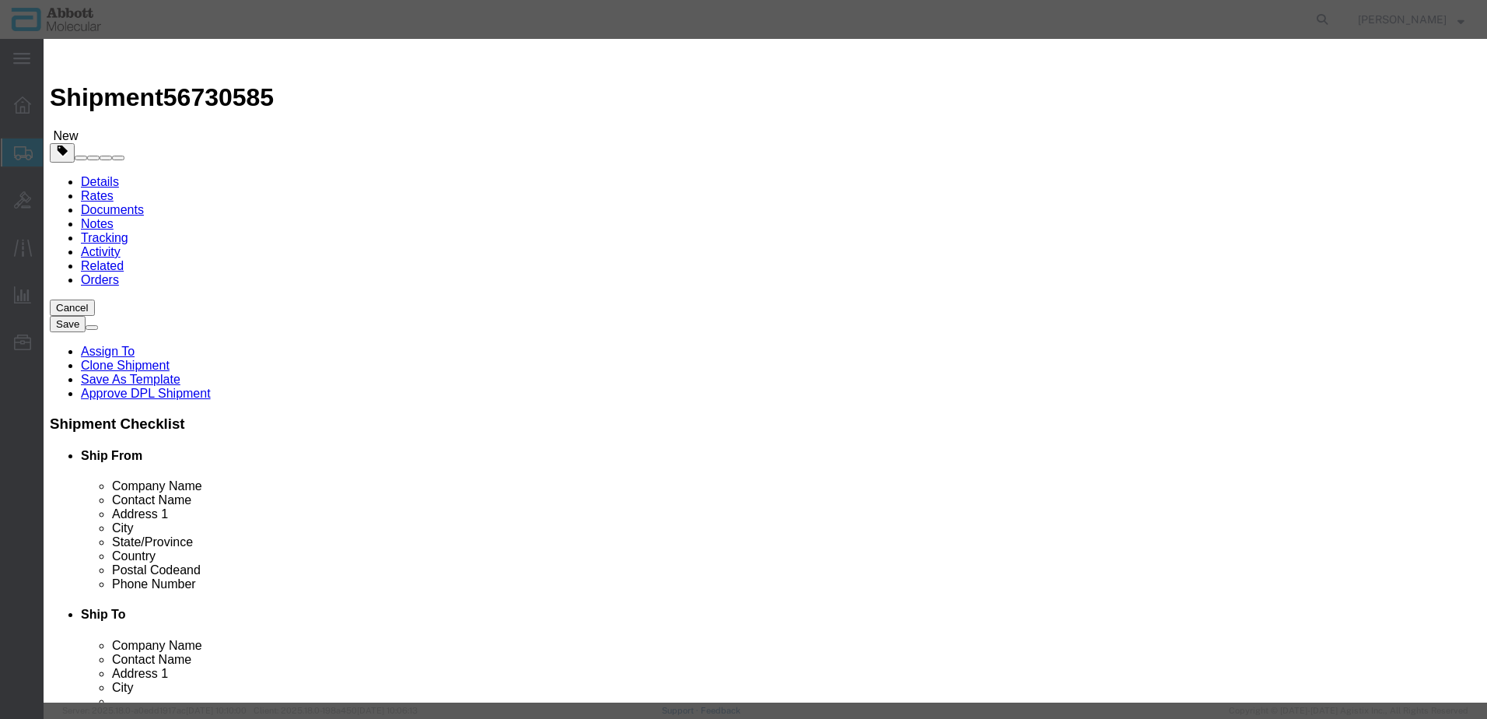
click input "text"
type input "09N2001"
click strong "09N2001"
checkbox input "true"
select select "USD"
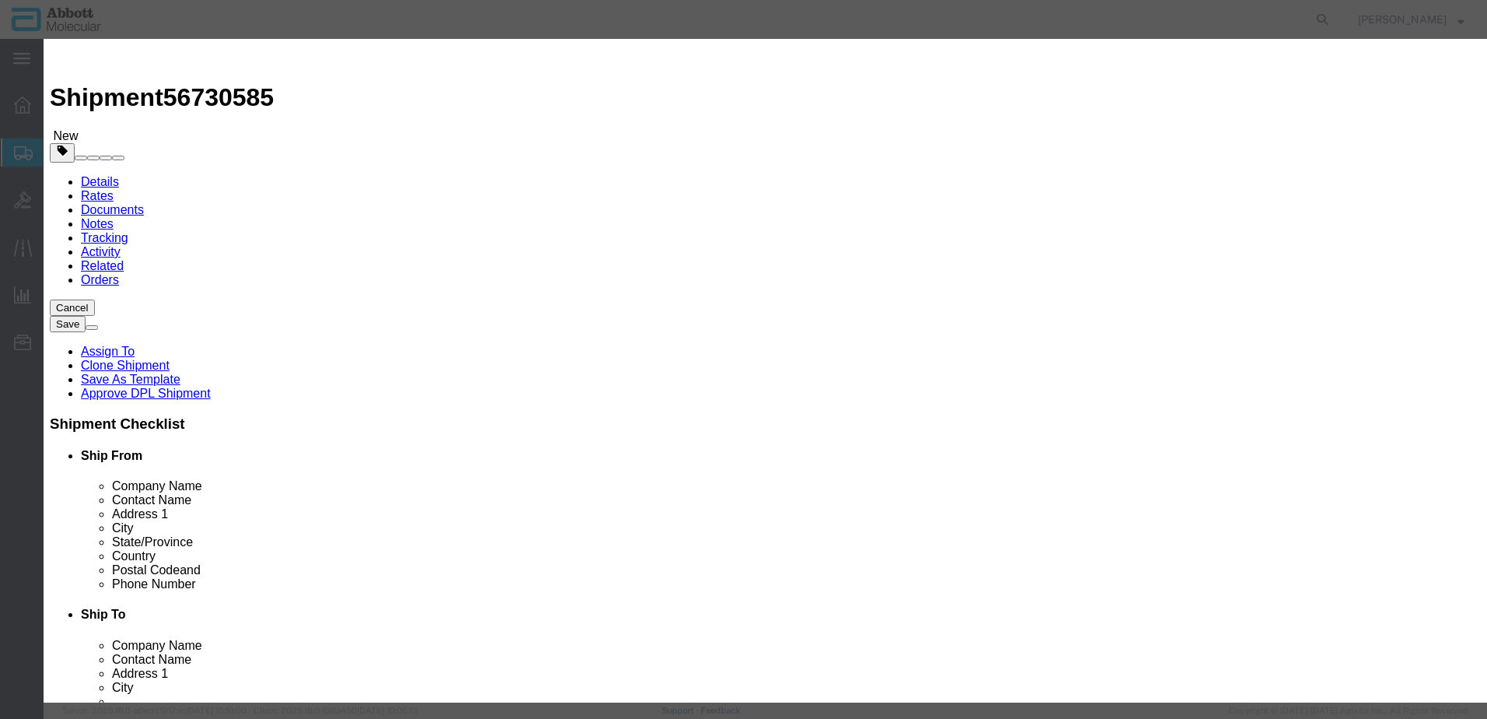
select select "US"
type input "[MEDICAL_DATA] LIQUID, N.O.S. (GUANIDINE THIOCYANATE SOLUTION)"
type input "1760"
select select "8 Corrosive"
select select "II"
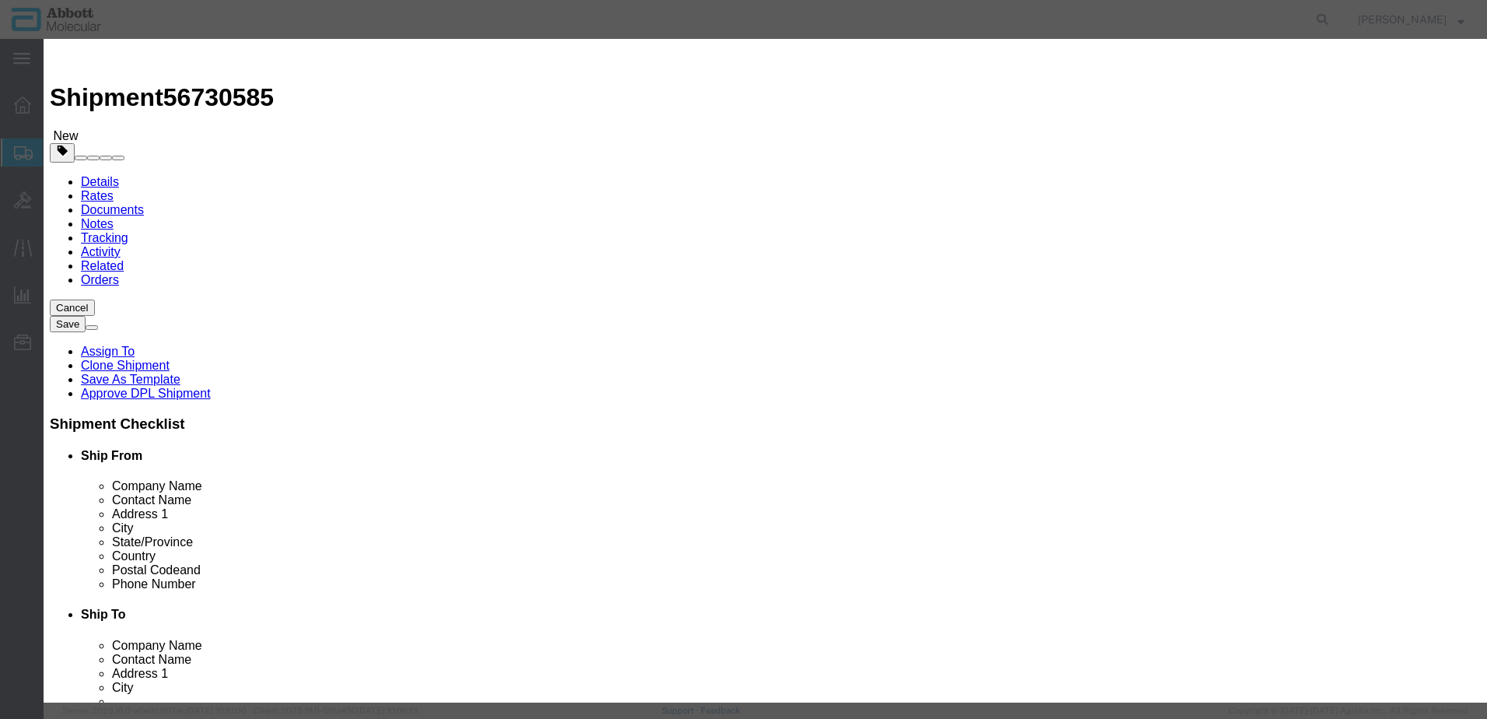
select select "BOXES"
select select "FIBERBOARD"
type input "[PERSON_NAME] Molecular"
type input "[PERSON_NAME]"
type input "[PHONE_NUMBER]"
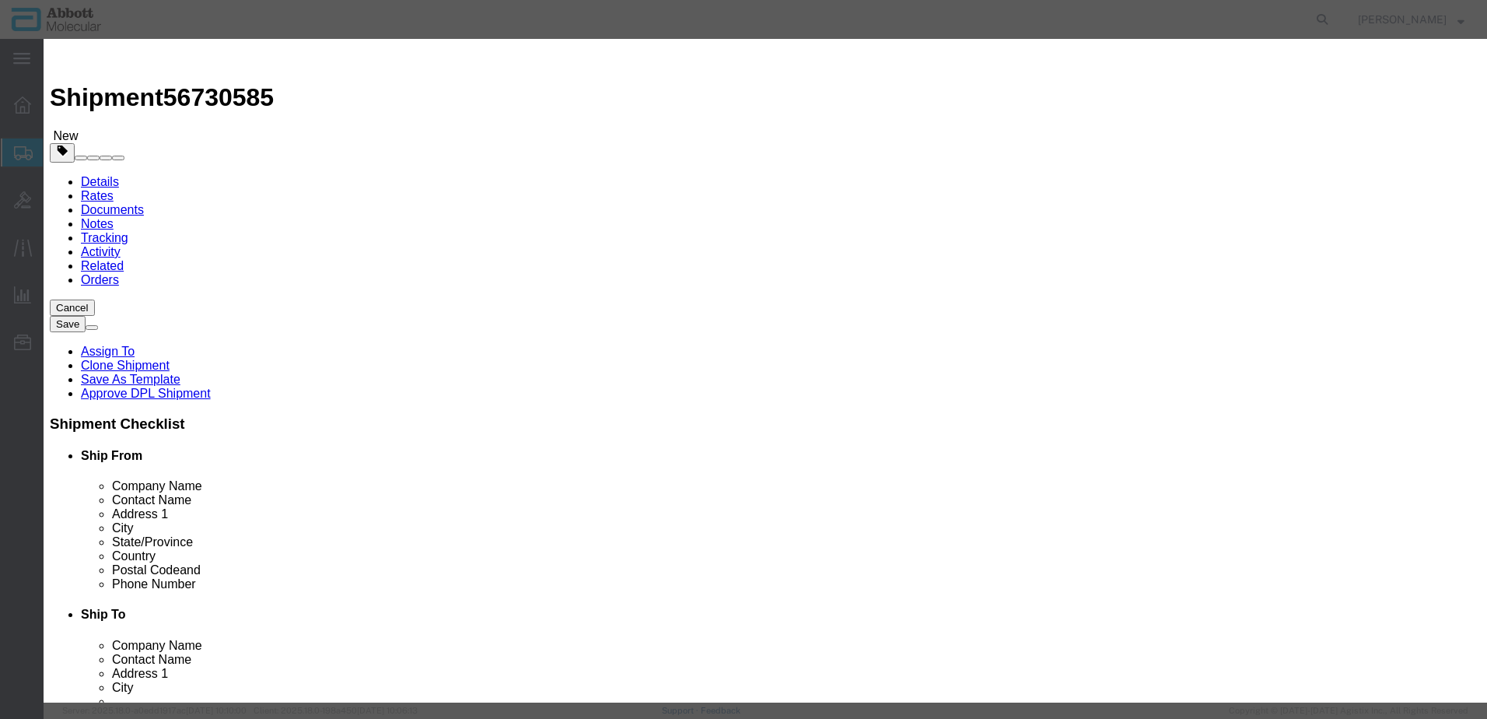
type input "3824999397"
drag, startPoint x: 923, startPoint y: 176, endPoint x: 922, endPoint y: 188, distance: 12.5
click select "Select Account Type Activity ID Airline Appointment Number ASN Batch Number Bil…"
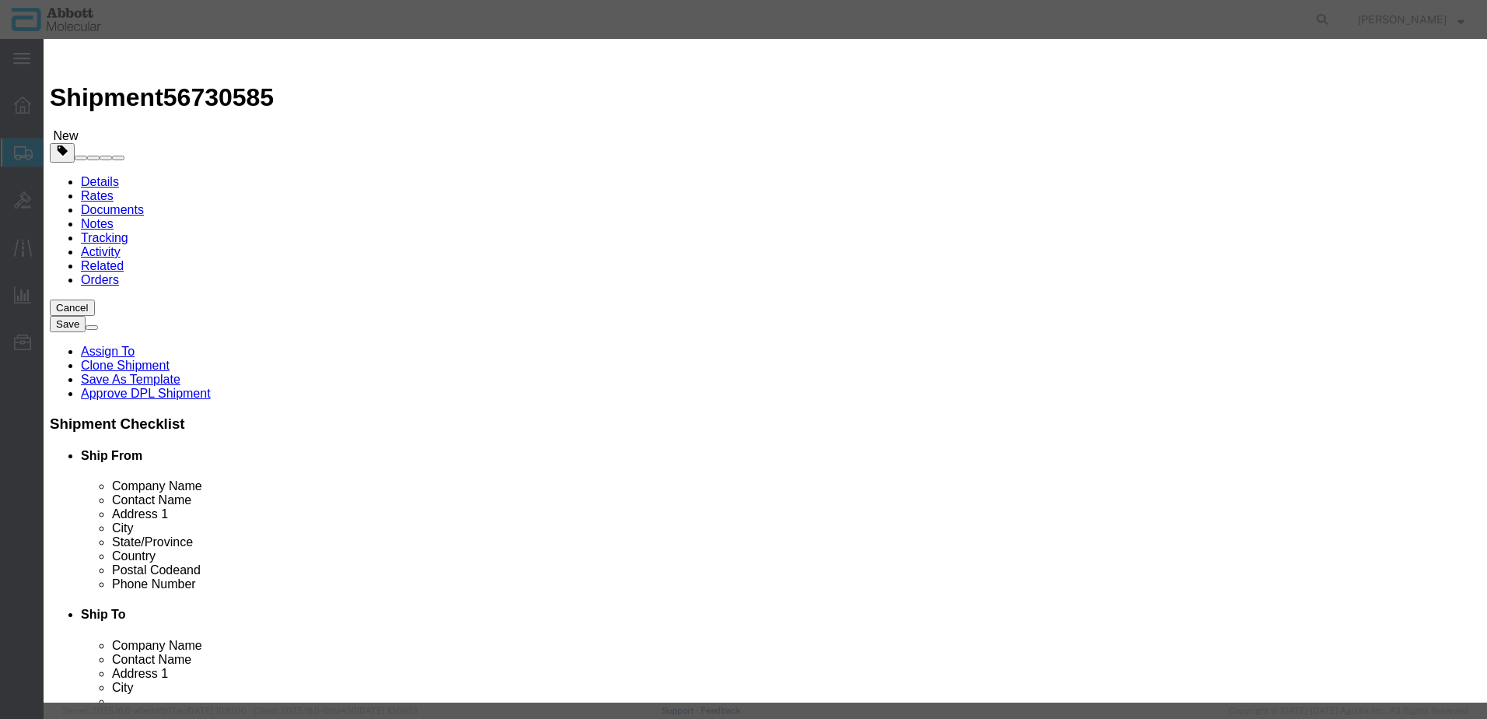
scroll to position [389, 0]
click input "text"
click select "Select curies gallons kgs lbs liters milliliters"
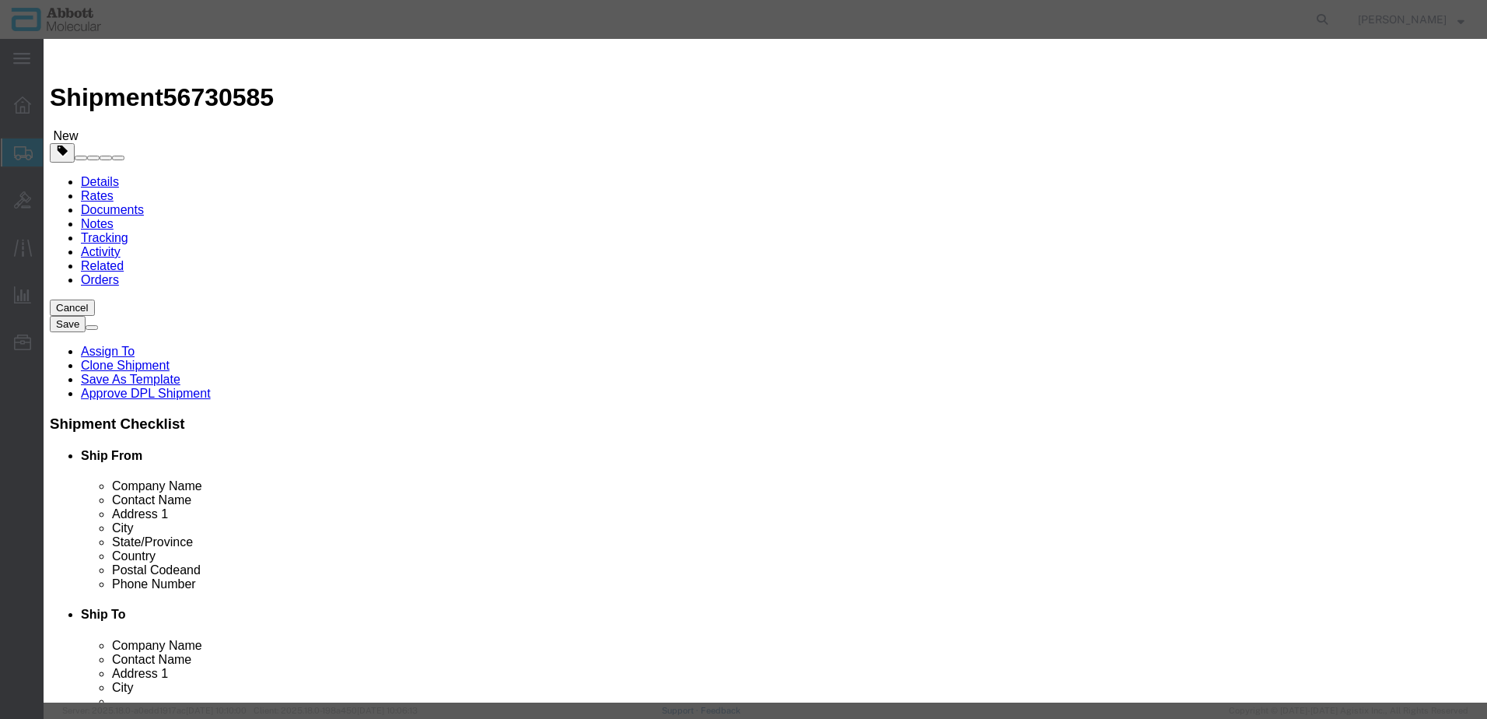
click button "Save & Close"
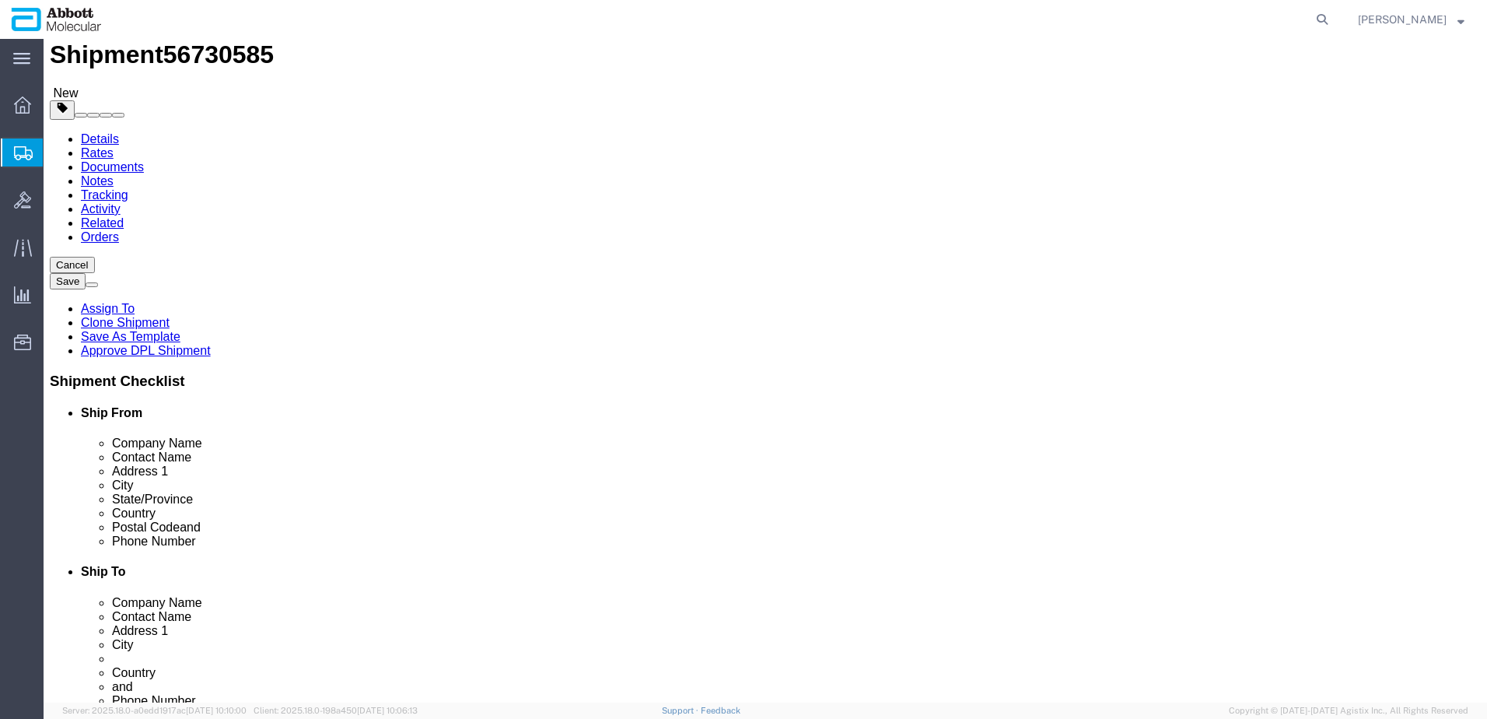
scroll to position [64, 0]
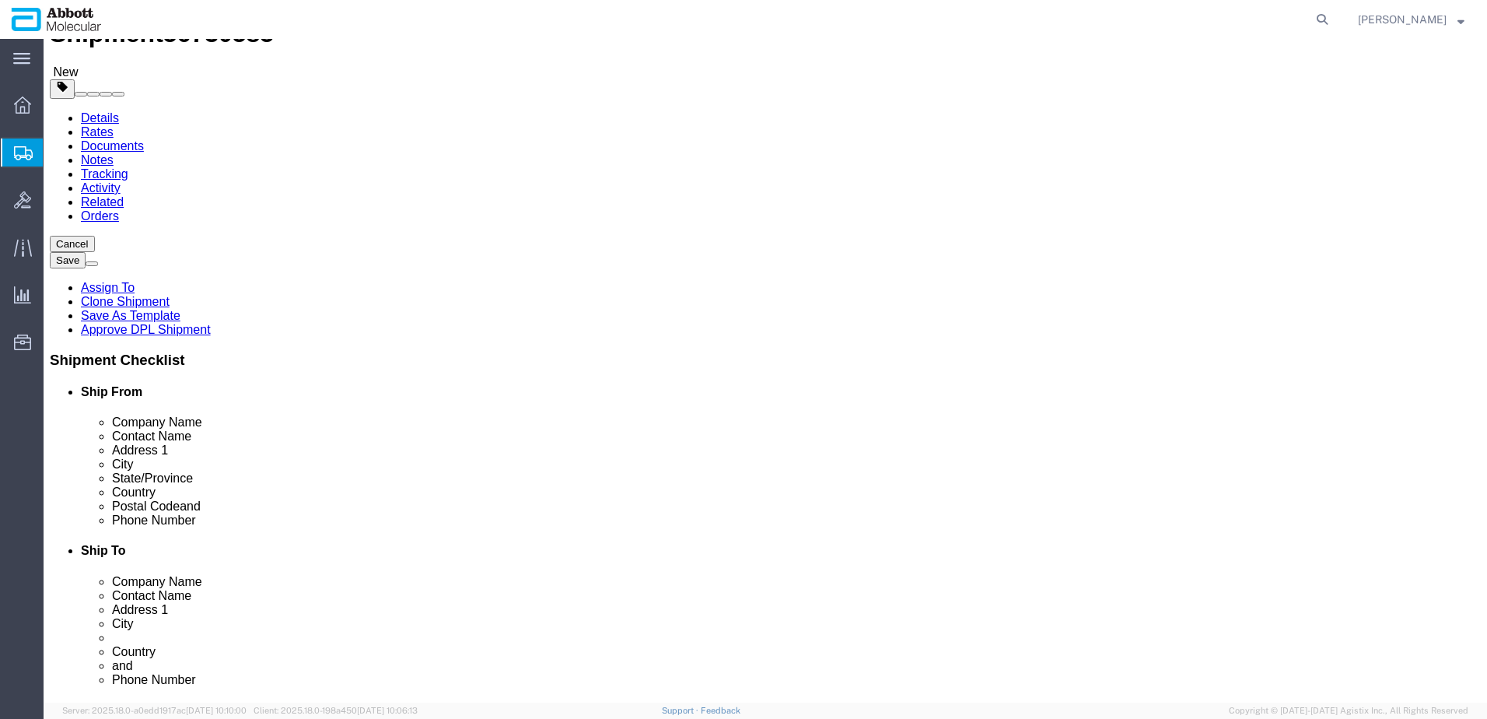
click button "Continue"
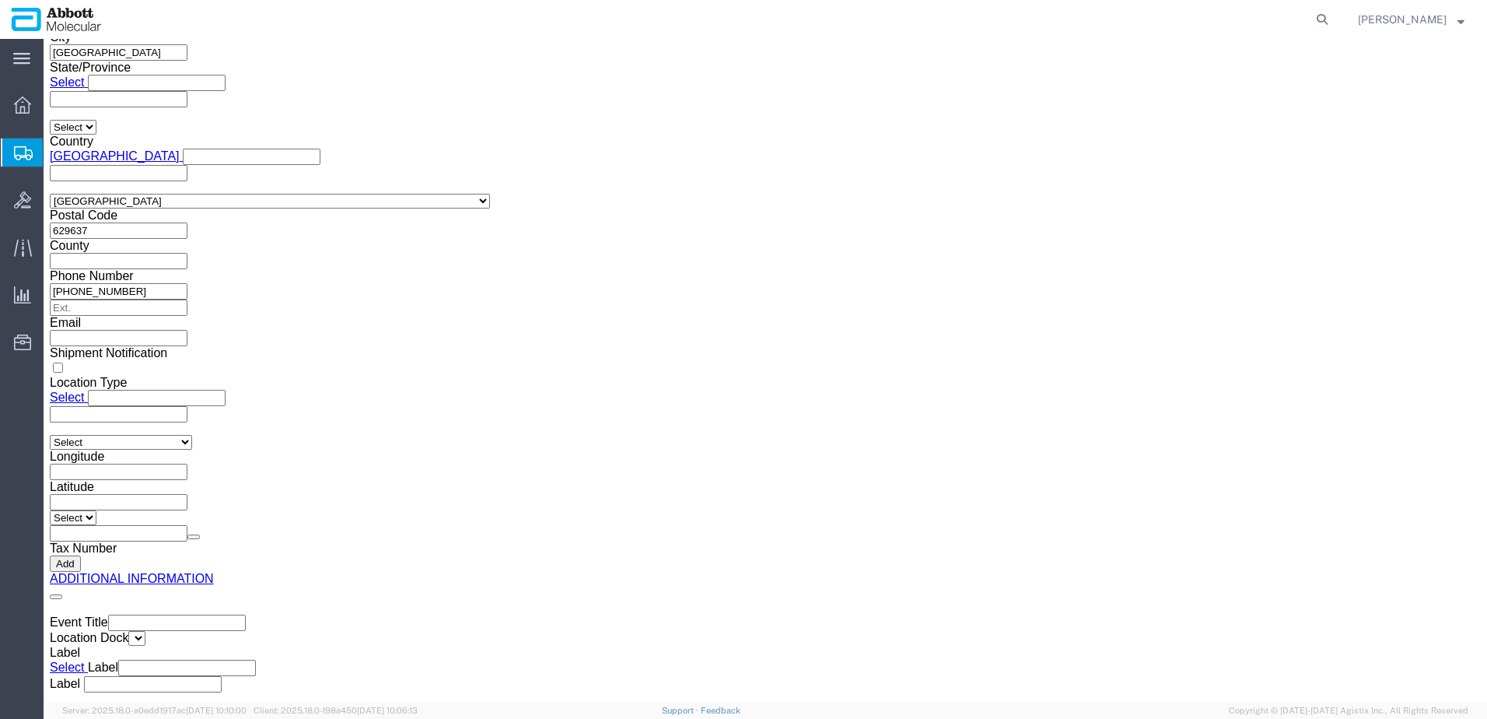
scroll to position [2341, 0]
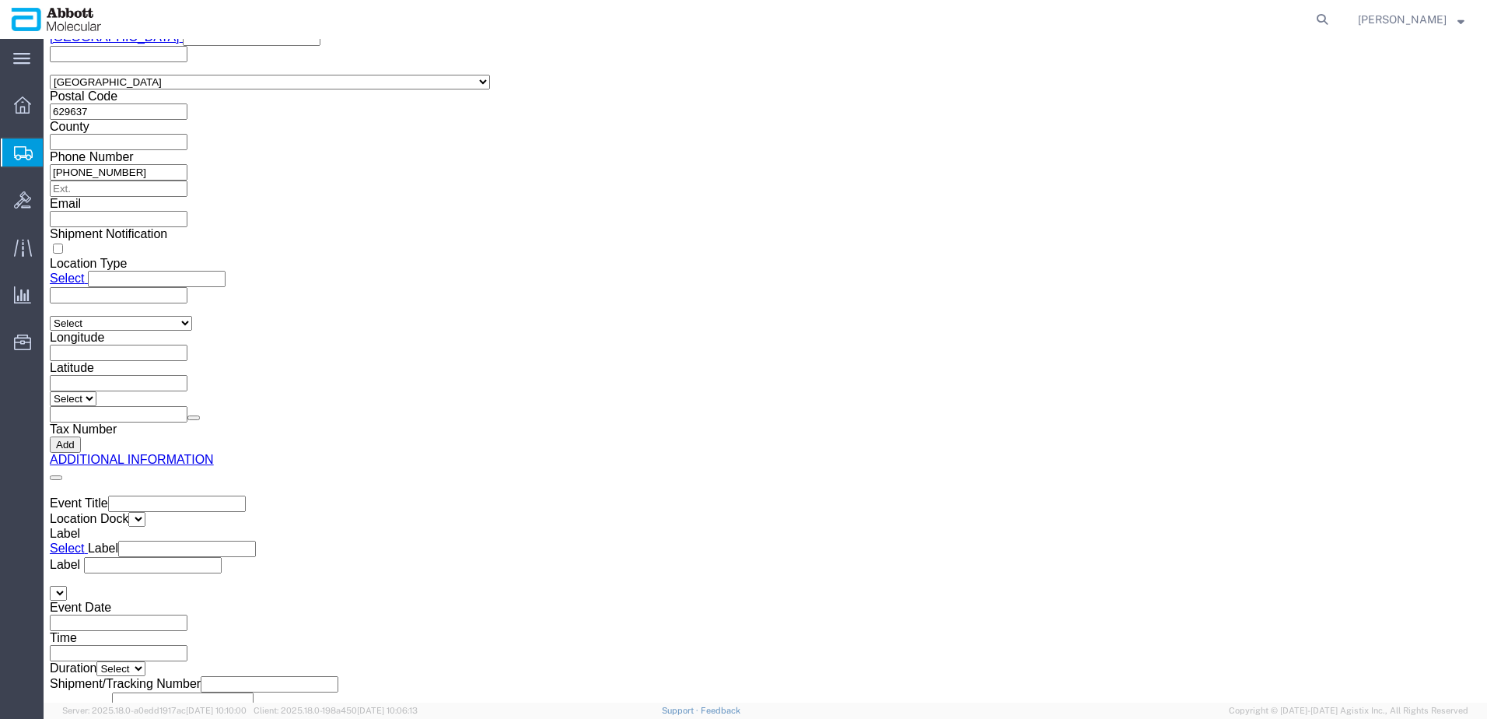
click button "Upload"
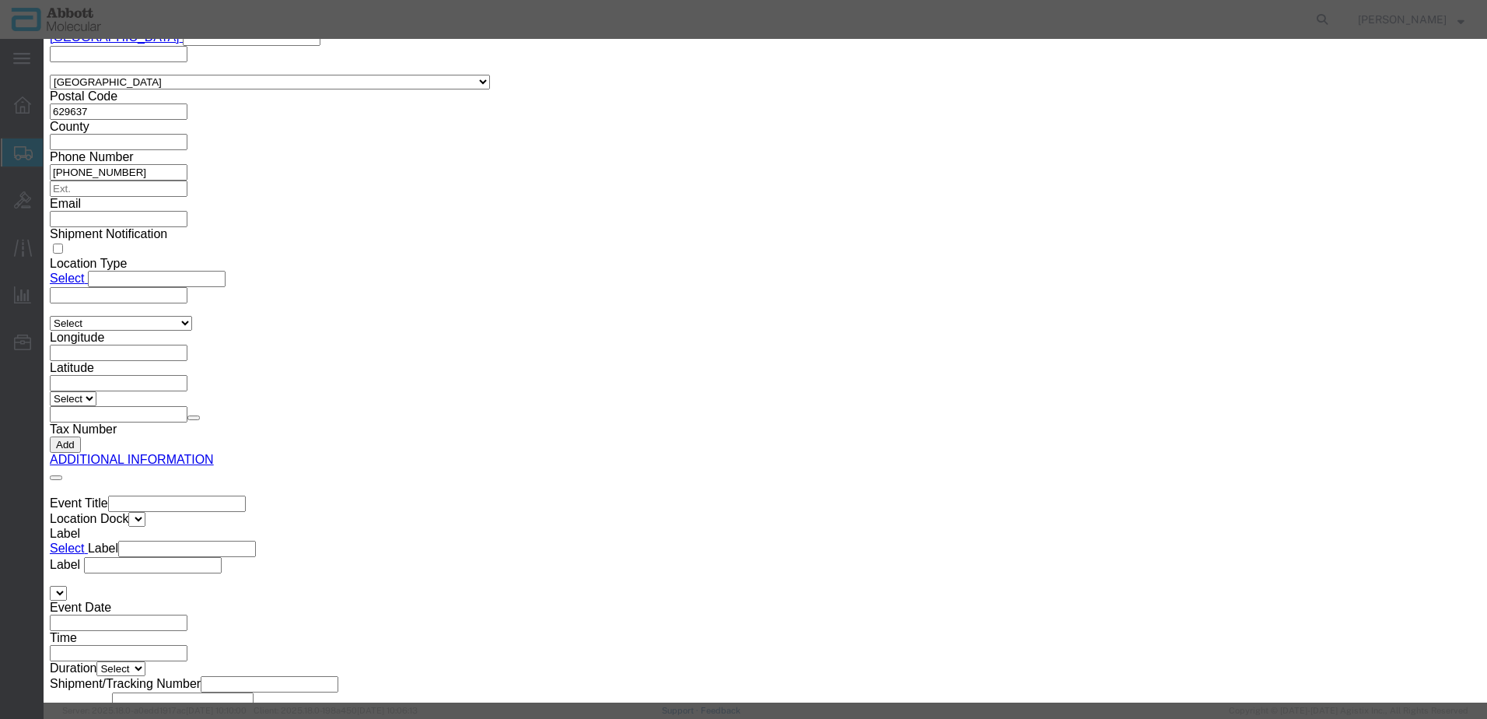
click button "Browse"
click button "Upload"
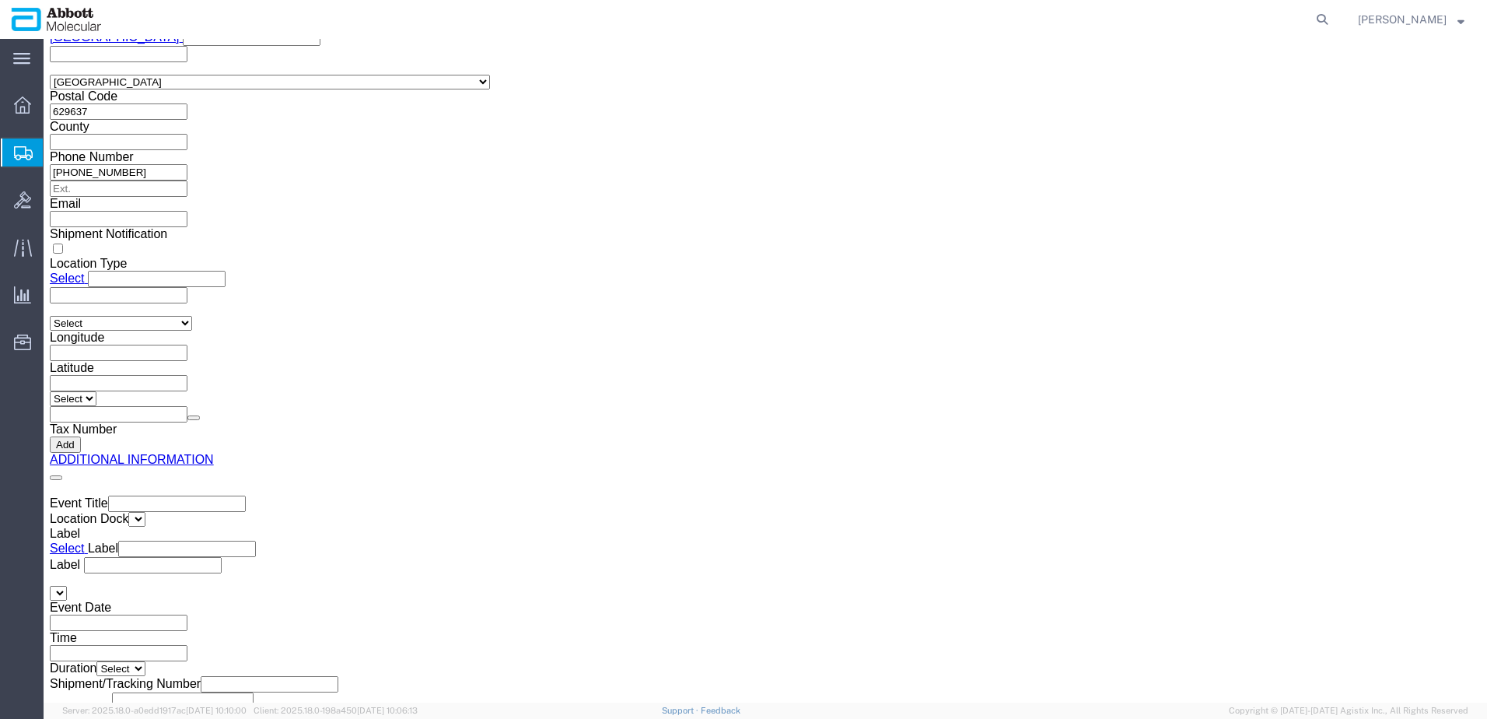
drag, startPoint x: 43, startPoint y: 24, endPoint x: 213, endPoint y: 23, distance: 170.4
click div "Shipment 56730585 New"
copy h1 "Shipment 56730585"
click button "Rate Shipment"
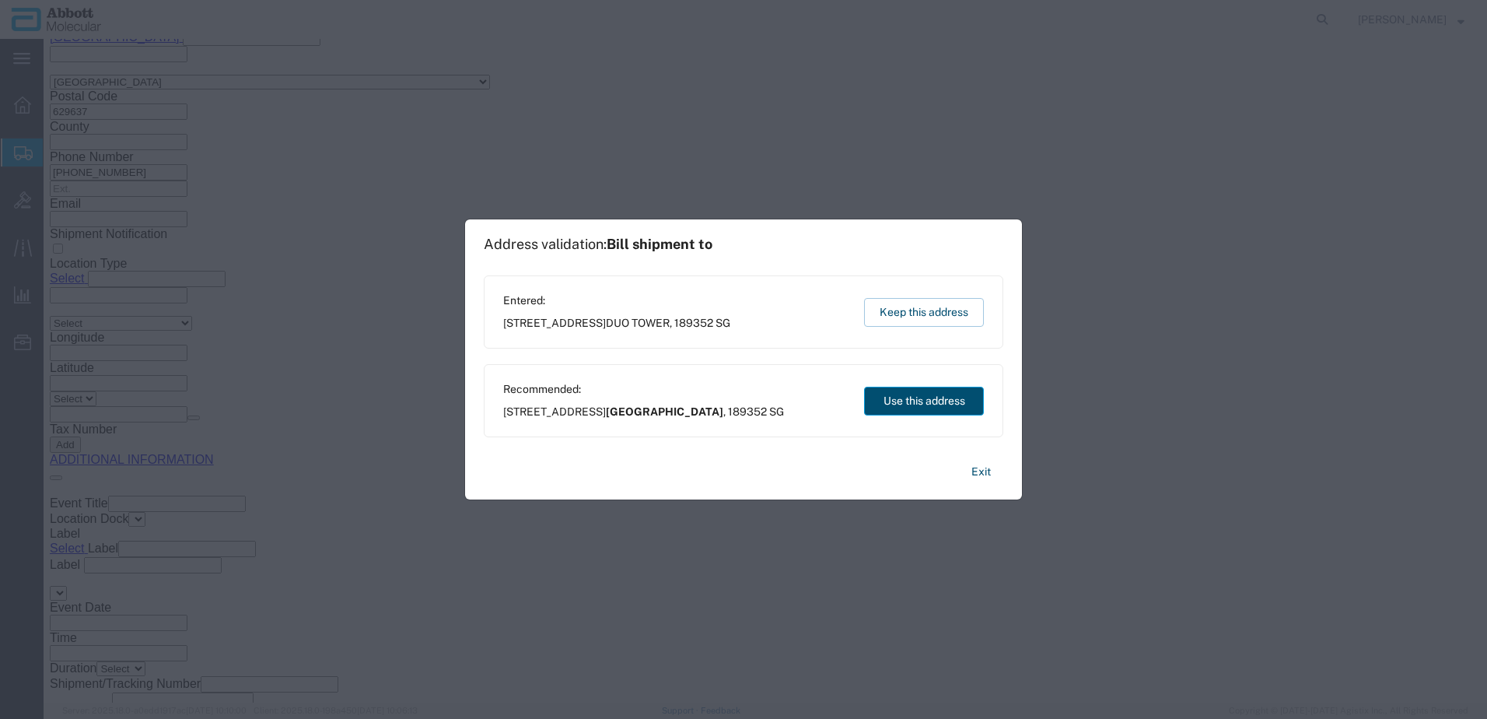
click at [896, 410] on button "Use this address" at bounding box center [924, 401] width 120 height 29
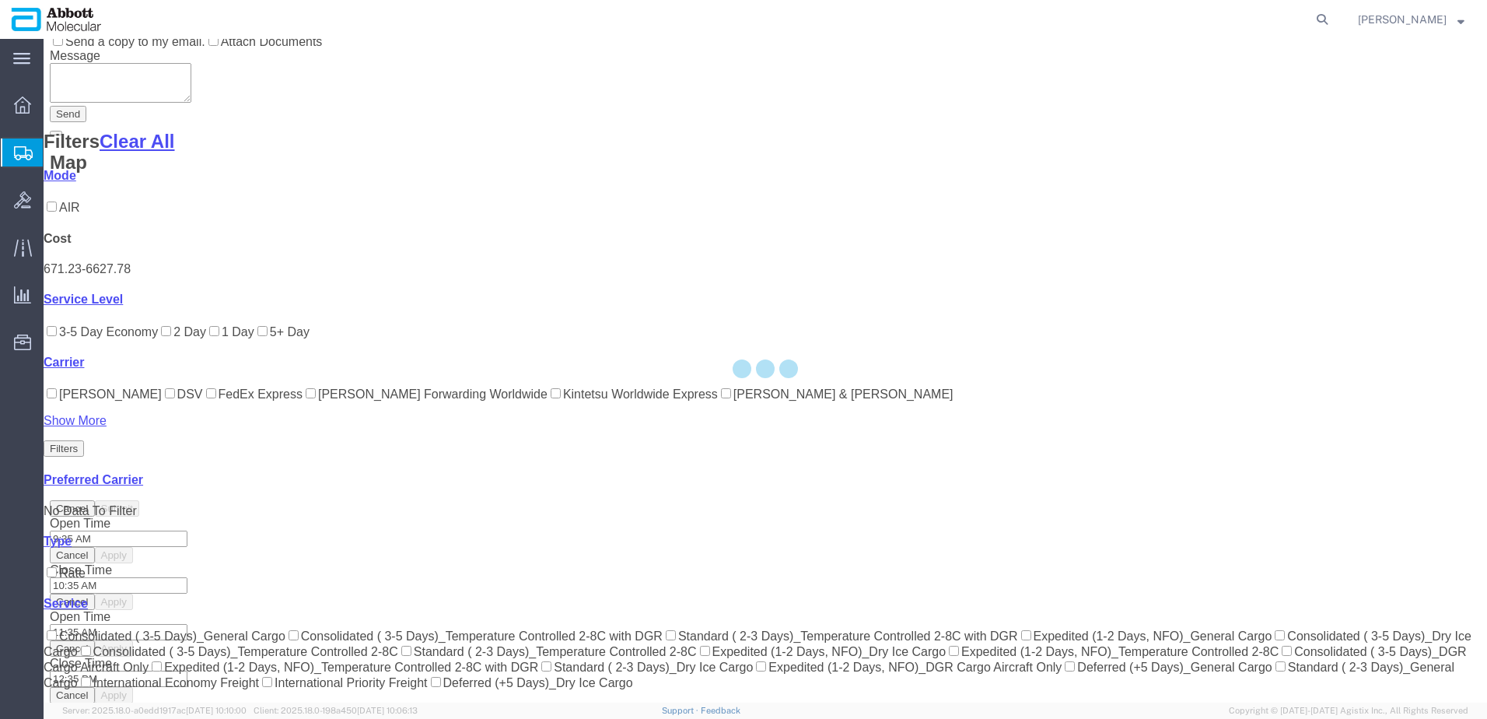
scroll to position [487, 0]
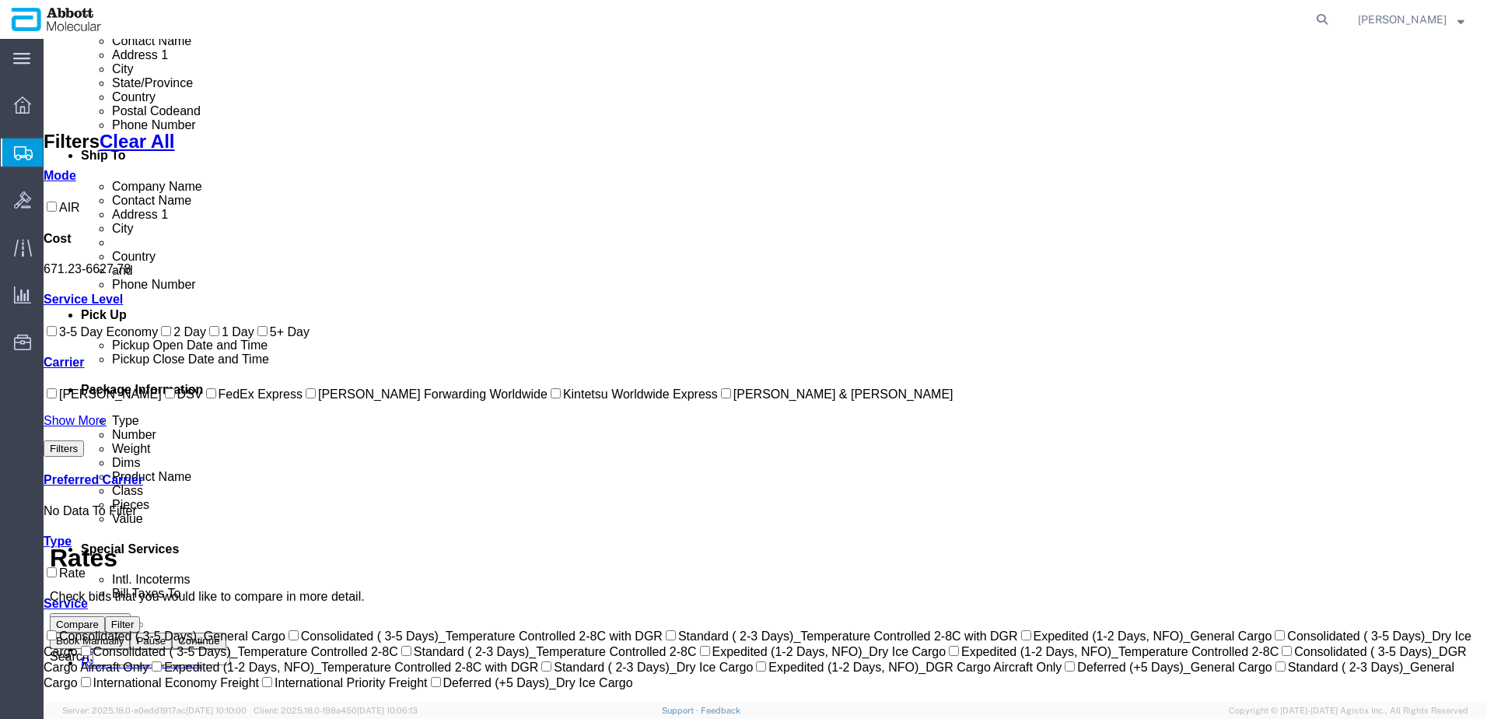
drag, startPoint x: 62, startPoint y: 534, endPoint x: 89, endPoint y: 513, distance: 33.8
click at [551, 398] on input "Kintetsu Worldwide Express" at bounding box center [556, 393] width 10 height 10
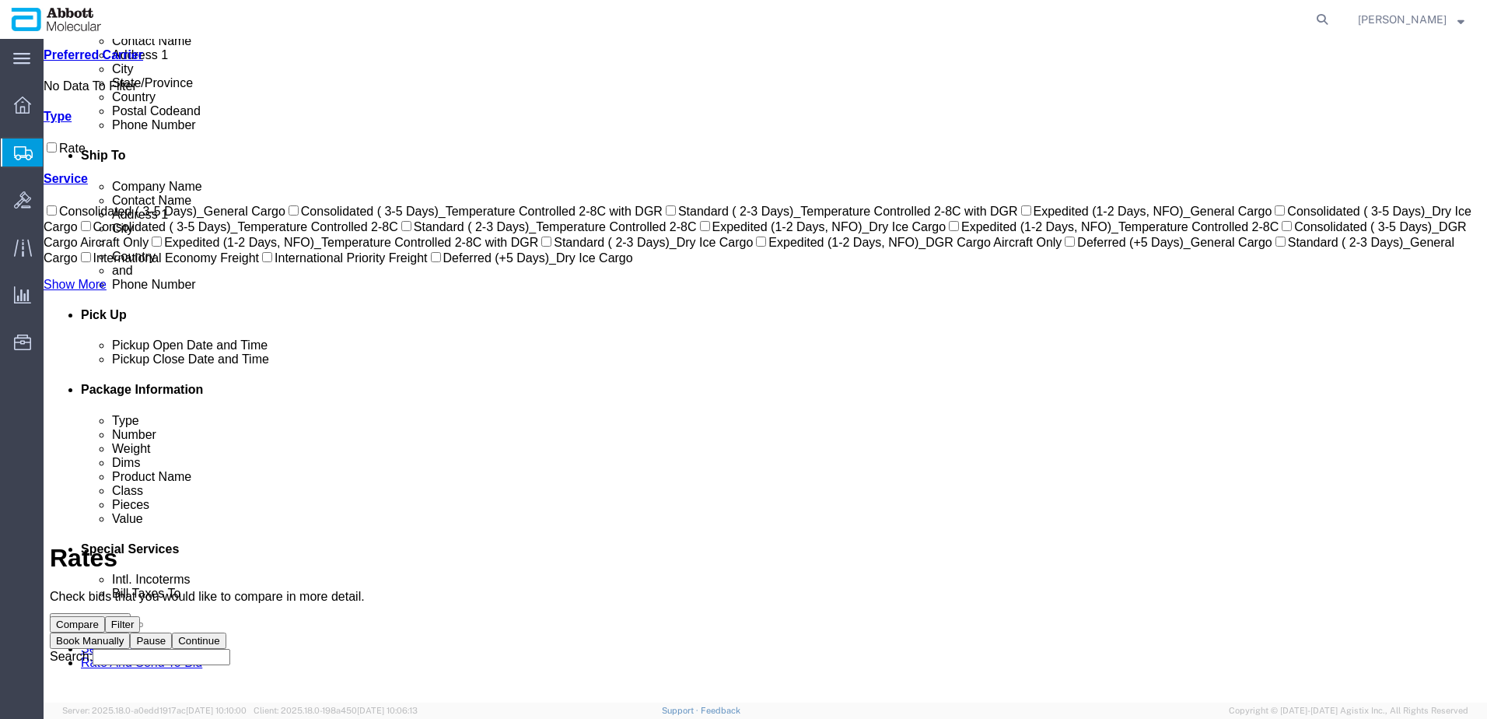
scroll to position [57, 0]
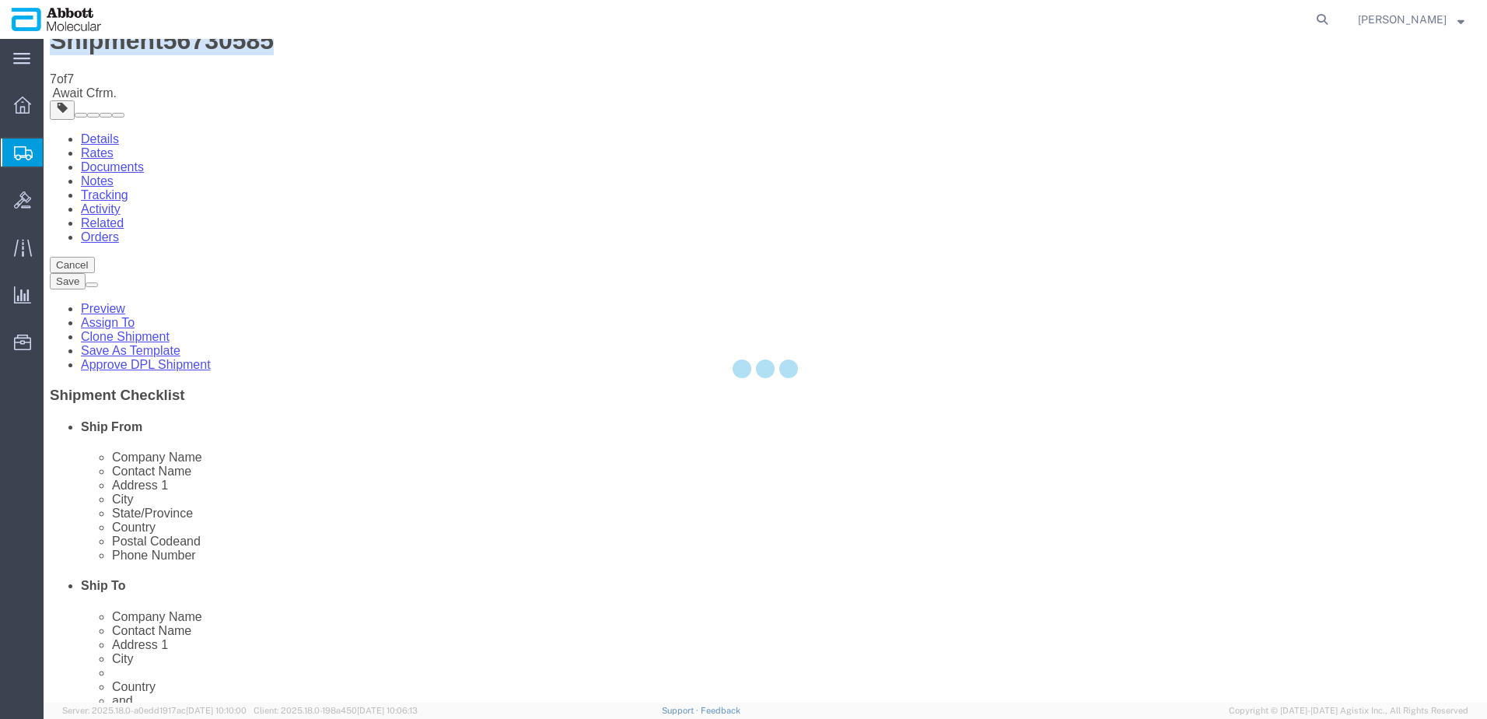
scroll to position [0, 0]
